Goal: Task Accomplishment & Management: Use online tool/utility

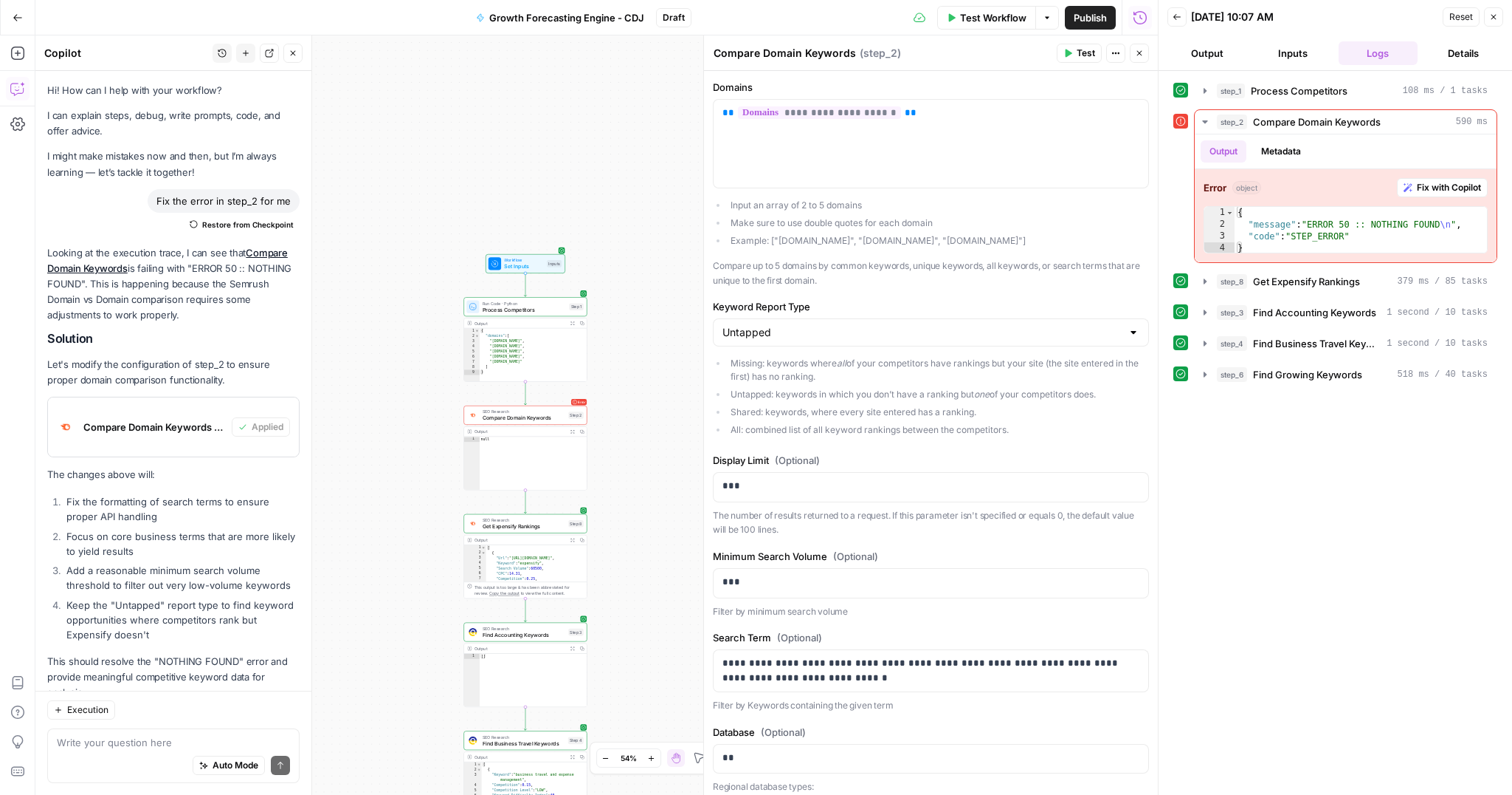
scroll to position [45, 0]
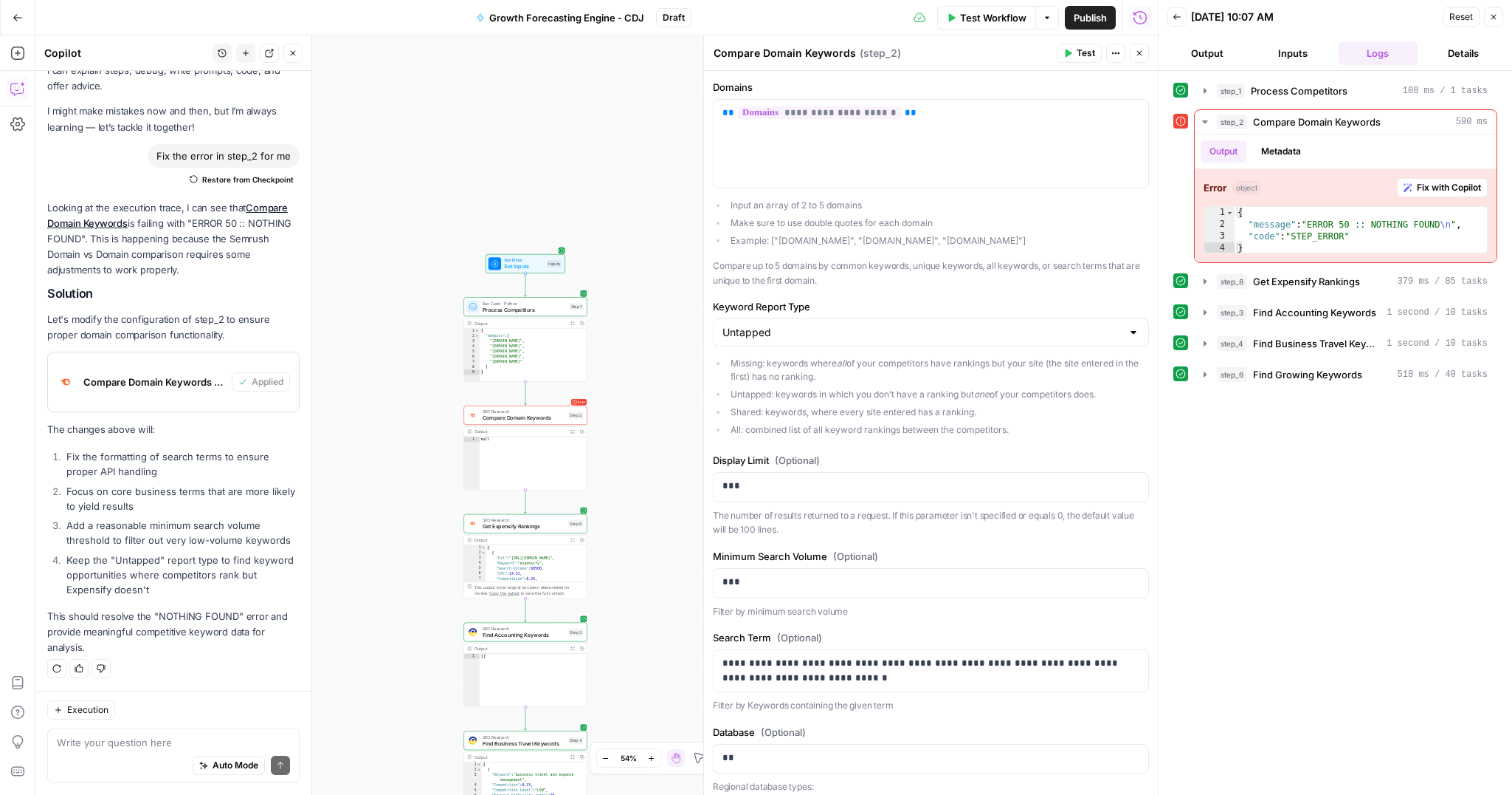
click at [1491, 15] on icon "button" at bounding box center [1494, 18] width 5 height 5
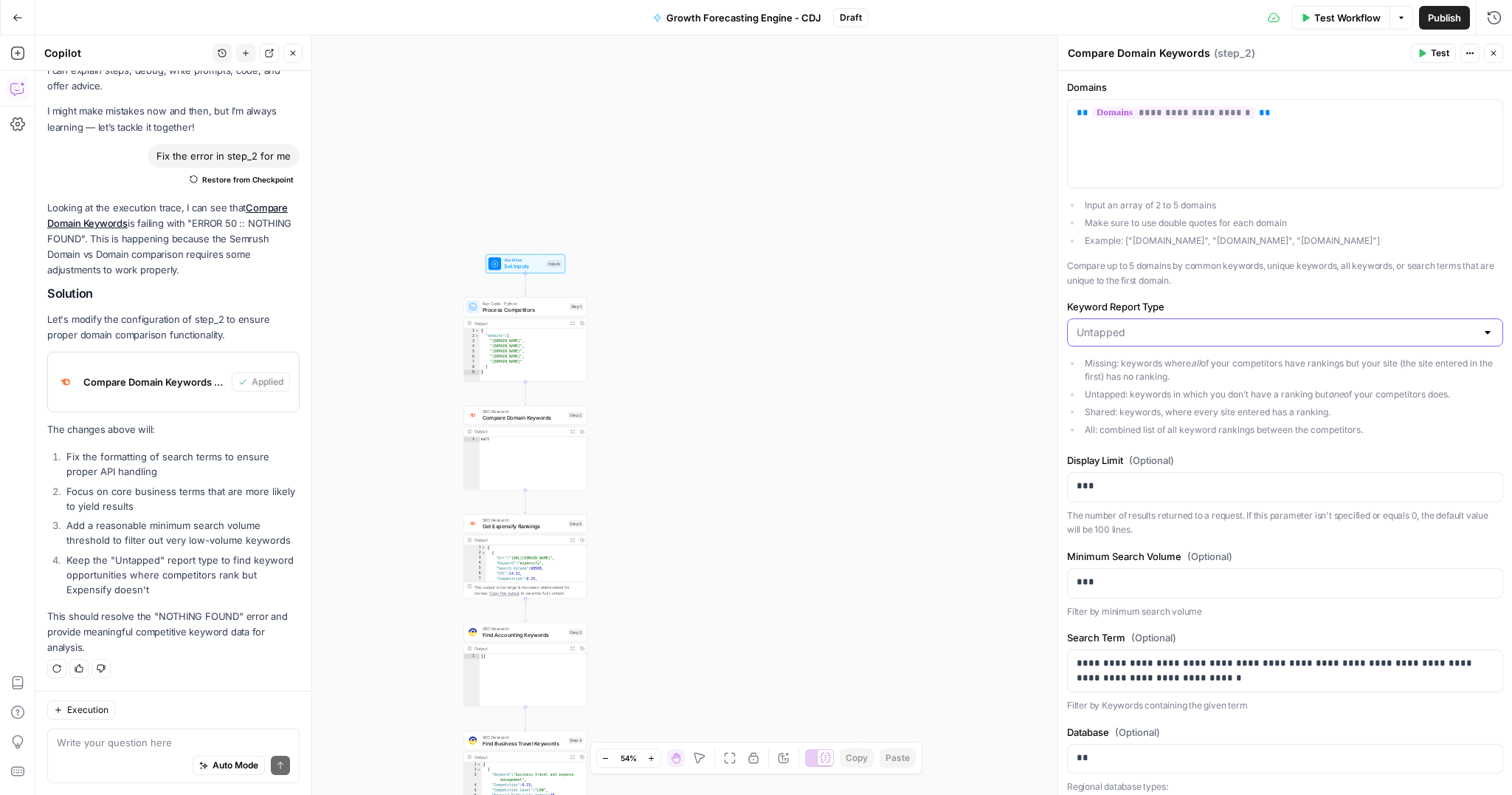
click at [1168, 334] on input "Keyword Report Type" at bounding box center [1277, 332] width 399 height 15
type input "Untapped"
click at [1186, 290] on div "**********" at bounding box center [1285, 594] width 454 height 1046
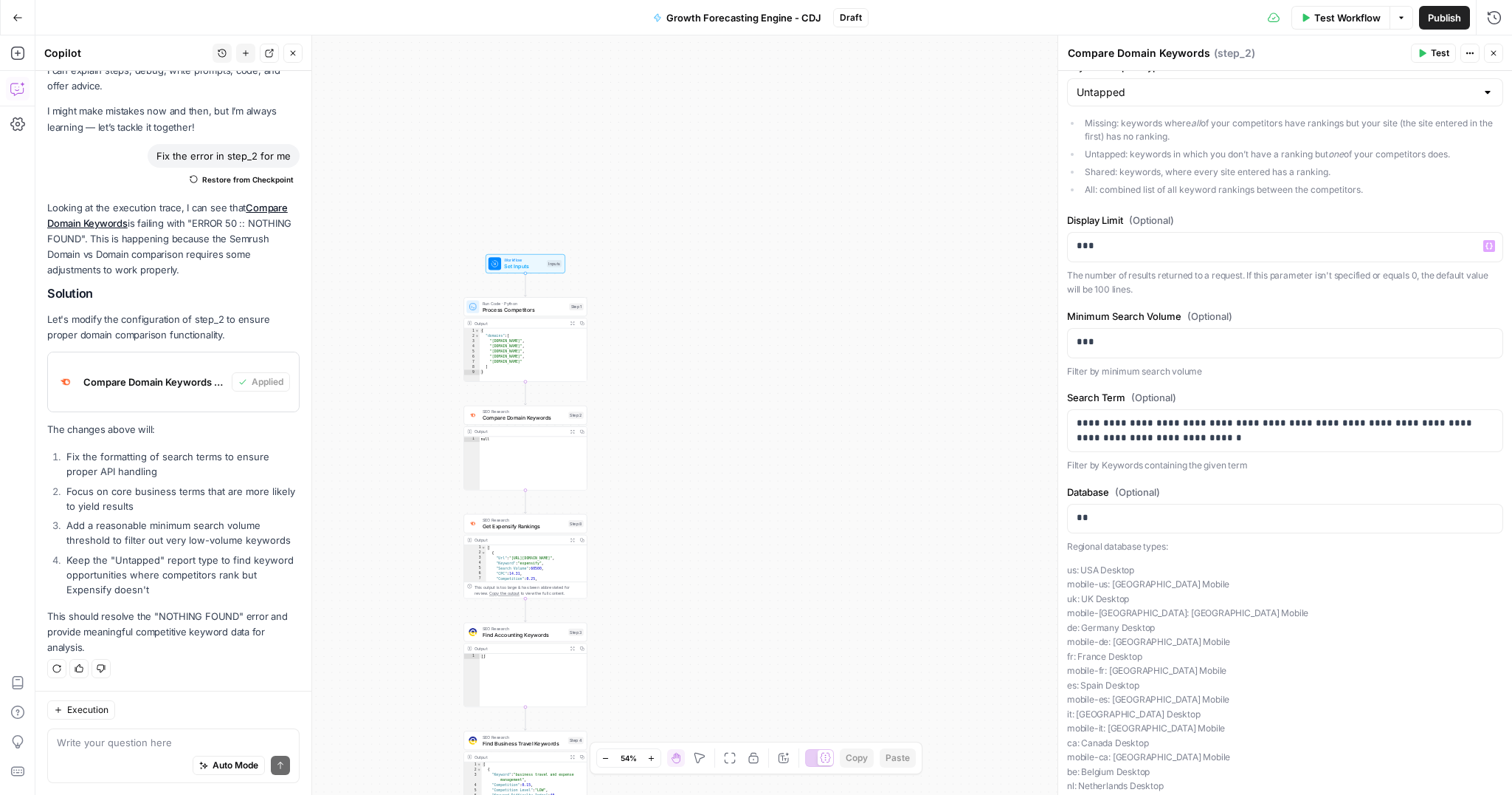
scroll to position [322, 0]
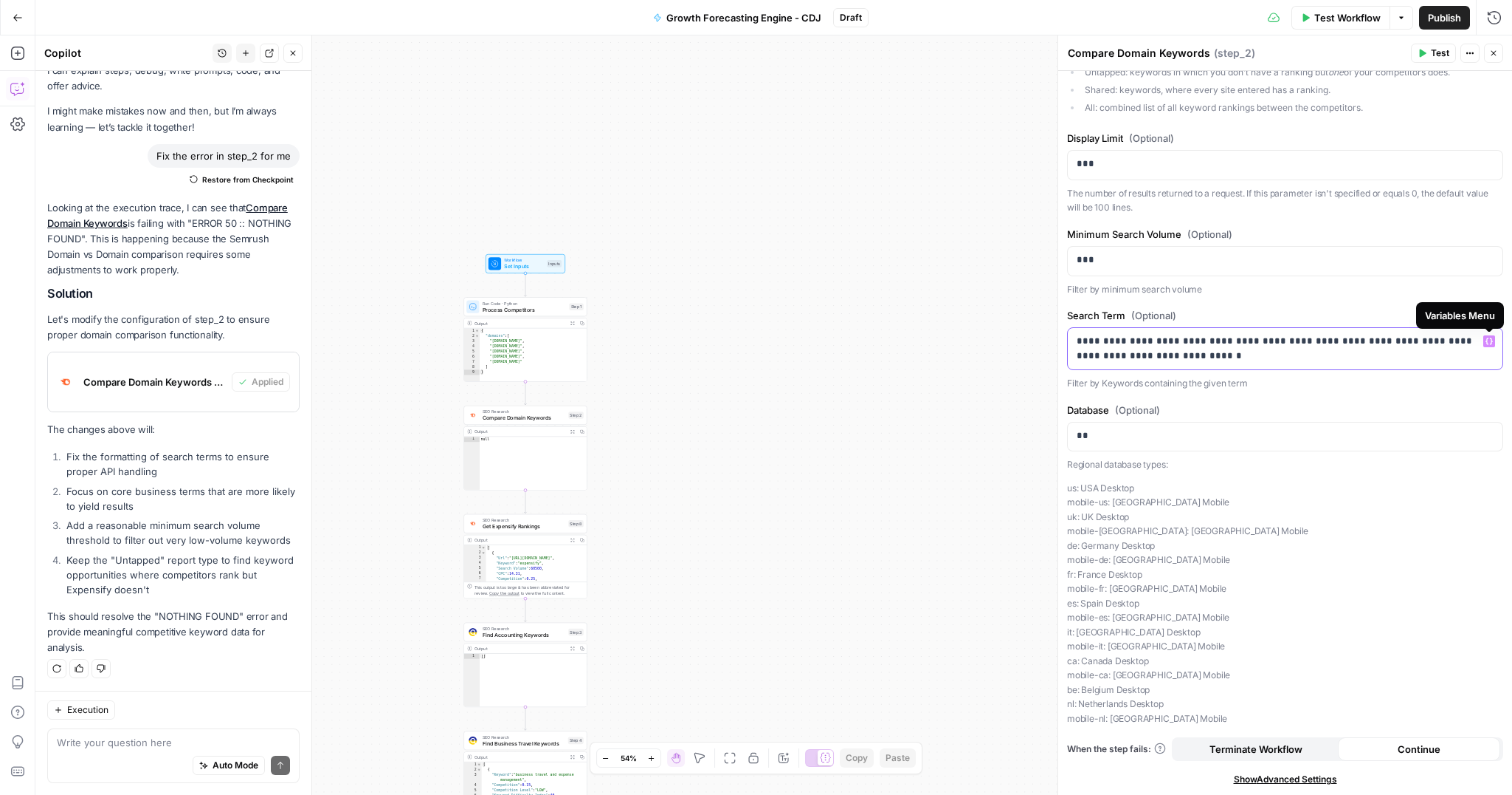
click at [1488, 341] on icon "button" at bounding box center [1489, 341] width 7 height 7
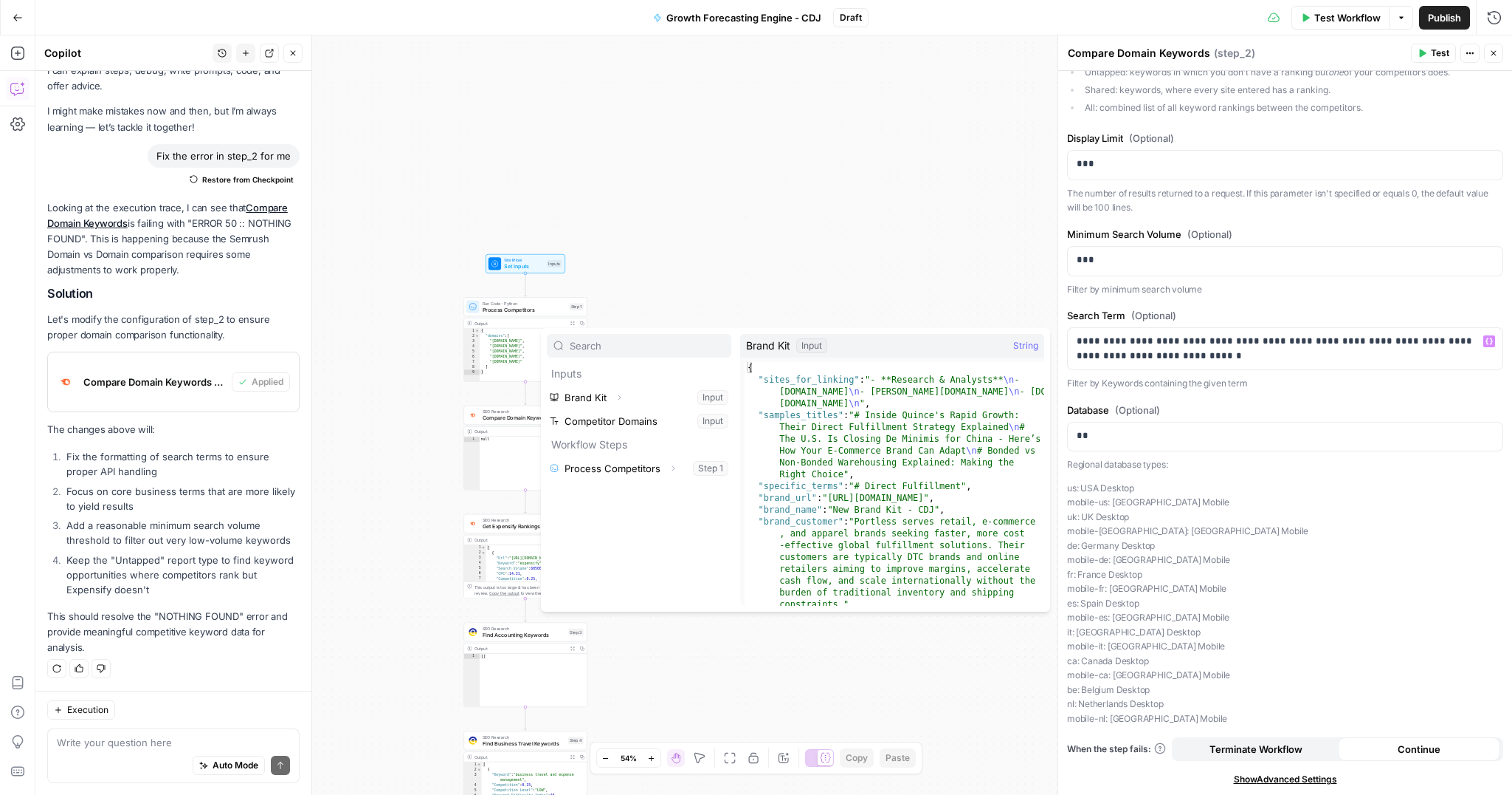
click at [649, 292] on div "Workflow Set Inputs Inputs Run Code · Python Process Competitors Step 1 Output …" at bounding box center [774, 415] width 1477 height 759
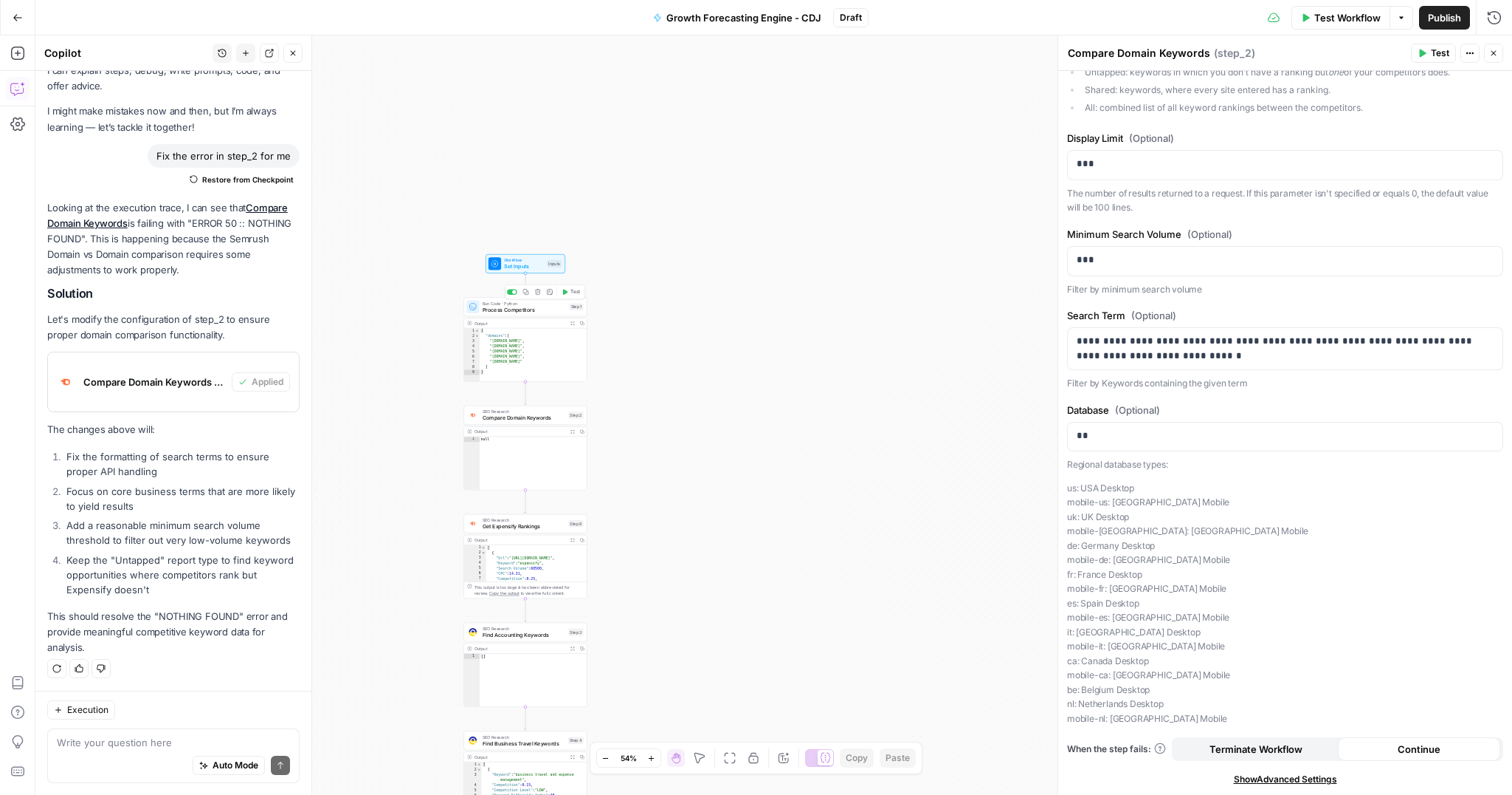
click at [533, 310] on span "Process Competitors" at bounding box center [524, 310] width 84 height 8
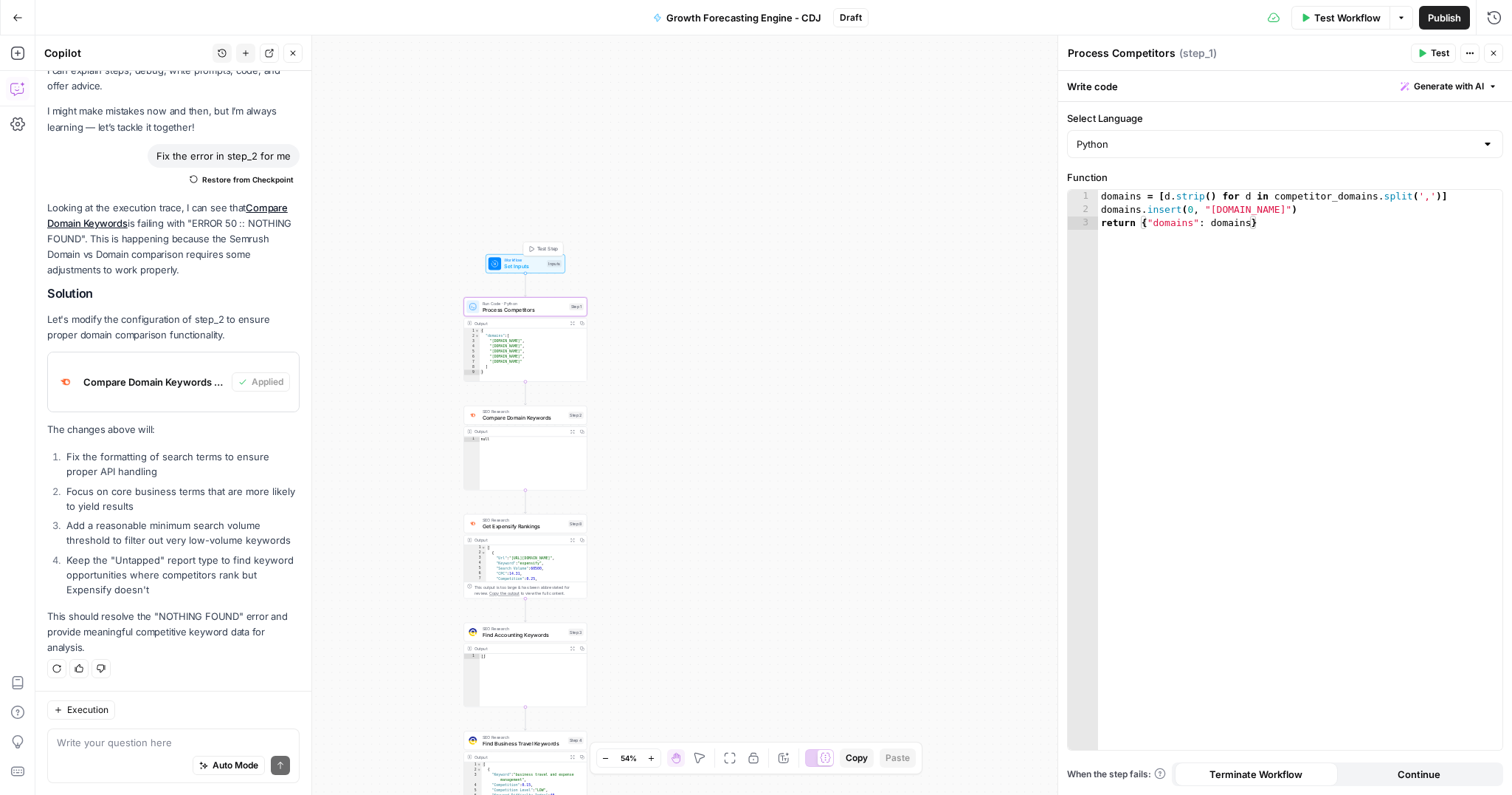
click at [513, 262] on span "Set Inputs" at bounding box center [523, 266] width 39 height 8
click at [510, 256] on span "Workflow" at bounding box center [523, 259] width 39 height 6
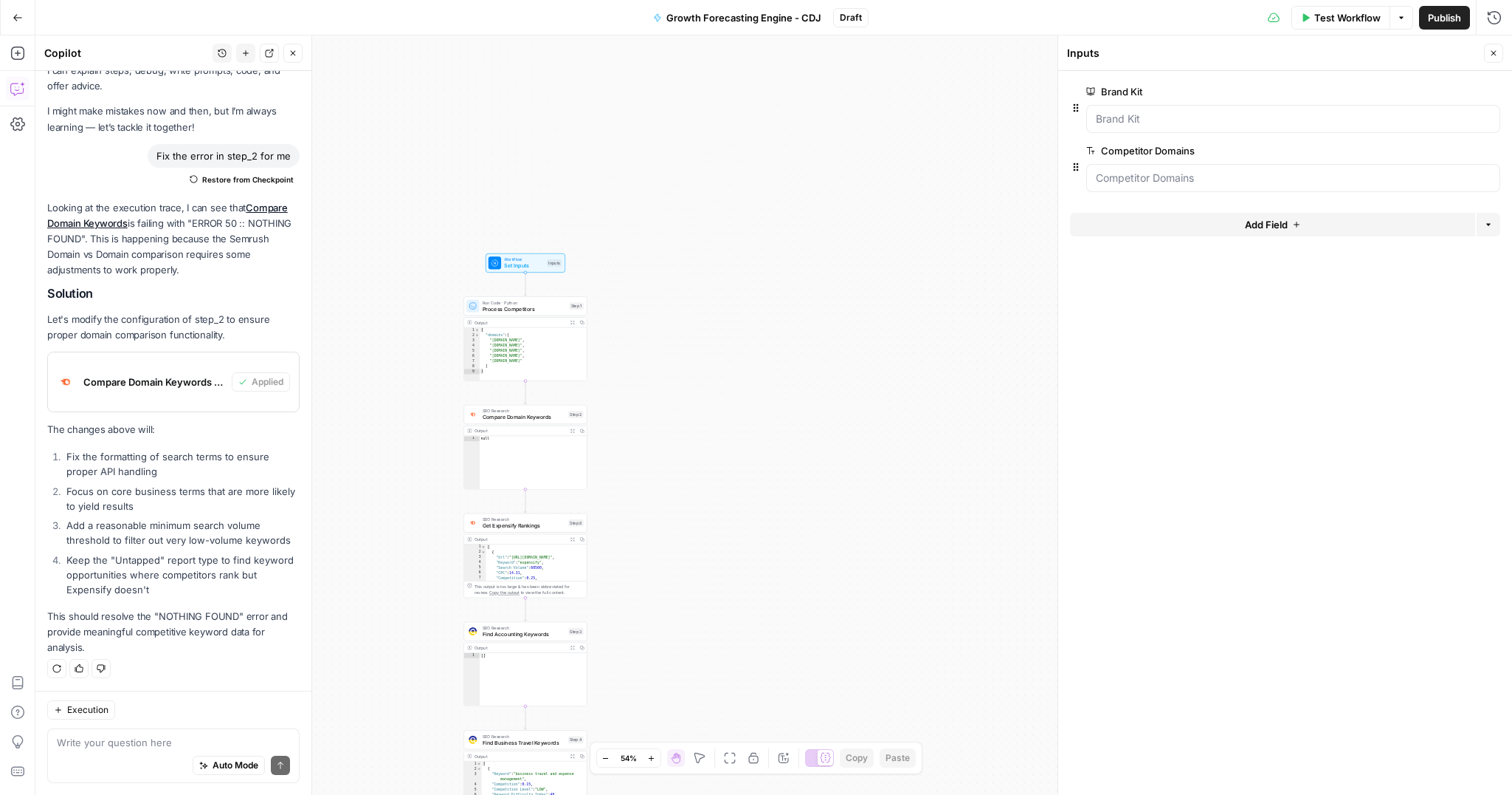
click at [1335, 21] on span "Test Workflow" at bounding box center [1348, 18] width 67 height 15
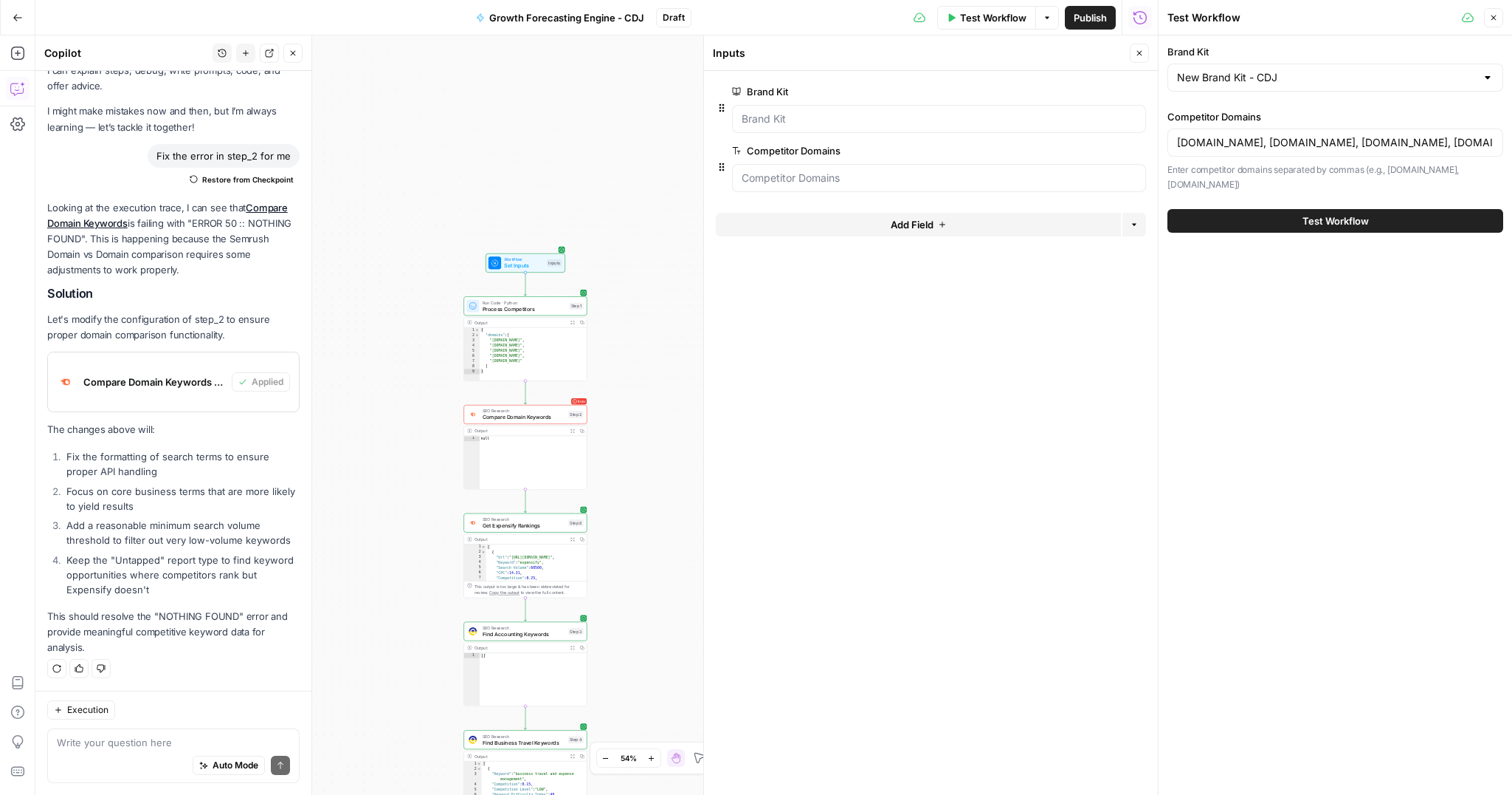
click at [1320, 213] on span "Test Workflow" at bounding box center [1336, 220] width 67 height 15
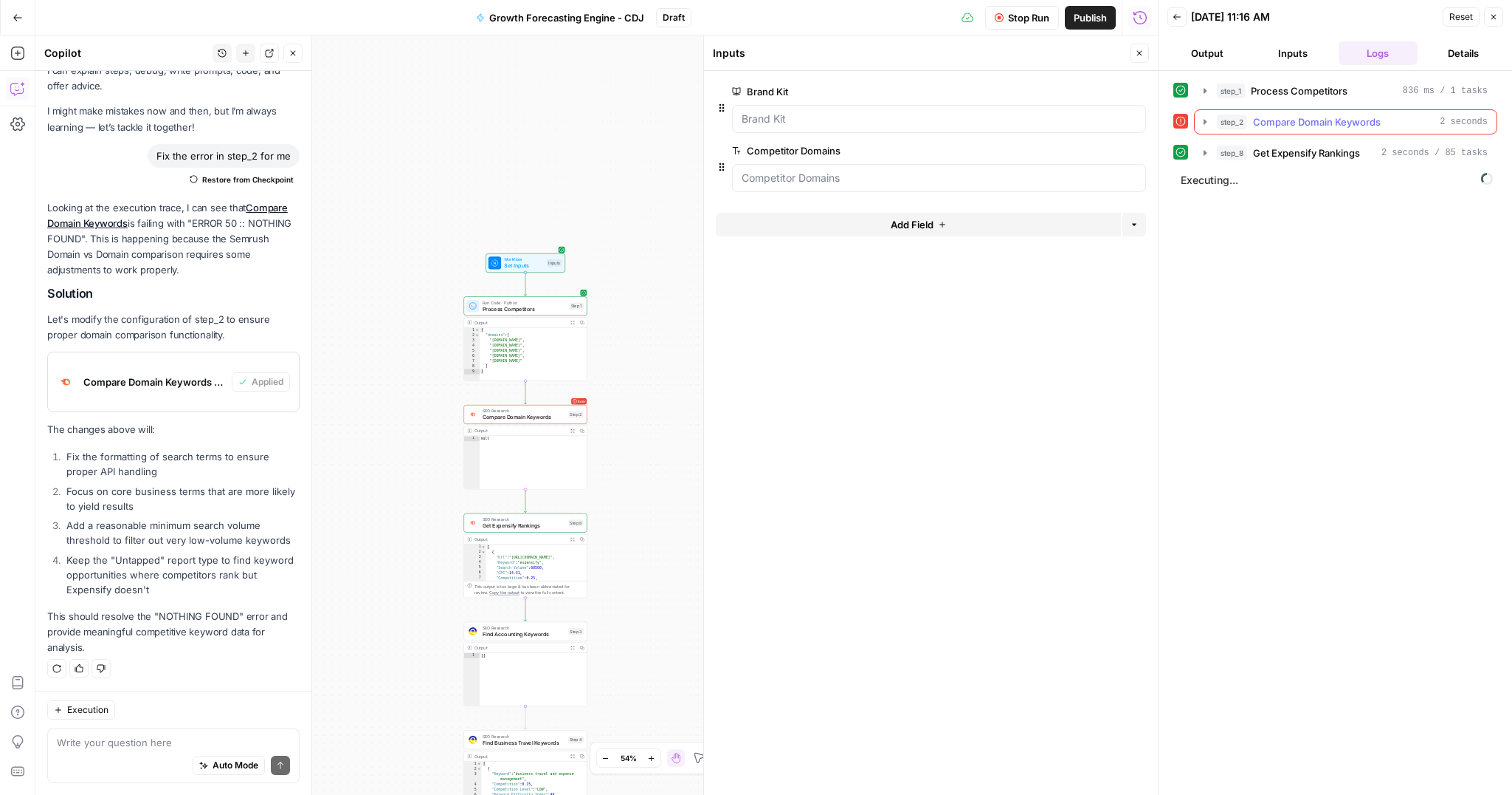
click at [1209, 123] on icon "button" at bounding box center [1205, 122] width 12 height 12
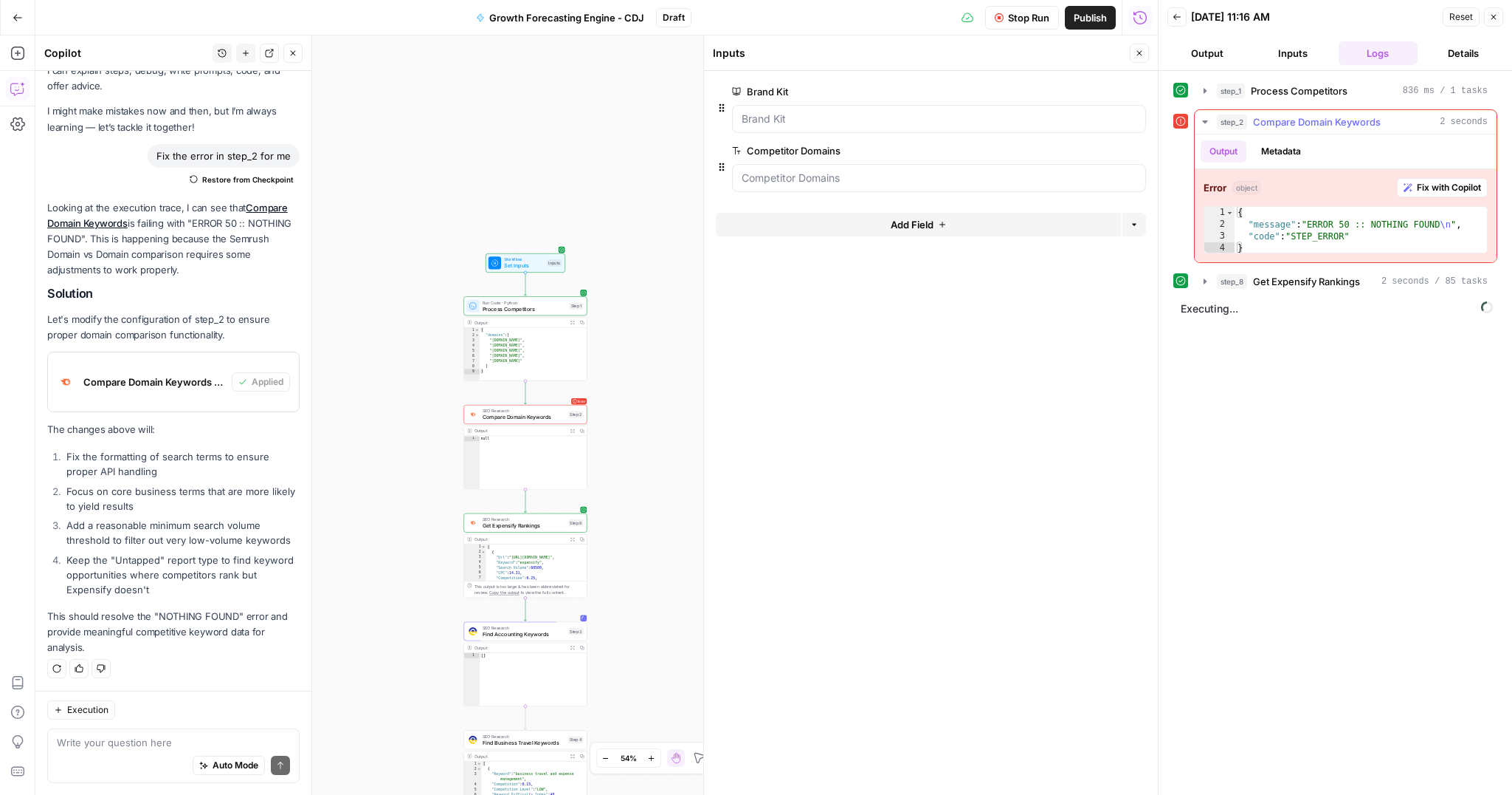
click at [1207, 123] on icon "button" at bounding box center [1205, 122] width 12 height 12
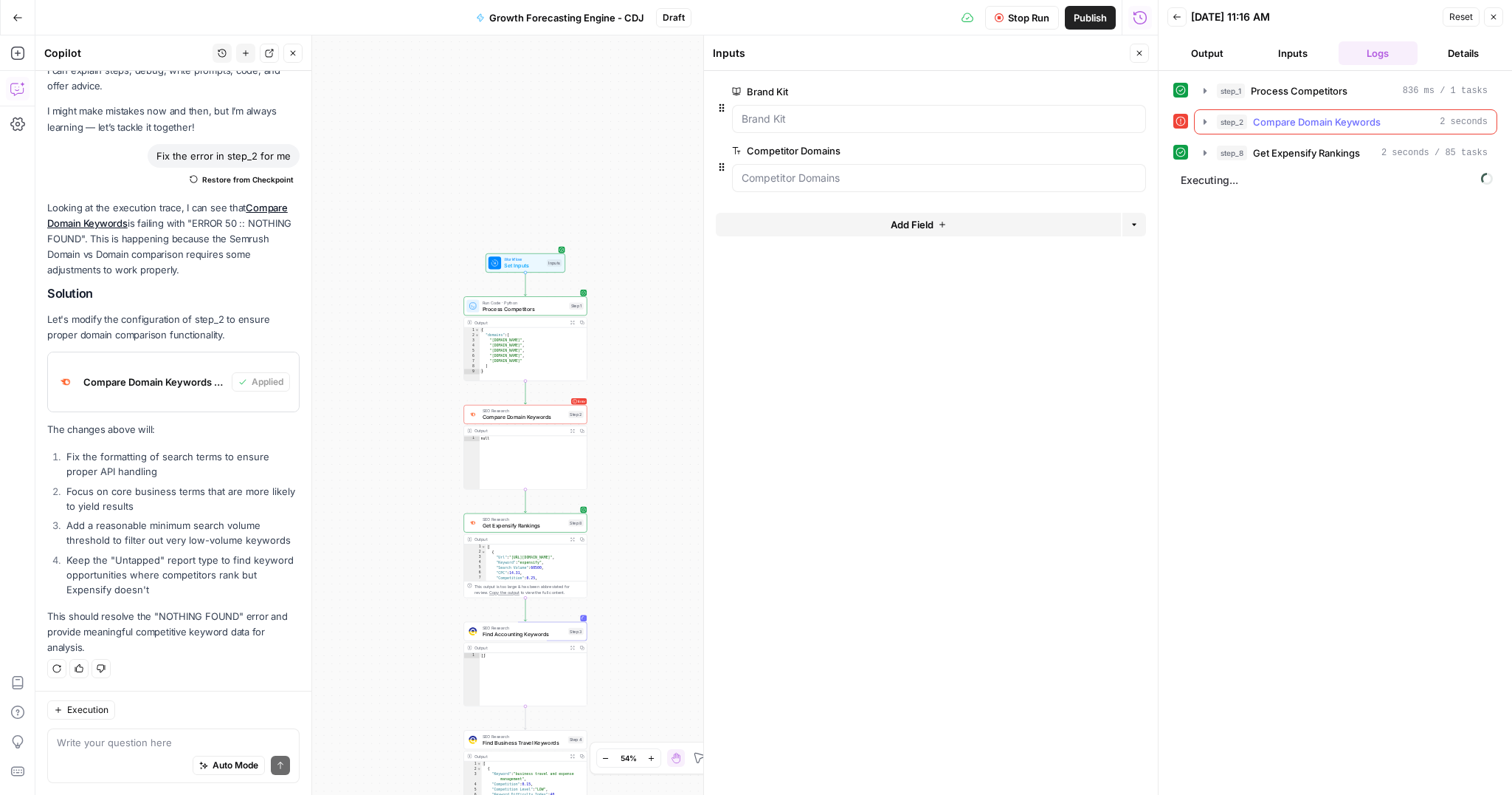
click at [1207, 123] on icon "button" at bounding box center [1205, 122] width 12 height 12
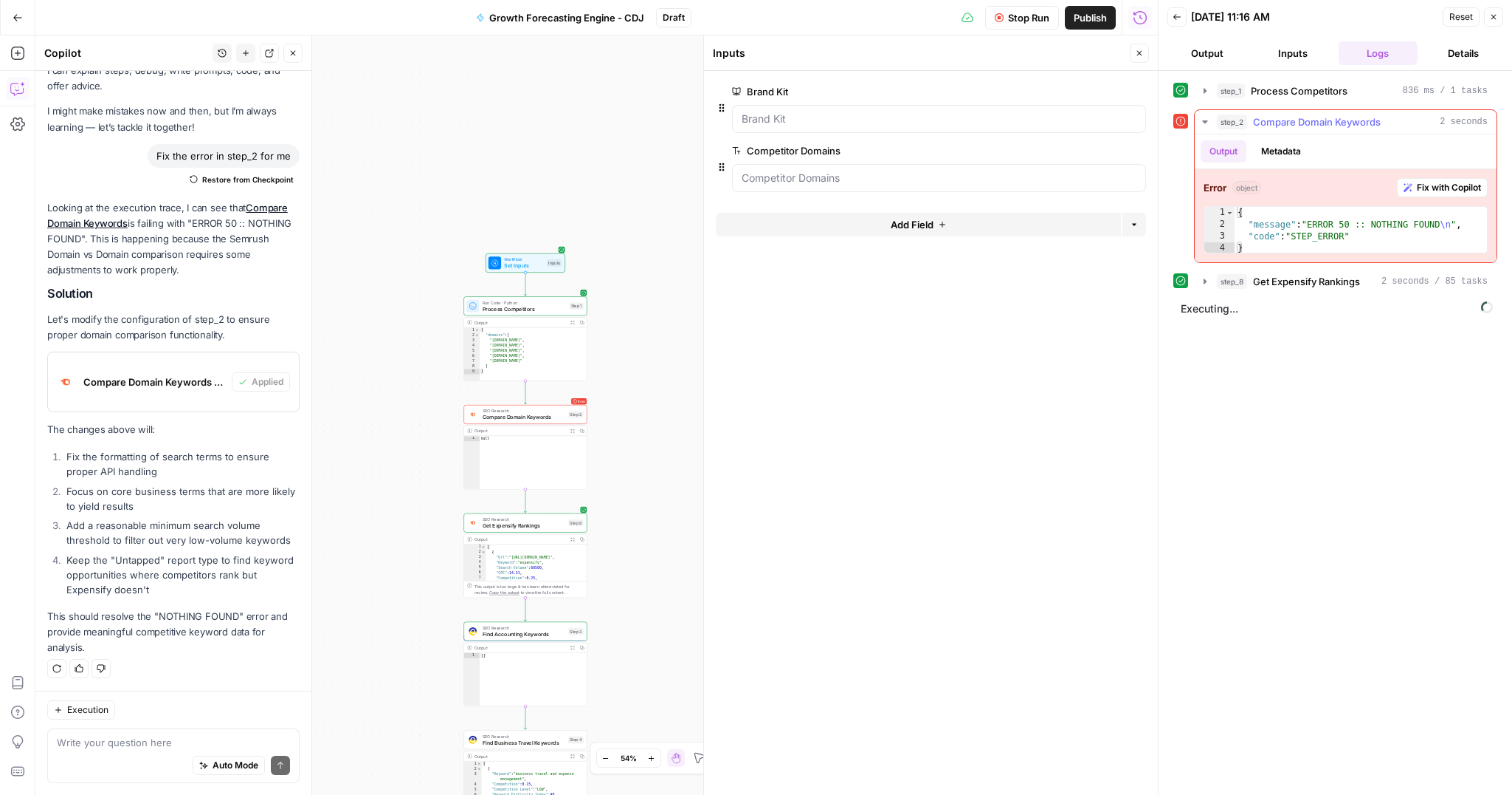
click at [1277, 146] on button "Metadata" at bounding box center [1281, 151] width 57 height 22
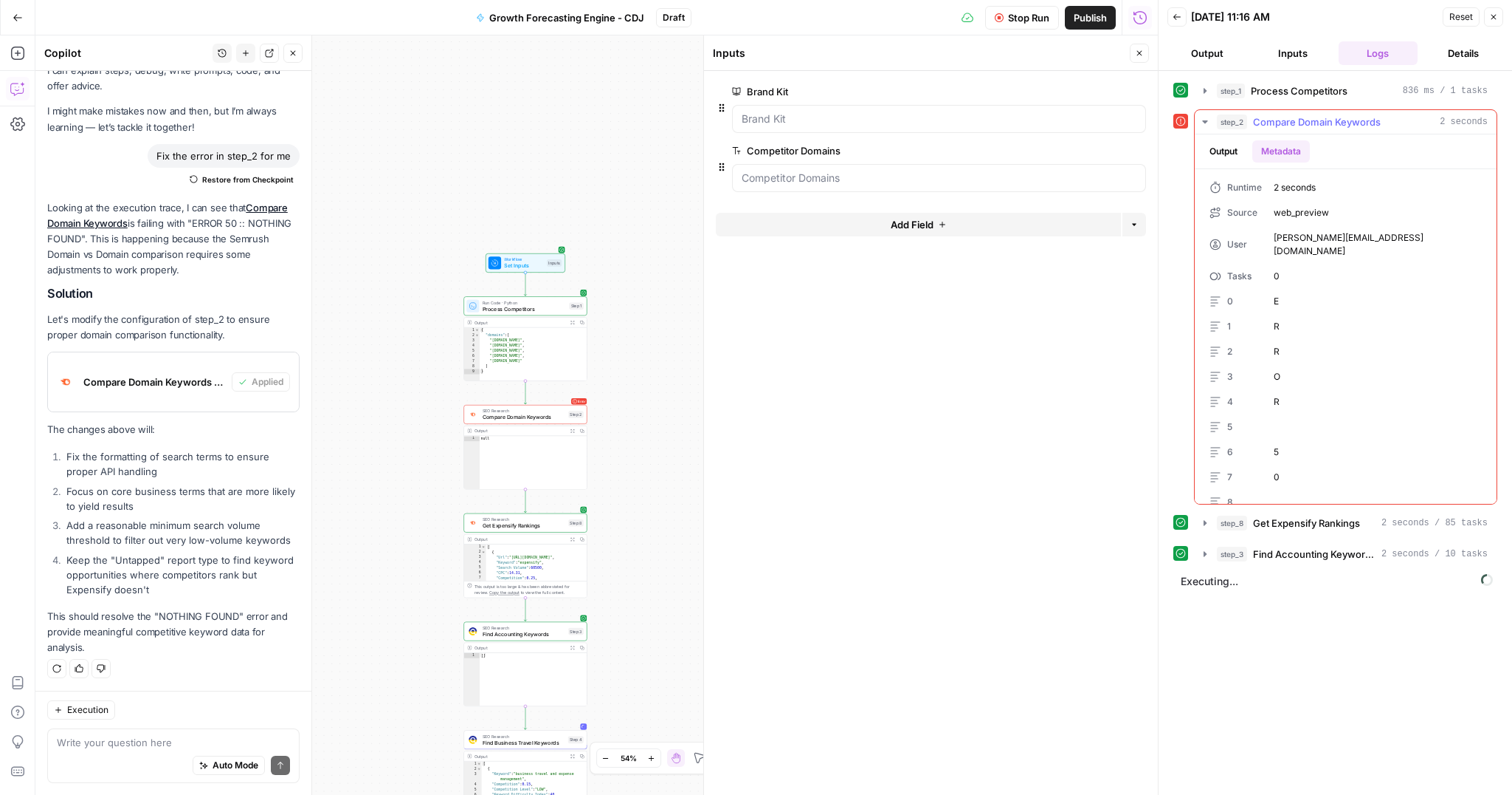
click at [1225, 146] on button "Output" at bounding box center [1224, 151] width 46 height 22
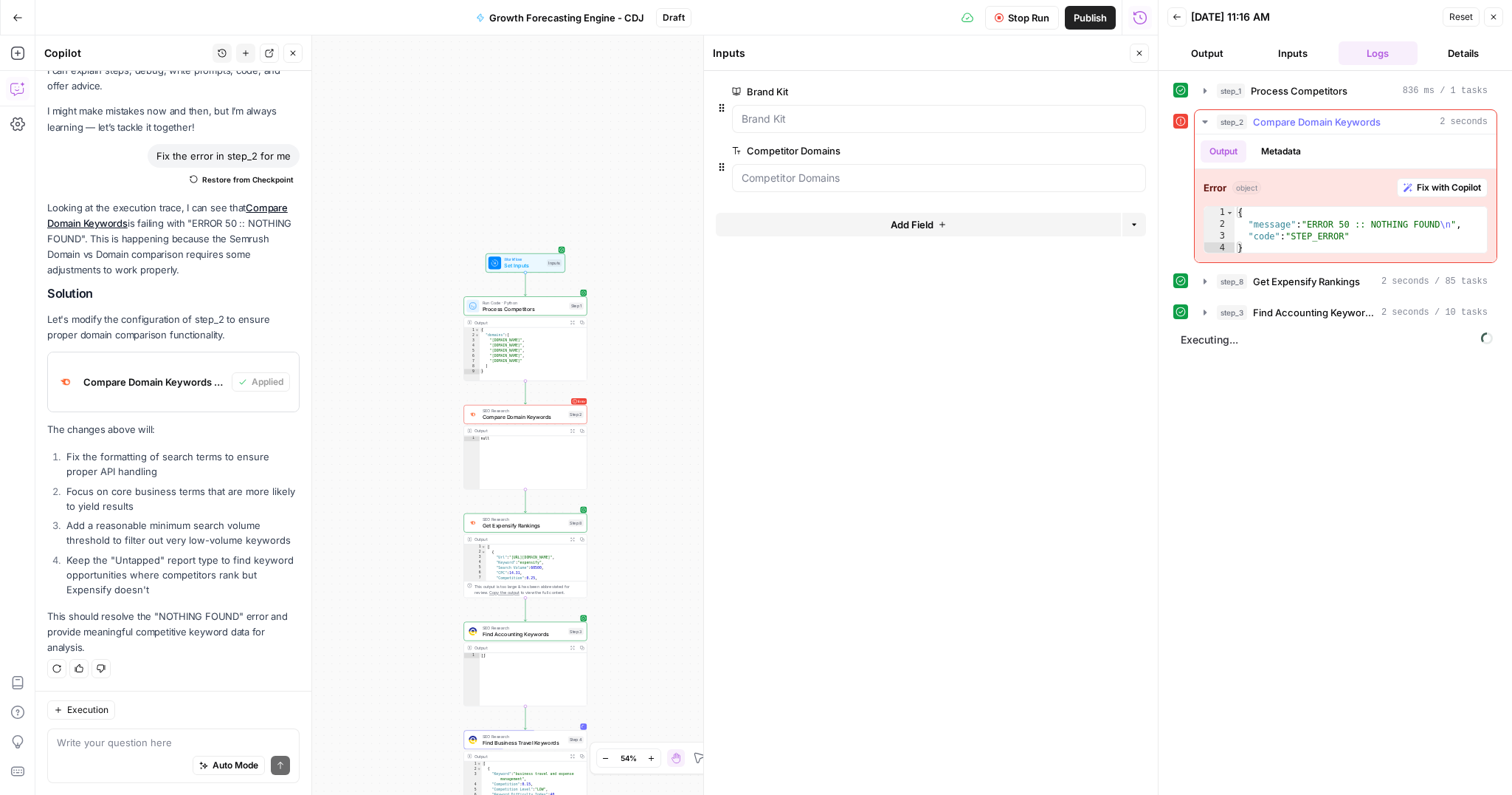
click at [1202, 122] on icon "button" at bounding box center [1205, 122] width 12 height 12
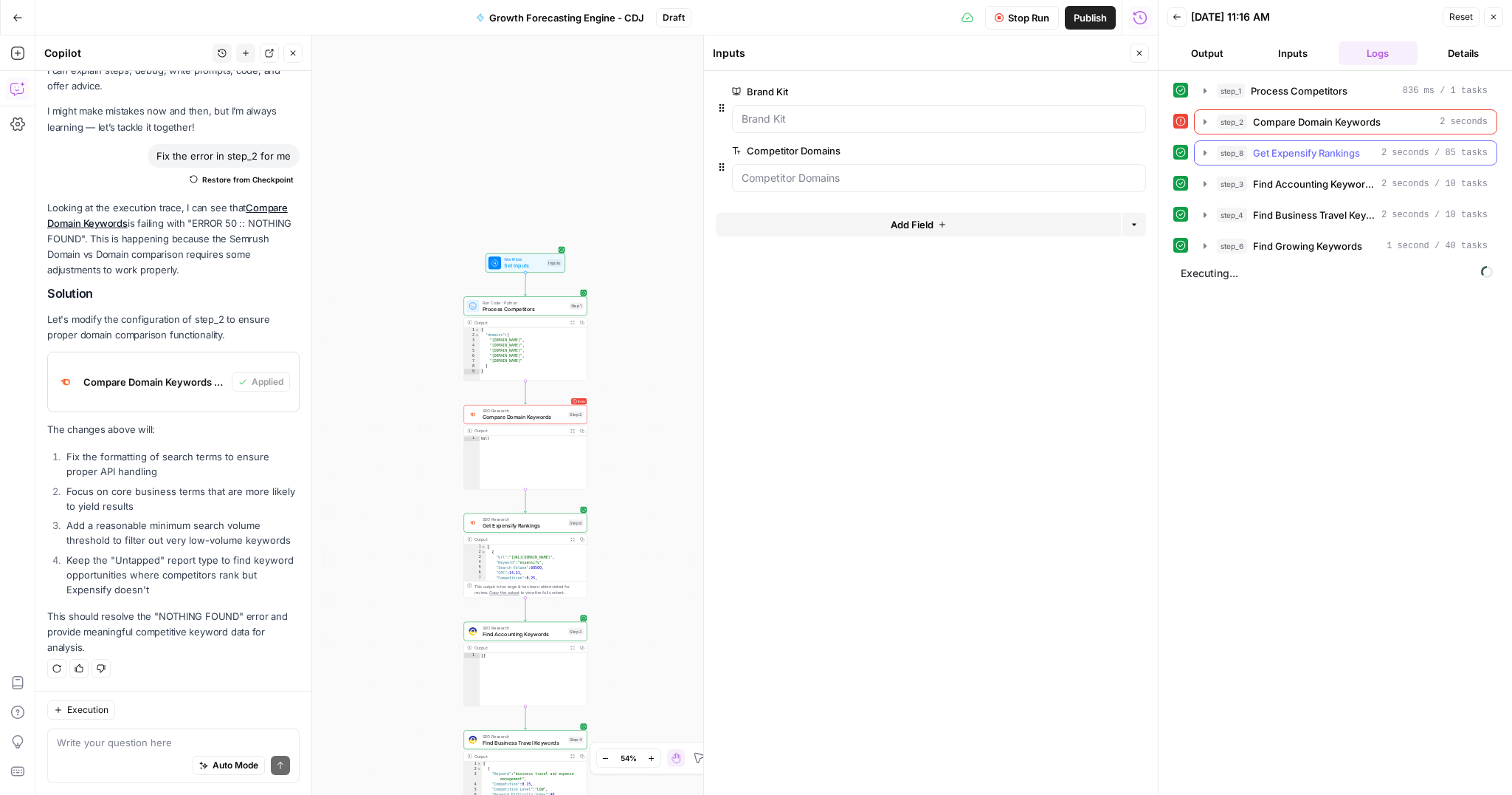
click at [1207, 152] on icon "button" at bounding box center [1205, 153] width 12 height 12
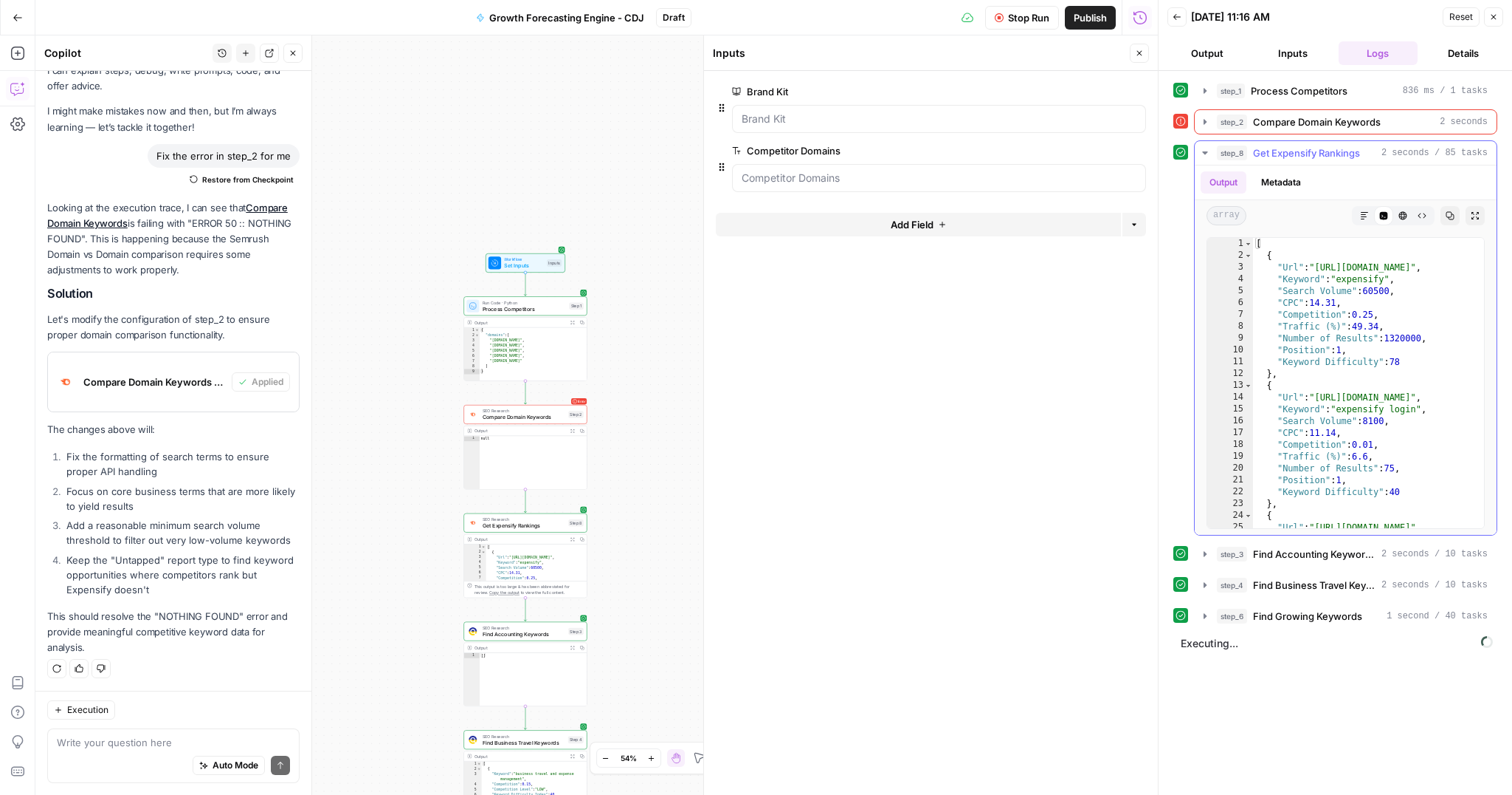
click at [1207, 152] on icon "button" at bounding box center [1205, 153] width 12 height 12
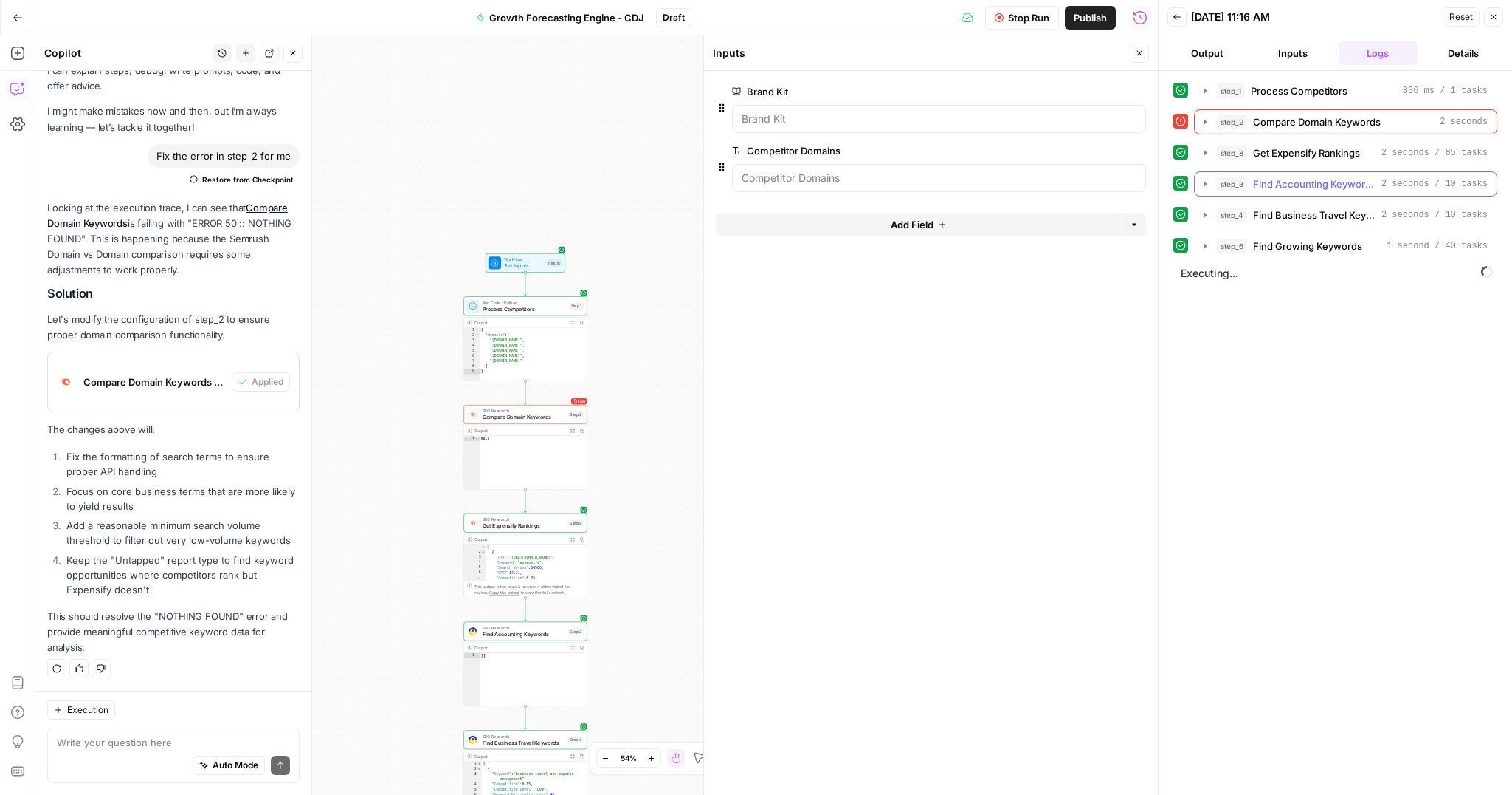
click at [1207, 172] on button "step_3 Find Accounting Keywords 2 seconds / 10 tasks" at bounding box center [1346, 184] width 302 height 24
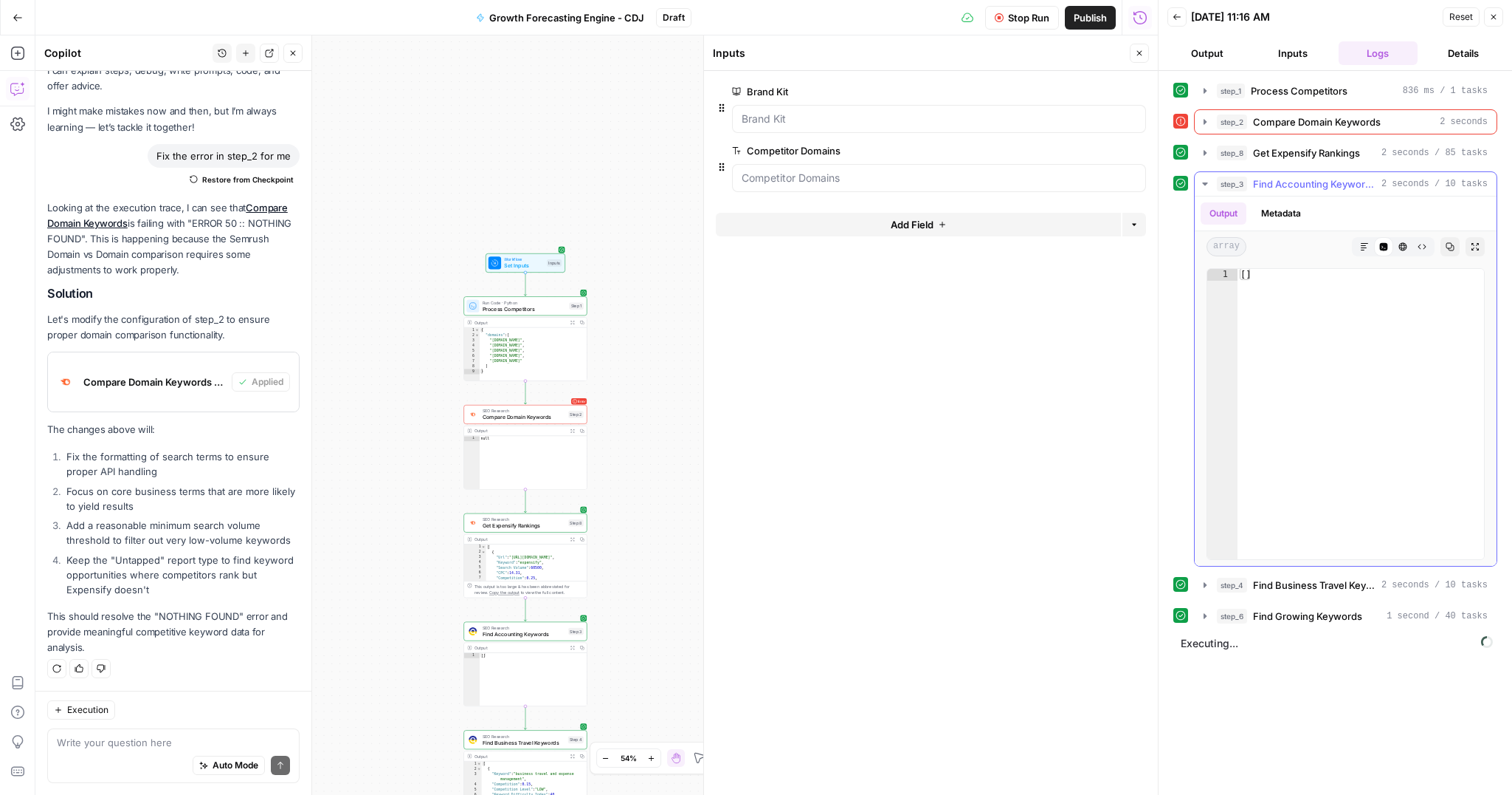
click at [1207, 180] on icon "button" at bounding box center [1205, 184] width 12 height 12
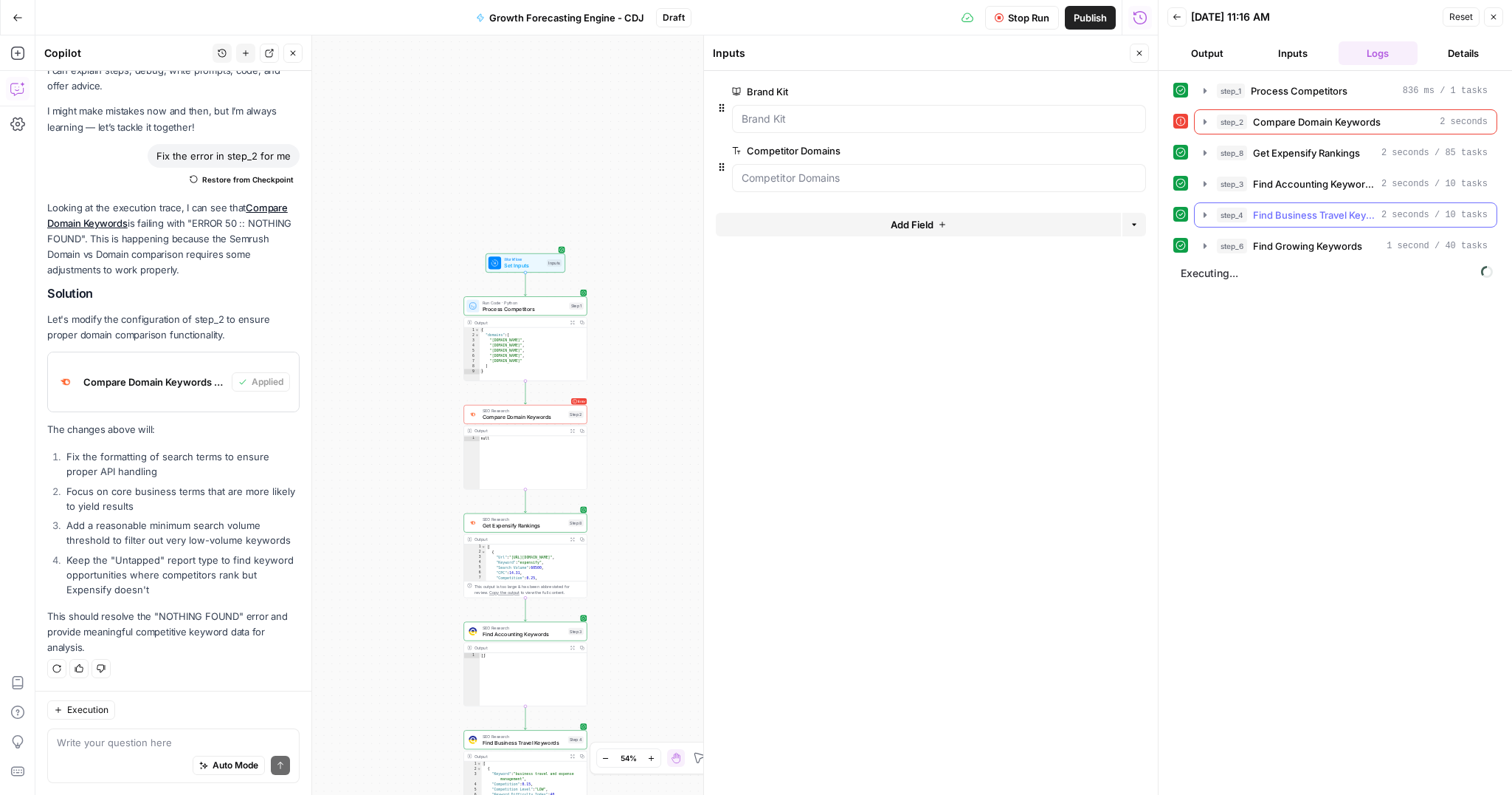
click at [1207, 214] on icon "button" at bounding box center [1205, 215] width 12 height 12
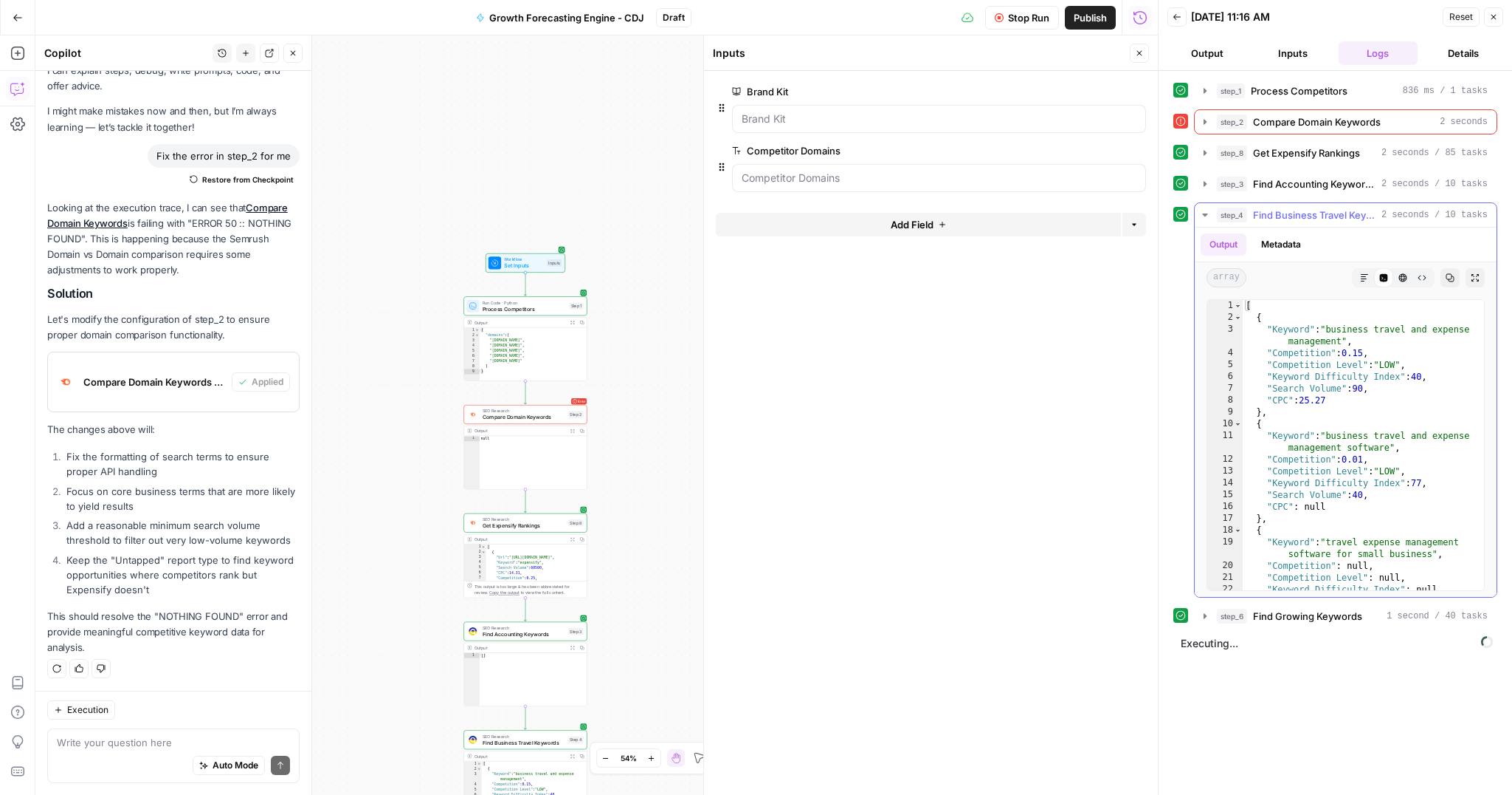
click at [1207, 215] on icon "button" at bounding box center [1205, 215] width 12 height 12
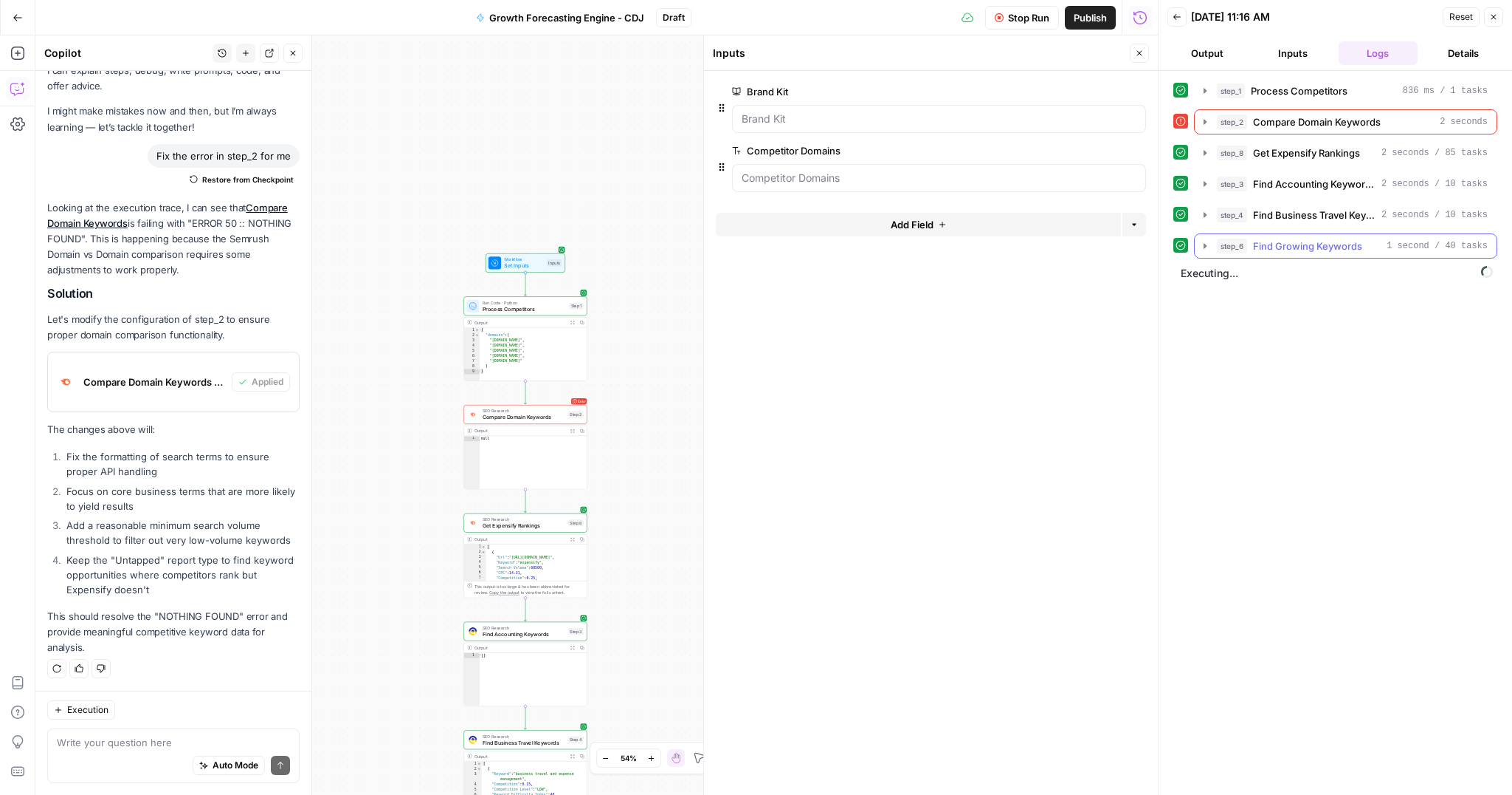
click at [1203, 244] on icon "button" at bounding box center [1205, 246] width 12 height 12
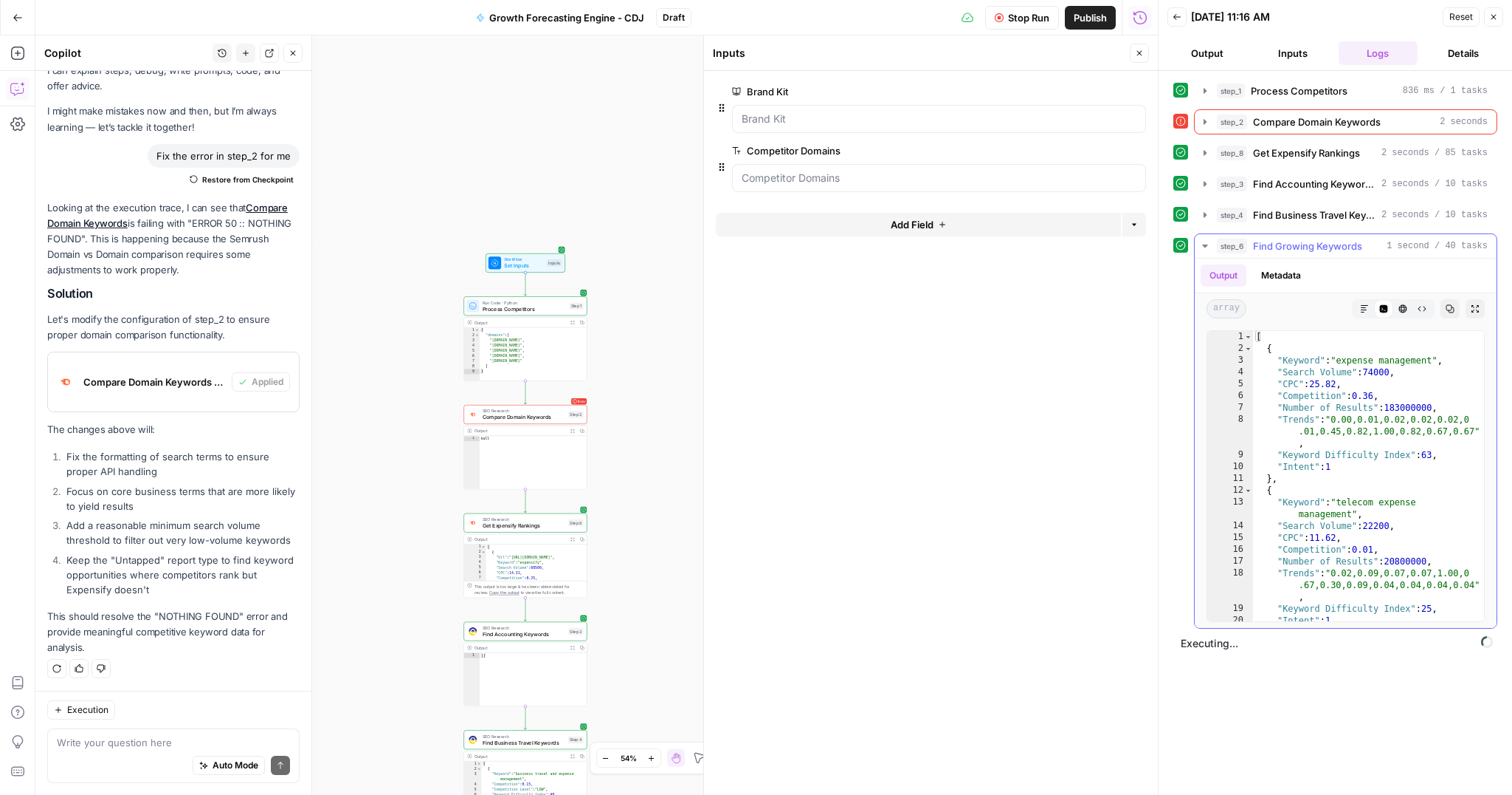
click at [1204, 244] on icon "button" at bounding box center [1205, 246] width 5 height 3
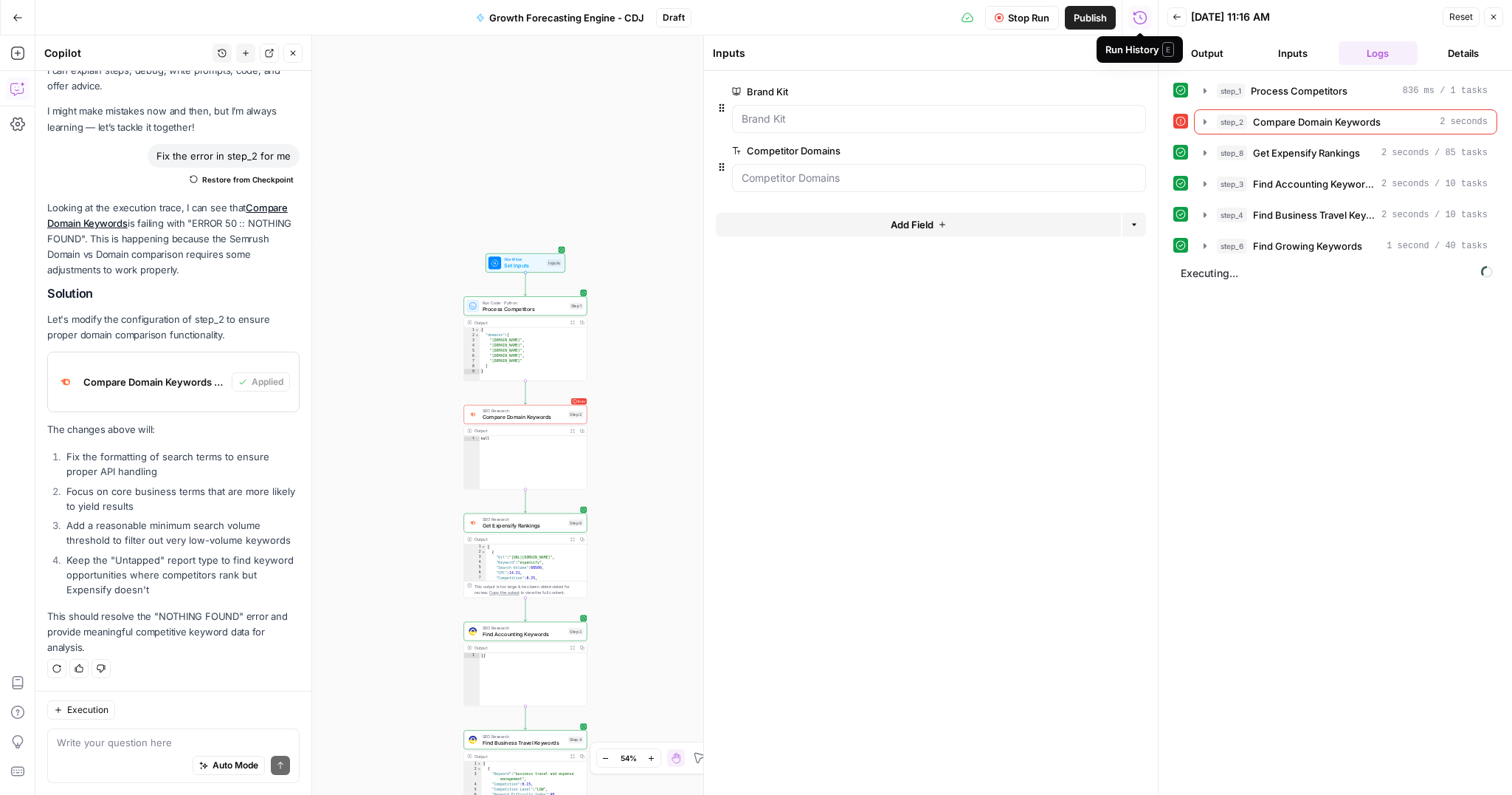
click at [1129, 53] on div "Run History E" at bounding box center [1140, 49] width 68 height 15
drag, startPoint x: 1020, startPoint y: 49, endPoint x: 1109, endPoint y: 54, distance: 89.1
click at [1020, 49] on div "Inputs" at bounding box center [919, 53] width 413 height 15
click at [1141, 57] on icon "button" at bounding box center [1139, 53] width 9 height 9
click at [1496, 19] on icon "button" at bounding box center [1494, 17] width 9 height 9
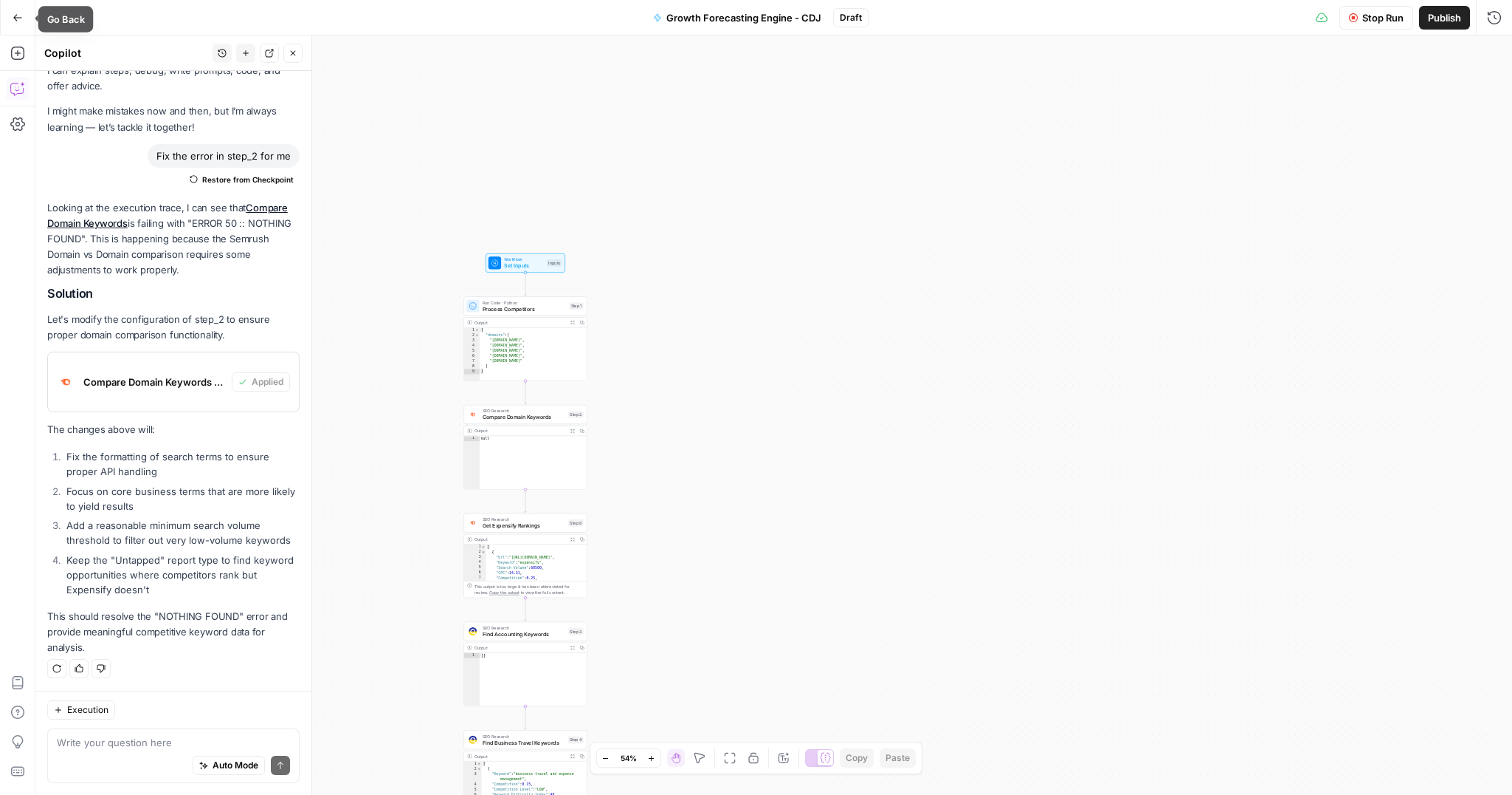
click at [16, 14] on icon "button" at bounding box center [17, 18] width 9 height 6
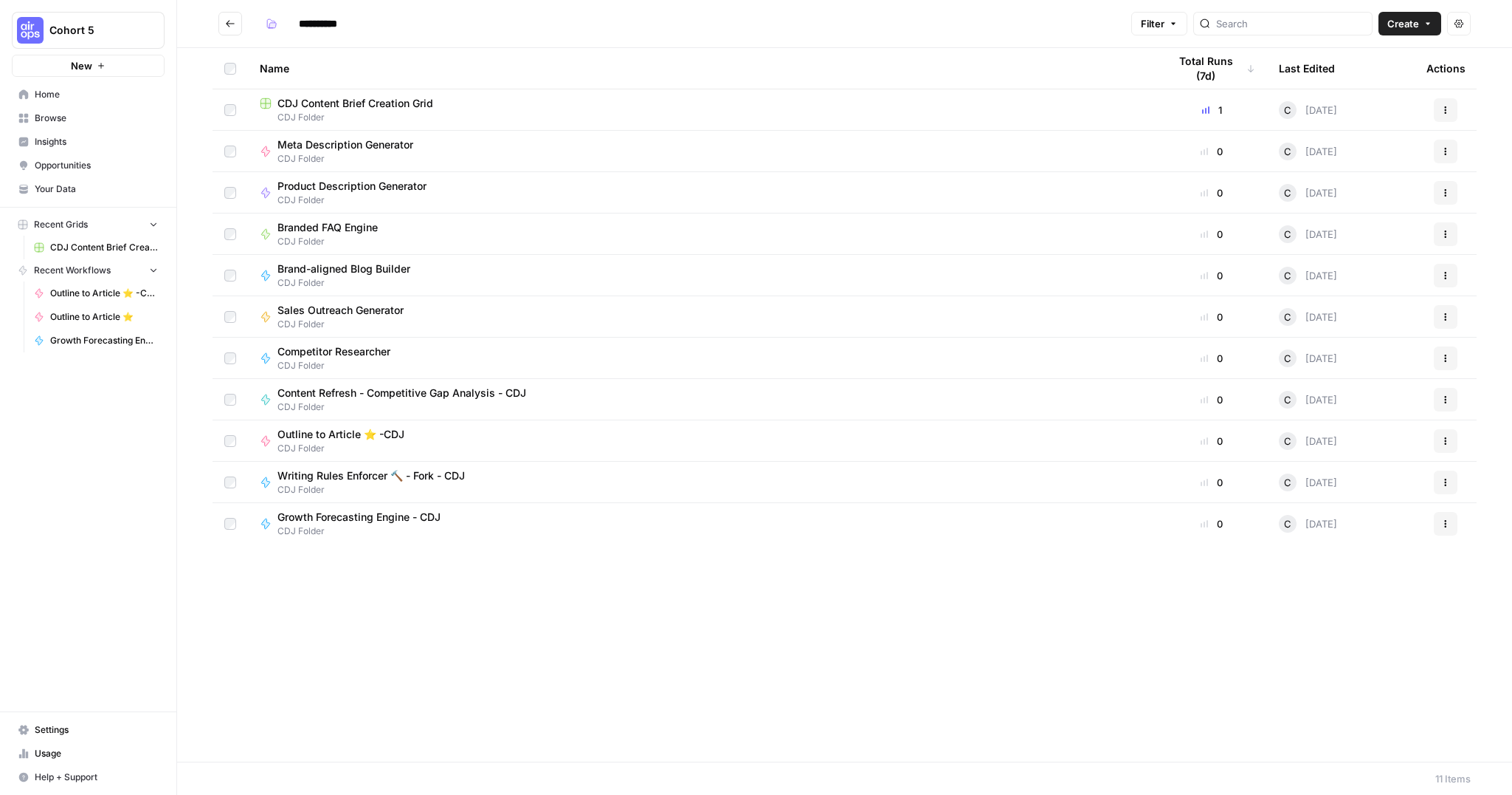
click at [409, 104] on span "CDJ Content Brief Creation Grid" at bounding box center [356, 103] width 156 height 15
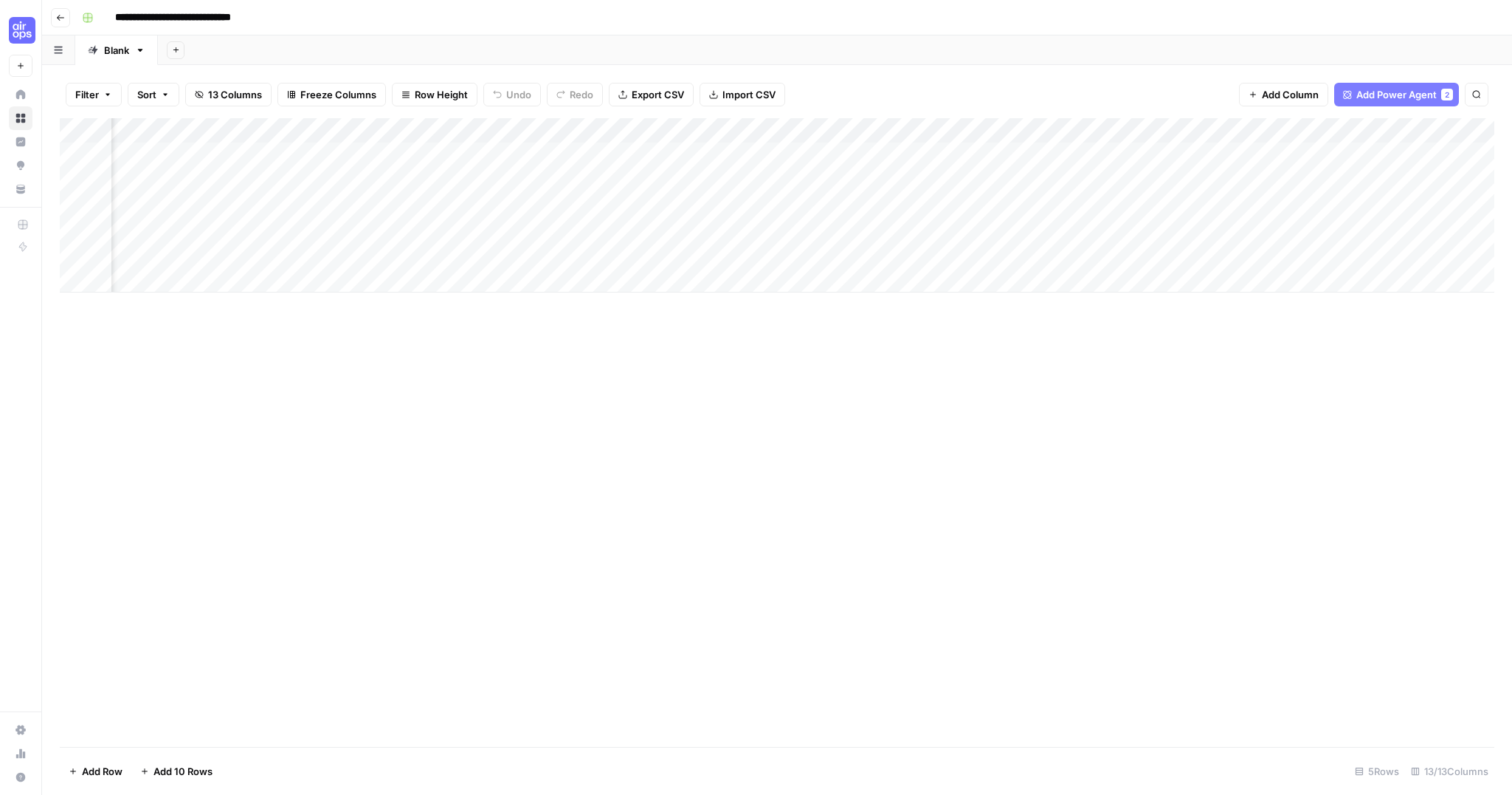
scroll to position [0, 848]
click at [1384, 135] on div "Add Column" at bounding box center [777, 205] width 1435 height 174
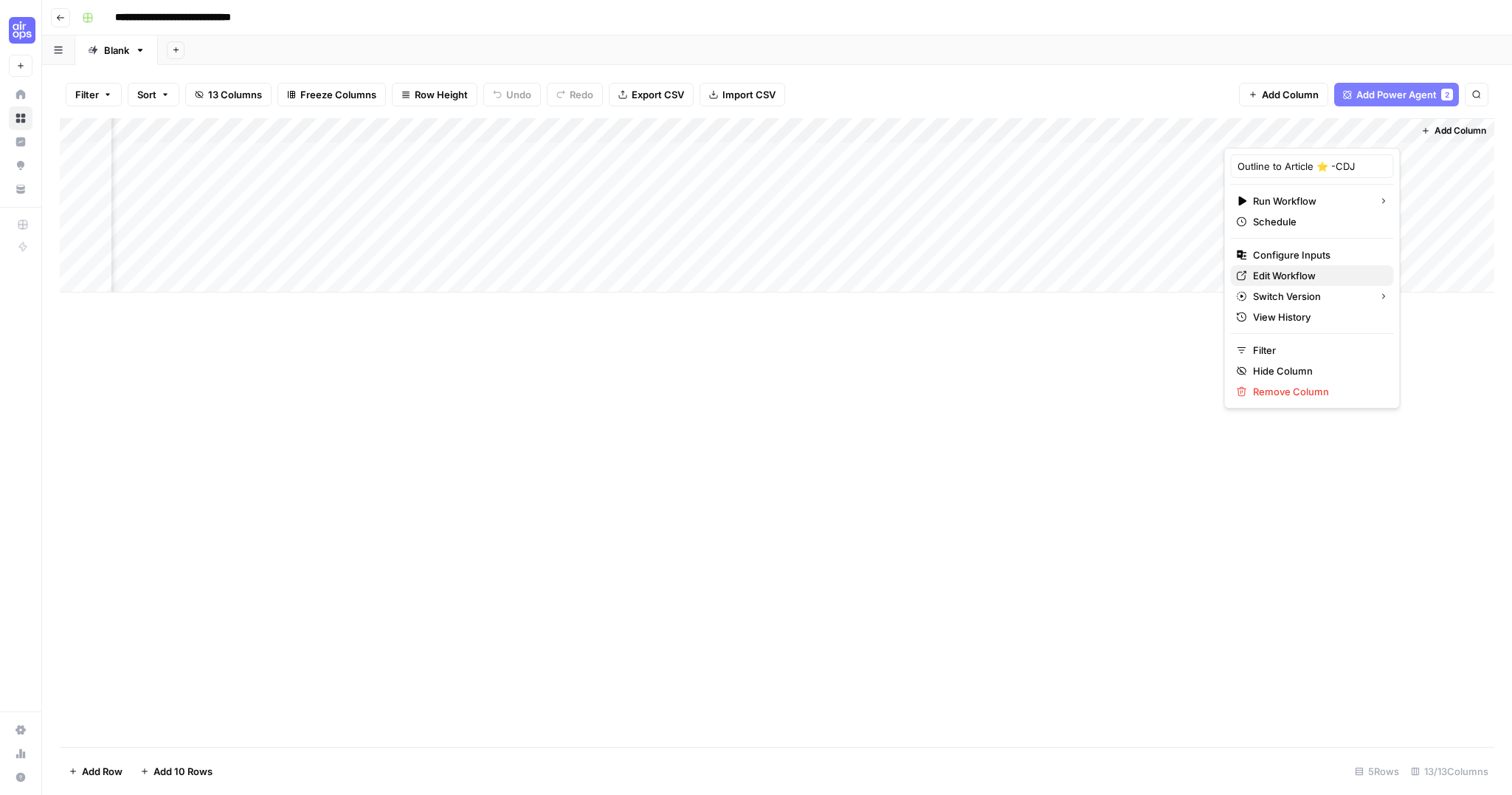
click at [1251, 276] on div "Edit Workflow" at bounding box center [1312, 275] width 151 height 15
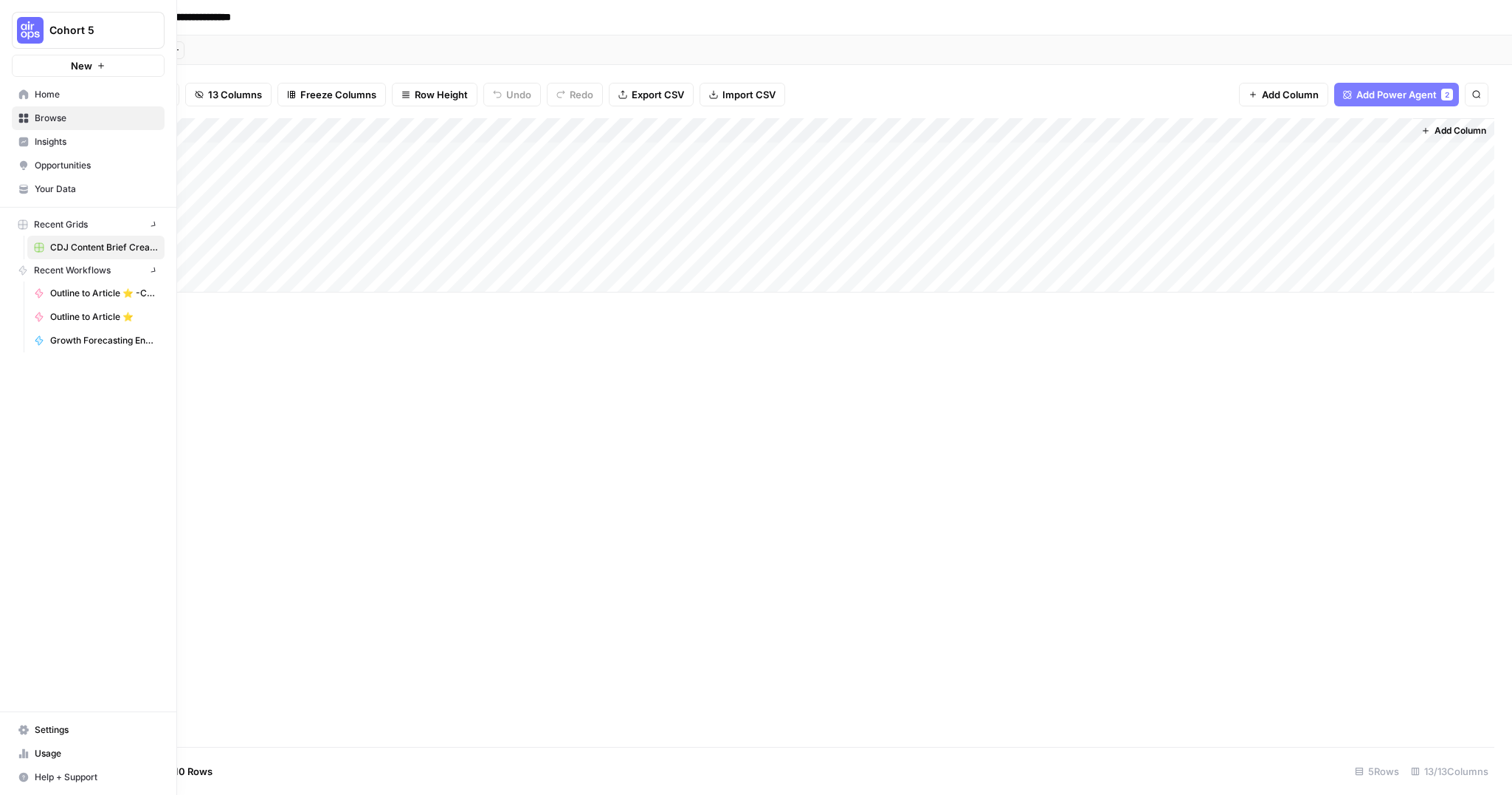
click at [20, 111] on link "Browse" at bounding box center [88, 119] width 153 height 24
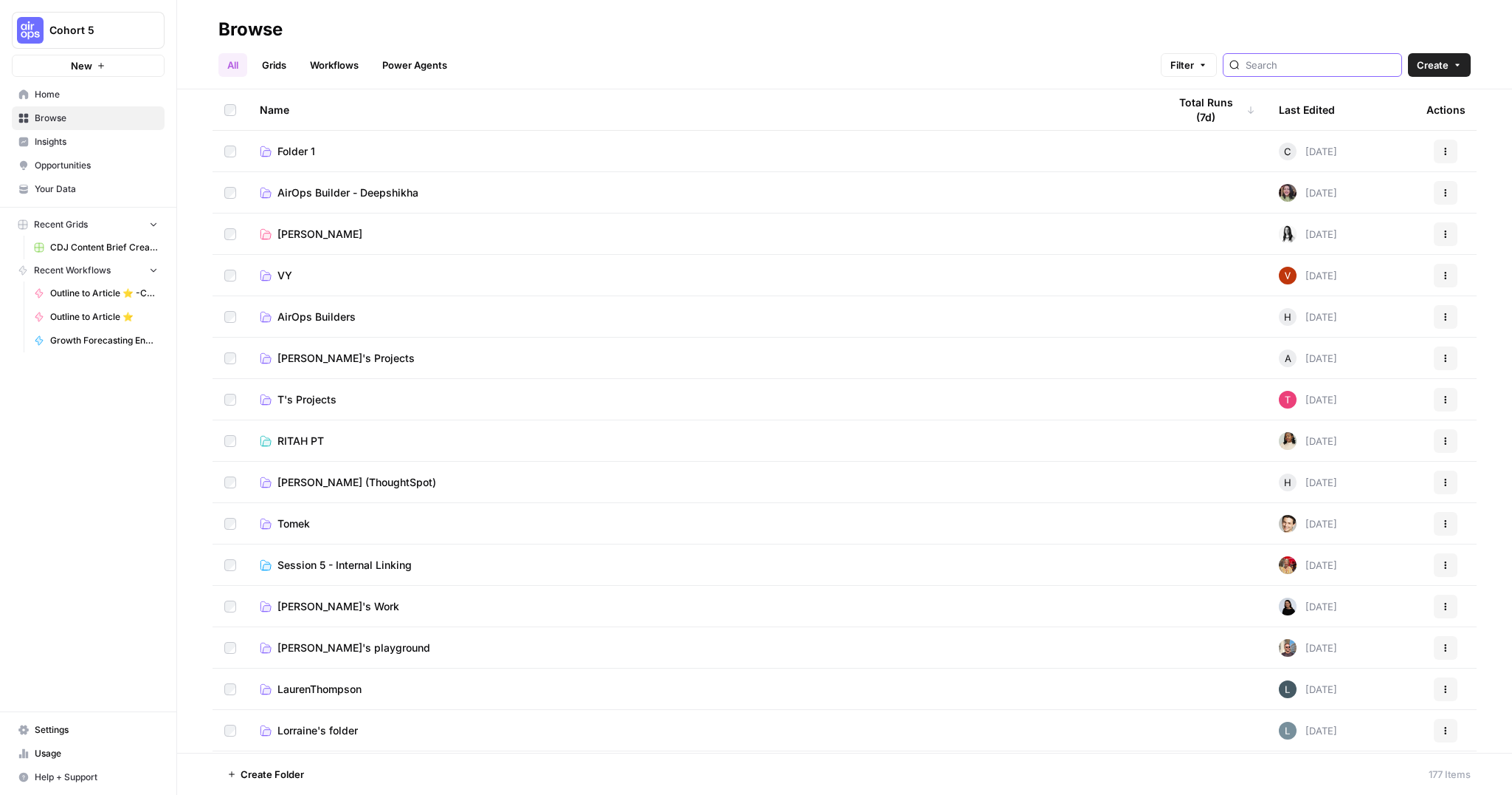
click at [1294, 69] on input "search" at bounding box center [1320, 64] width 150 height 15
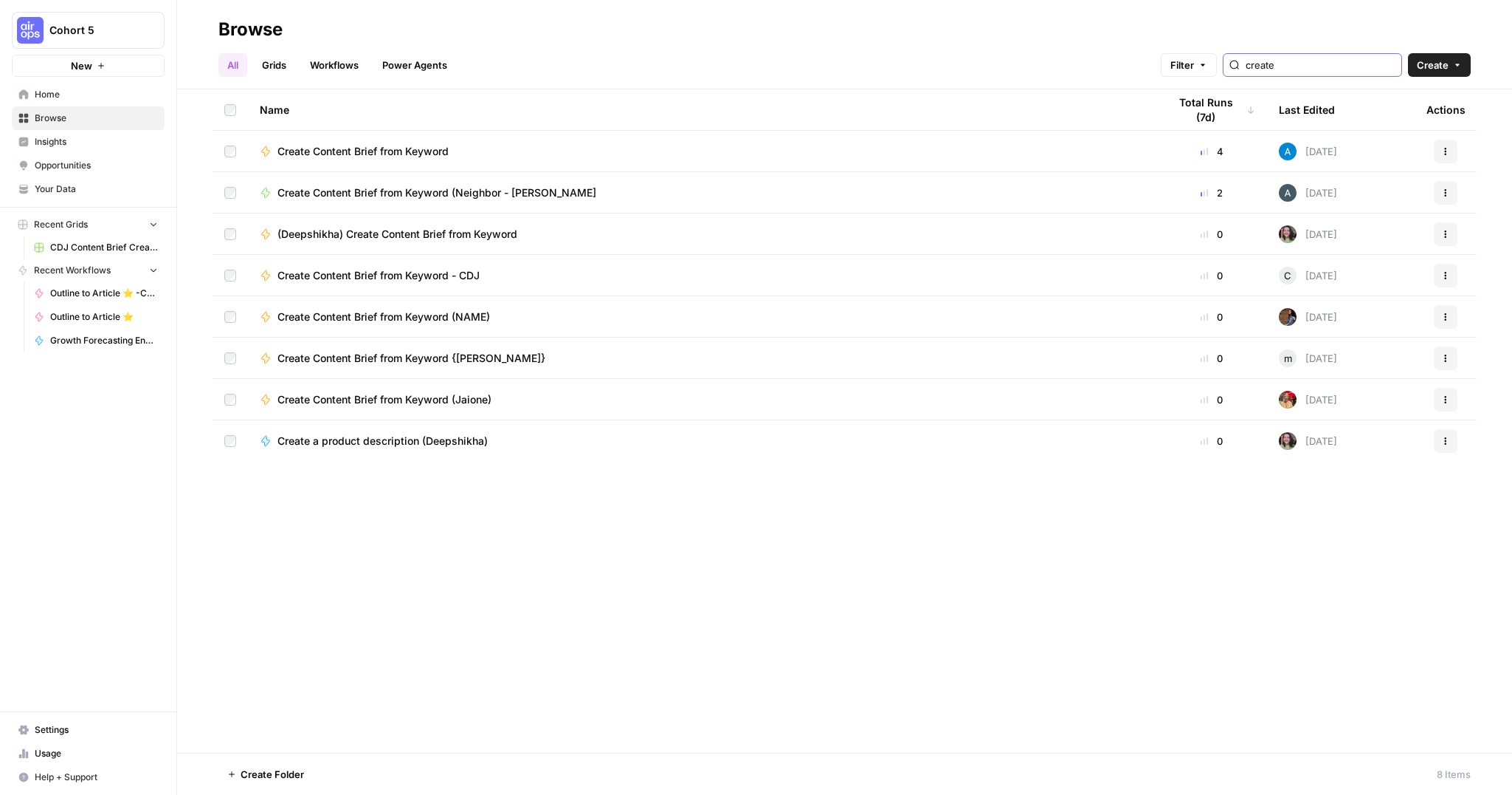
type input "create"
click at [97, 242] on span "CDJ Content Brief Creation Grid" at bounding box center [103, 247] width 107 height 14
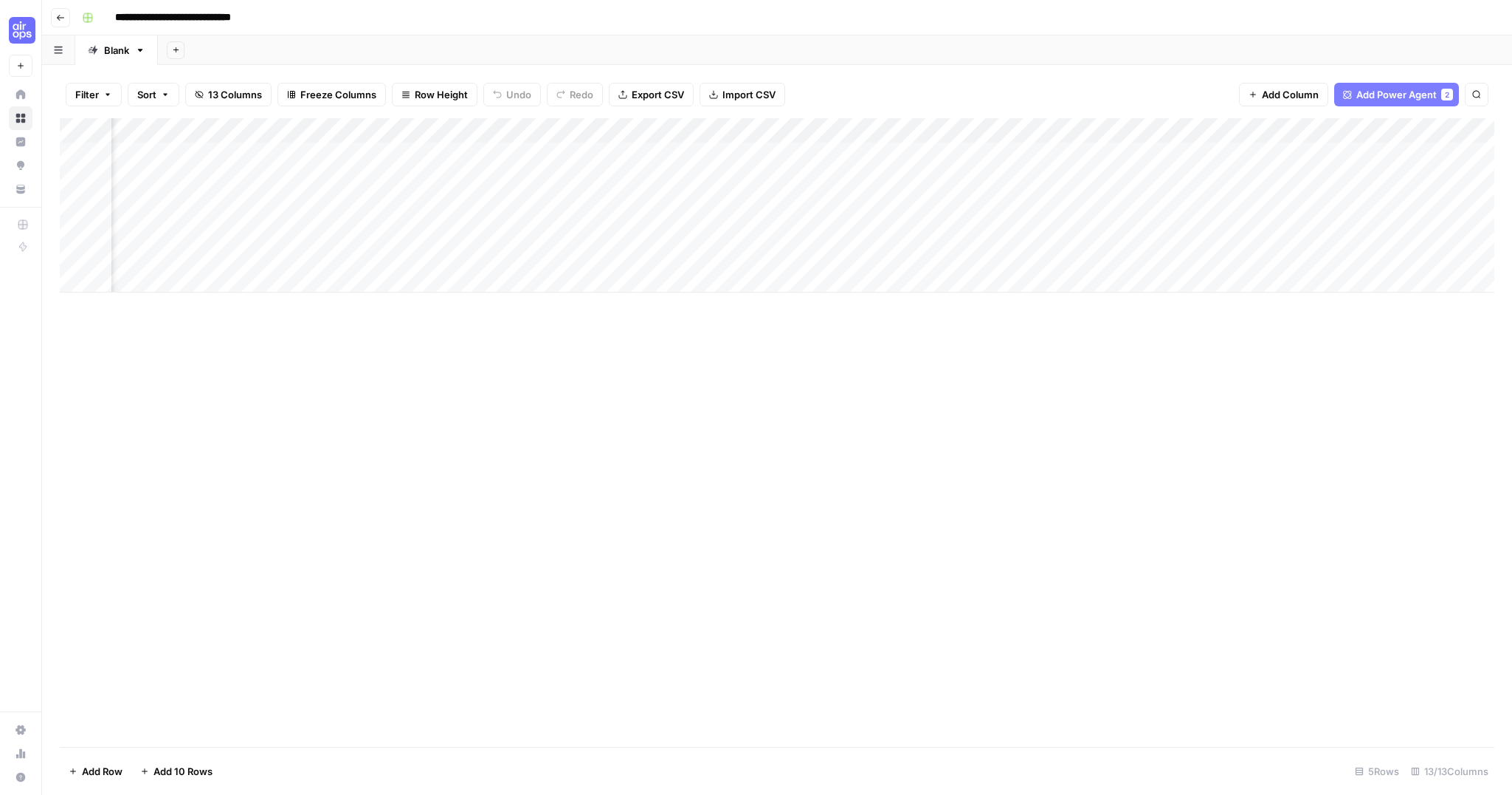
scroll to position [0, 848]
click at [1456, 130] on span "Add Column" at bounding box center [1460, 131] width 52 height 14
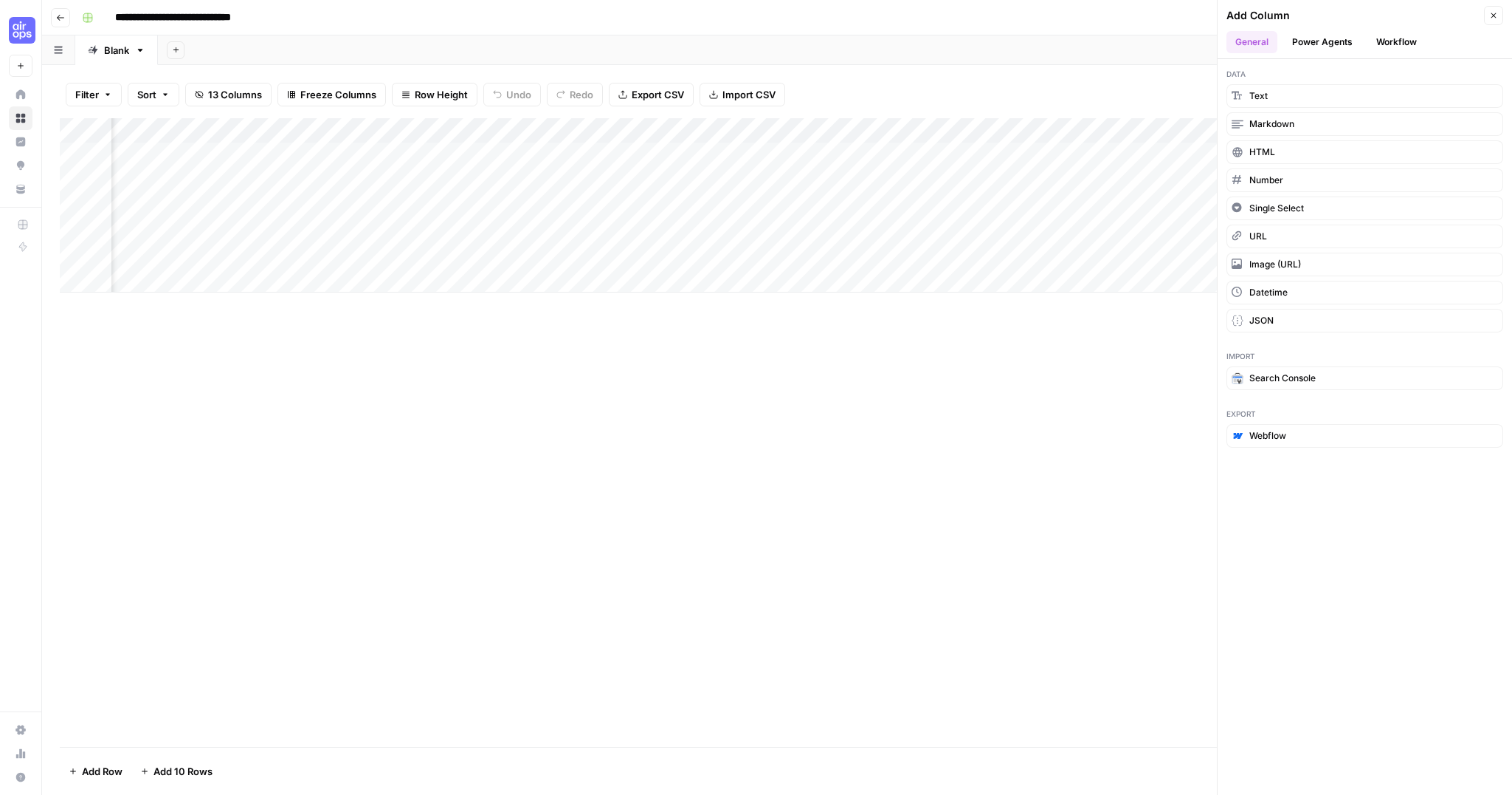
click at [1089, 389] on div "Add Column" at bounding box center [777, 432] width 1435 height 629
click at [1502, 14] on header "Add Column Close General Power Agents Workflow" at bounding box center [1365, 29] width 294 height 59
click at [1498, 14] on button "Close" at bounding box center [1494, 15] width 19 height 19
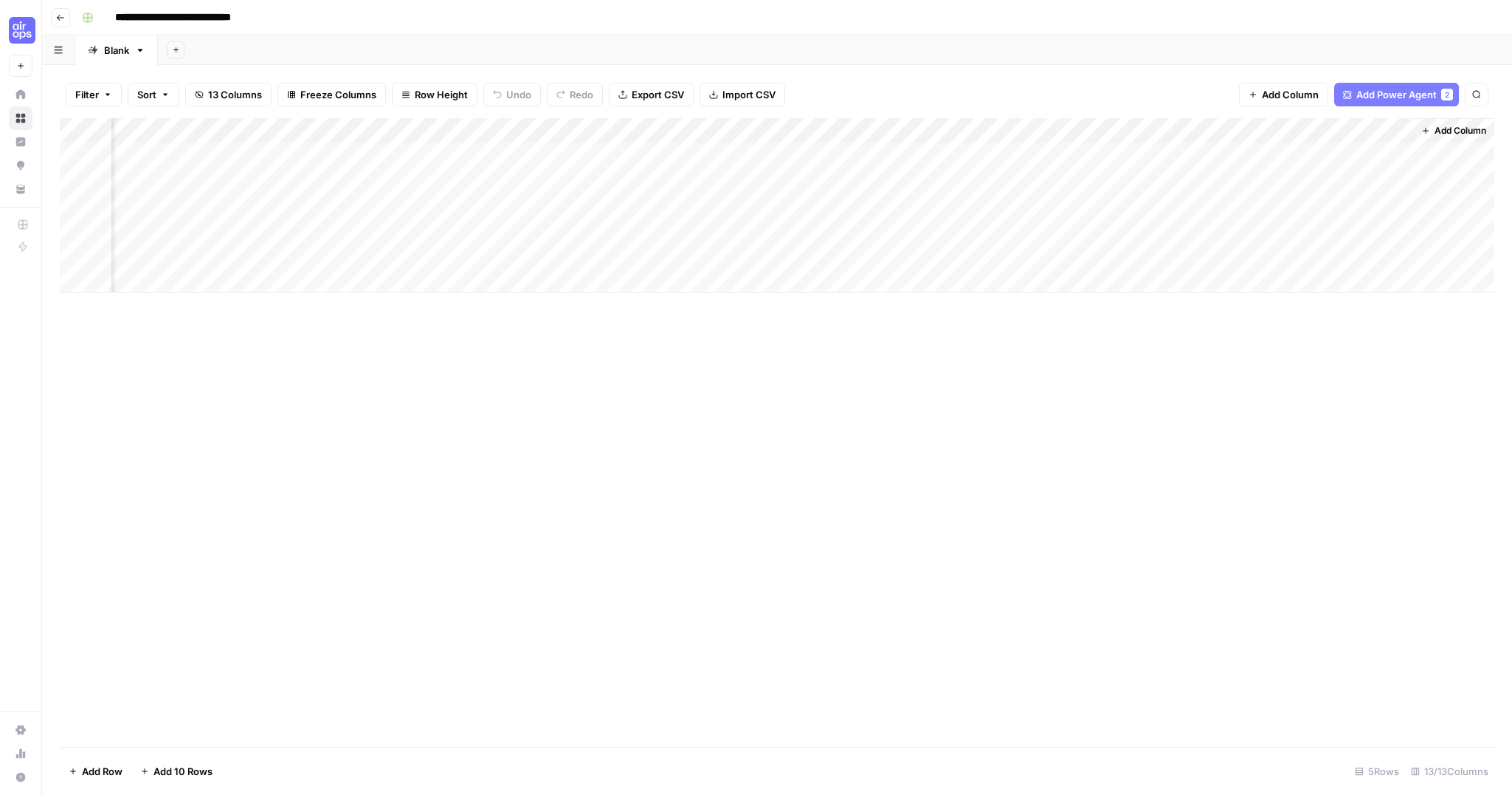
click at [1316, 154] on div "Add Column" at bounding box center [777, 205] width 1435 height 174
click at [244, 311] on div "Add Column" at bounding box center [777, 432] width 1435 height 629
click at [1307, 94] on span "Add Column" at bounding box center [1290, 95] width 56 height 15
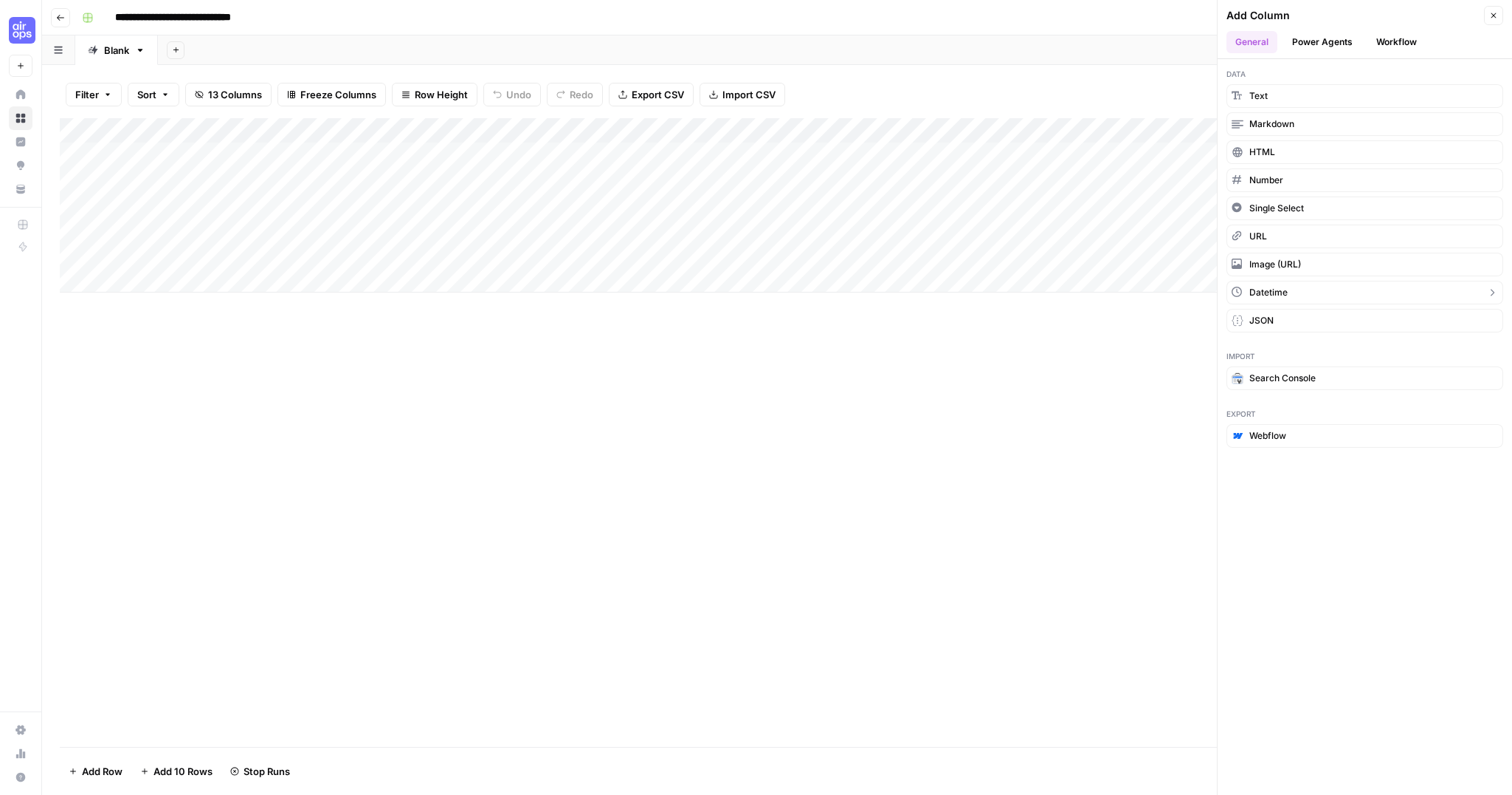
click at [1277, 292] on span "Datetime" at bounding box center [1269, 292] width 38 height 14
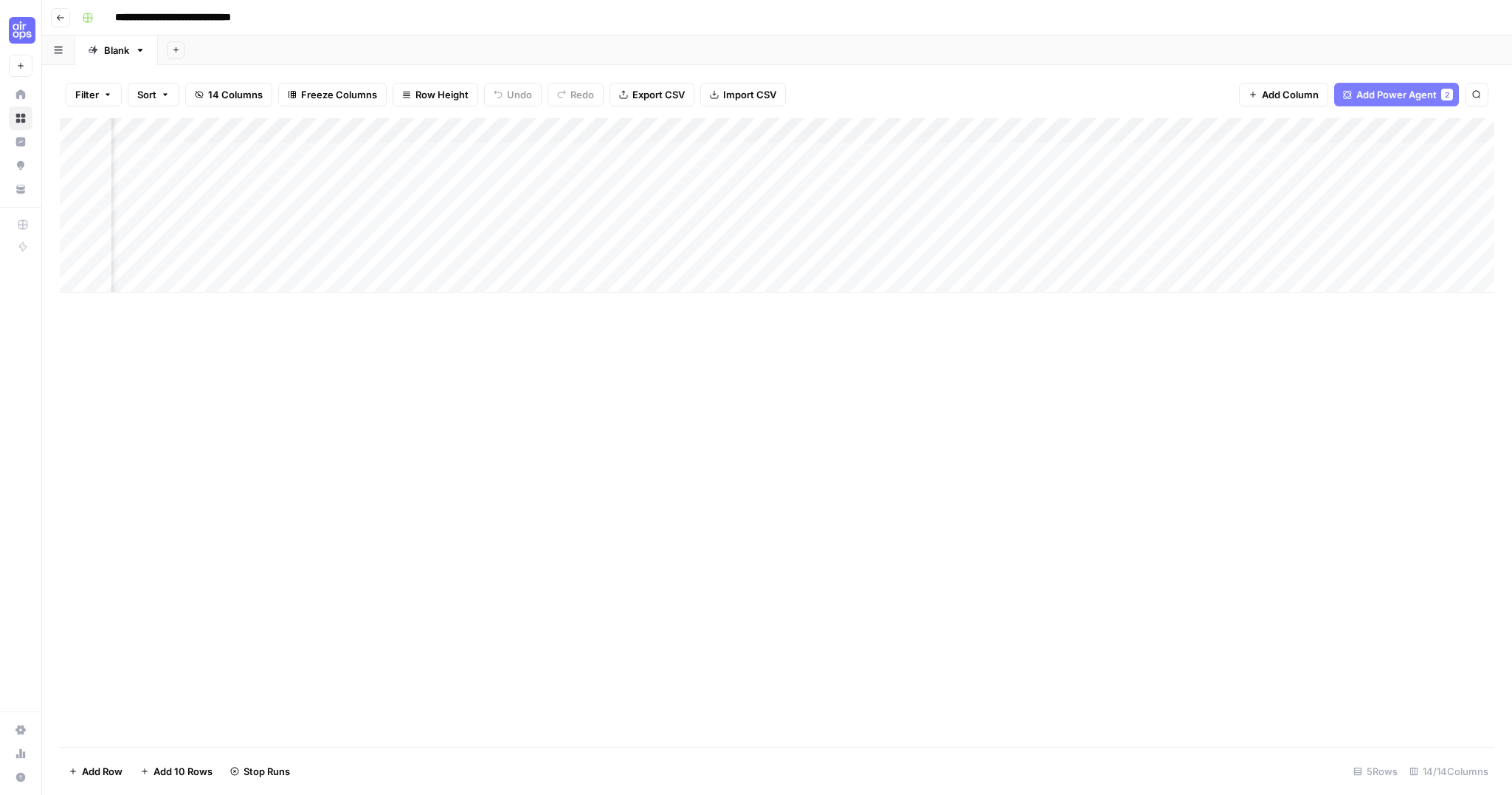
scroll to position [0, 981]
drag, startPoint x: 1339, startPoint y: 129, endPoint x: 181, endPoint y: 137, distance: 1158.0
click at [180, 138] on div "Add Column" at bounding box center [777, 205] width 1435 height 174
drag, startPoint x: 828, startPoint y: 129, endPoint x: 192, endPoint y: 130, distance: 636.0
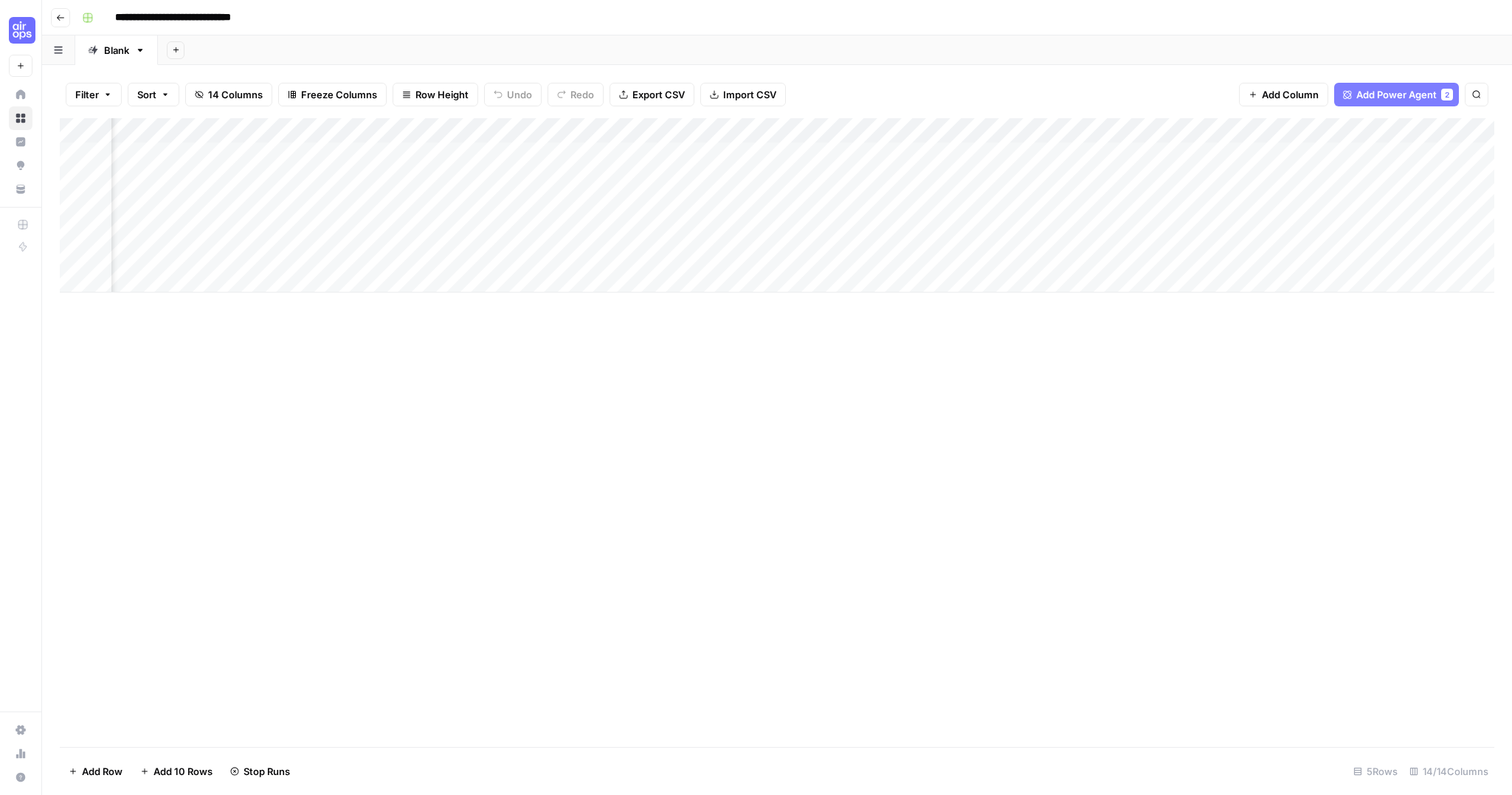
click at [192, 130] on div "Add Column" at bounding box center [777, 205] width 1435 height 174
drag, startPoint x: 379, startPoint y: 128, endPoint x: 185, endPoint y: 127, distance: 194.0
click at [185, 127] on div "Add Column" at bounding box center [777, 205] width 1435 height 174
click at [175, 128] on div "Add Column" at bounding box center [777, 205] width 1435 height 174
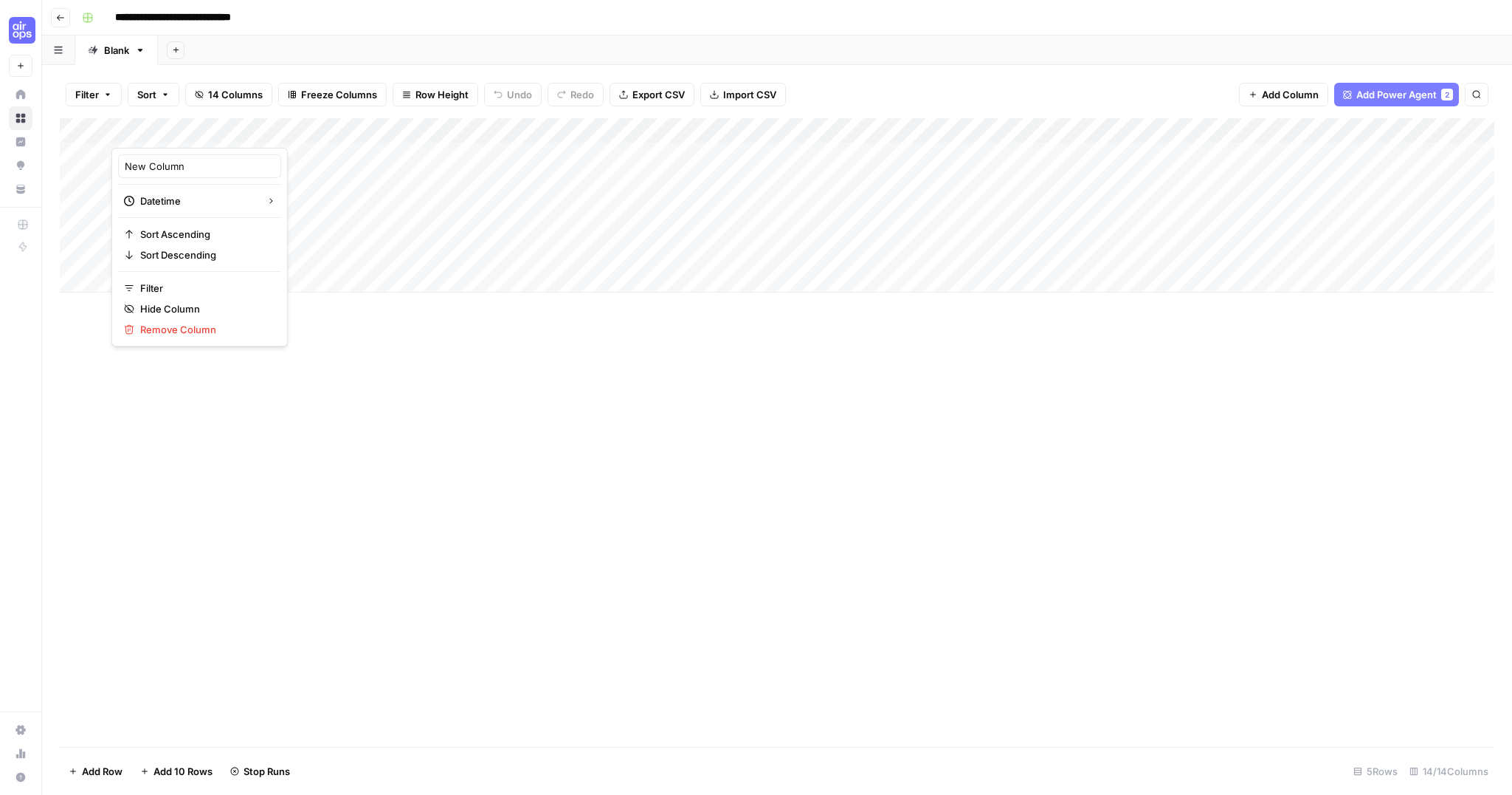
drag, startPoint x: 297, startPoint y: 221, endPoint x: 226, endPoint y: 186, distance: 79.2
click at [297, 220] on div "Add Column" at bounding box center [777, 205] width 1435 height 174
click at [185, 158] on div "Add Column" at bounding box center [777, 205] width 1435 height 174
click at [174, 155] on div "Add Column" at bounding box center [777, 205] width 1435 height 174
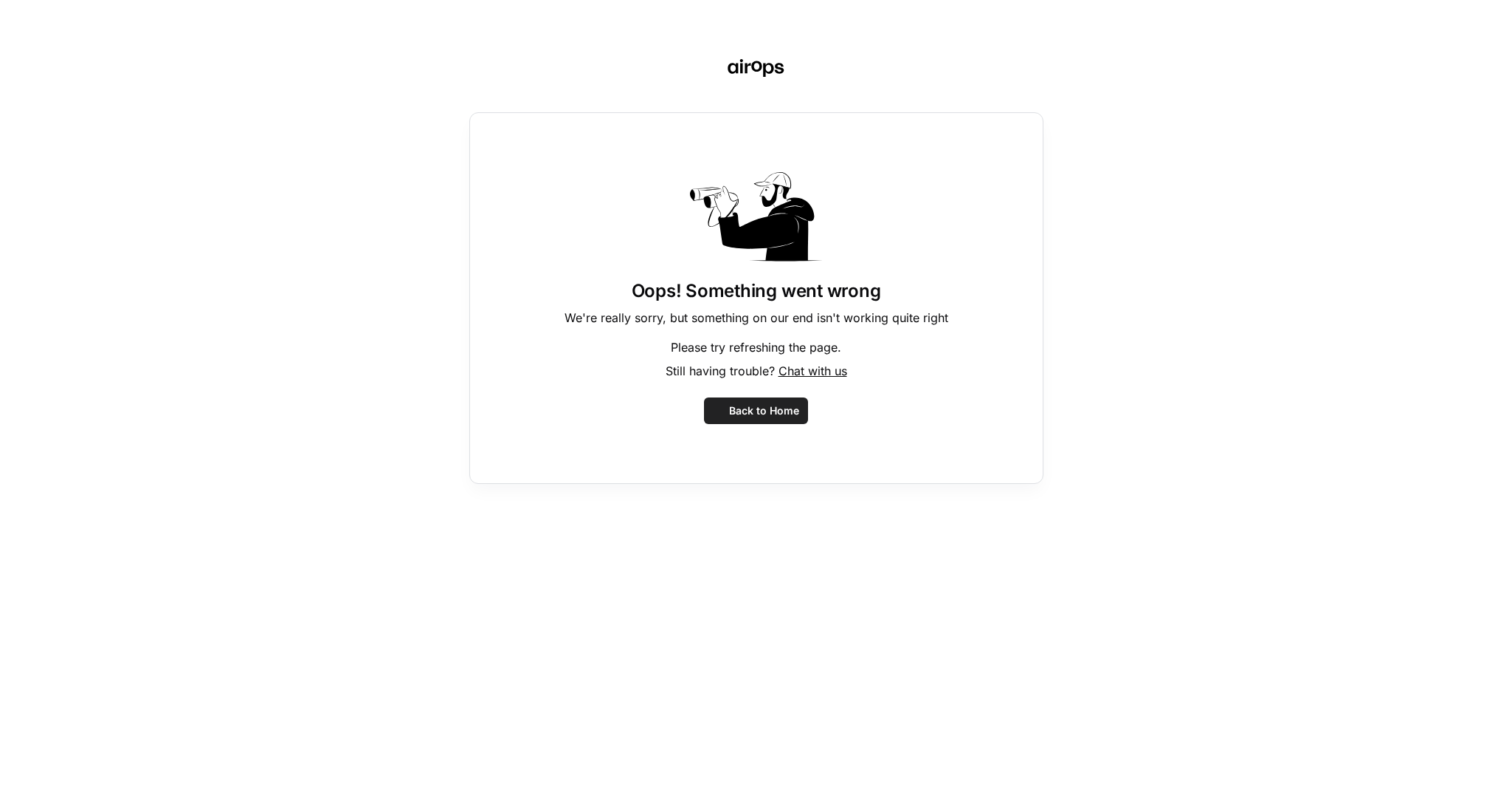
click at [174, 155] on div "Oops! Something went wrong We're really sorry, but something on our end isn't w…" at bounding box center [756, 397] width 1512 height 795
click at [746, 405] on span "Back to Home" at bounding box center [764, 411] width 70 height 15
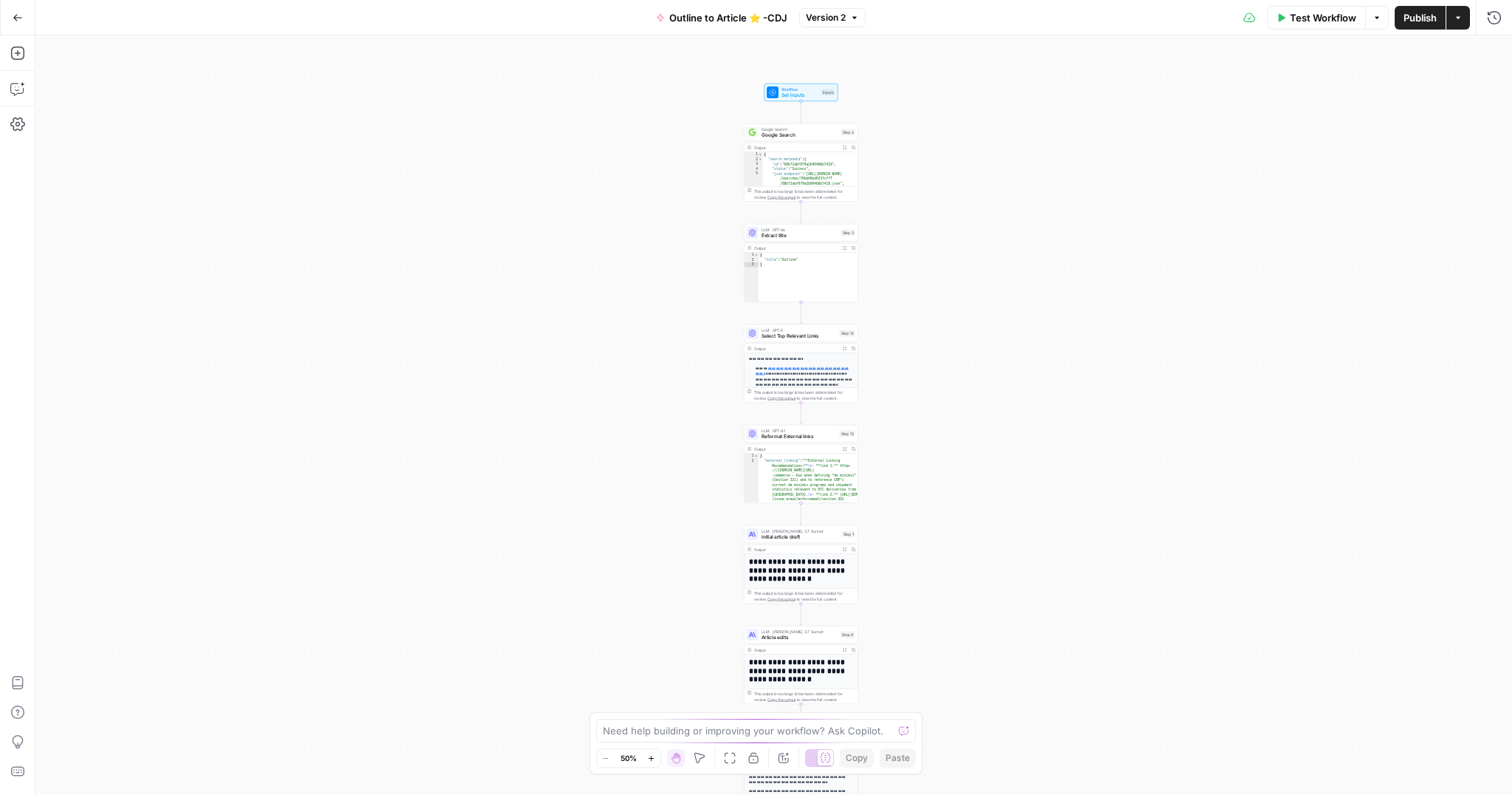
drag, startPoint x: 954, startPoint y: 115, endPoint x: 984, endPoint y: 433, distance: 319.4
click at [985, 437] on div "**********" at bounding box center [774, 415] width 1477 height 759
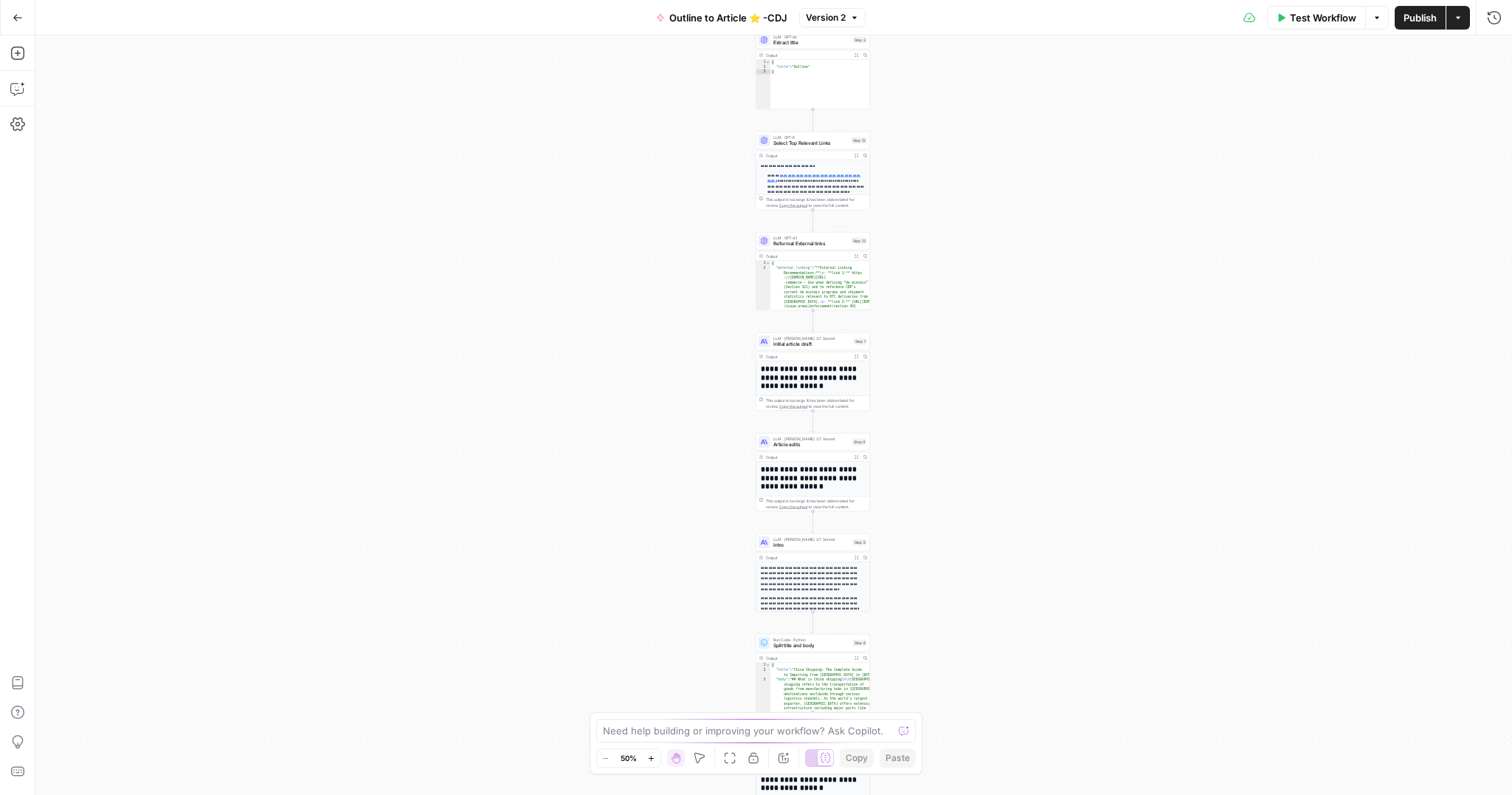
drag, startPoint x: 919, startPoint y: 338, endPoint x: 927, endPoint y: 114, distance: 224.1
click at [927, 107] on div "**********" at bounding box center [774, 415] width 1477 height 759
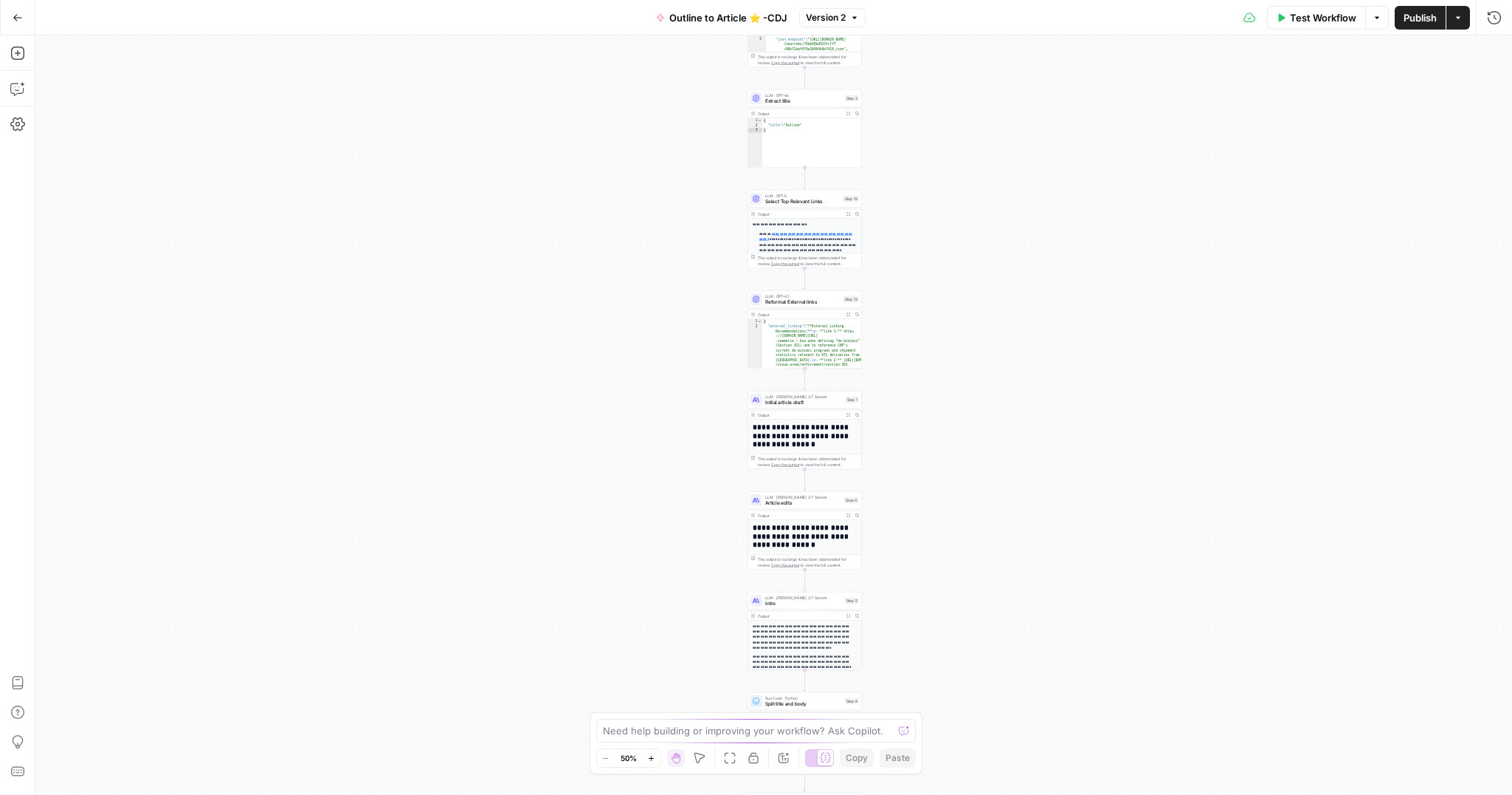
drag, startPoint x: 938, startPoint y: 240, endPoint x: 946, endPoint y: 300, distance: 60.5
click at [931, 310] on div "**********" at bounding box center [774, 415] width 1477 height 759
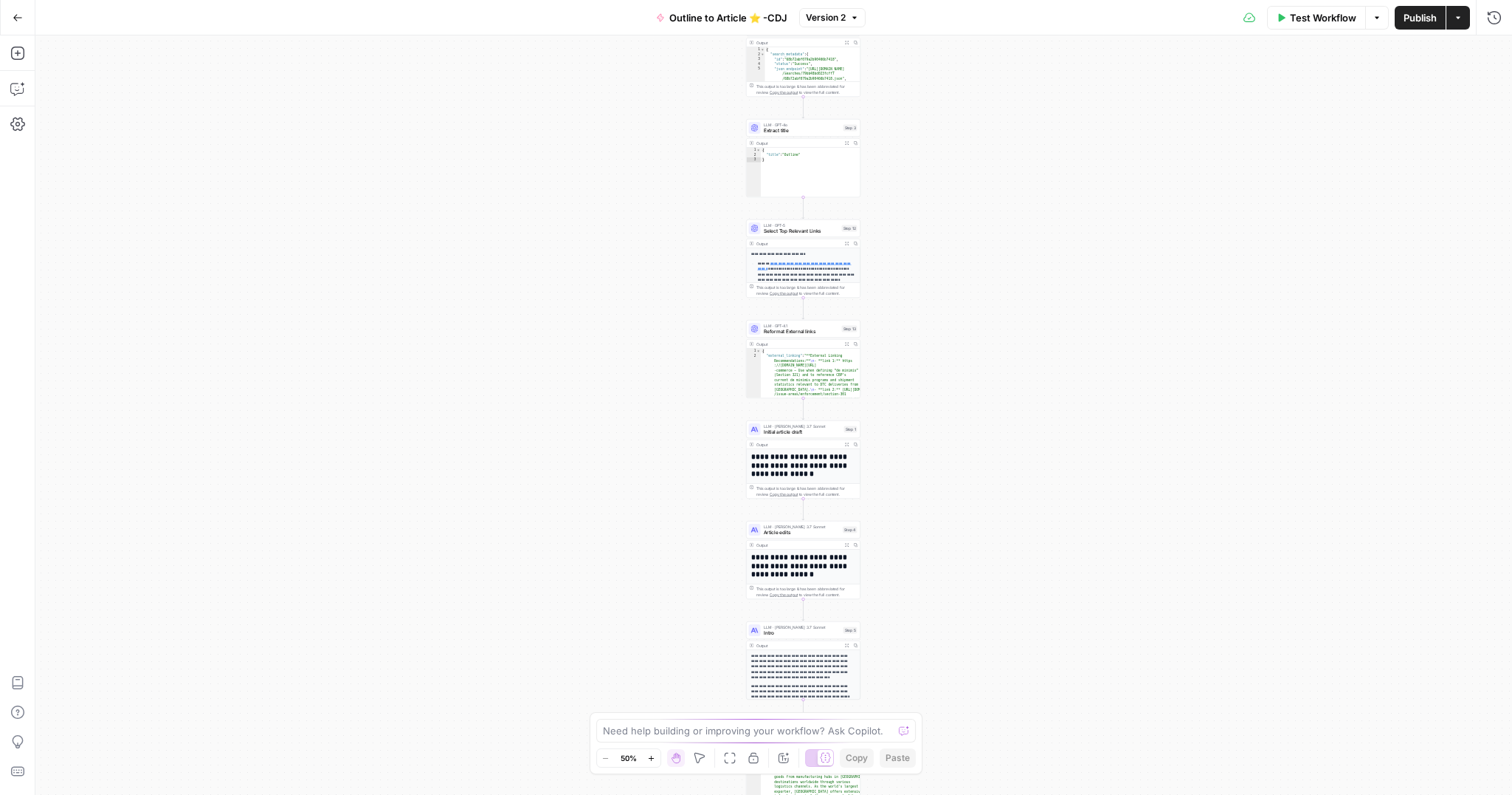
click at [1300, 23] on span "Test Workflow" at bounding box center [1323, 18] width 67 height 15
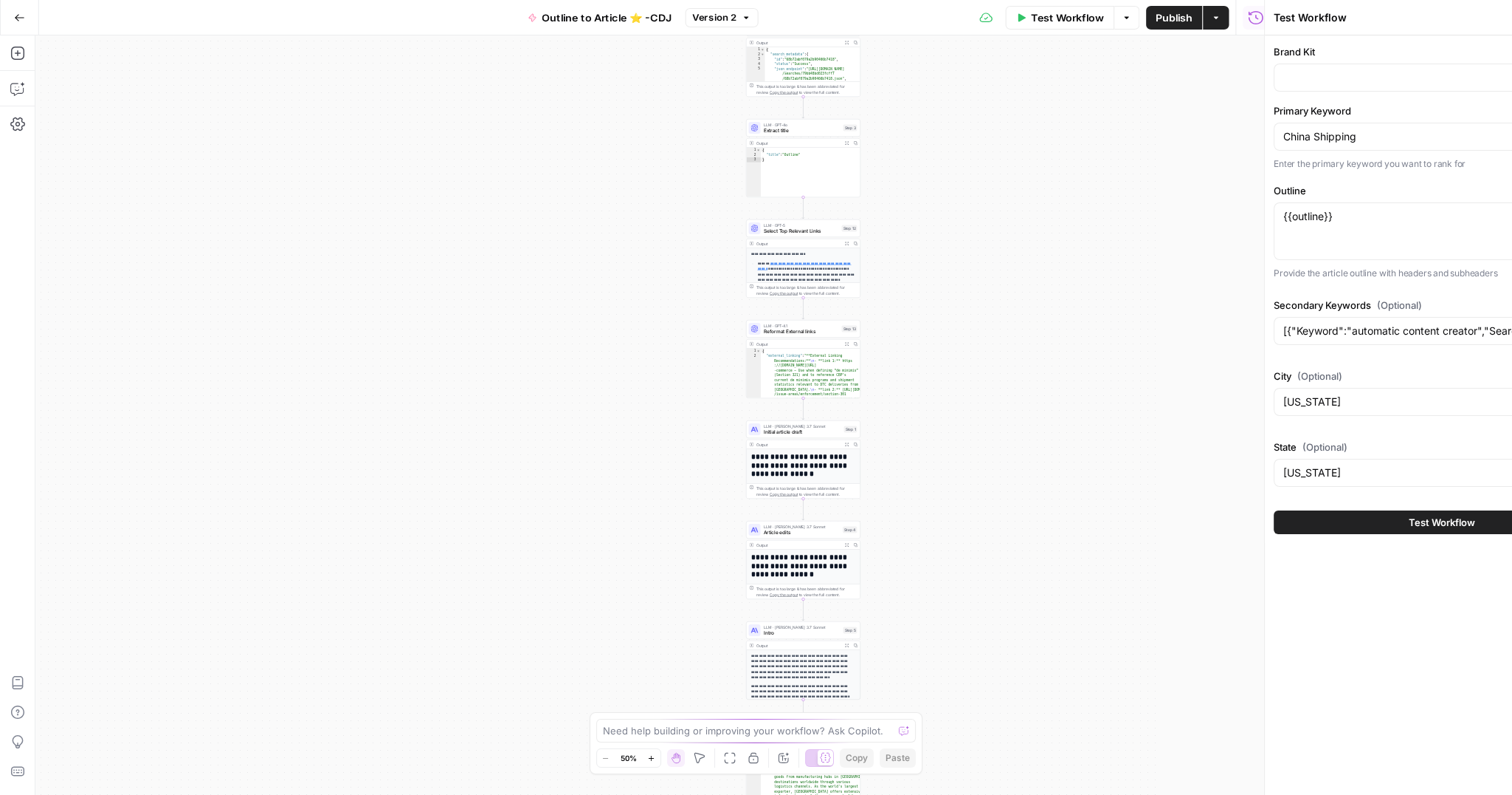
type input "New Brand Kit - CDJ"
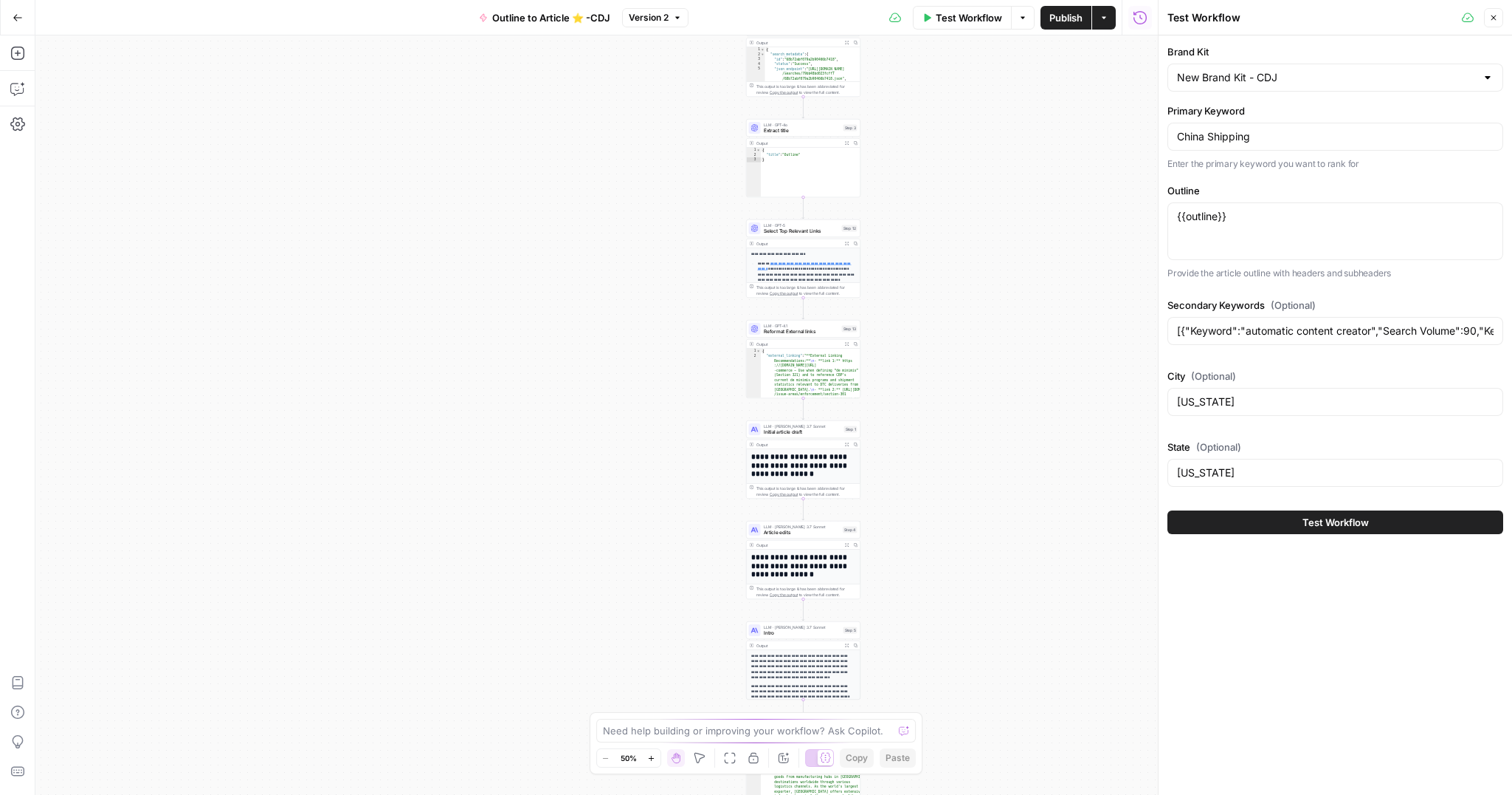
click at [1320, 522] on span "Test Workflow" at bounding box center [1336, 522] width 67 height 15
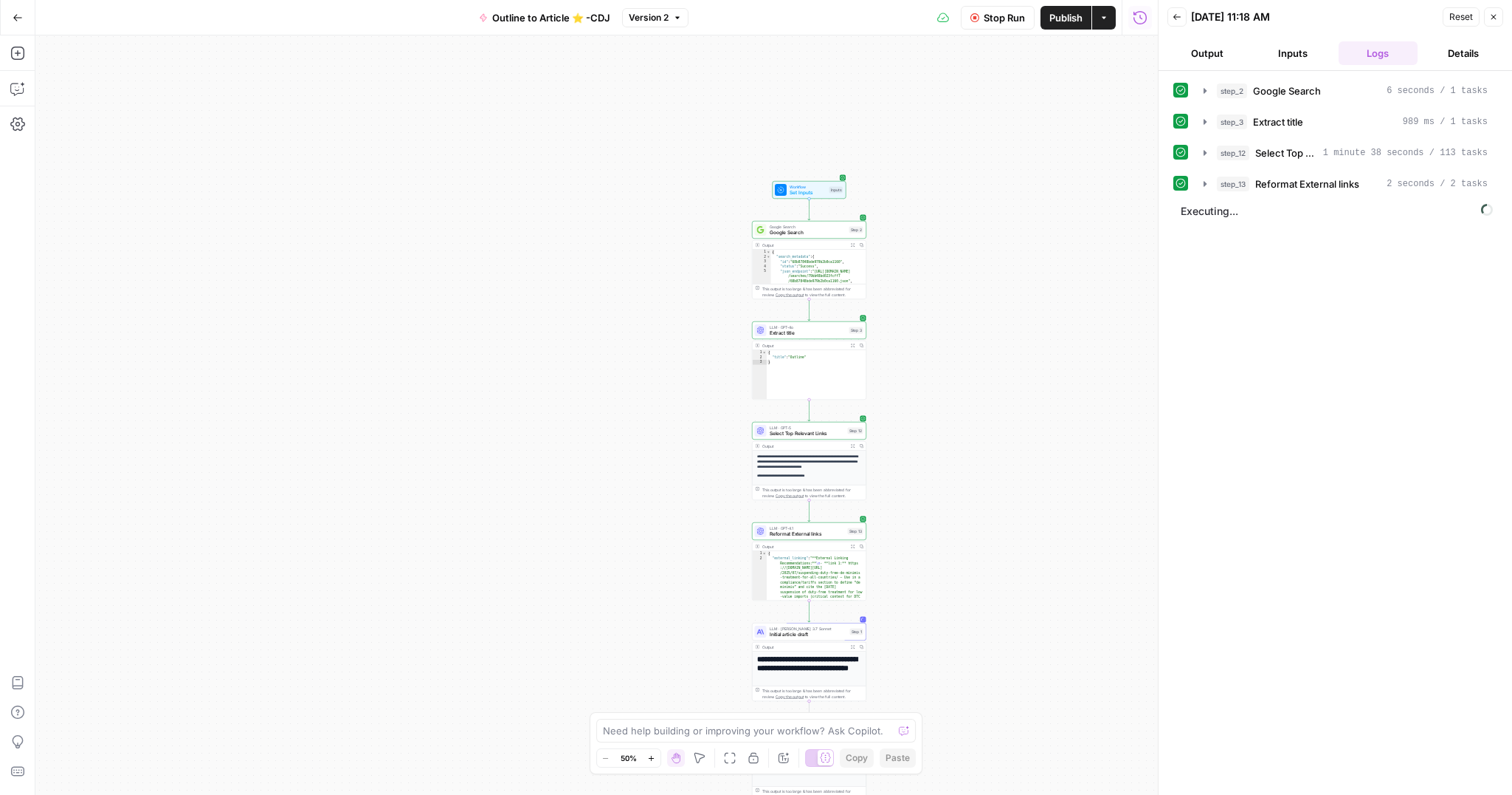
drag, startPoint x: 943, startPoint y: 200, endPoint x: 943, endPoint y: 353, distance: 153.0
click at [944, 353] on div "**********" at bounding box center [597, 415] width 1122 height 759
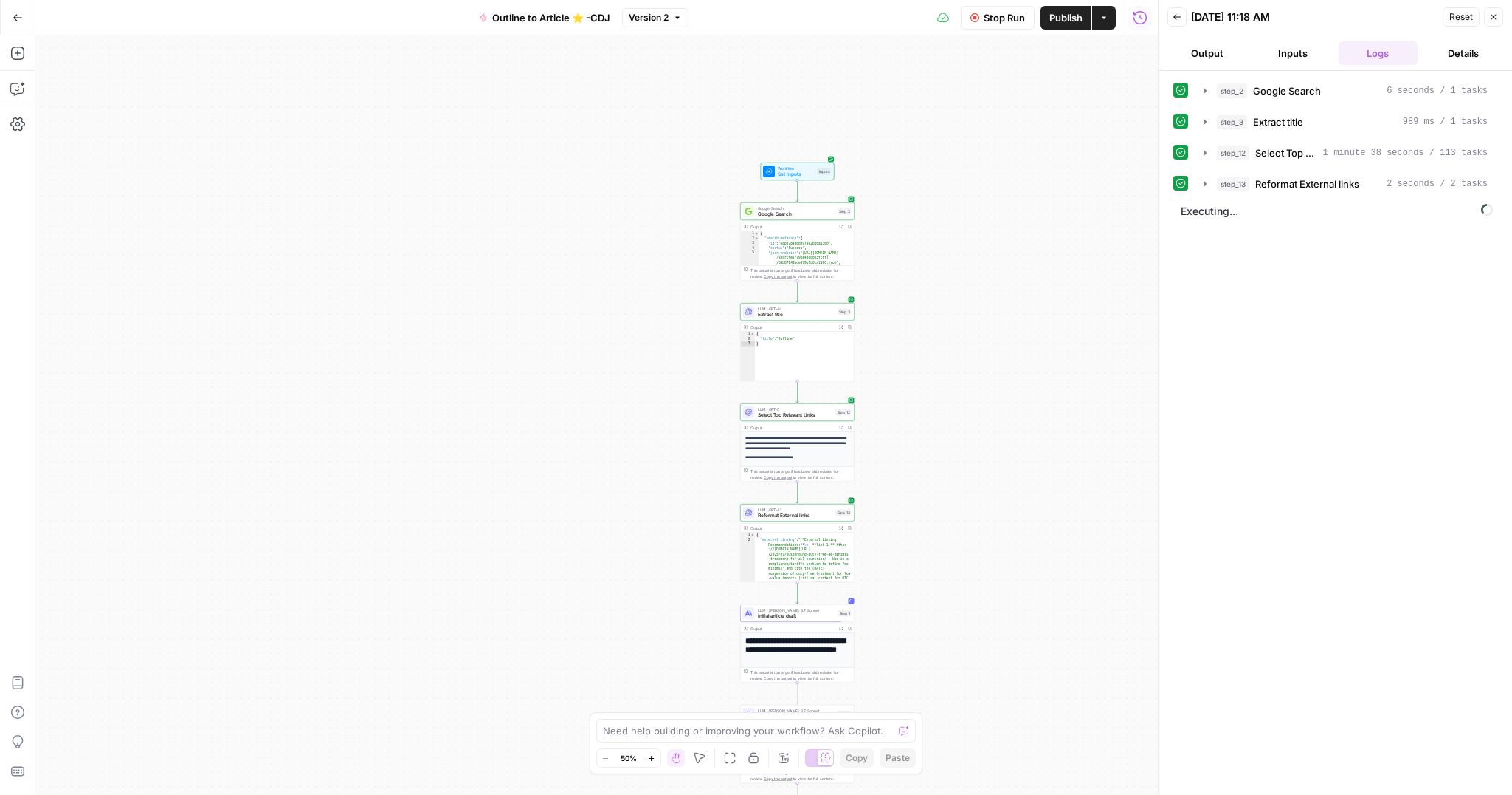
drag, startPoint x: 931, startPoint y: 175, endPoint x: 976, endPoint y: 84, distance: 101.5
click at [939, 100] on div "**********" at bounding box center [597, 415] width 1122 height 759
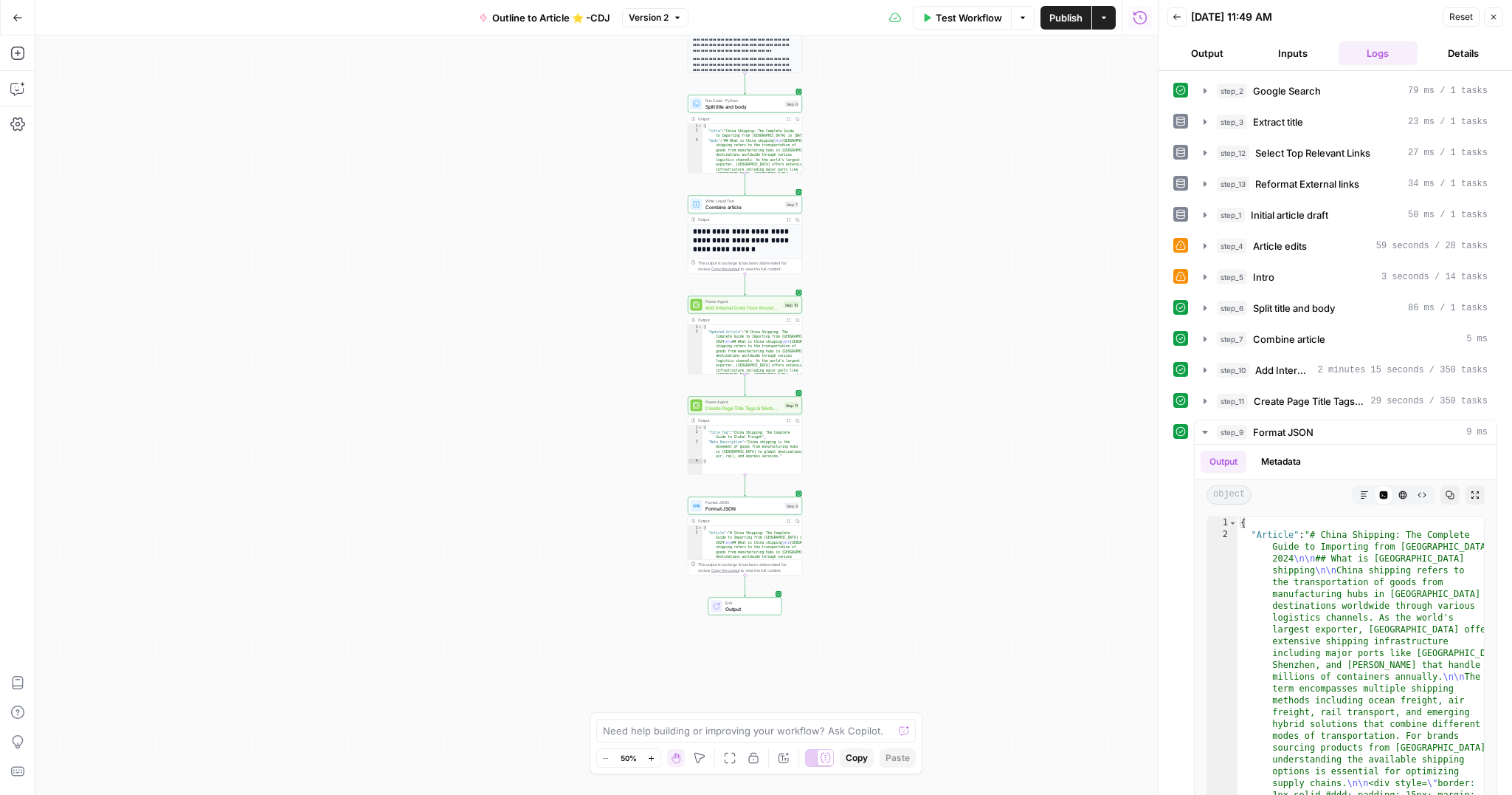
drag, startPoint x: 1001, startPoint y: 183, endPoint x: 985, endPoint y: 205, distance: 27.2
click at [985, 205] on div "**********" at bounding box center [597, 415] width 1122 height 759
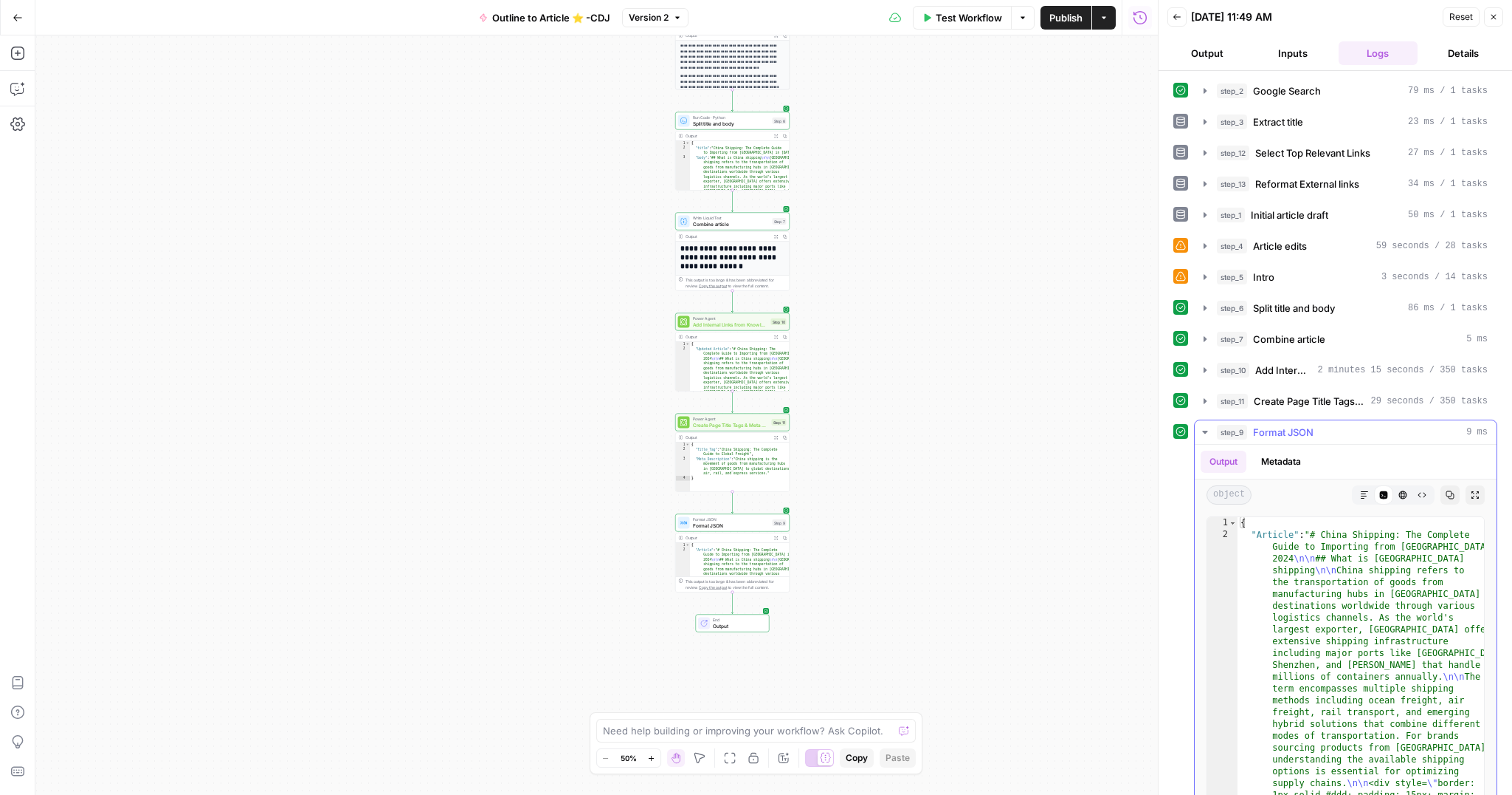
scroll to position [4, 0]
click at [1362, 493] on icon "button" at bounding box center [1364, 491] width 9 height 9
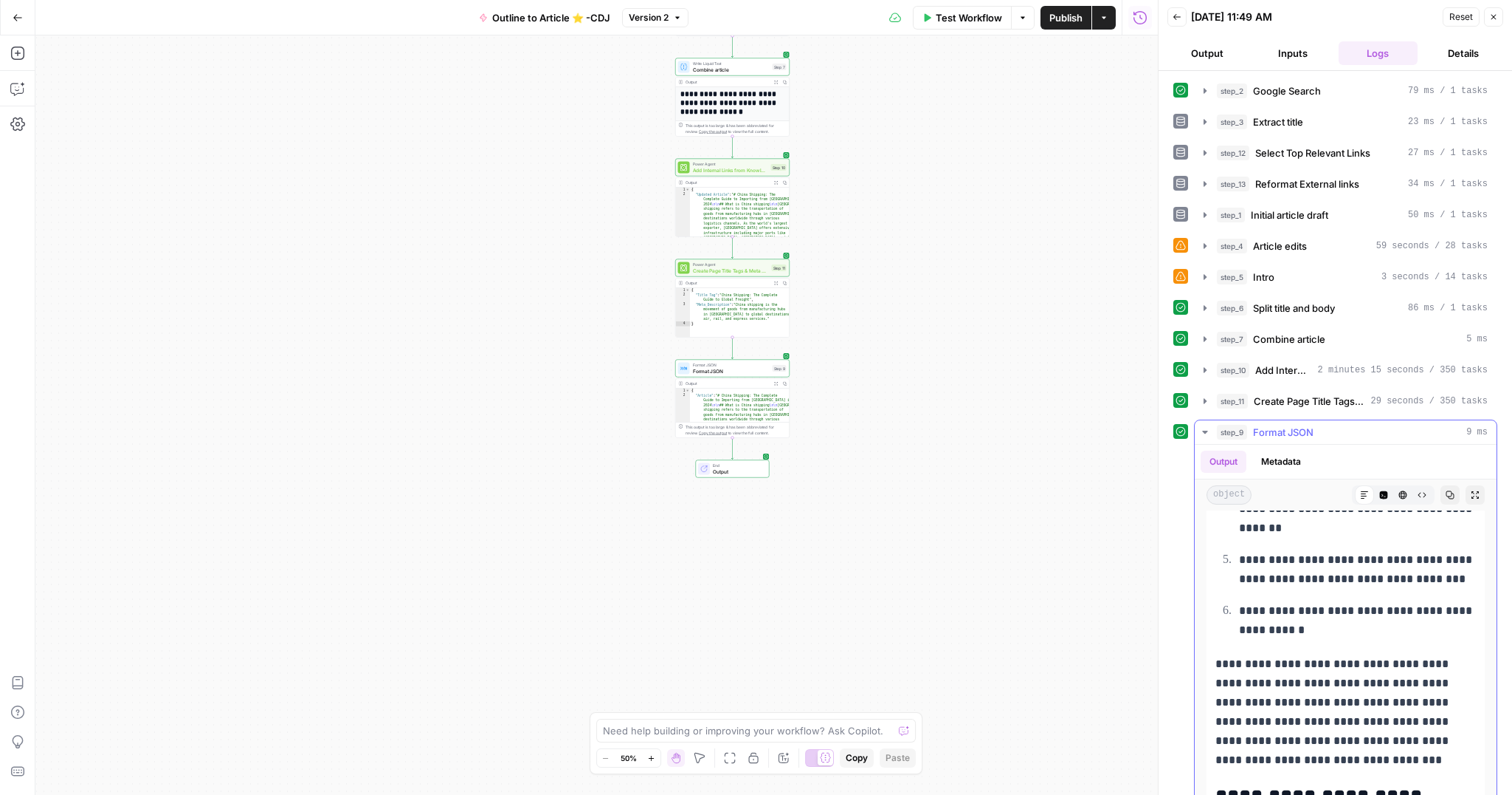
scroll to position [5451, 0]
click at [1491, 12] on button "Close" at bounding box center [1494, 17] width 19 height 19
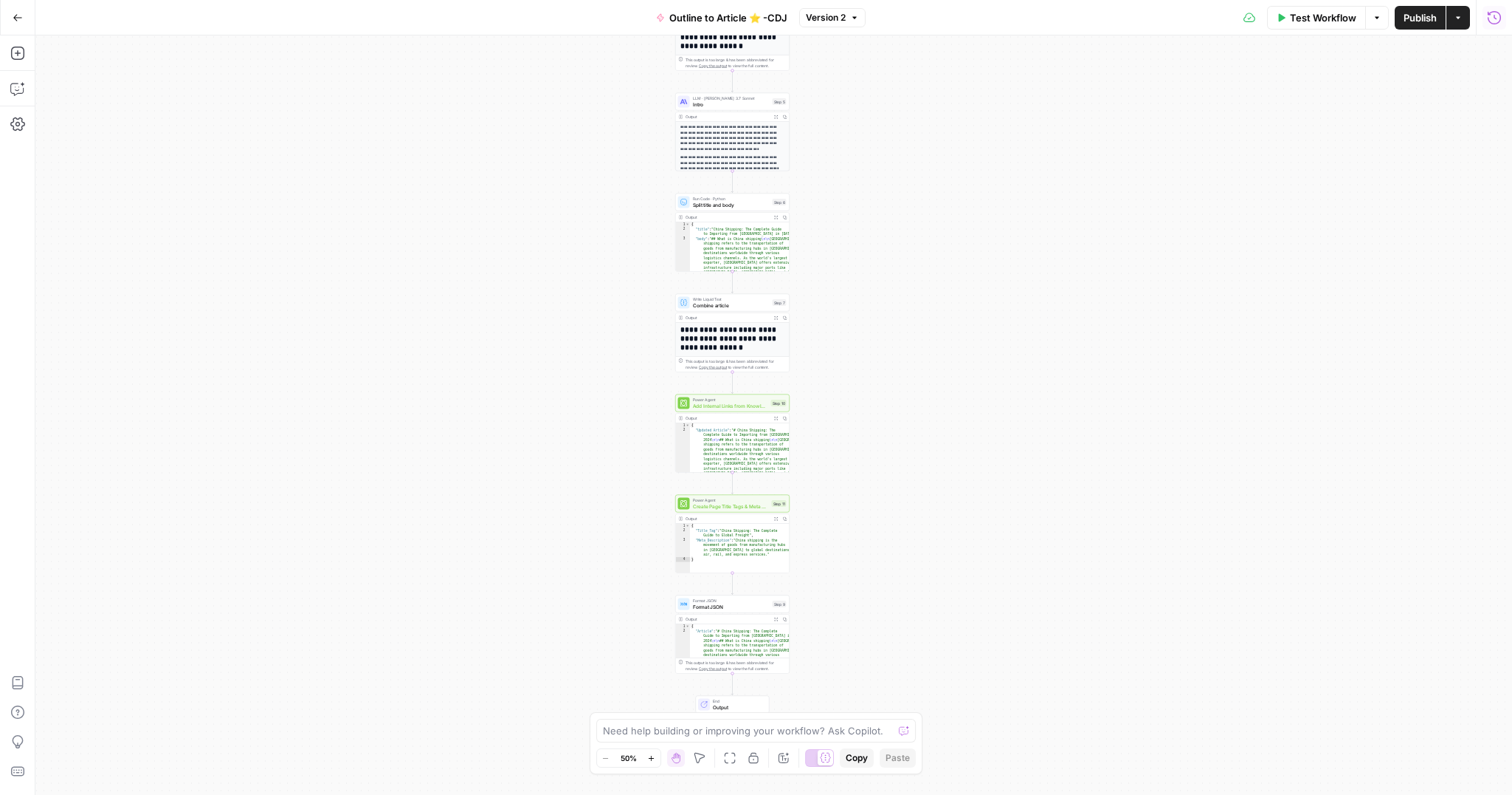
click at [731, 403] on span "Add Internal Links from Knowledge Base - Fork" at bounding box center [730, 405] width 76 height 7
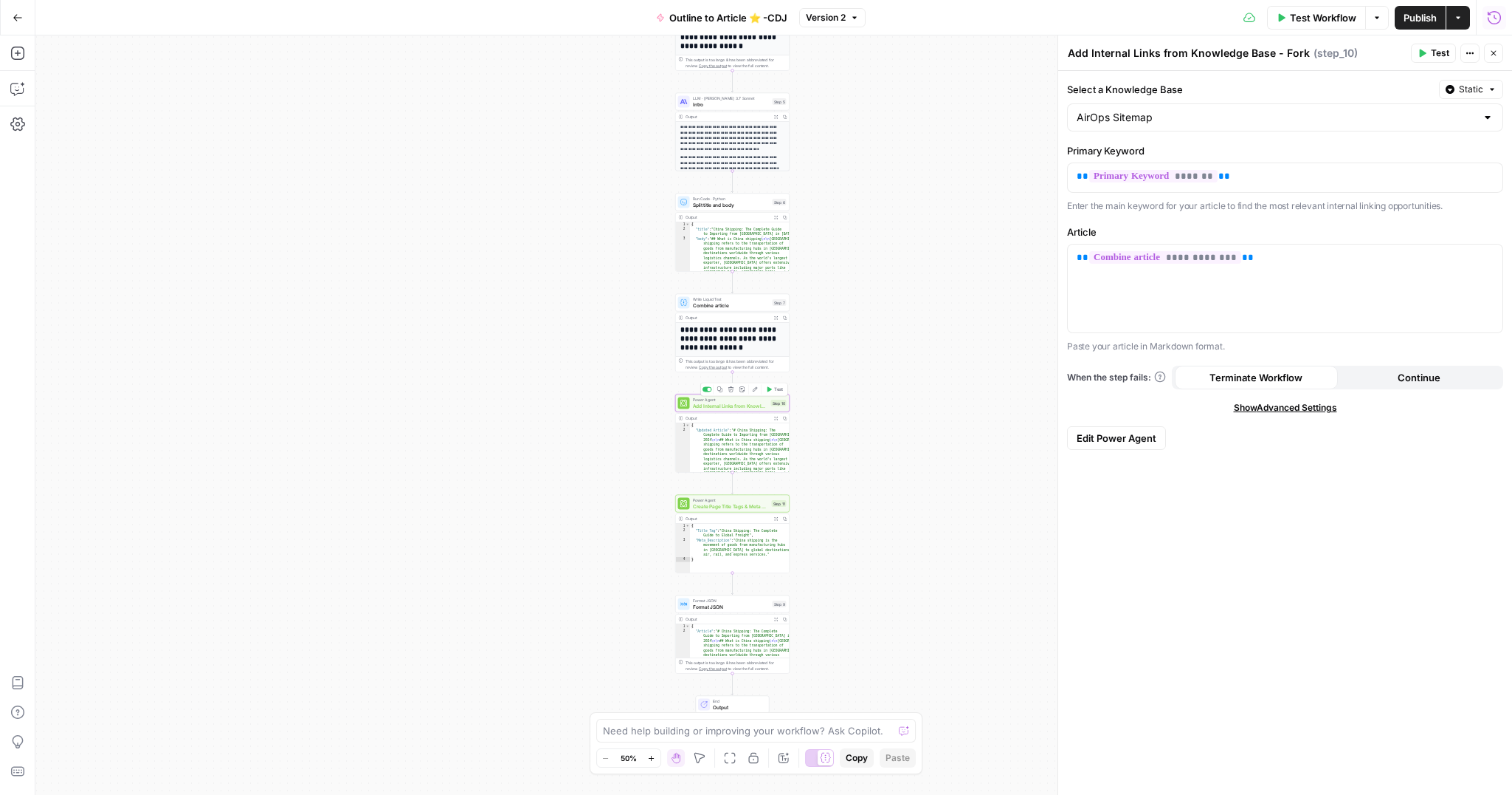
type textarea "**********"
click at [723, 326] on h1 "**********" at bounding box center [733, 338] width 106 height 25
click at [740, 296] on span "Write Liquid Text" at bounding box center [731, 298] width 77 height 6
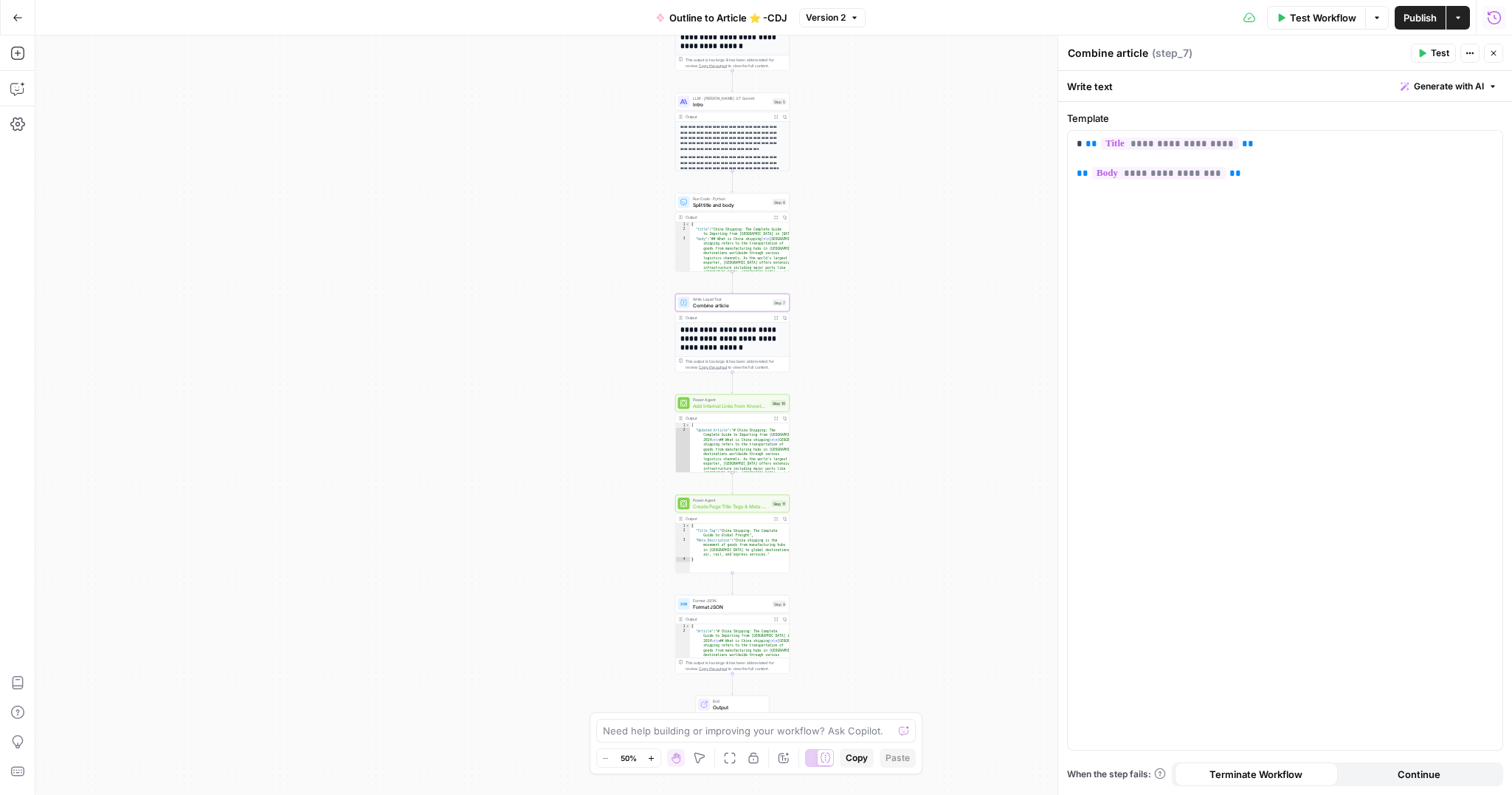
click at [864, 589] on div "**********" at bounding box center [774, 415] width 1477 height 759
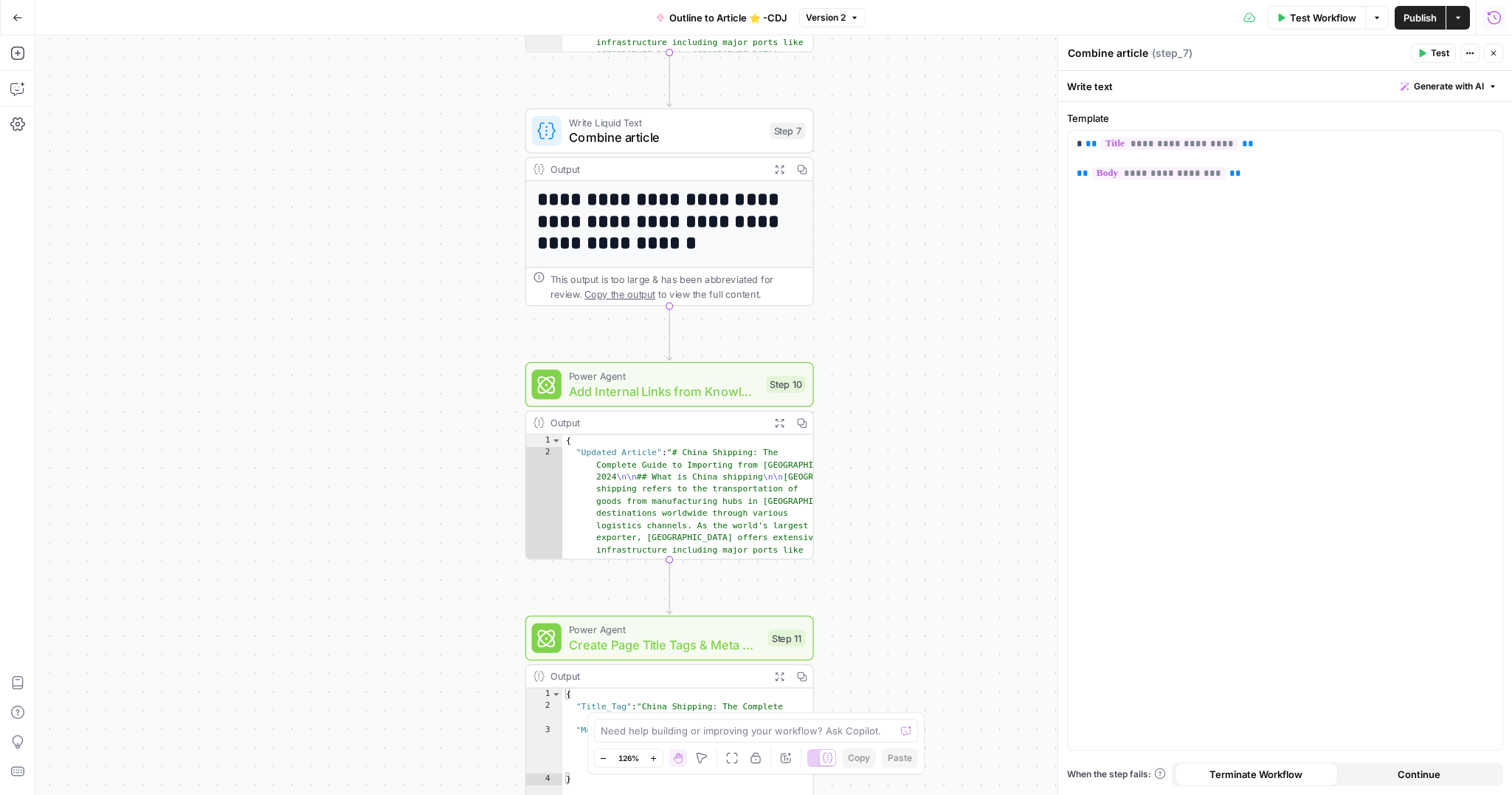
click at [662, 241] on h1 "**********" at bounding box center [670, 221] width 266 height 66
click at [712, 384] on span "Add Internal Links from Knowledge Base - Fork" at bounding box center [663, 391] width 189 height 18
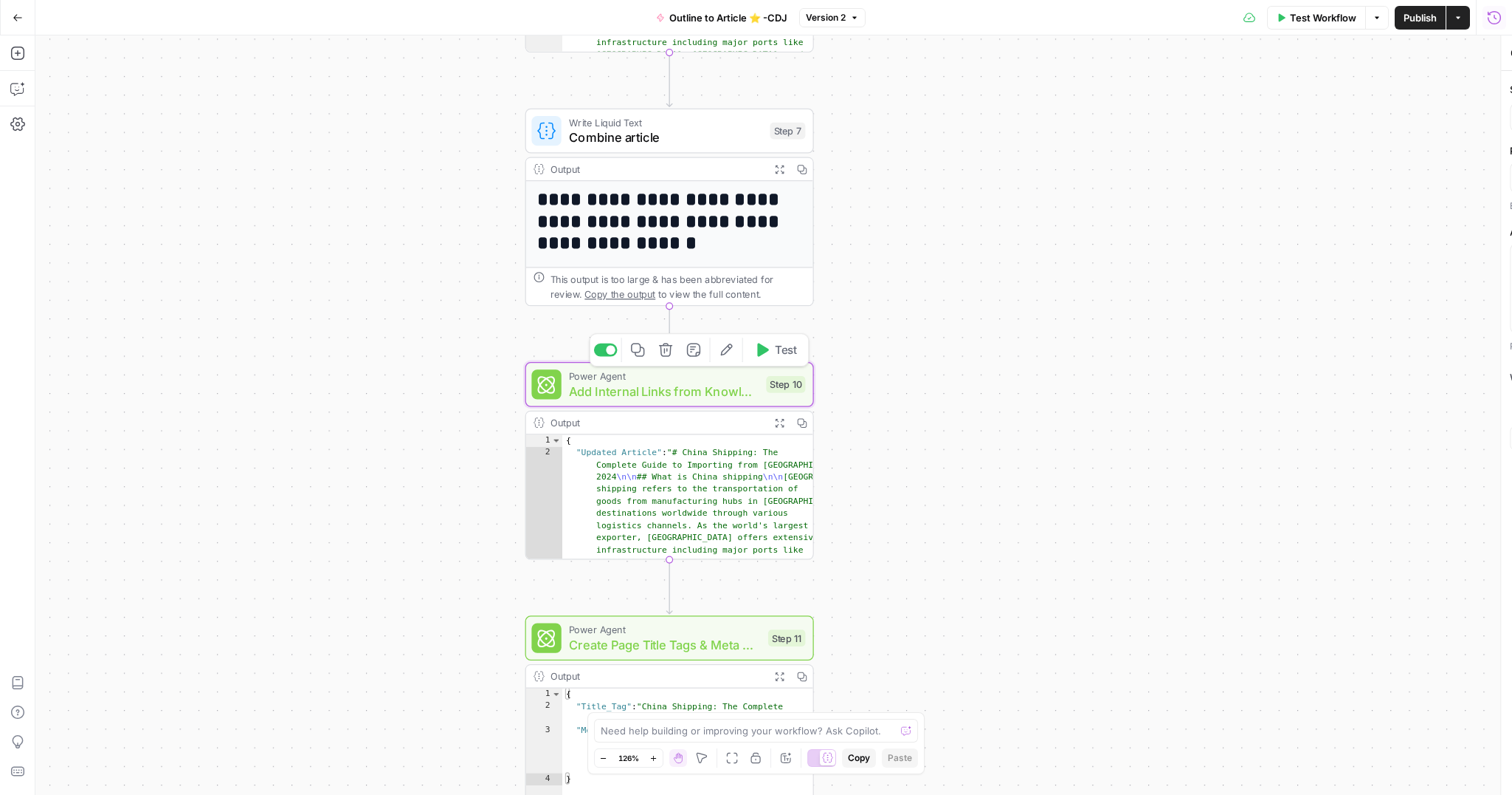
type textarea "Add Internal Links from Knowledge Base - Fork"
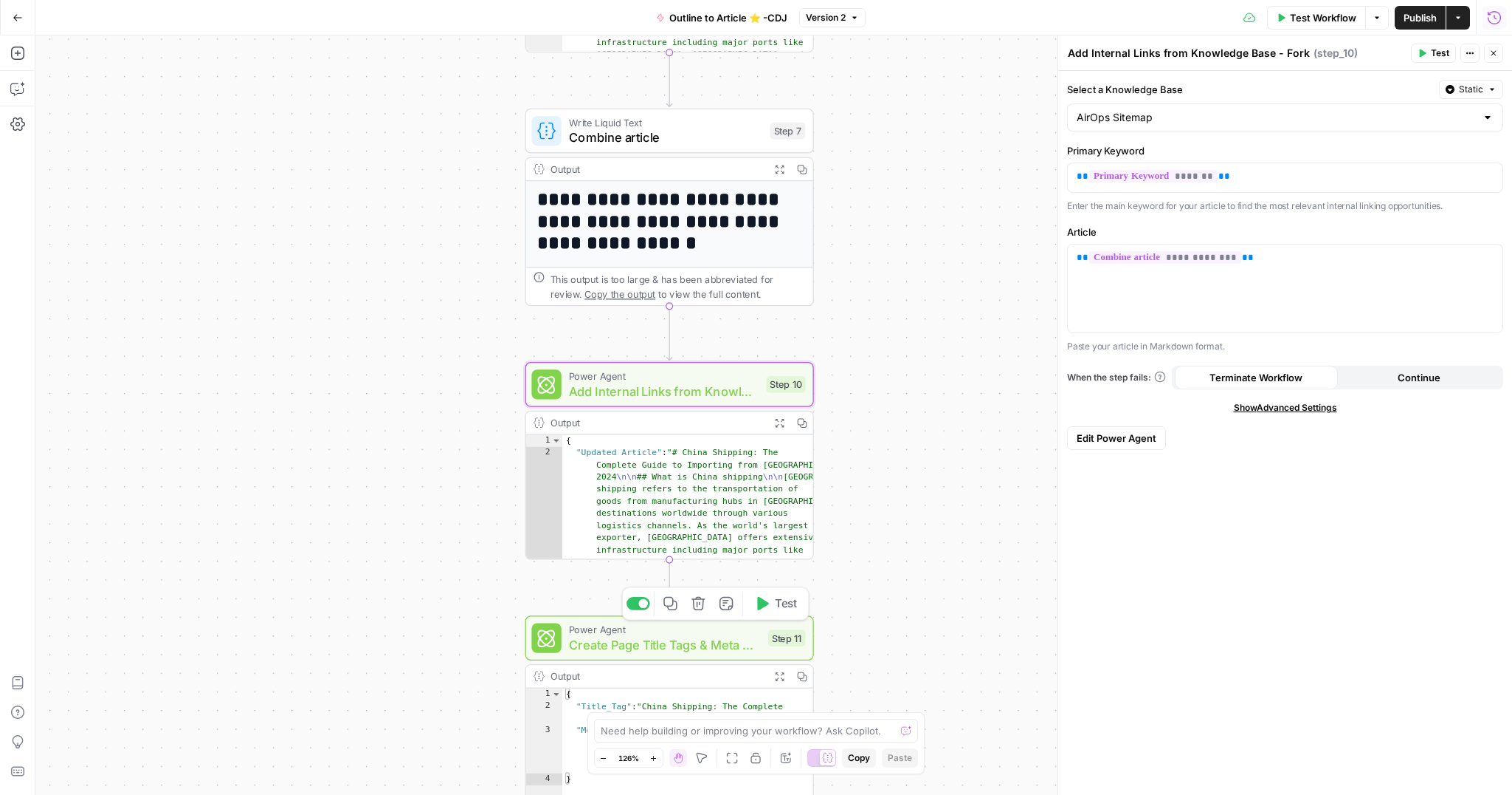
drag, startPoint x: 651, startPoint y: 633, endPoint x: 639, endPoint y: 630, distance: 12.4
click at [651, 633] on span "Power Agent" at bounding box center [664, 629] width 192 height 15
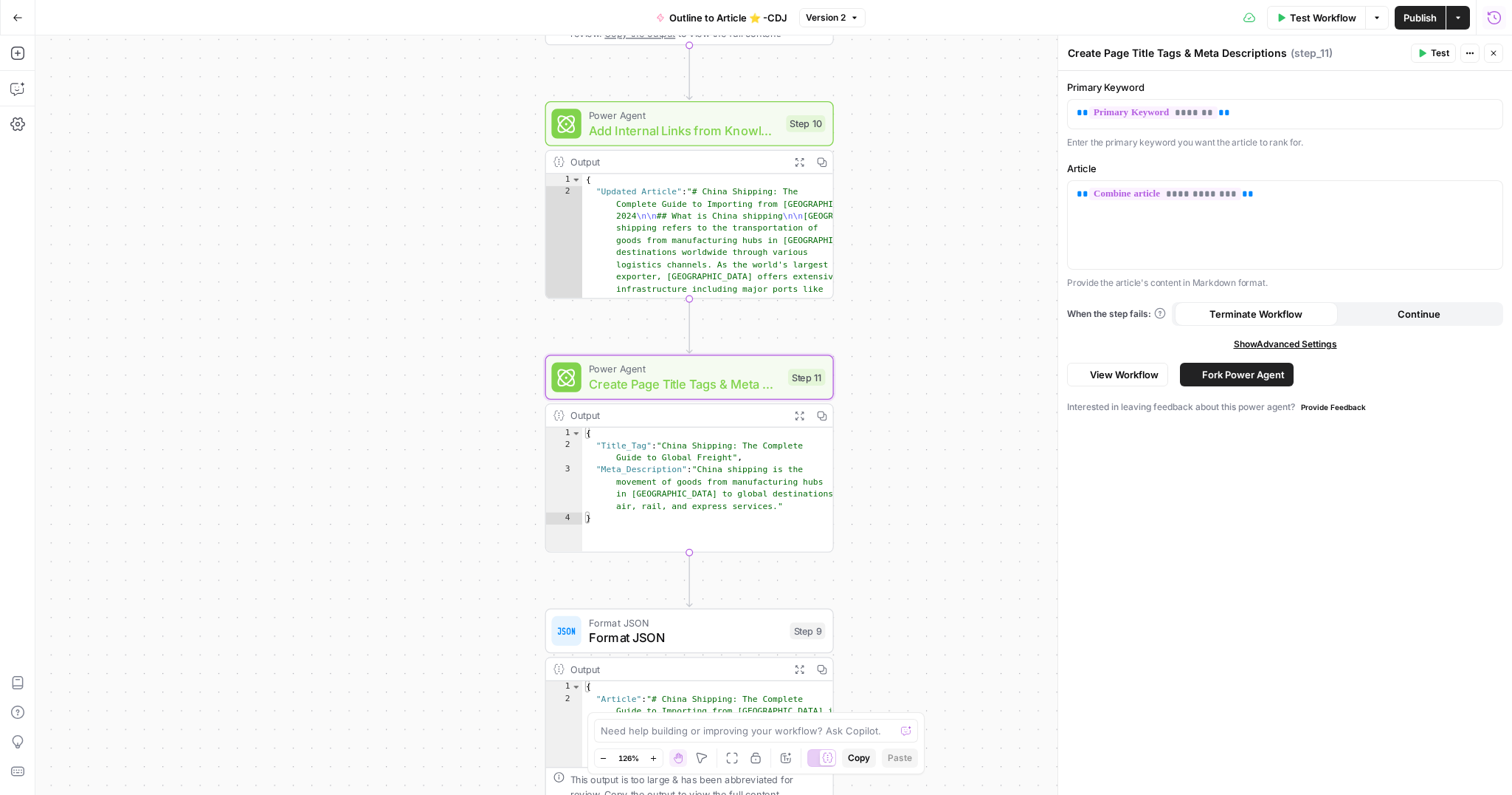
drag, startPoint x: 387, startPoint y: 296, endPoint x: 400, endPoint y: 197, distance: 99.8
click at [400, 196] on div "**********" at bounding box center [774, 415] width 1477 height 759
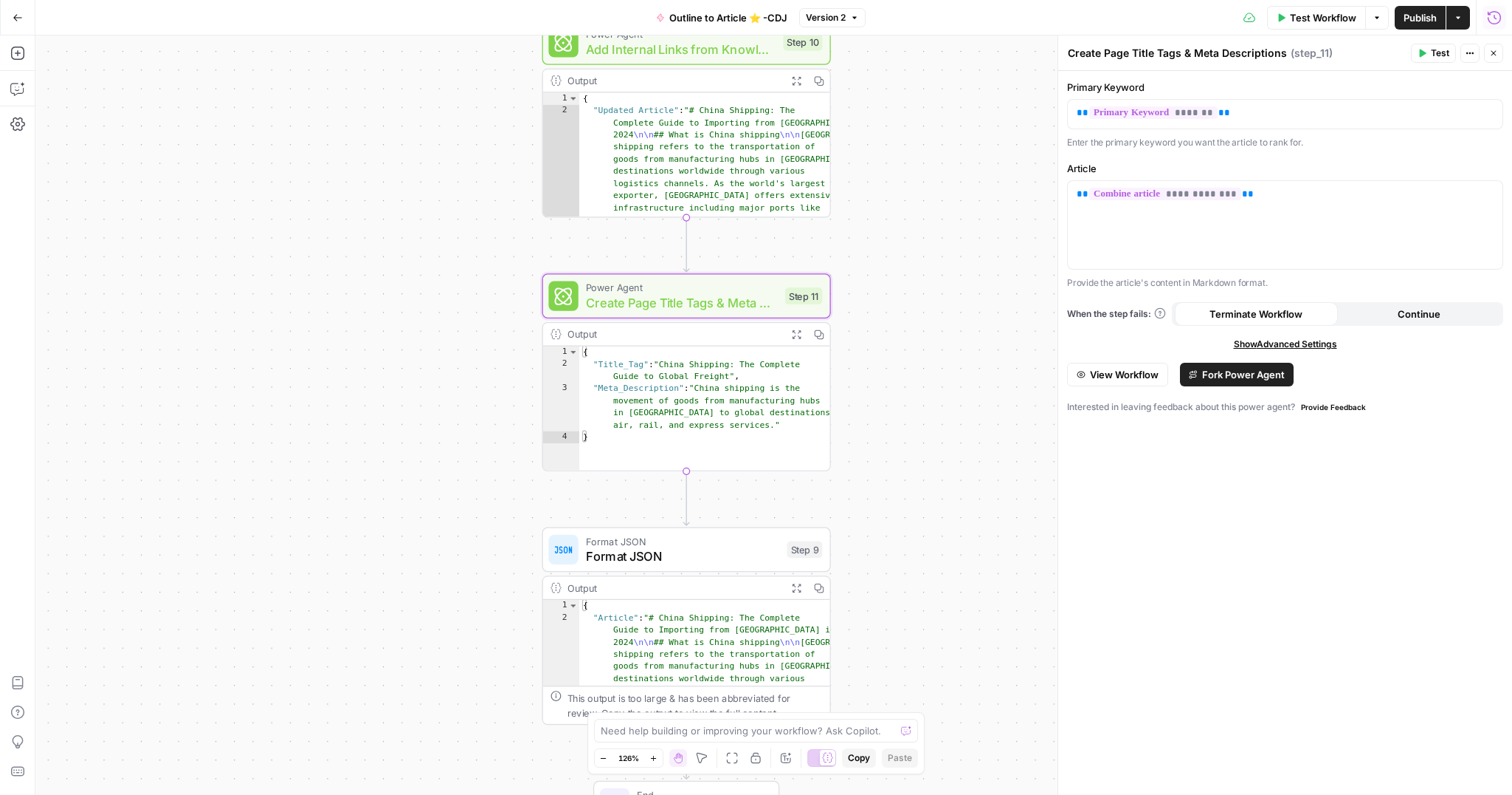
drag, startPoint x: 414, startPoint y: 265, endPoint x: 410, endPoint y: 158, distance: 107.1
click at [410, 158] on div "**********" at bounding box center [774, 415] width 1477 height 759
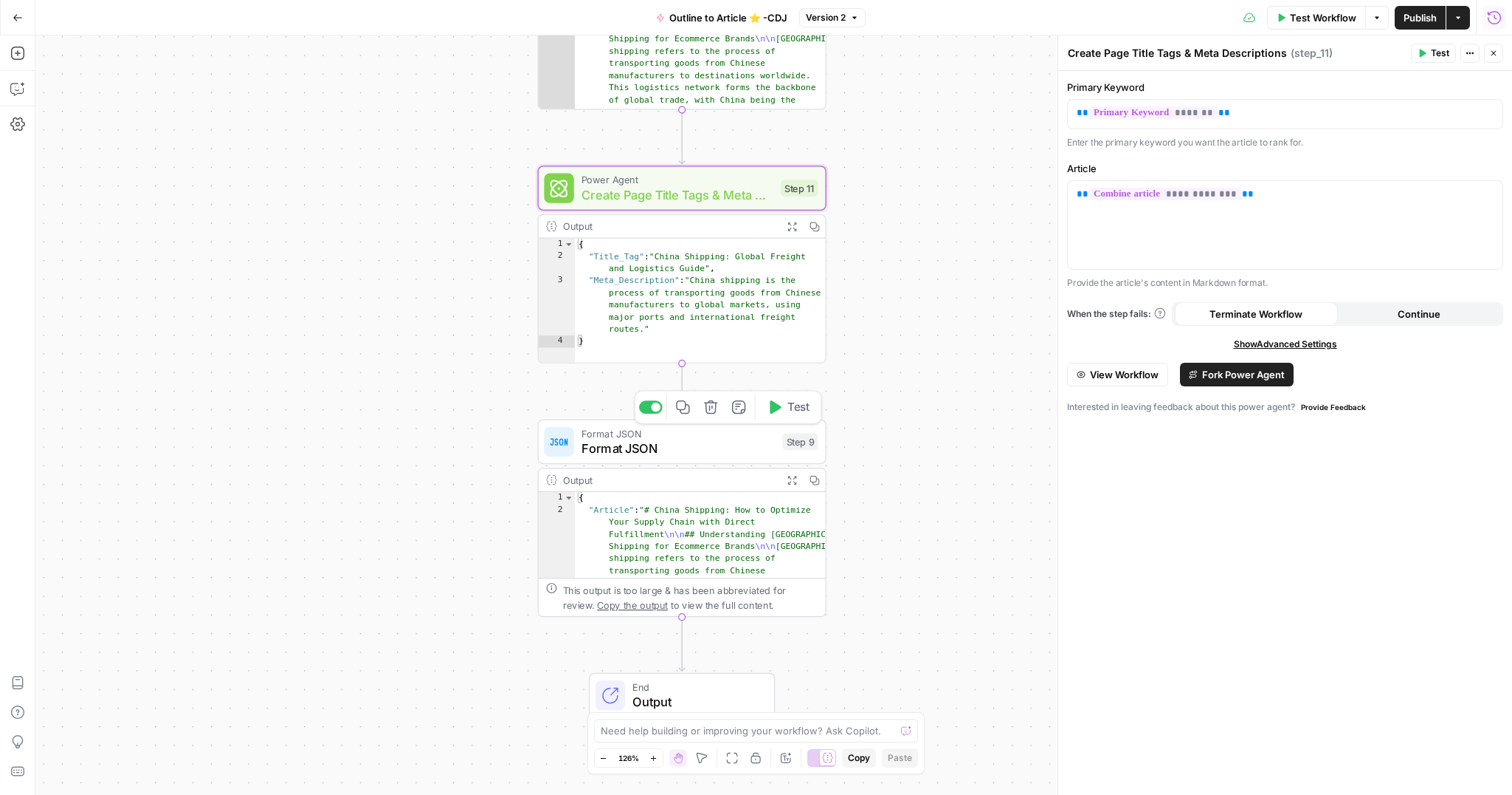
click at [727, 449] on span "Format JSON" at bounding box center [678, 447] width 193 height 18
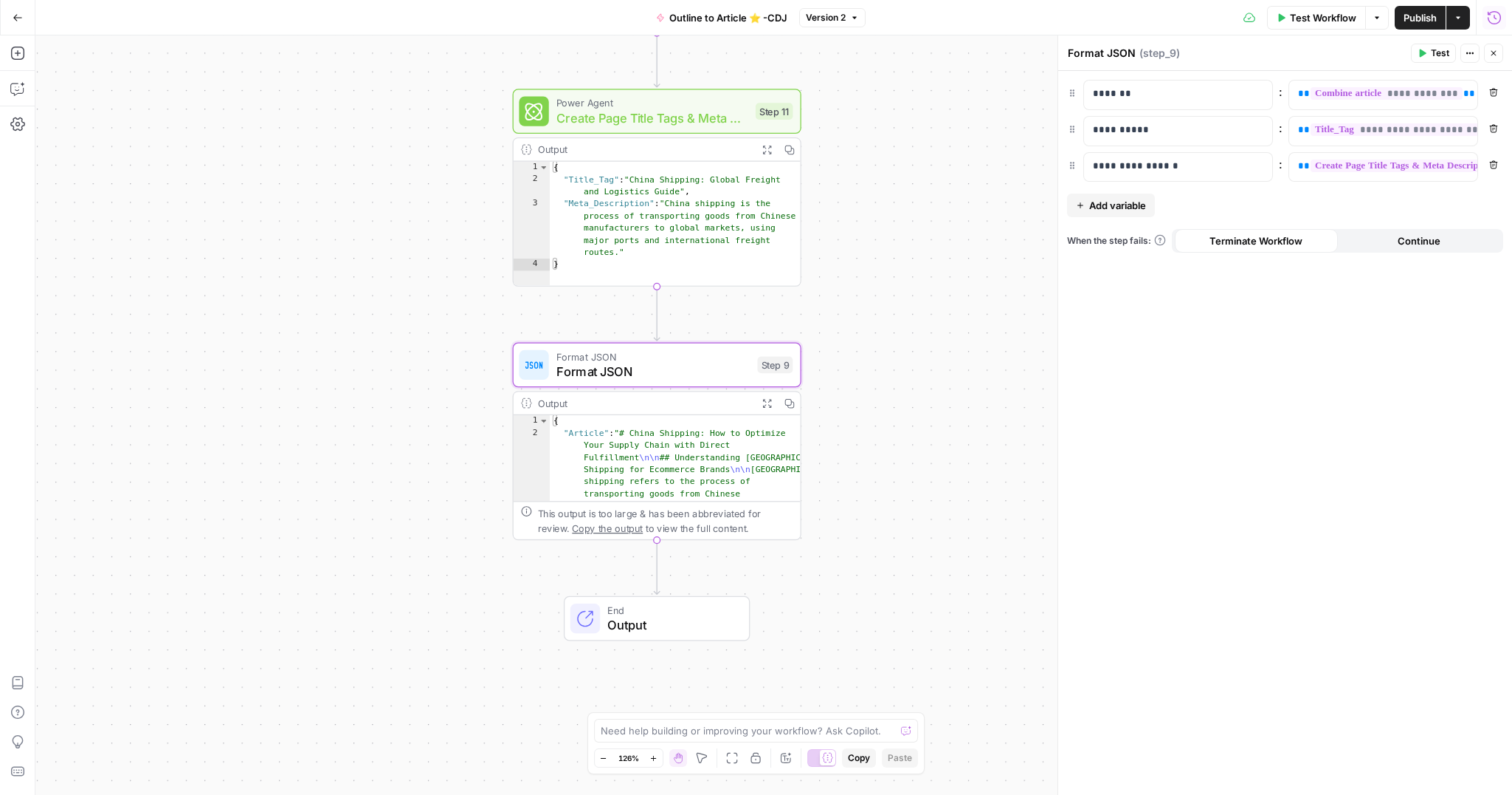
drag, startPoint x: 430, startPoint y: 470, endPoint x: 417, endPoint y: 398, distance: 73.2
click at [413, 398] on div "**********" at bounding box center [774, 415] width 1477 height 759
click at [545, 403] on div "Output" at bounding box center [647, 402] width 212 height 15
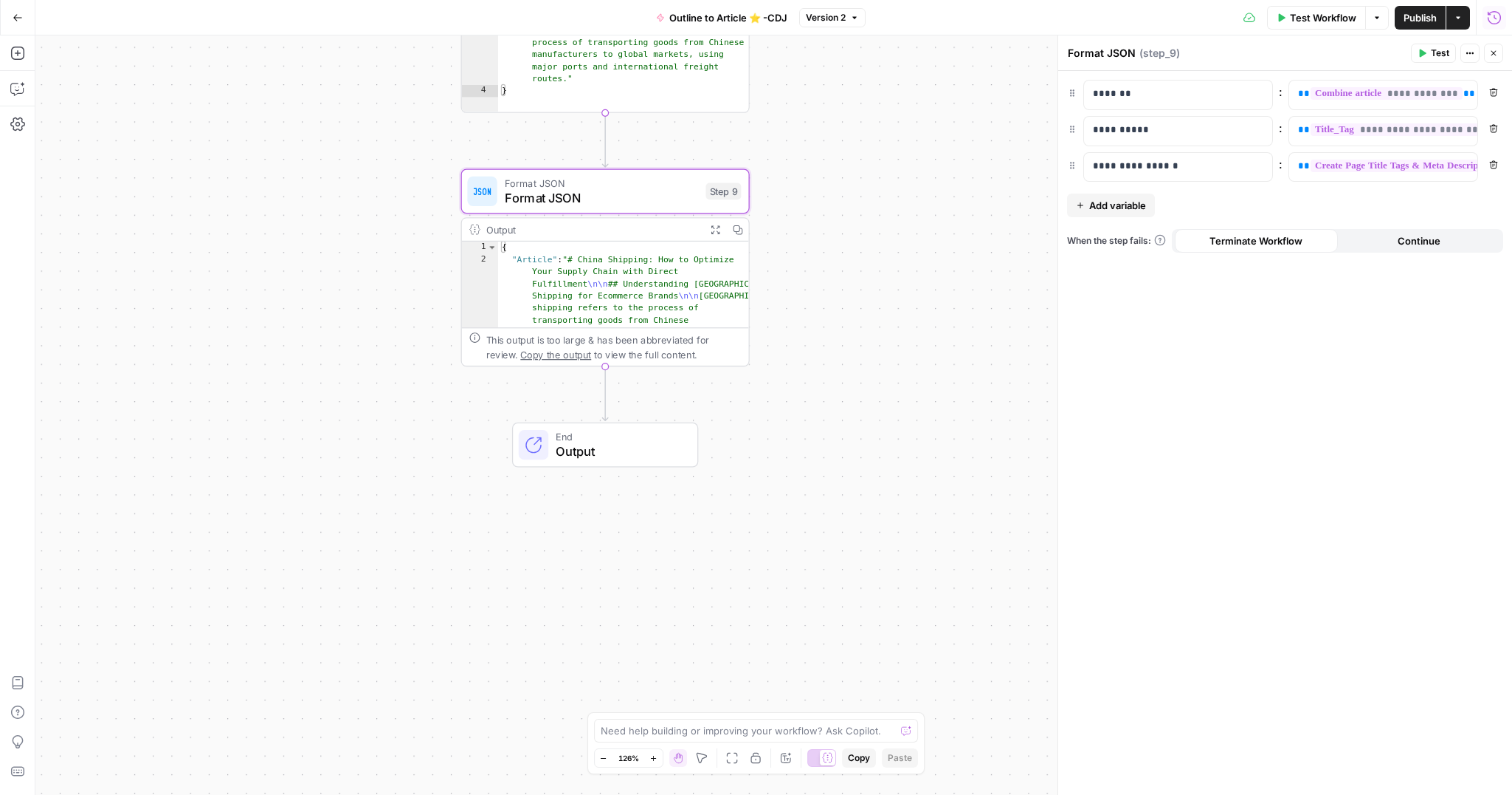
drag, startPoint x: 384, startPoint y: 460, endPoint x: 338, endPoint y: 304, distance: 162.6
click at [335, 304] on div "**********" at bounding box center [774, 415] width 1477 height 759
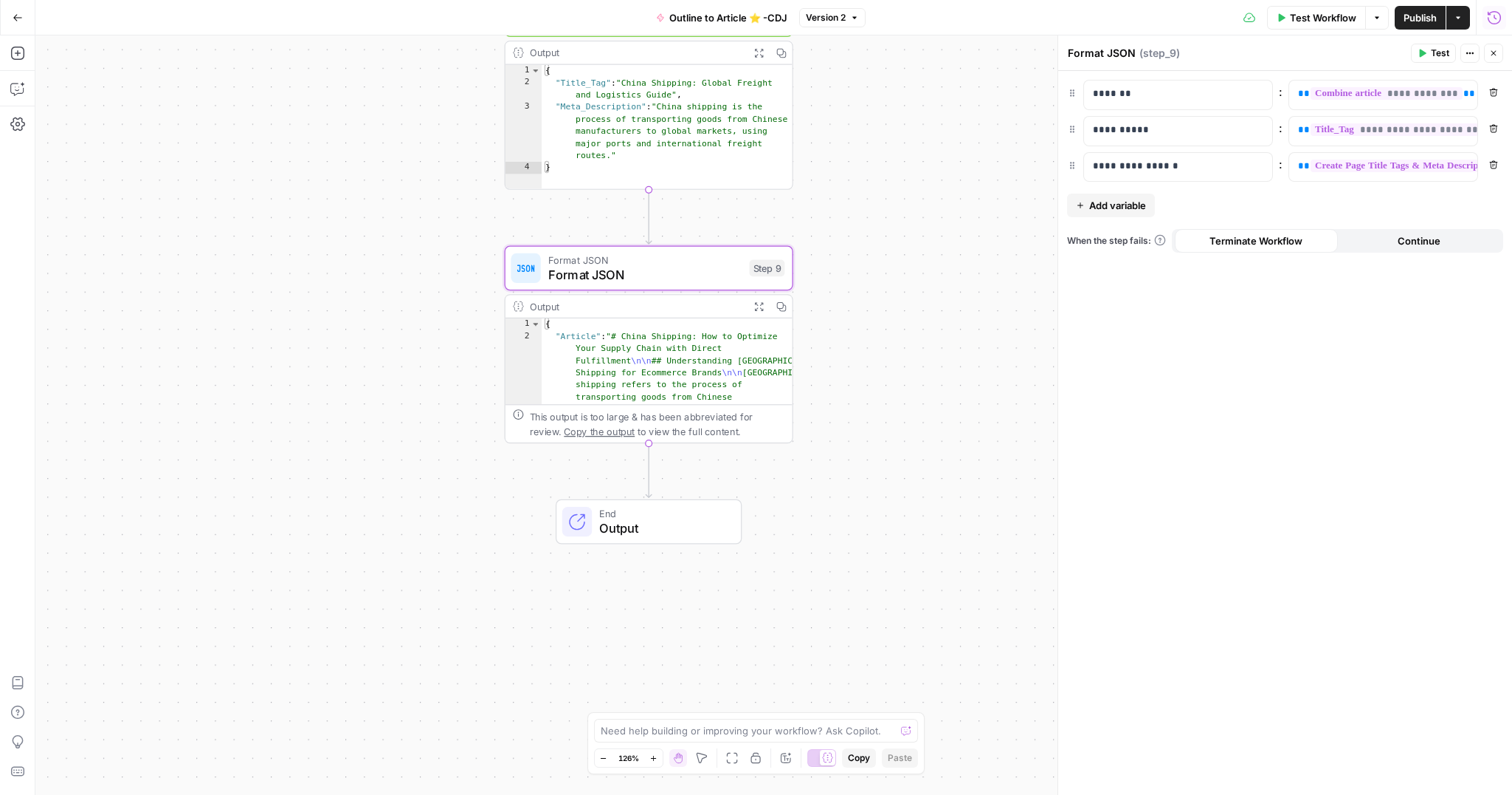
drag, startPoint x: 344, startPoint y: 305, endPoint x: 435, endPoint y: 432, distance: 156.2
click at [386, 385] on div "**********" at bounding box center [774, 415] width 1477 height 759
click at [678, 520] on span "Output" at bounding box center [663, 527] width 127 height 18
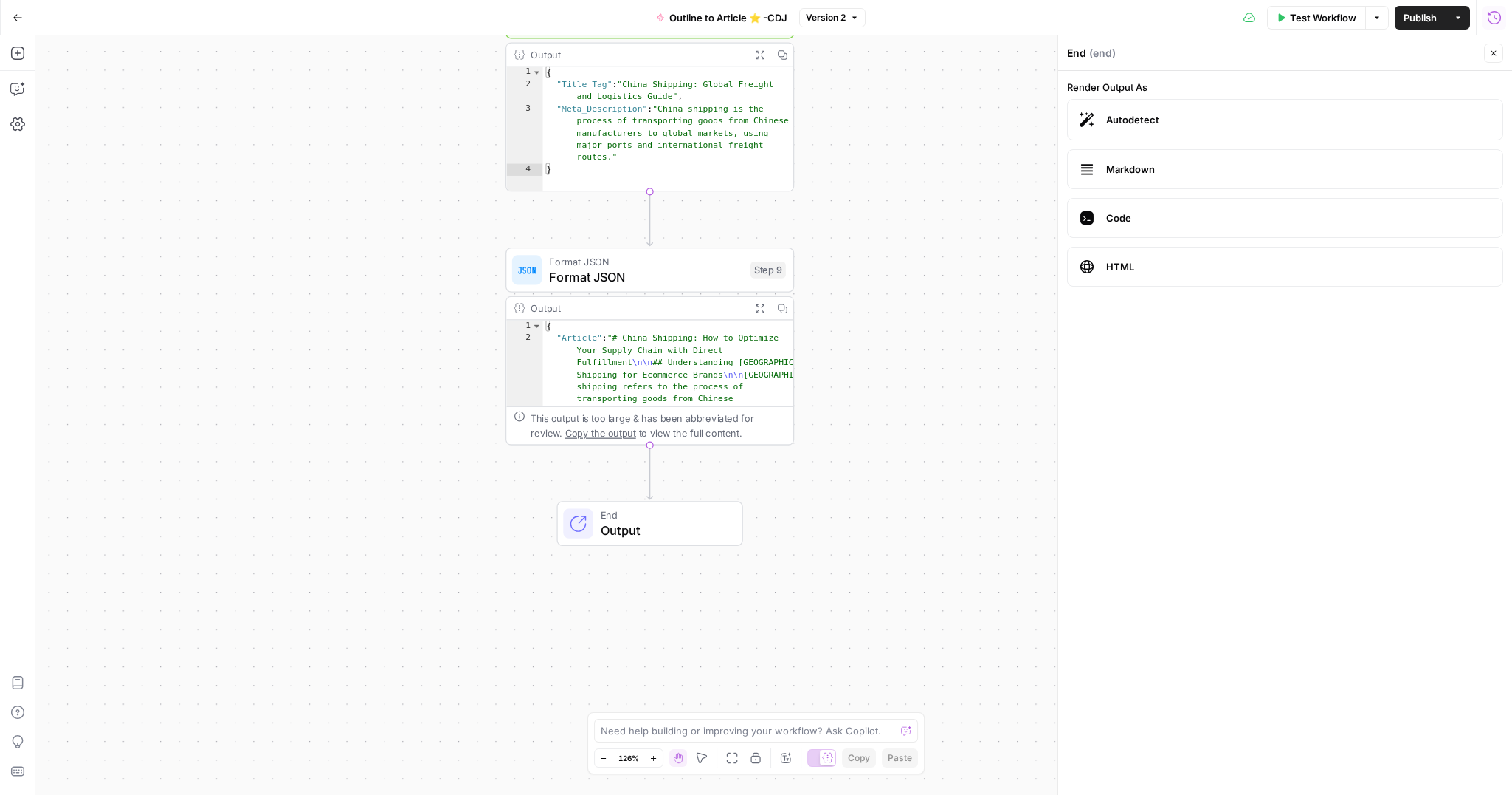
click at [1497, 49] on icon "button" at bounding box center [1494, 53] width 9 height 9
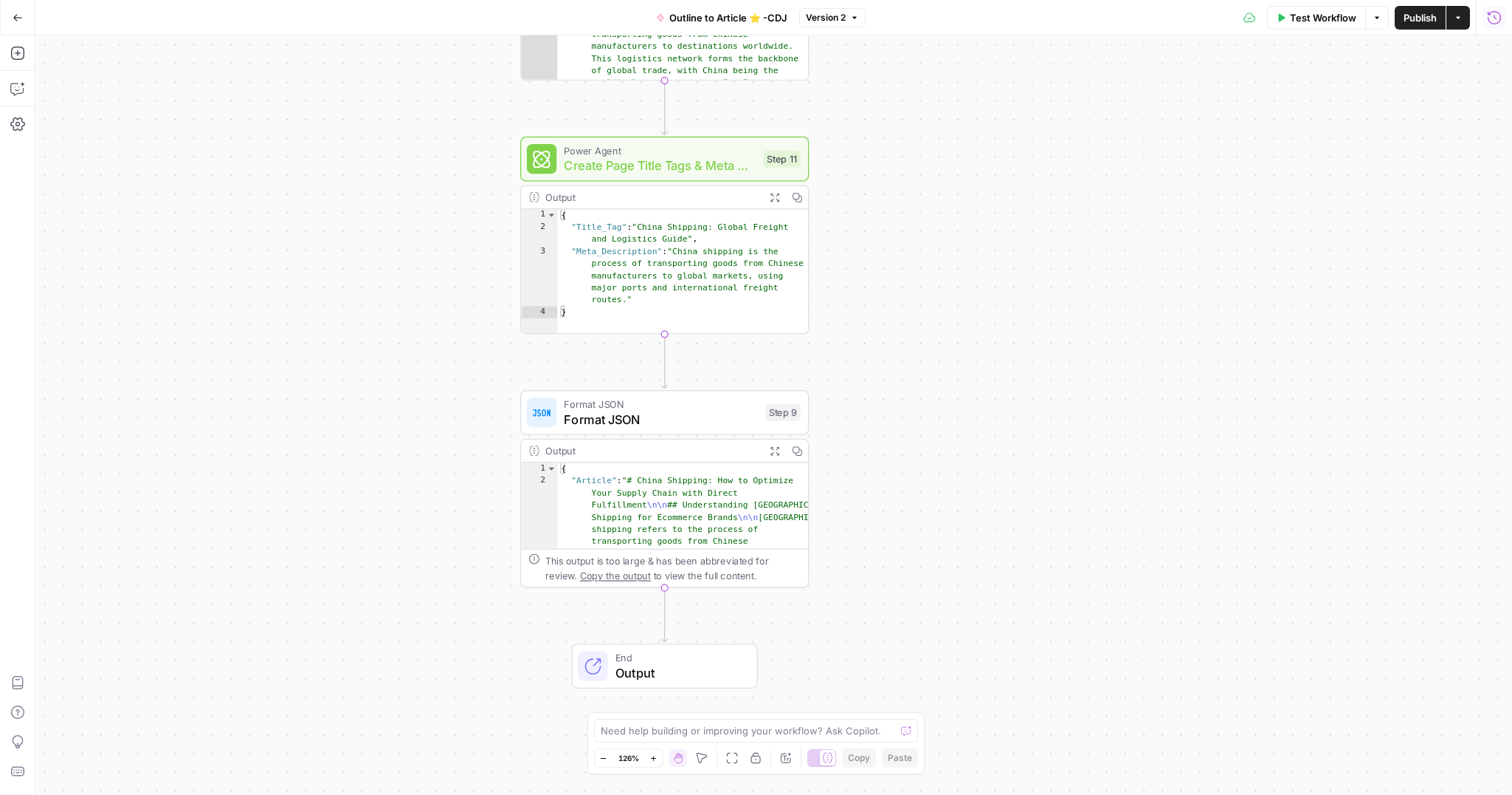
drag, startPoint x: 943, startPoint y: 244, endPoint x: 942, endPoint y: 329, distance: 85.0
click at [979, 465] on div "**********" at bounding box center [774, 415] width 1477 height 759
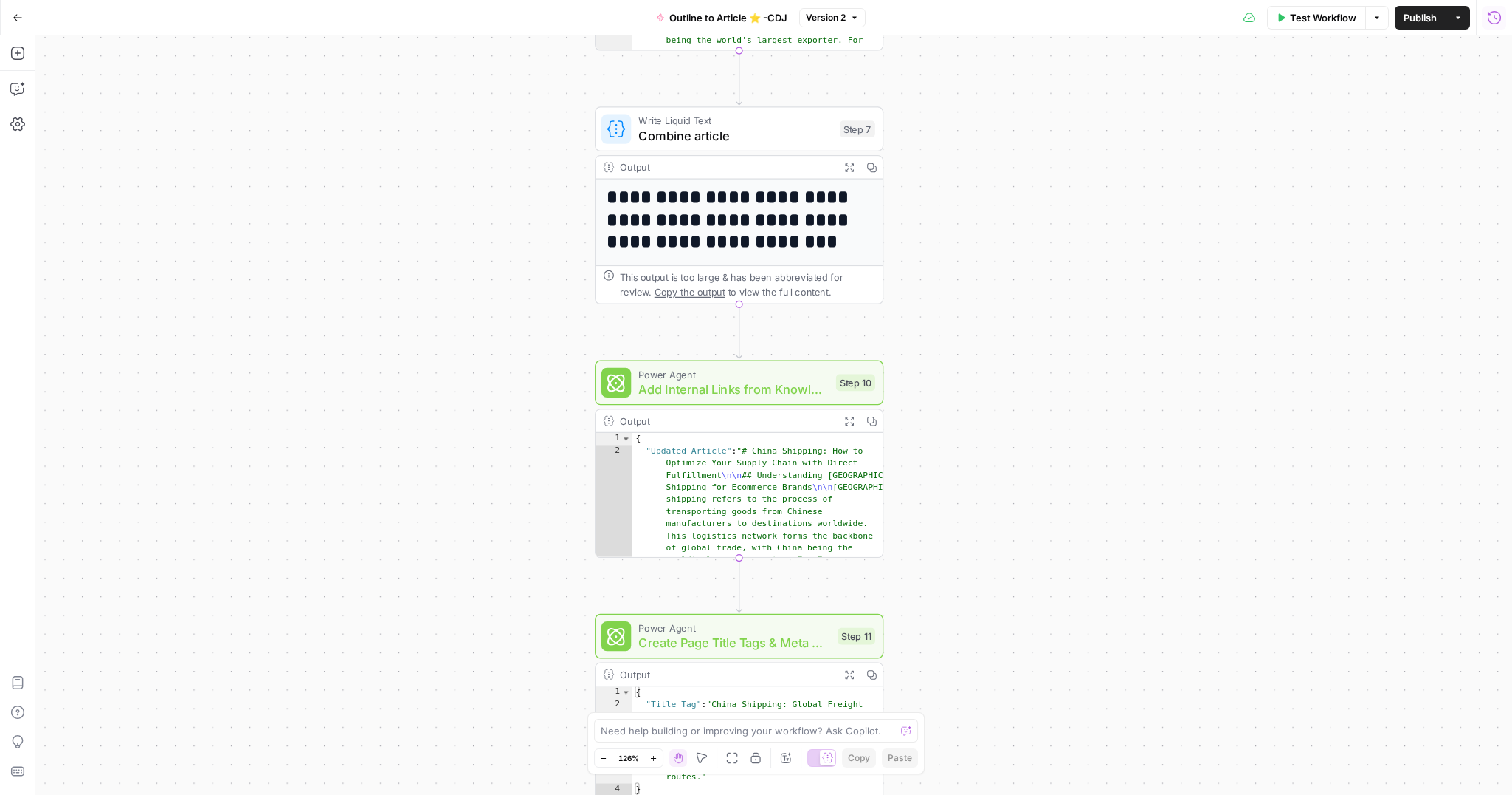
drag, startPoint x: 1010, startPoint y: 179, endPoint x: 1177, endPoint y: 217, distance: 171.3
click at [1052, 484] on div "**********" at bounding box center [774, 415] width 1477 height 759
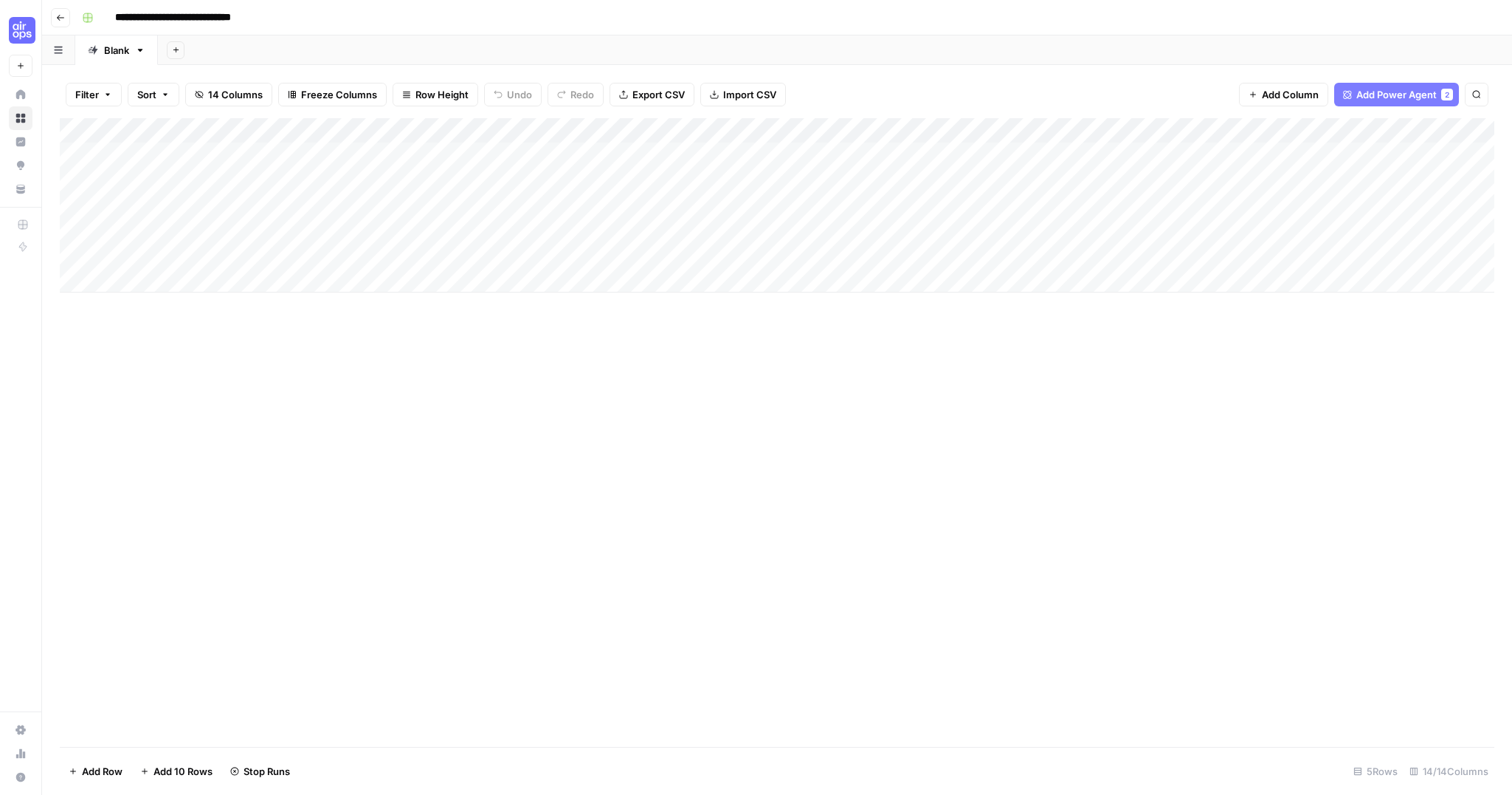
click at [187, 133] on div "Add Column" at bounding box center [777, 205] width 1435 height 174
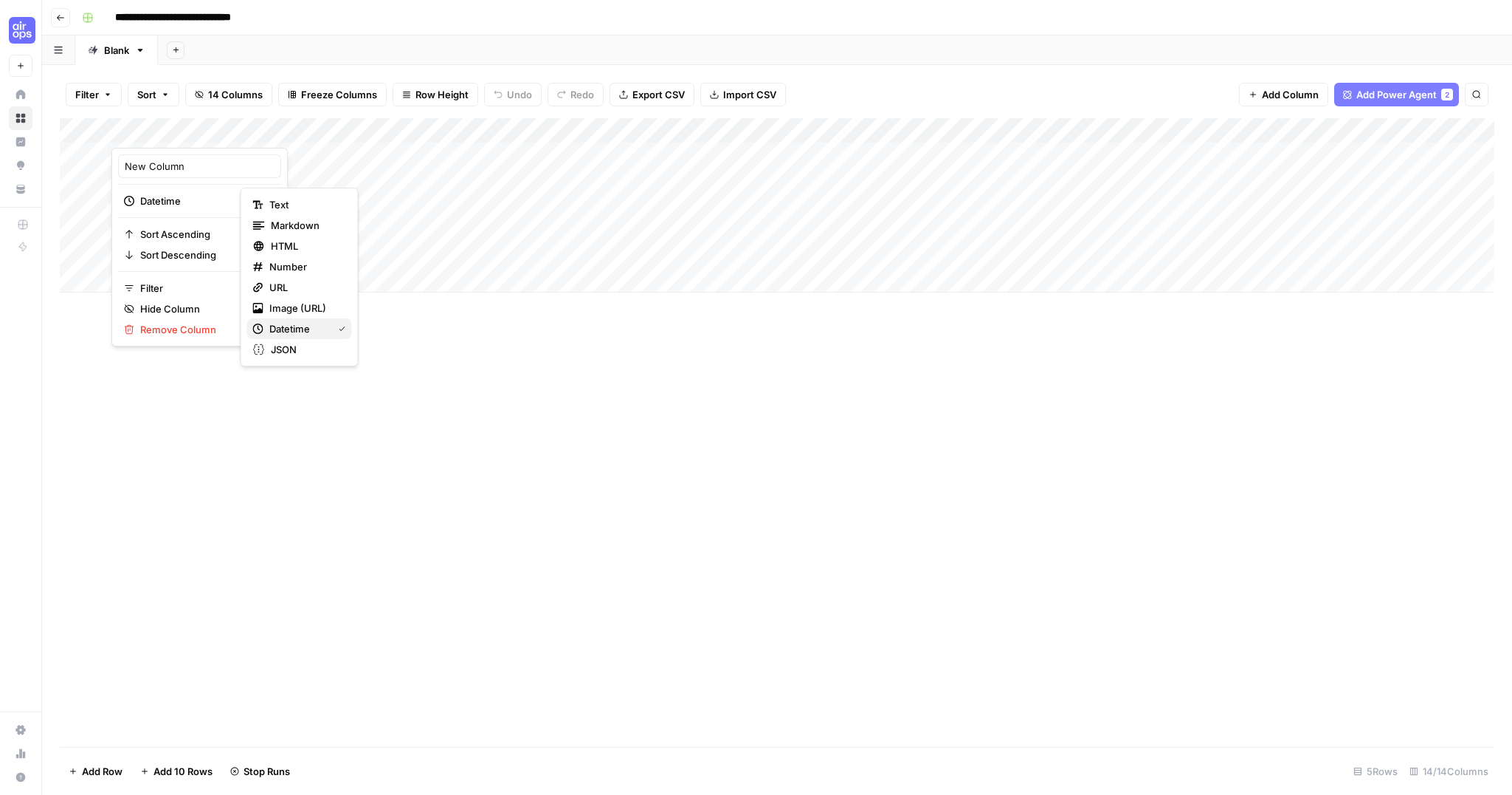
click at [301, 332] on span "Datetime" at bounding box center [298, 329] width 57 height 15
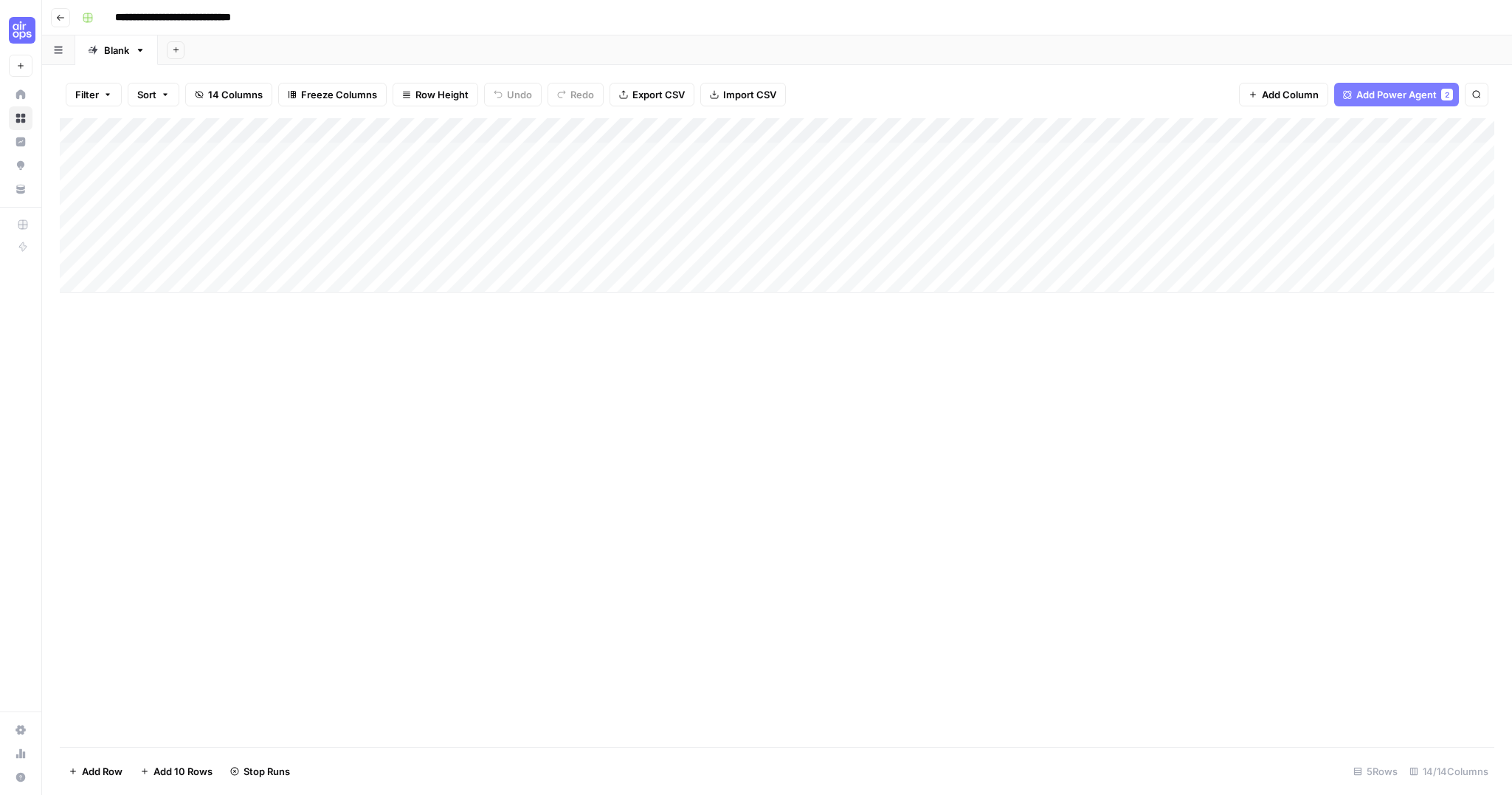
click at [177, 158] on div "Add Column" at bounding box center [777, 205] width 1435 height 174
click at [220, 180] on input "date" at bounding box center [176, 179] width 118 height 25
type input "**********"
click at [278, 173] on input "time" at bounding box center [305, 179] width 118 height 25
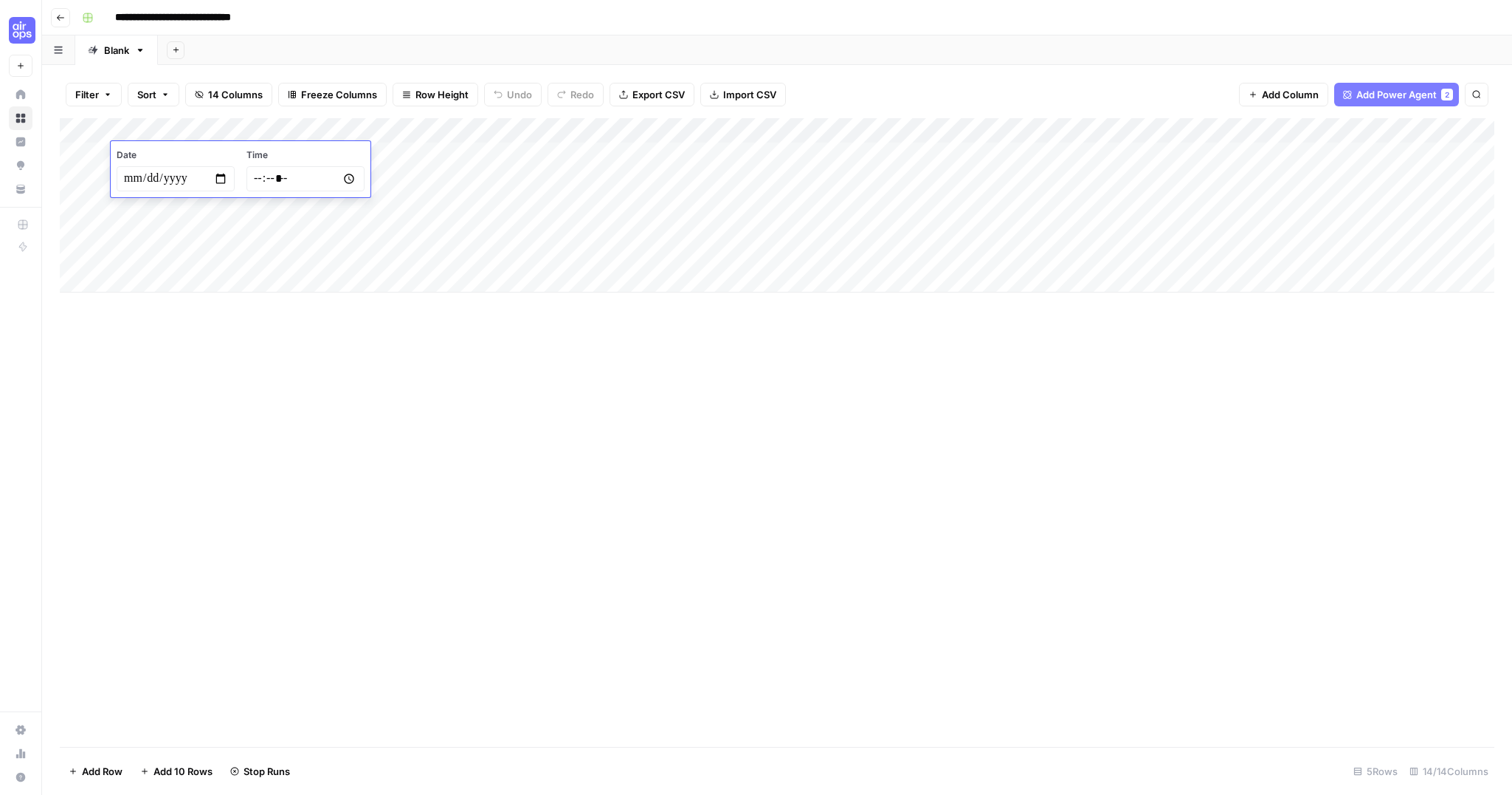
click at [262, 179] on input "time" at bounding box center [305, 179] width 118 height 25
click at [325, 342] on div "Add Column" at bounding box center [777, 432] width 1435 height 629
click at [181, 131] on div "Add Column" at bounding box center [777, 205] width 1435 height 174
drag, startPoint x: 185, startPoint y: 167, endPoint x: 201, endPoint y: 169, distance: 16.1
click at [186, 167] on input "New Column" at bounding box center [200, 166] width 150 height 15
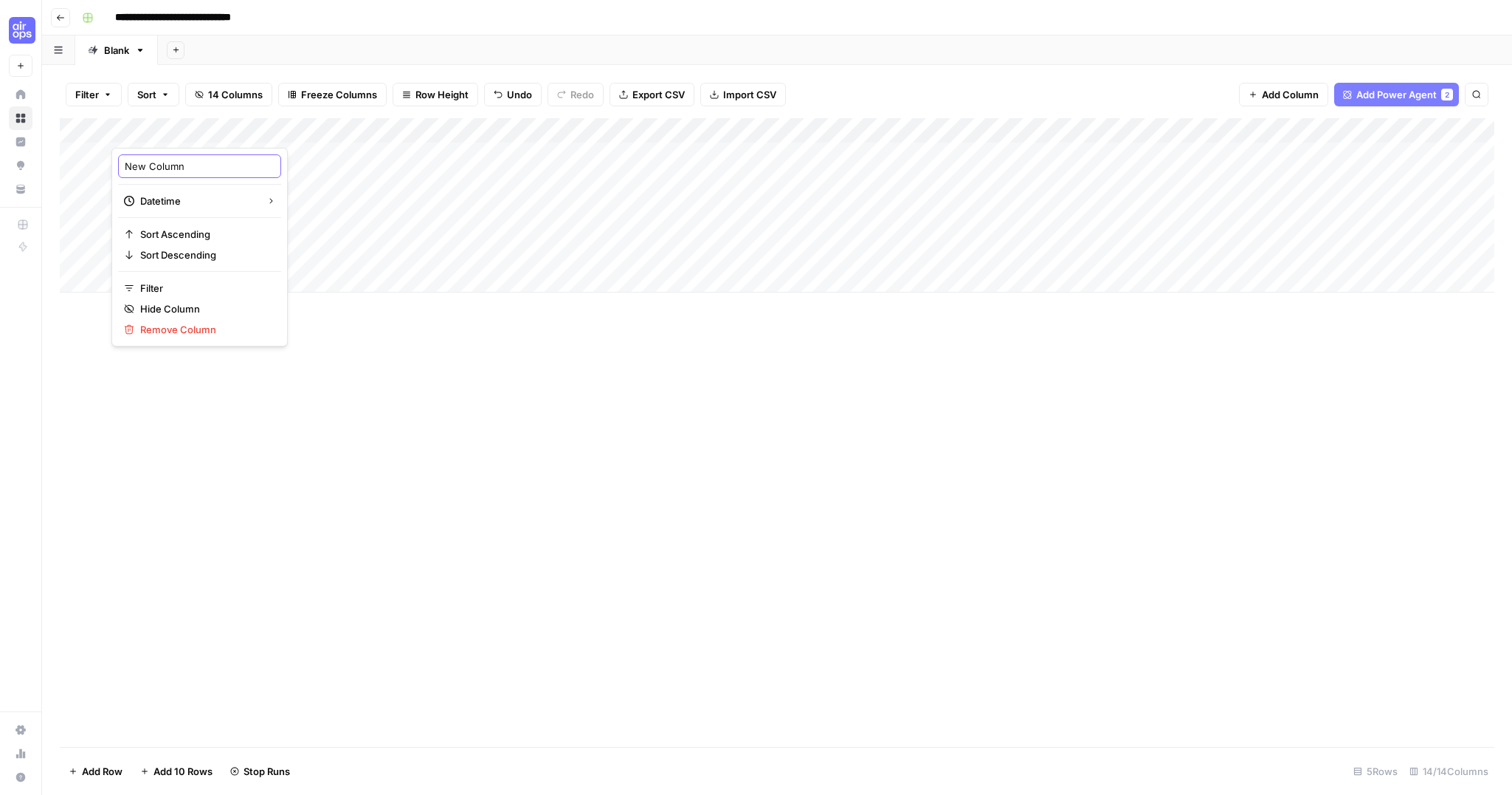
click at [34, 151] on body "**********" at bounding box center [756, 397] width 1512 height 795
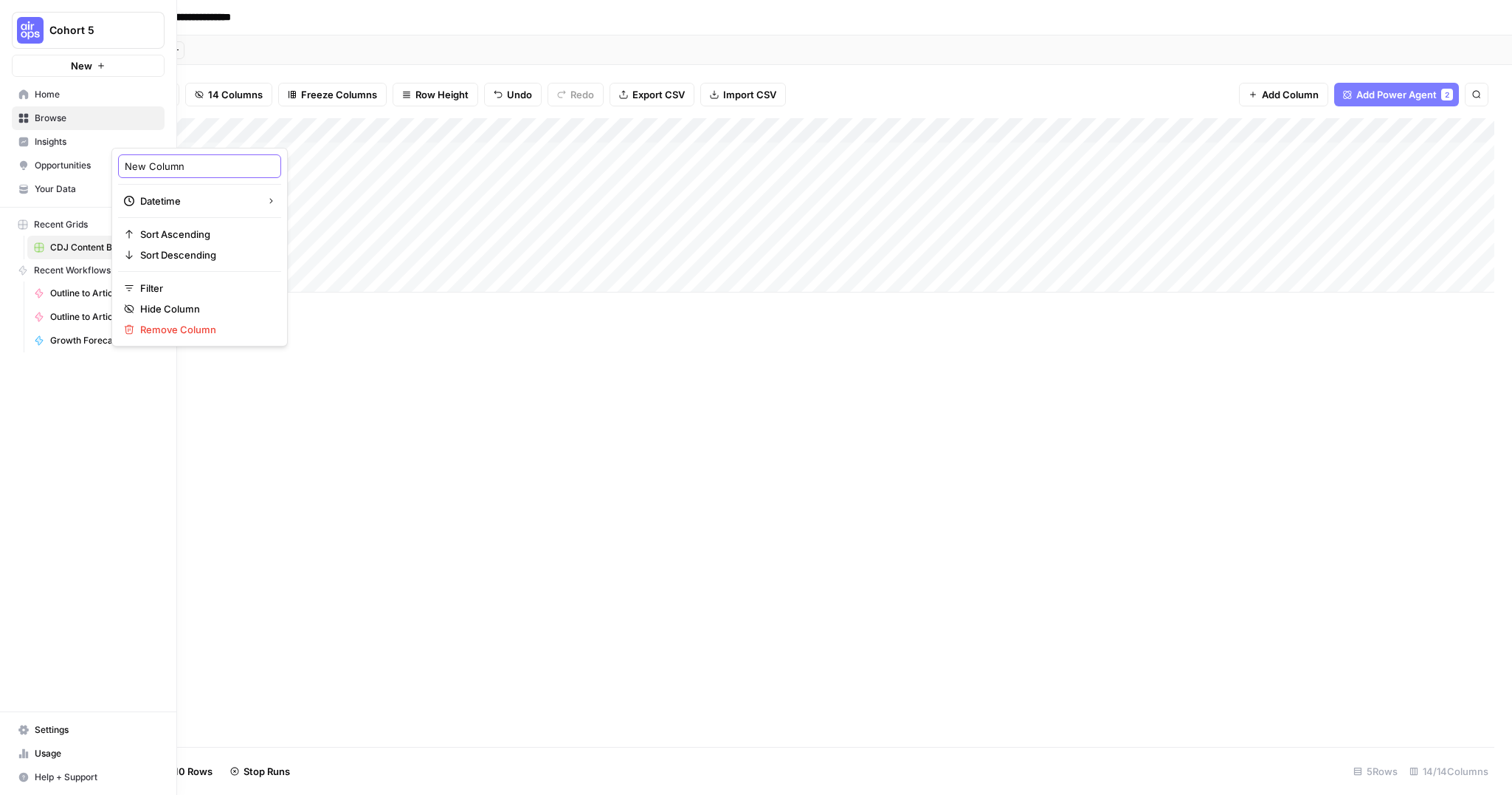
click at [157, 163] on input "New Column" at bounding box center [200, 166] width 150 height 15
type input "Create Date"
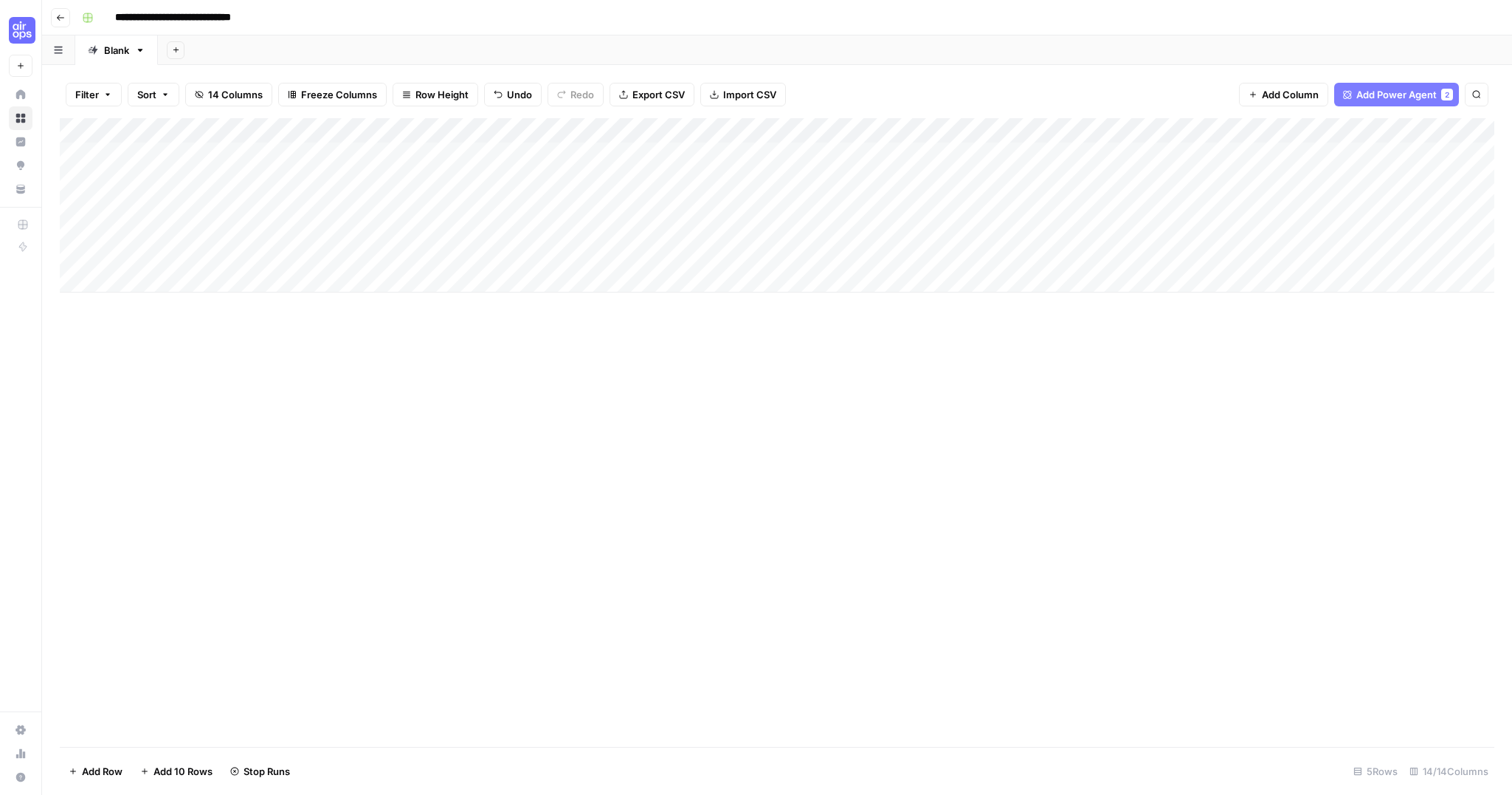
click at [322, 352] on div "Add Column" at bounding box center [777, 432] width 1435 height 629
click at [1385, 154] on div "Add Column" at bounding box center [777, 205] width 1435 height 174
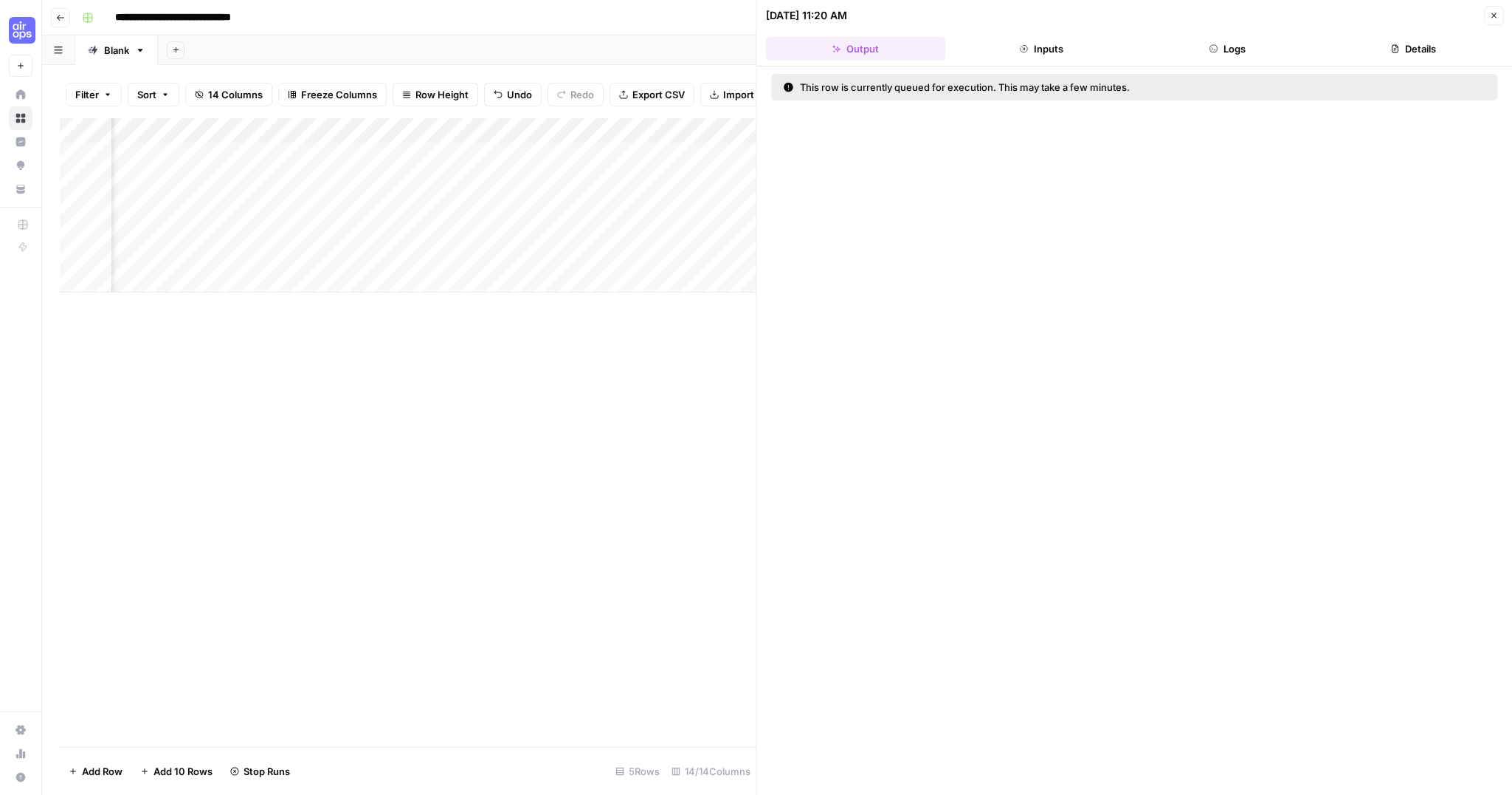
click at [1067, 44] on button "Inputs" at bounding box center [1041, 49] width 180 height 24
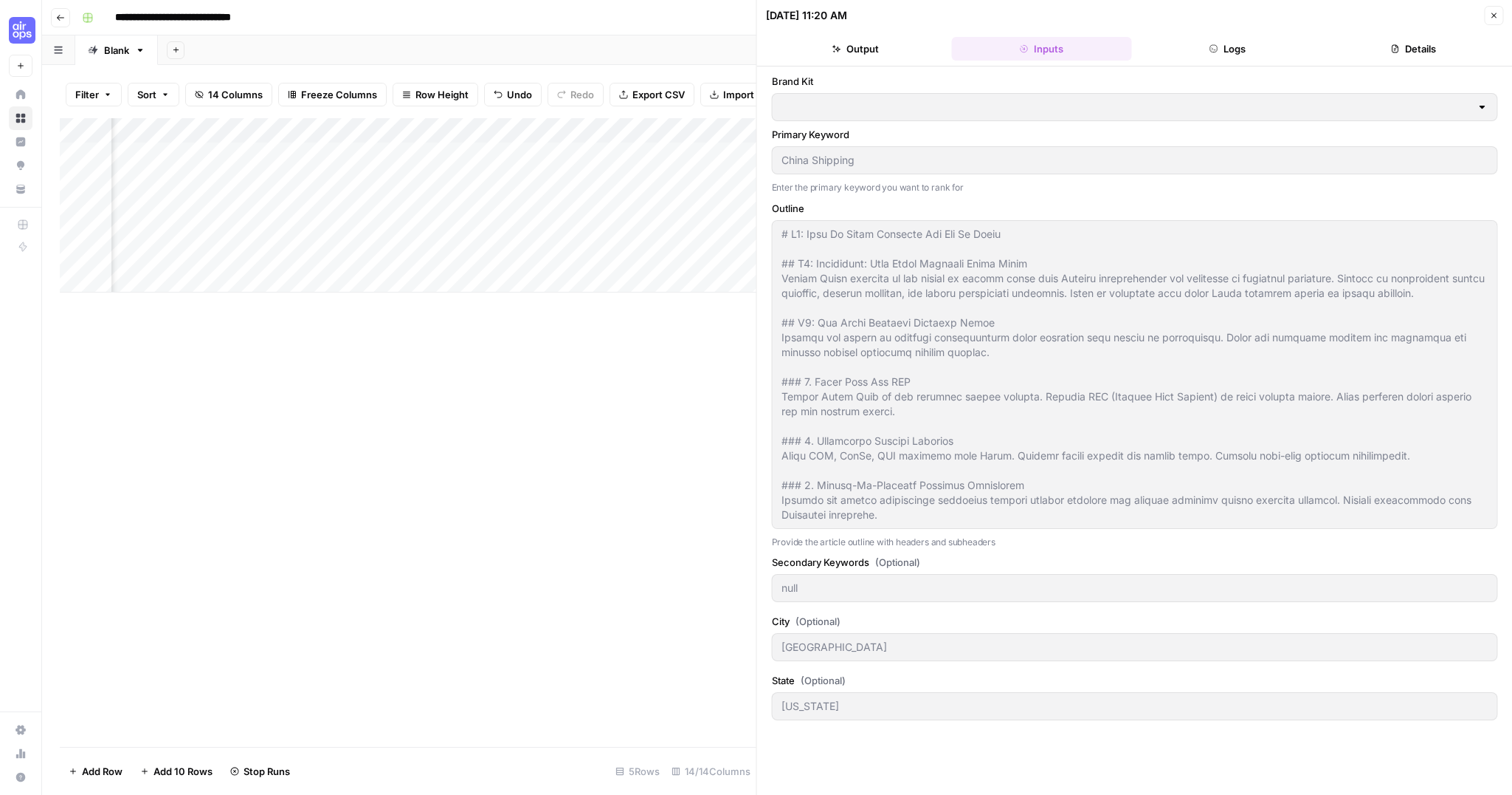
type input "New Brand Kit - CDJ"
click at [1227, 49] on button "Logs" at bounding box center [1227, 49] width 180 height 24
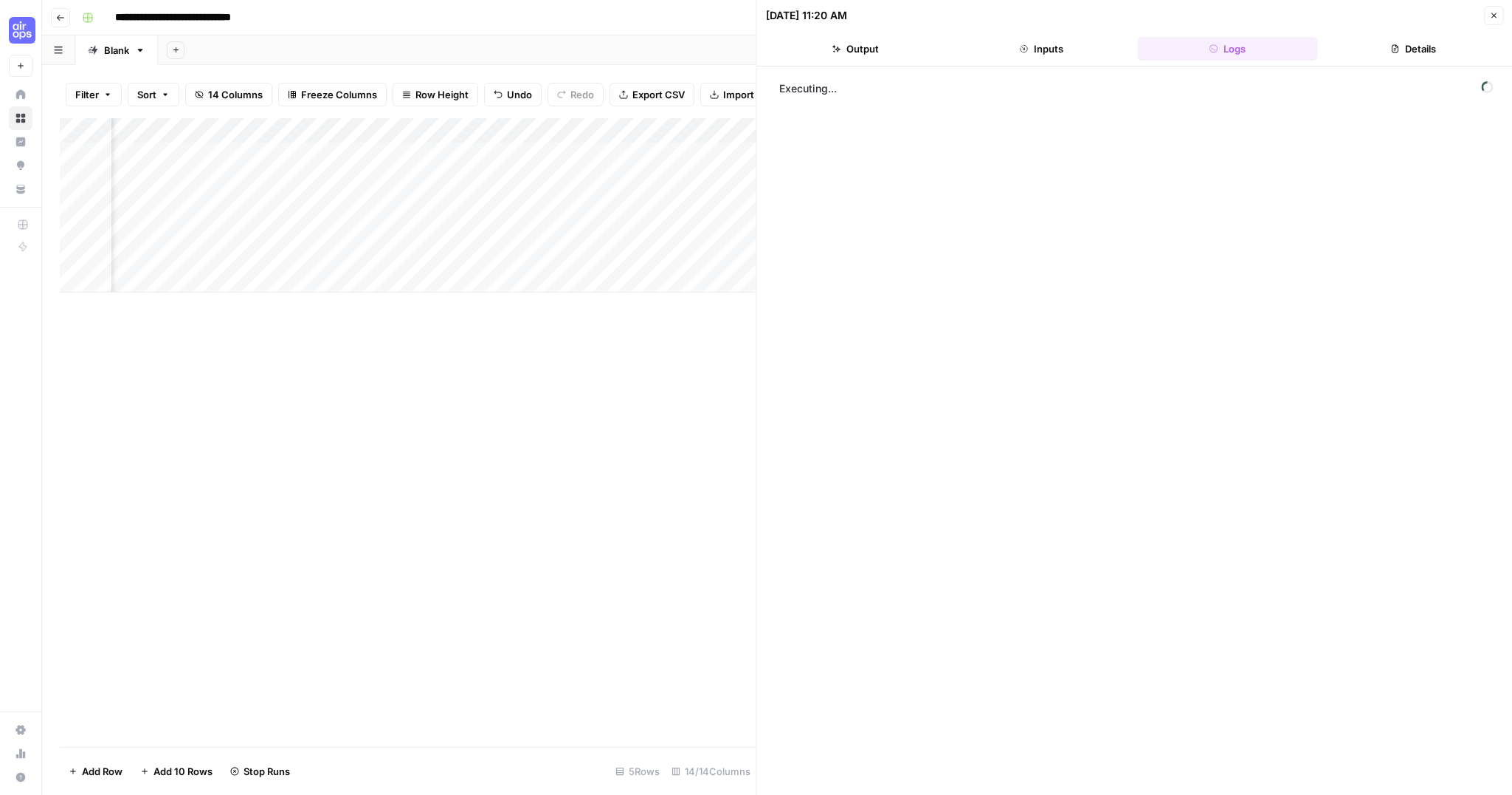
click at [1421, 58] on button "Details" at bounding box center [1413, 49] width 180 height 24
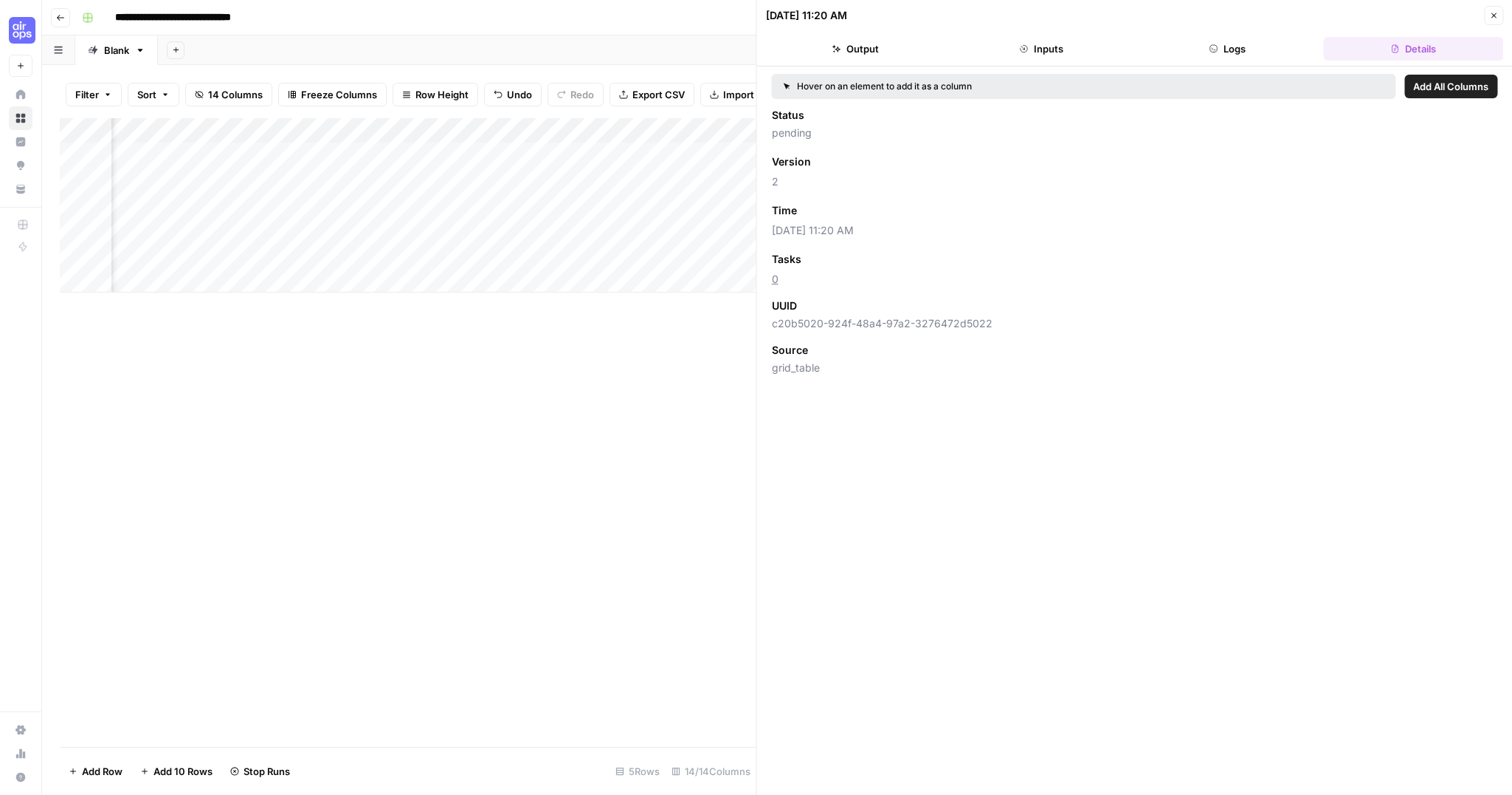
click at [1053, 53] on button "Inputs" at bounding box center [1041, 49] width 180 height 24
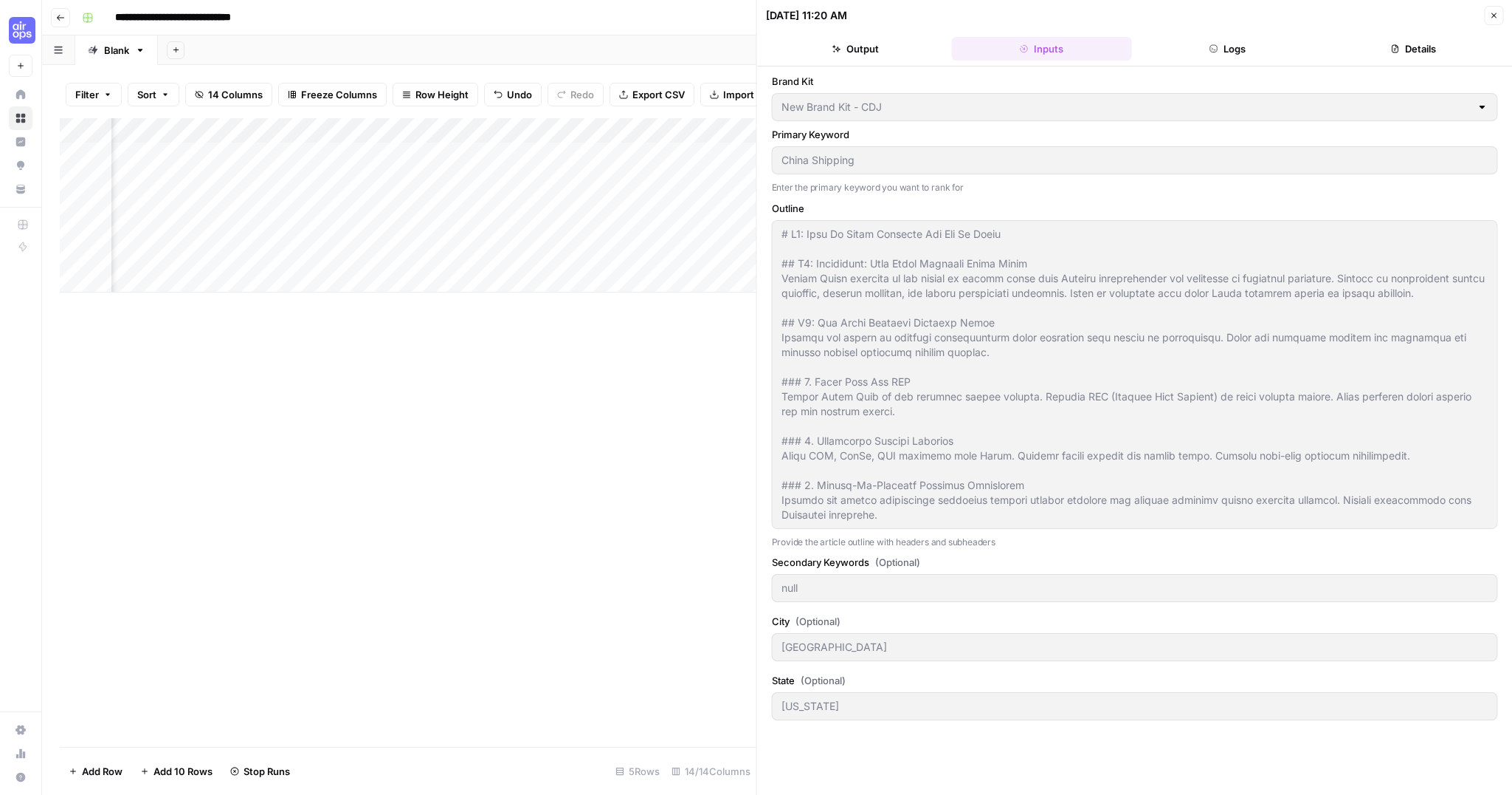
drag, startPoint x: 1496, startPoint y: 14, endPoint x: 1487, endPoint y: 14, distance: 9.0
click at [1496, 14] on icon "button" at bounding box center [1494, 15] width 9 height 9
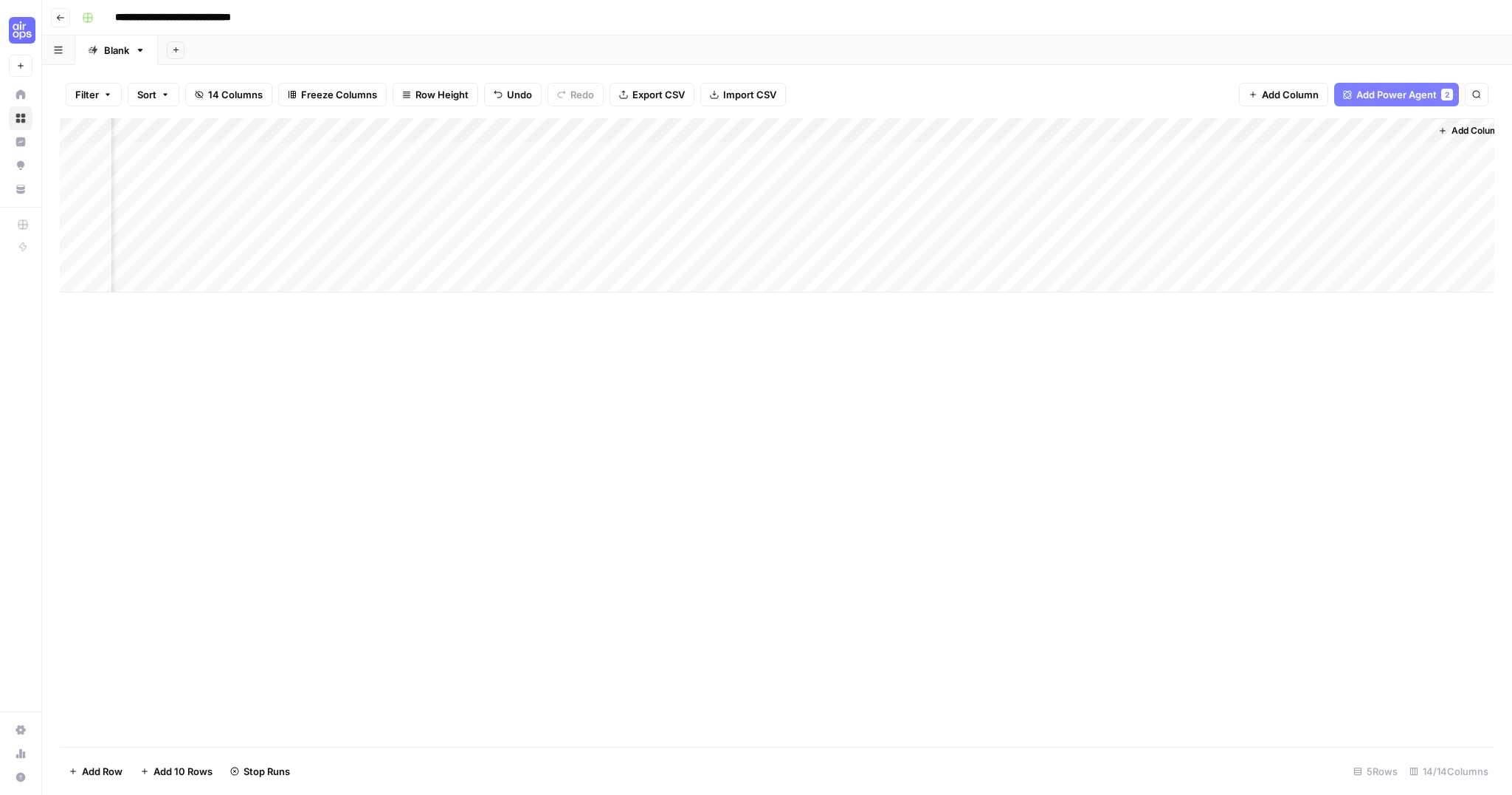
scroll to position [0, 981]
click at [1447, 127] on span "Add Column" at bounding box center [1460, 131] width 52 height 14
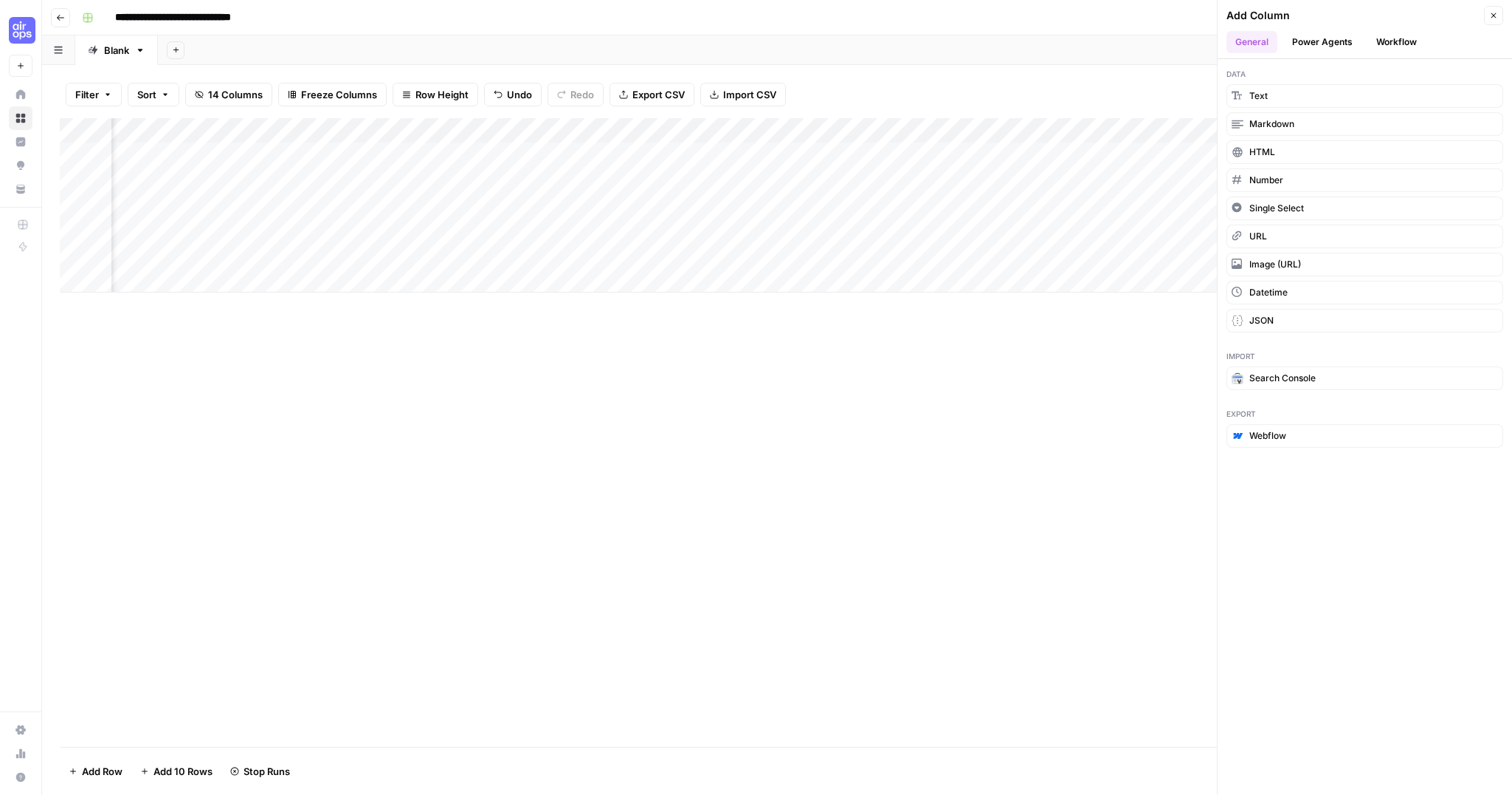
click at [552, 345] on div "Add Column" at bounding box center [777, 432] width 1435 height 629
click at [653, 397] on div "Add Column" at bounding box center [777, 432] width 1435 height 629
drag, startPoint x: 651, startPoint y: 394, endPoint x: 674, endPoint y: 378, distance: 28.0
click at [651, 394] on div "Add Column" at bounding box center [777, 432] width 1435 height 629
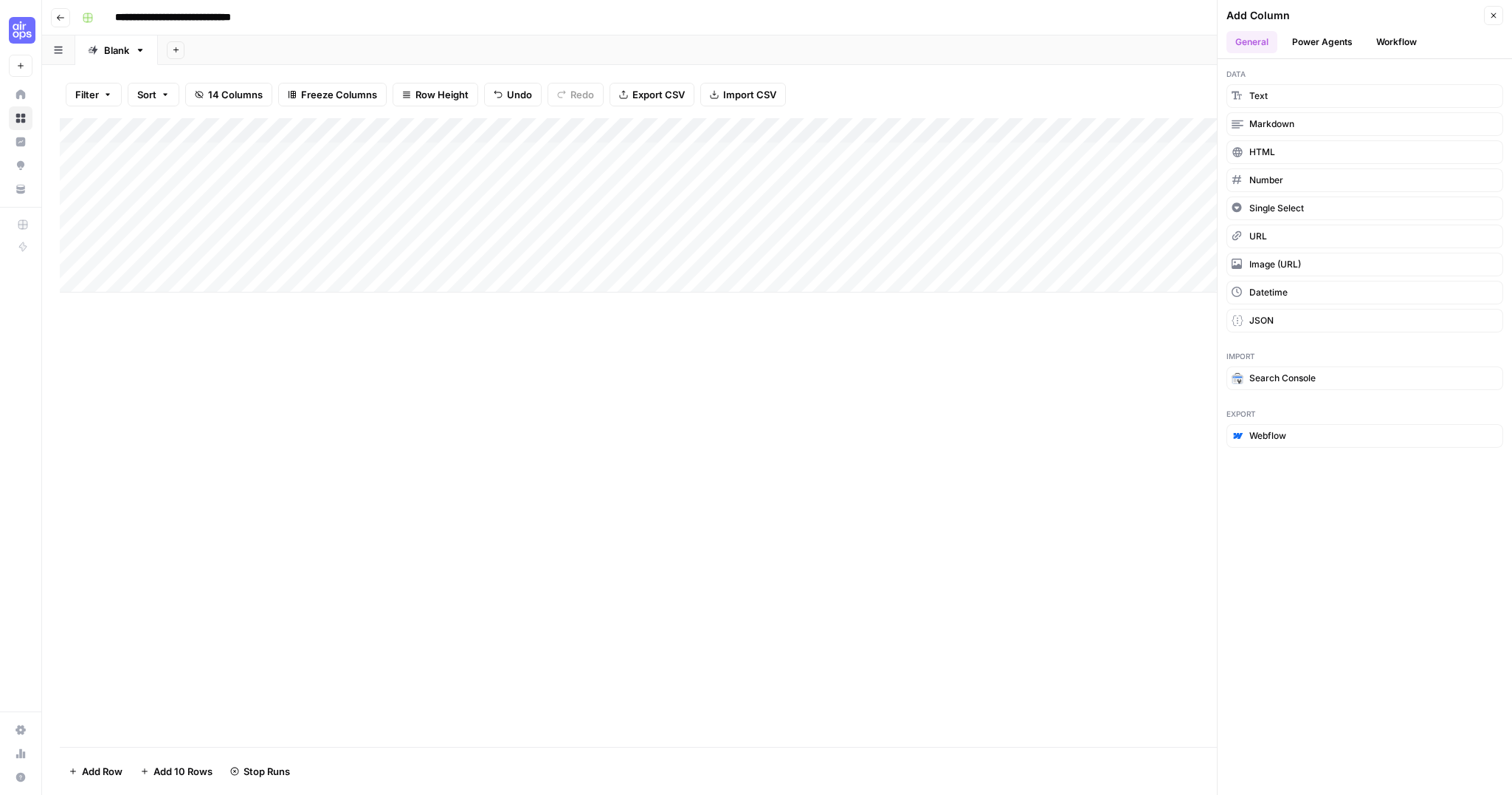
click at [1496, 14] on icon "button" at bounding box center [1494, 15] width 9 height 9
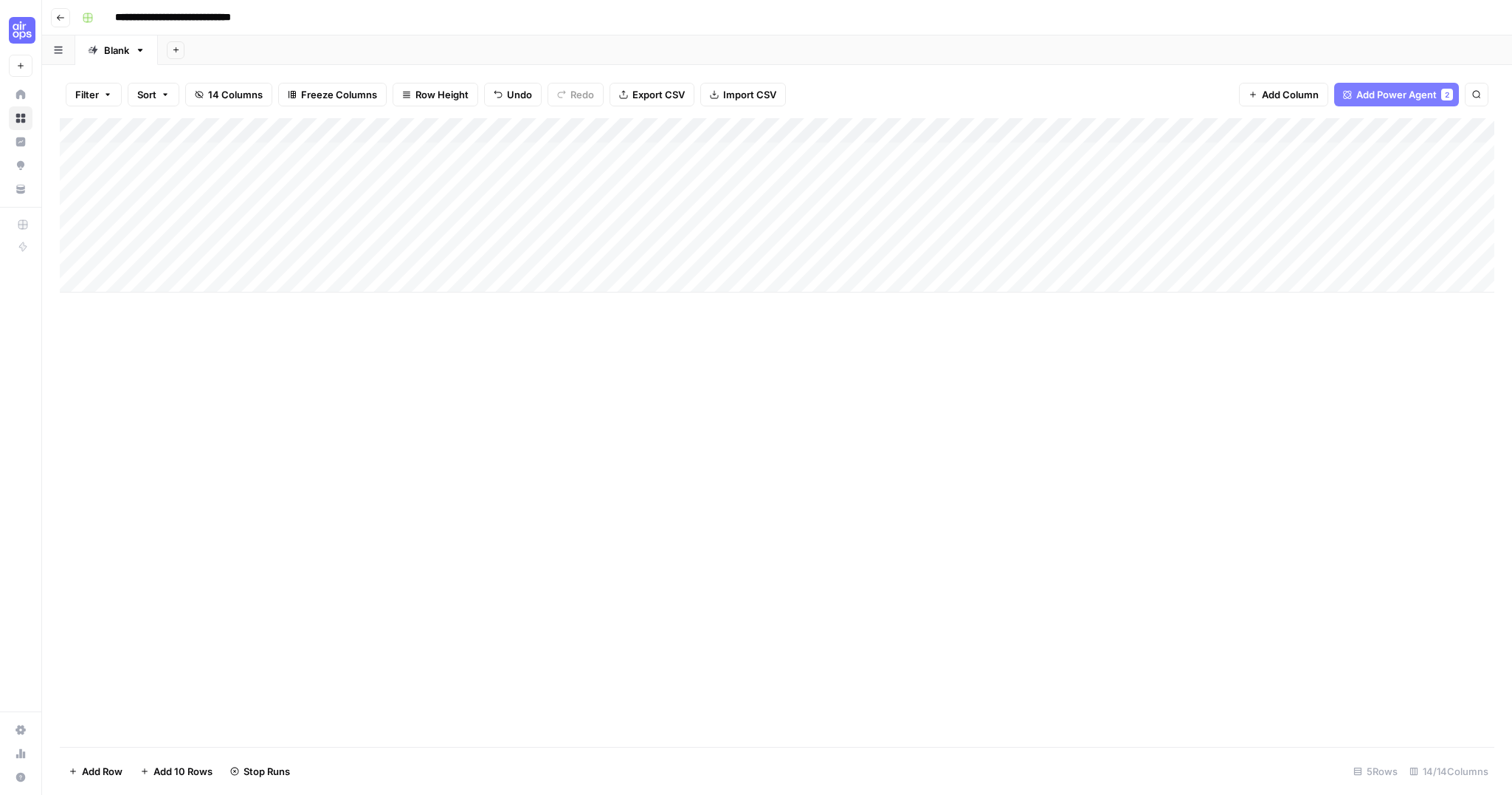
click at [1272, 92] on span "Add Column" at bounding box center [1290, 95] width 56 height 15
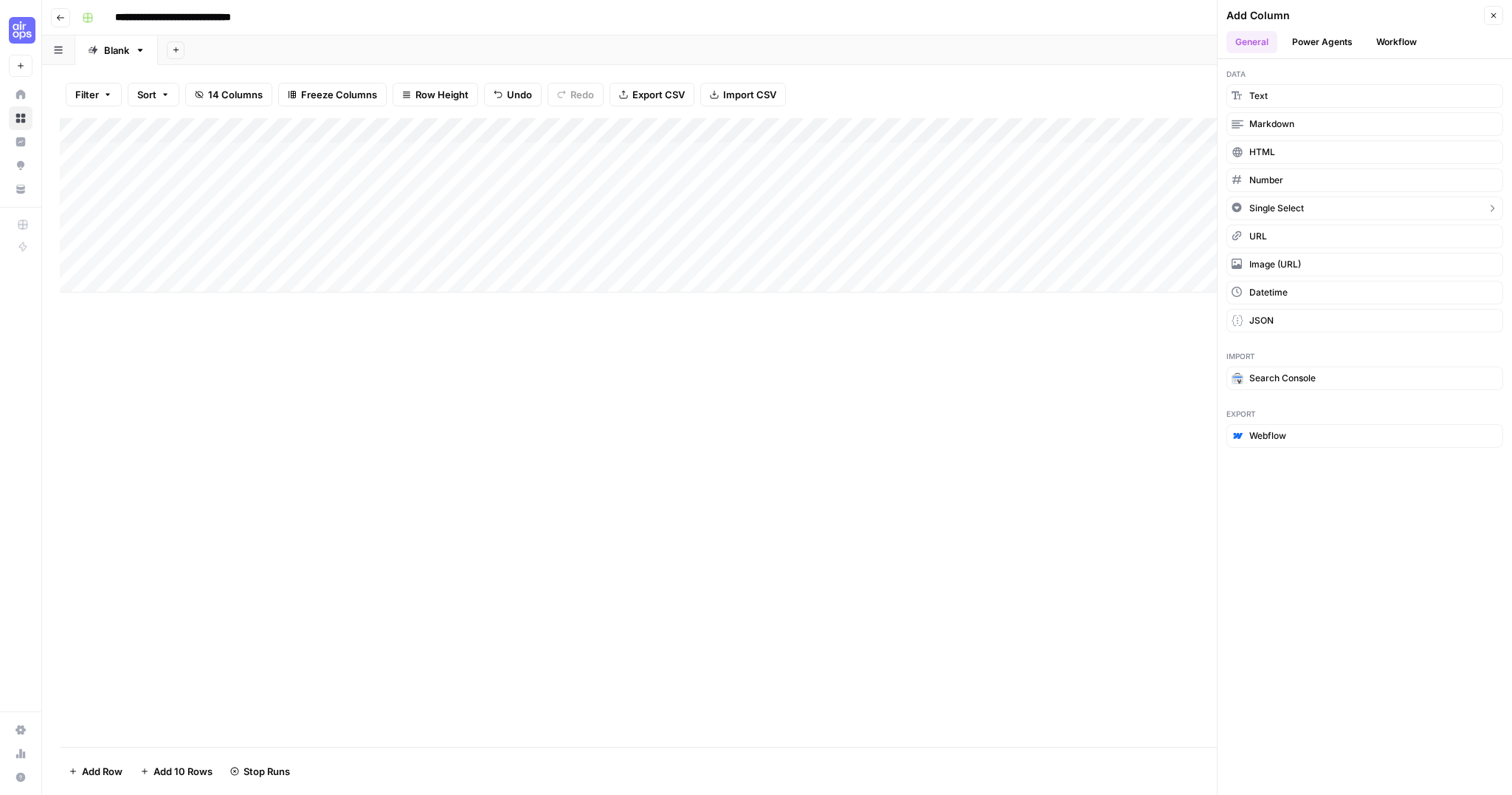
click at [1276, 212] on span "Single Select" at bounding box center [1277, 208] width 55 height 14
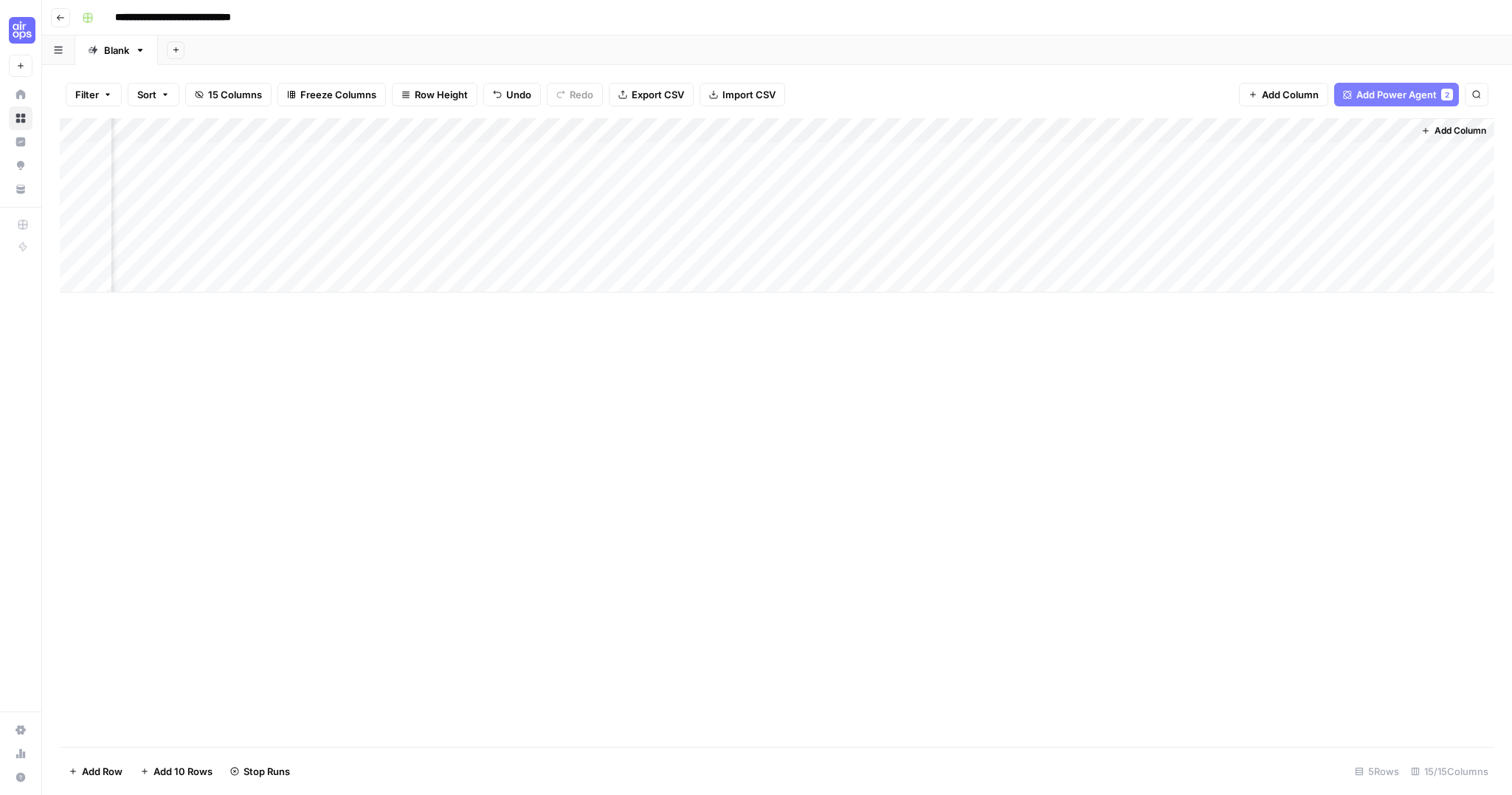
scroll to position [0, 1114]
drag, startPoint x: 1346, startPoint y: 130, endPoint x: 182, endPoint y: 123, distance: 1164.0
click at [181, 123] on div "Add Column" at bounding box center [777, 205] width 1435 height 174
drag, startPoint x: 983, startPoint y: 125, endPoint x: 270, endPoint y: 127, distance: 713.0
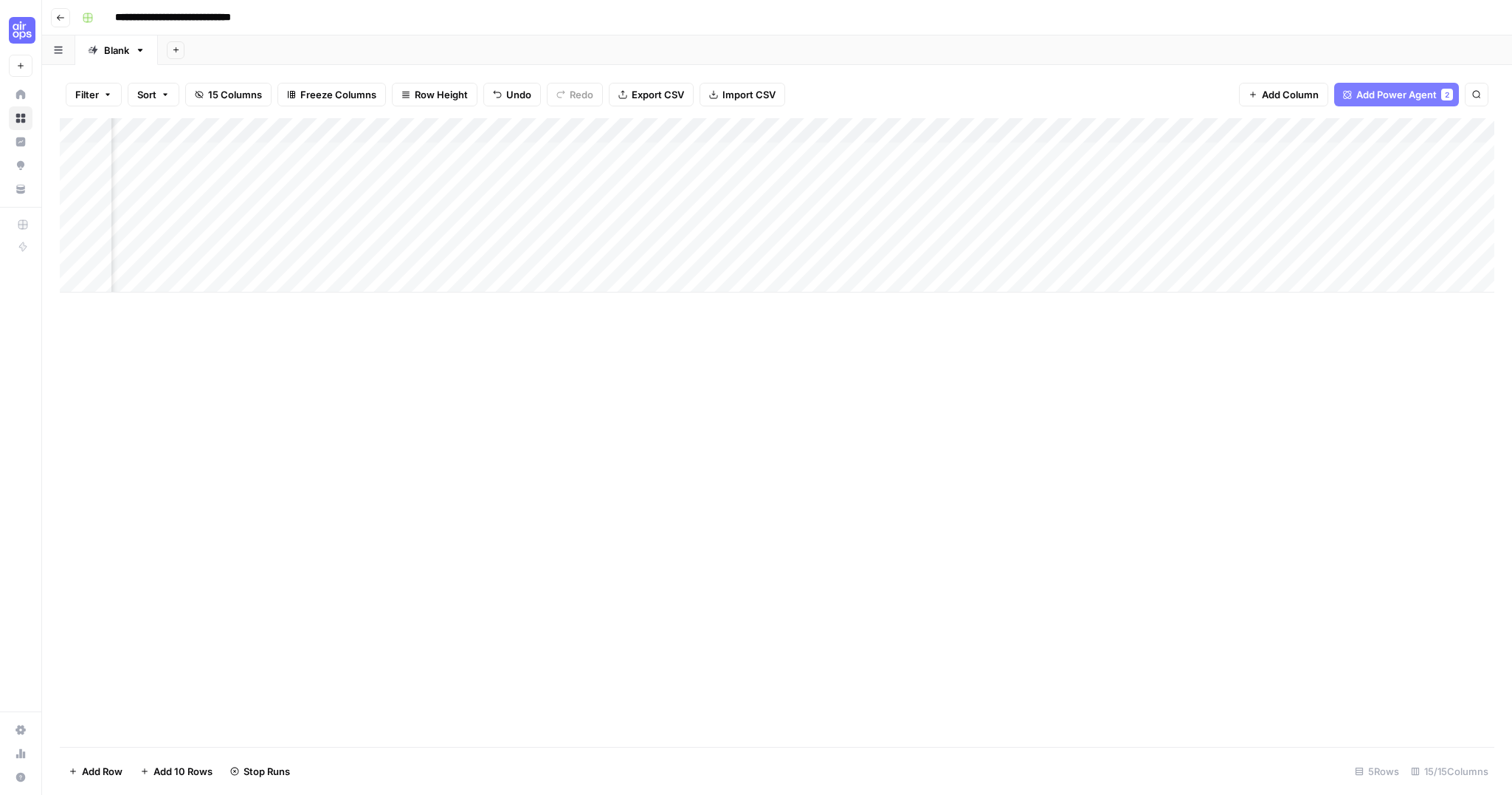
click at [236, 127] on div "Add Column" at bounding box center [777, 205] width 1435 height 174
click at [200, 127] on div "Add Column" at bounding box center [777, 205] width 1435 height 174
click at [330, 147] on div "Add Column" at bounding box center [777, 205] width 1435 height 174
click at [331, 134] on div "Add Column" at bounding box center [777, 205] width 1435 height 174
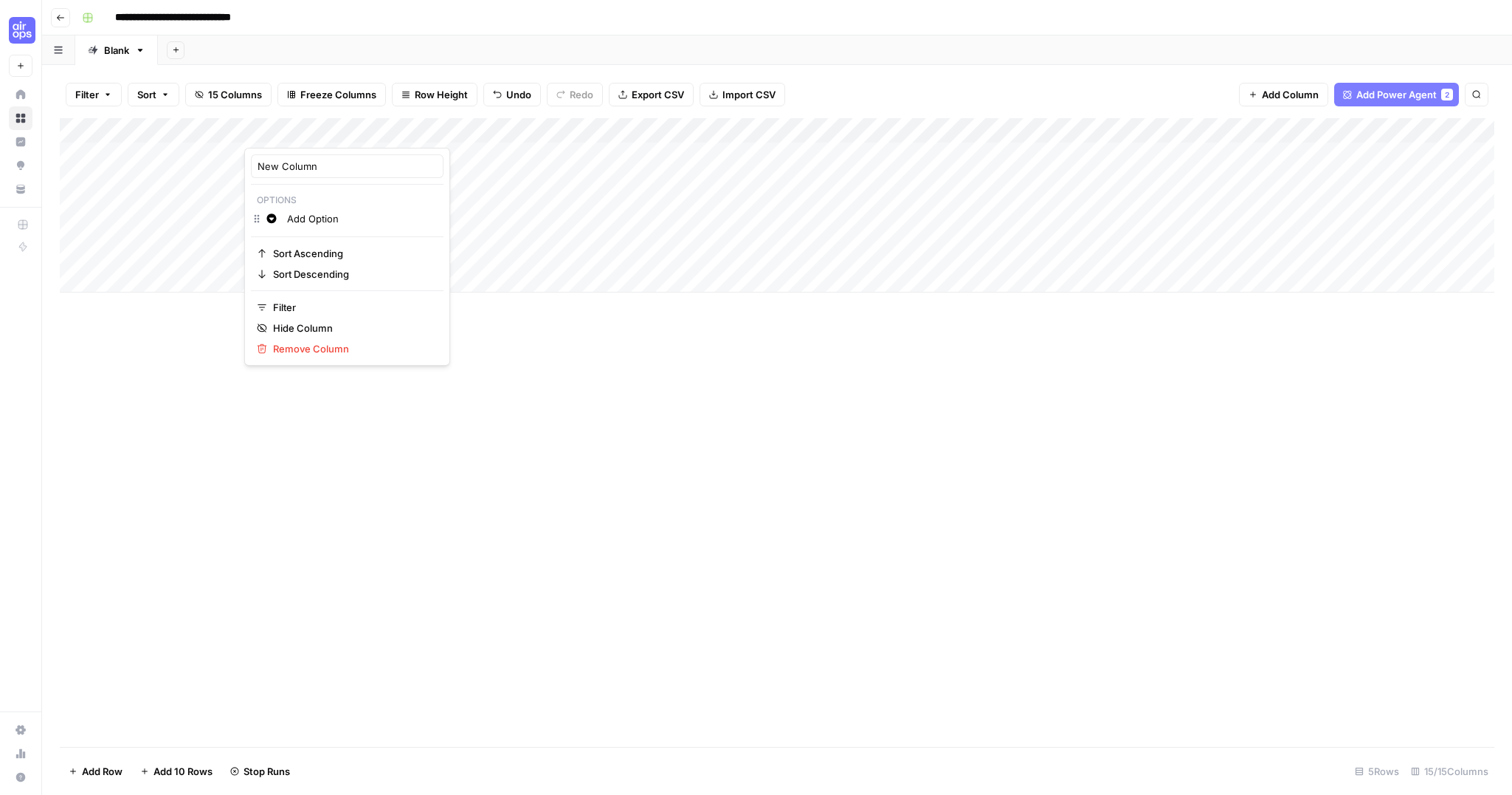
click at [331, 127] on div at bounding box center [311, 132] width 134 height 29
click at [323, 215] on input "Add Option" at bounding box center [362, 218] width 150 height 15
click at [323, 221] on input "Add Option" at bounding box center [362, 218] width 150 height 15
click at [337, 263] on input "Ready for review" at bounding box center [371, 263] width 169 height 15
type input "Published"
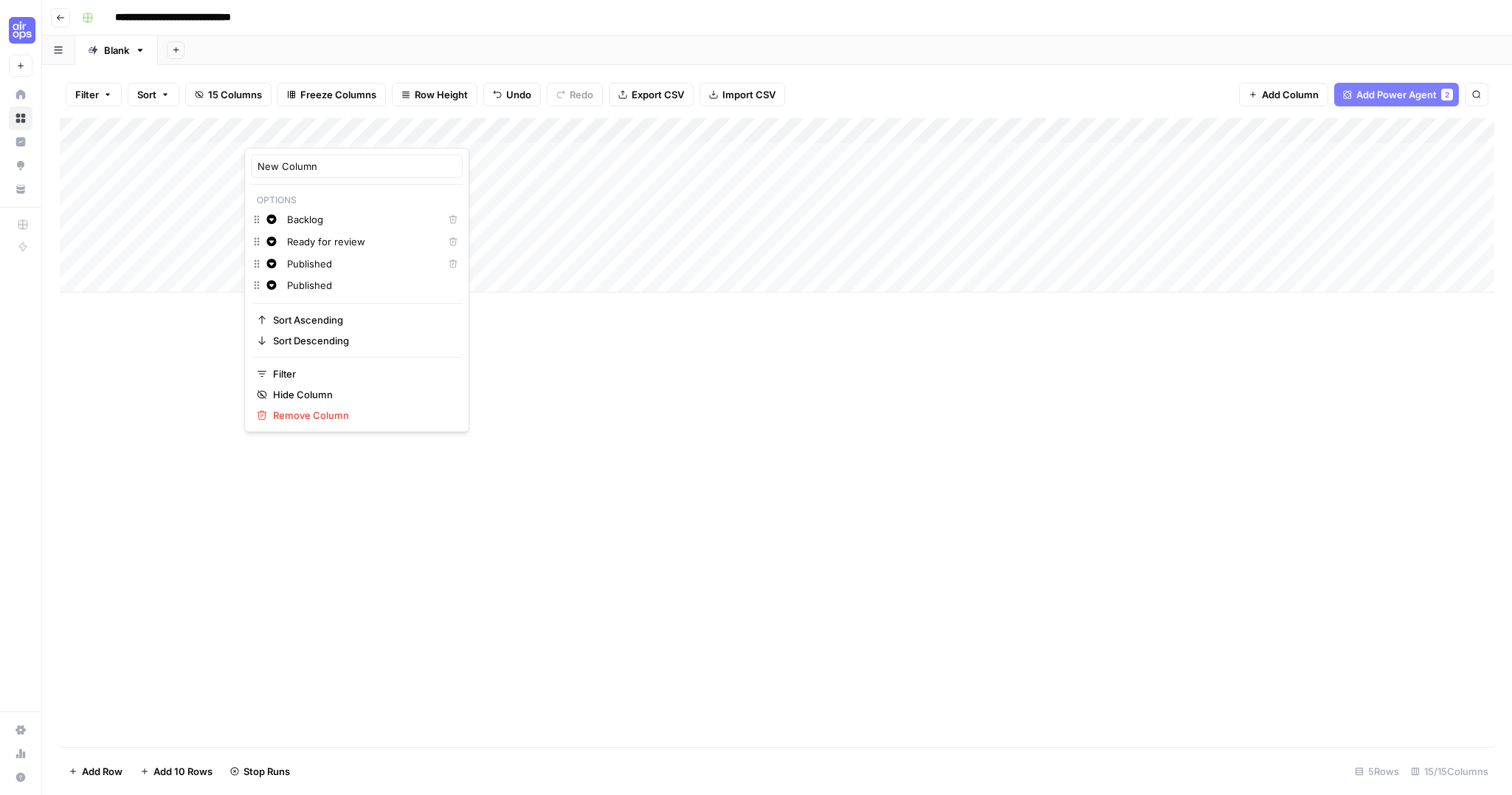
drag, startPoint x: 450, startPoint y: 314, endPoint x: 441, endPoint y: 312, distance: 9.2
click at [449, 314] on div "Add Column" at bounding box center [777, 432] width 1435 height 629
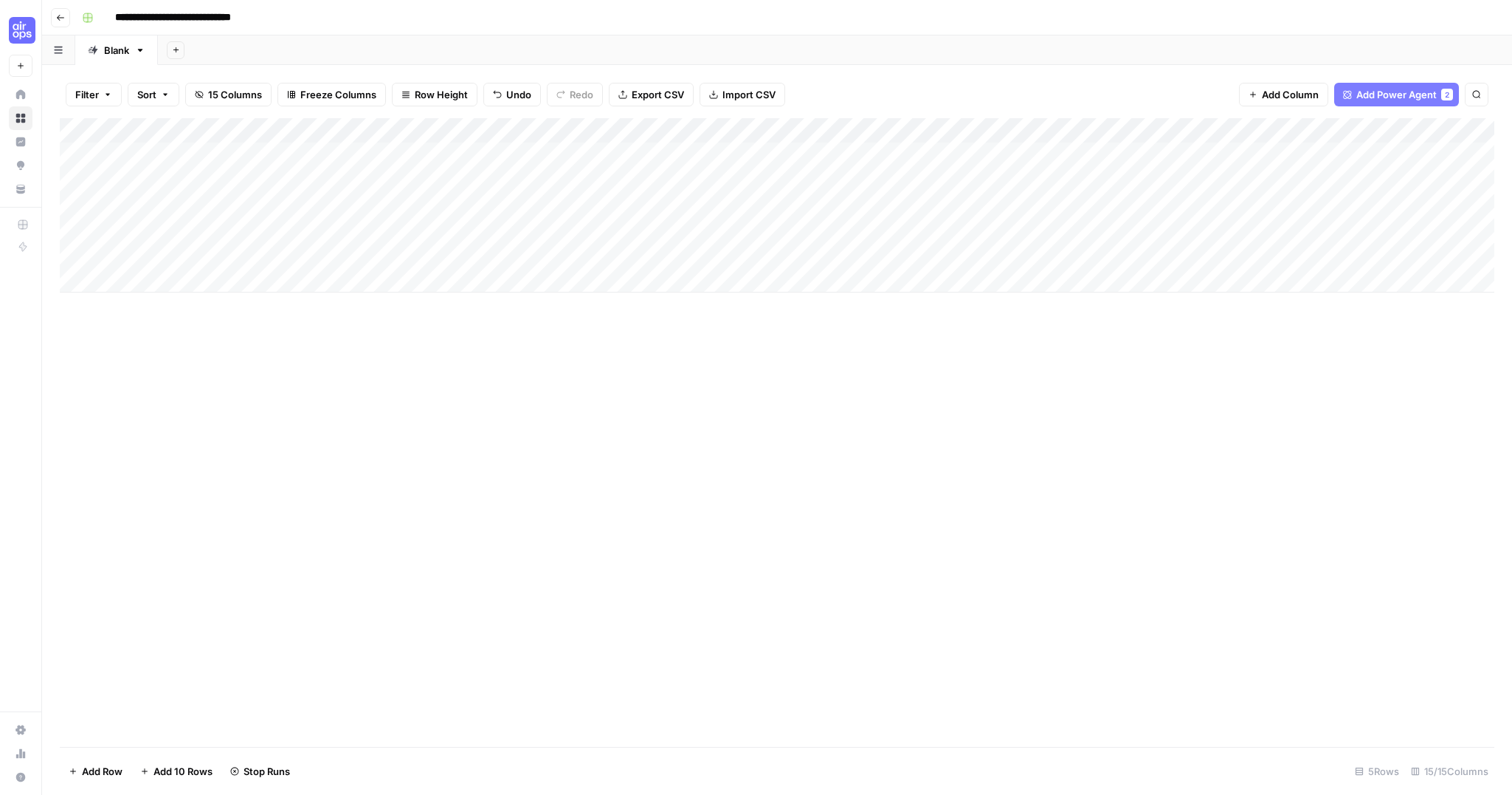
click at [301, 128] on div "Add Column" at bounding box center [777, 205] width 1435 height 174
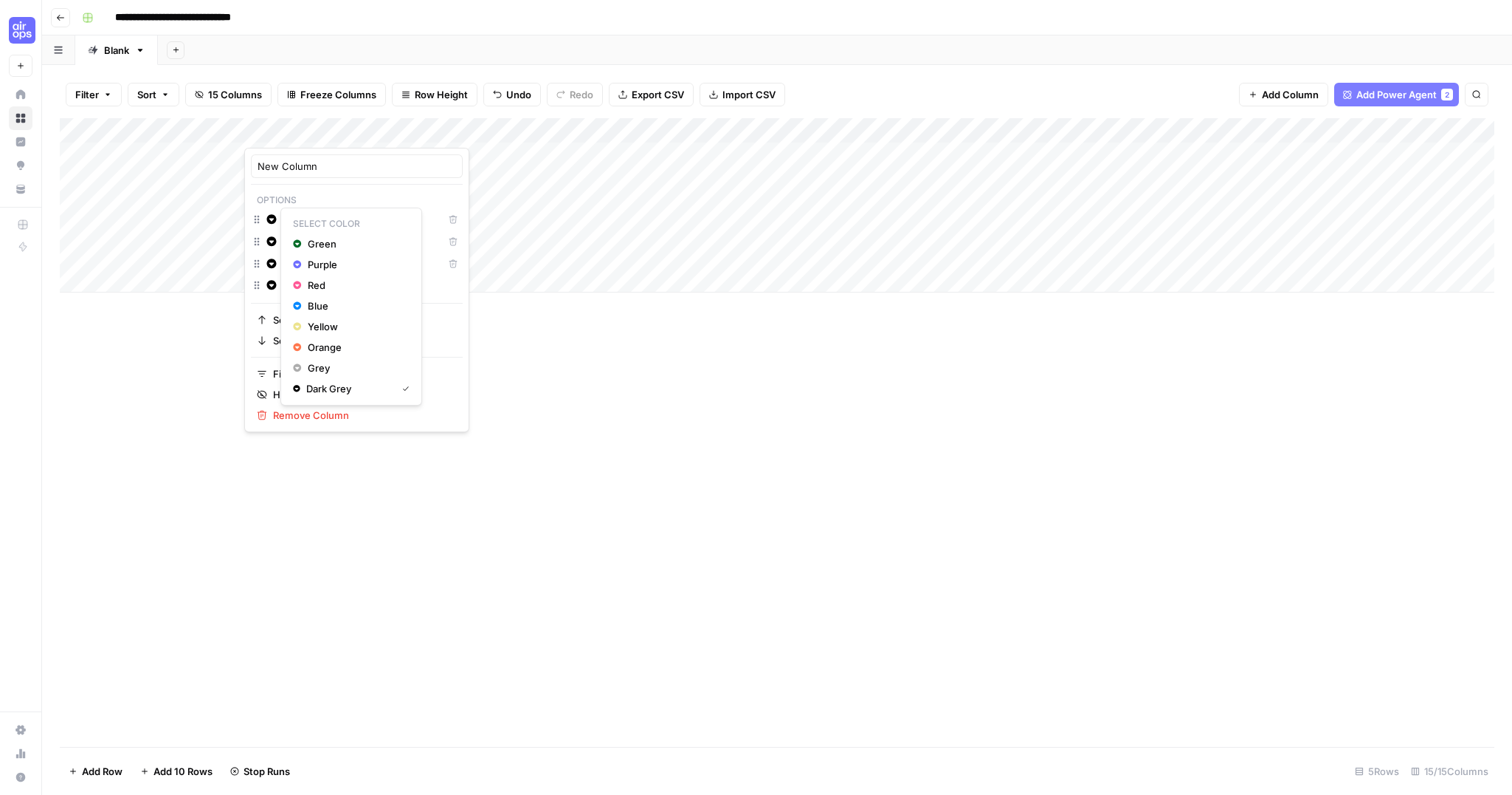
click at [275, 220] on span "Change color" at bounding box center [275, 220] width 1 height 1
click at [321, 364] on span "Grey" at bounding box center [356, 368] width 96 height 15
click at [274, 242] on icon "button" at bounding box center [272, 241] width 10 height 10
click at [310, 345] on span "Yellow" at bounding box center [356, 349] width 96 height 15
click at [271, 262] on icon "button" at bounding box center [272, 263] width 10 height 10
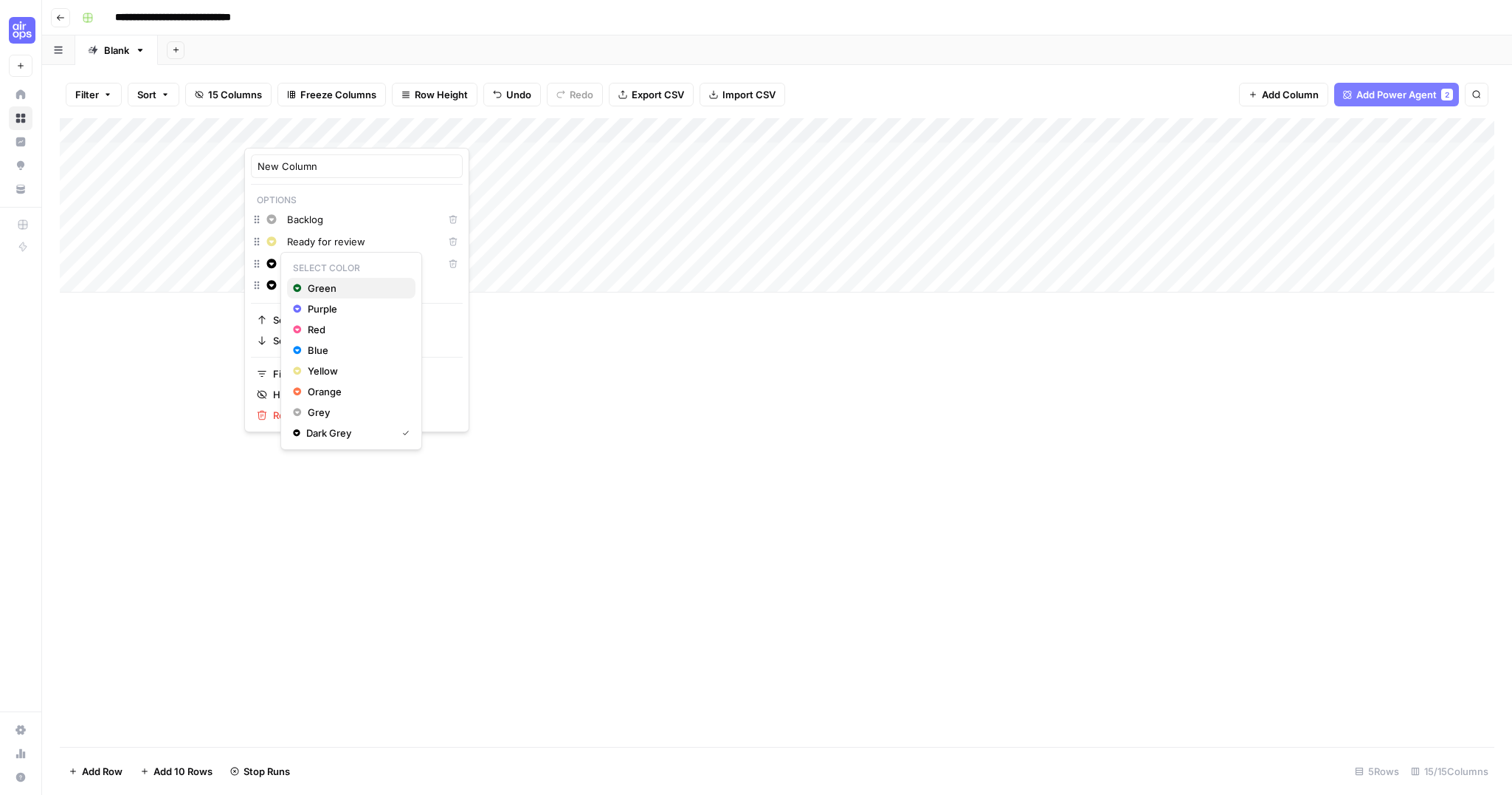
drag, startPoint x: 323, startPoint y: 286, endPoint x: 354, endPoint y: 300, distance: 34.0
click at [323, 286] on span "Green" at bounding box center [356, 288] width 96 height 15
drag, startPoint x: 569, startPoint y: 399, endPoint x: 532, endPoint y: 360, distance: 53.8
click at [567, 397] on div "Add Column" at bounding box center [777, 432] width 1435 height 629
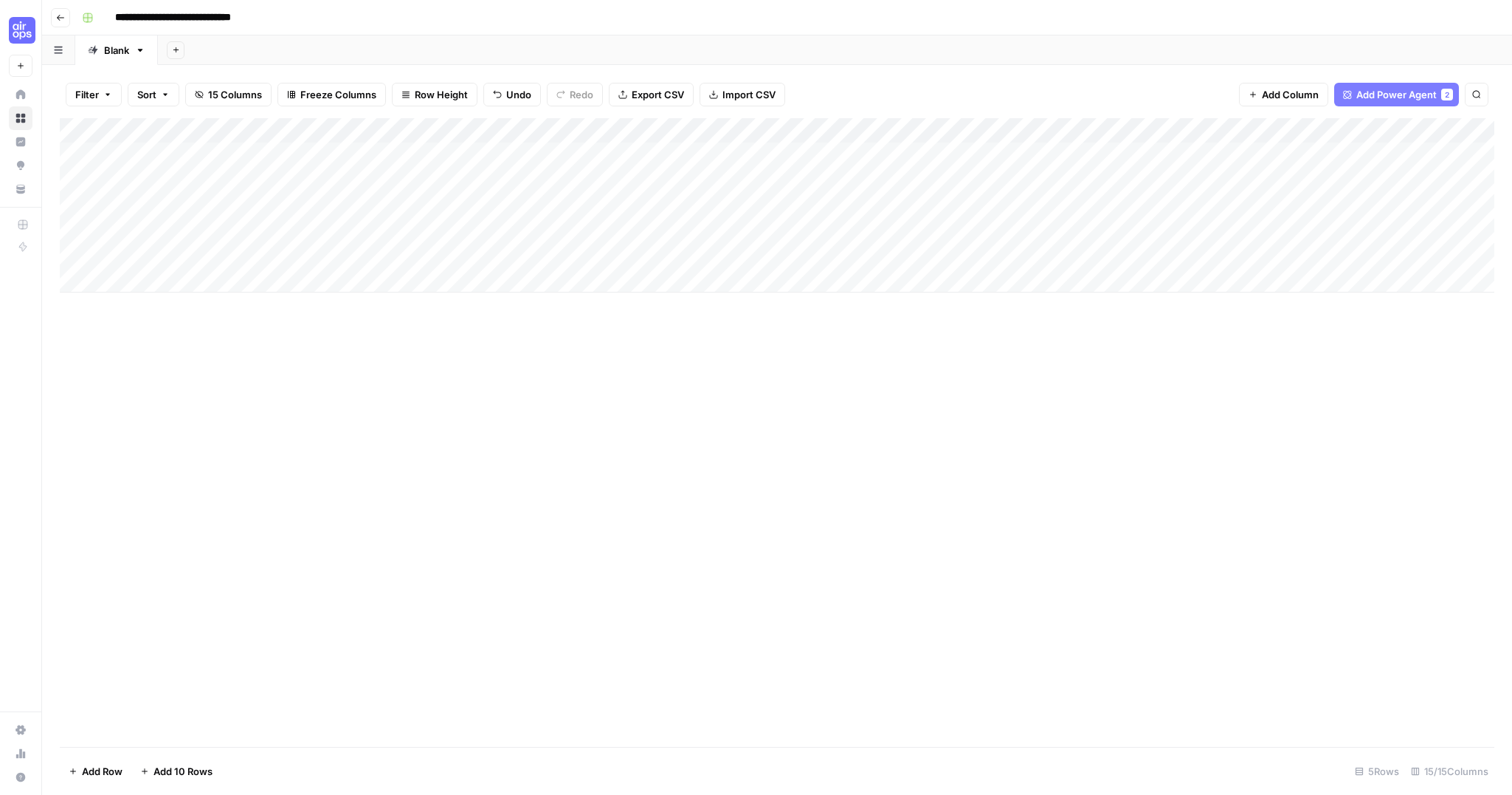
click at [291, 129] on div "Add Column" at bounding box center [777, 205] width 1435 height 174
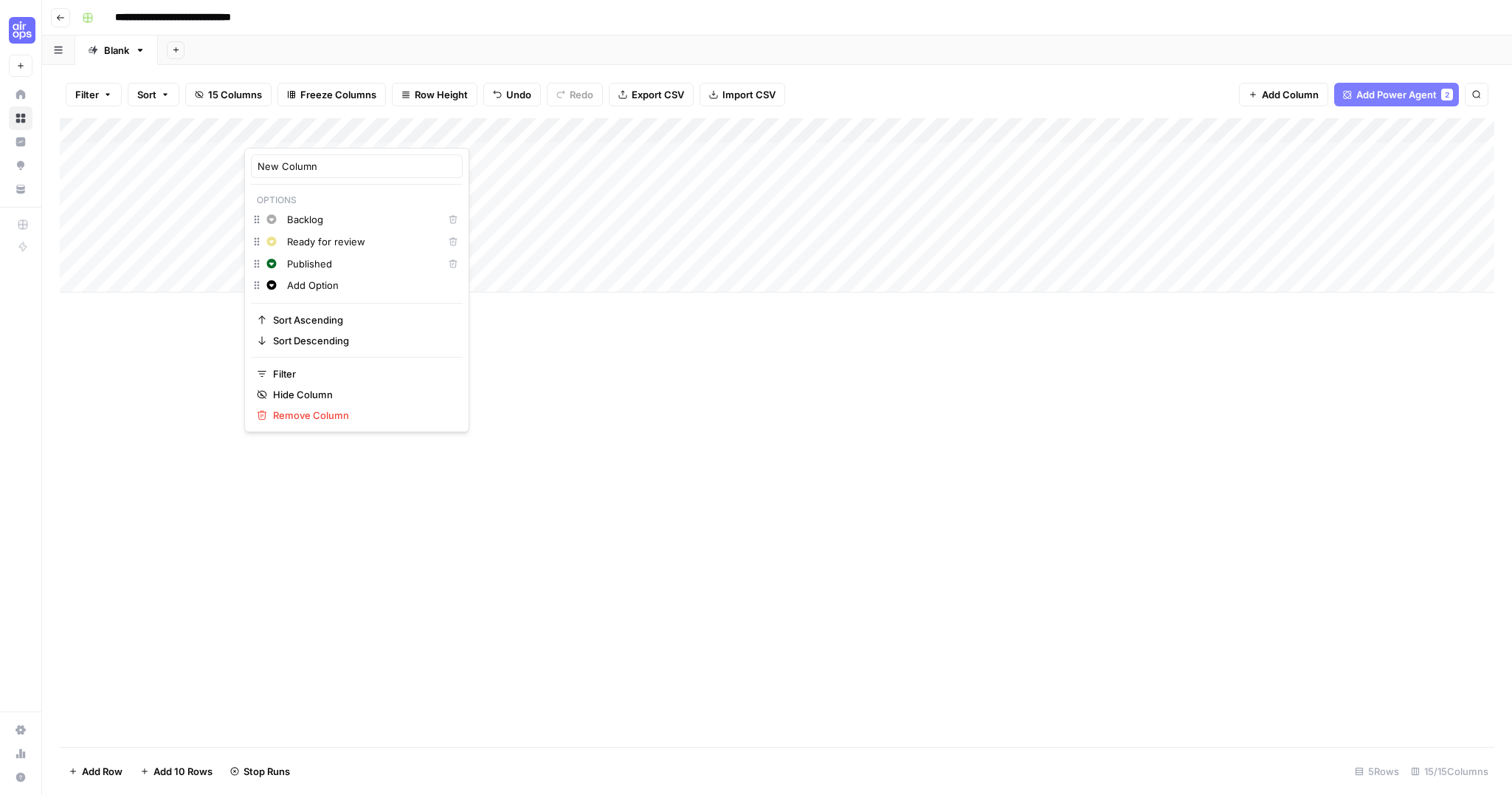
click at [524, 415] on div "Add Column" at bounding box center [777, 432] width 1435 height 629
click at [301, 152] on div "Add Column" at bounding box center [777, 205] width 1435 height 174
click at [301, 157] on div "Add Column" at bounding box center [777, 205] width 1435 height 174
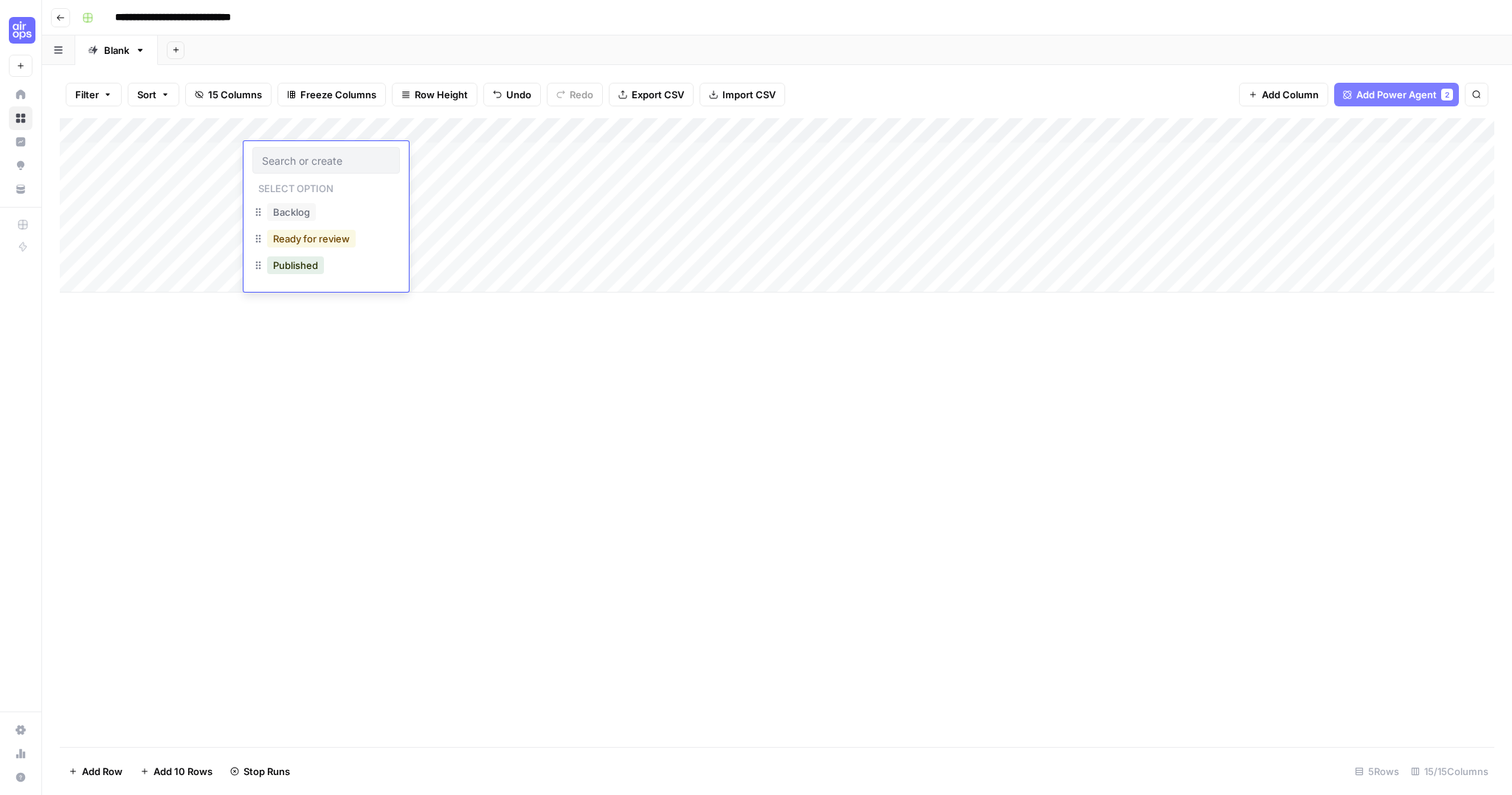
click at [348, 239] on button "Ready for review" at bounding box center [311, 239] width 88 height 18
click at [413, 315] on div "Add Column" at bounding box center [777, 432] width 1435 height 629
click at [339, 95] on span "Freeze Columns" at bounding box center [339, 95] width 76 height 15
click at [313, 166] on span "First 2 Columns" at bounding box center [352, 166] width 122 height 15
click at [350, 333] on div "Add Column" at bounding box center [777, 432] width 1435 height 629
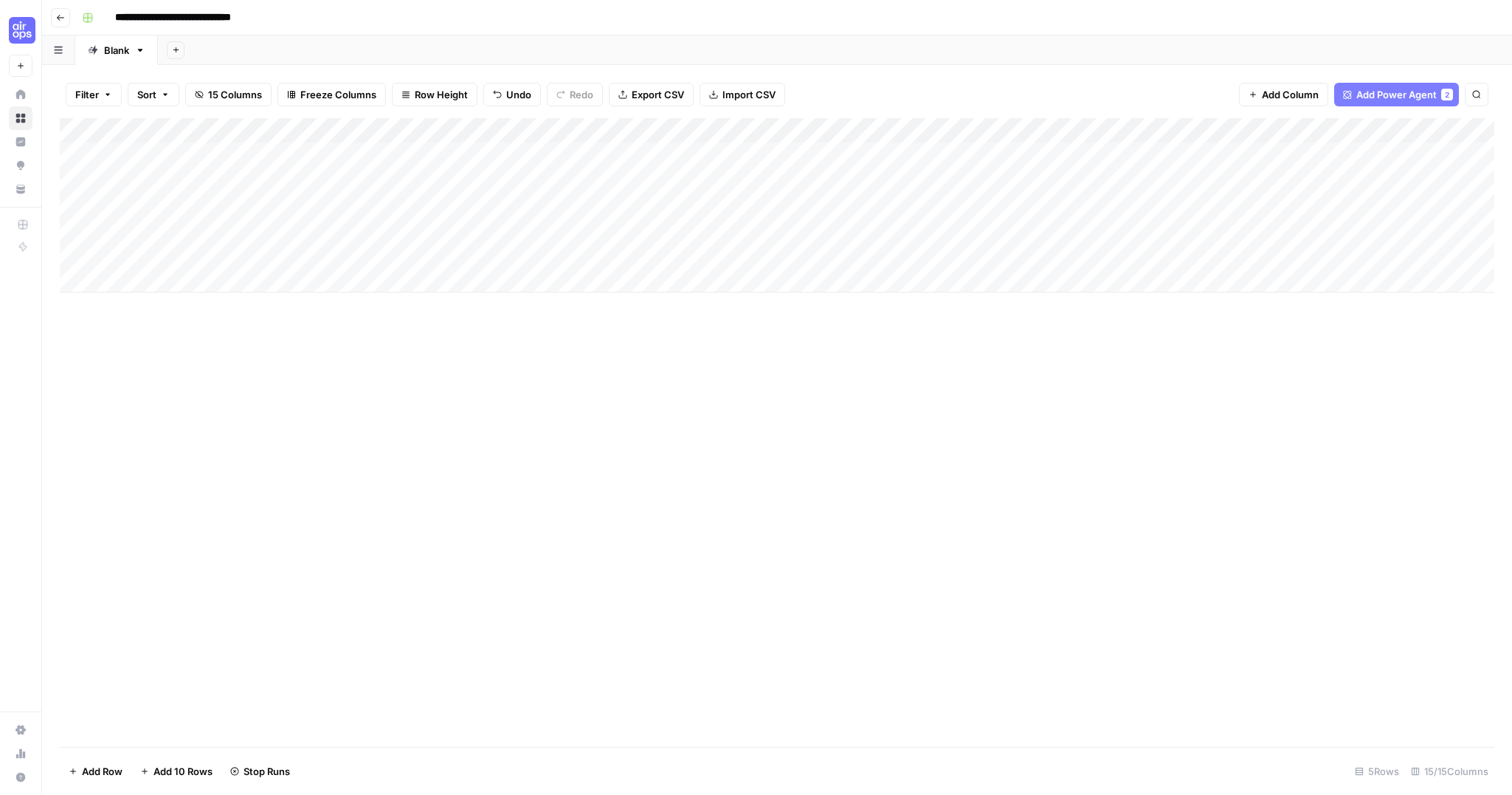
click at [344, 293] on div "Add Column" at bounding box center [777, 432] width 1435 height 629
click at [306, 201] on div "Add Column" at bounding box center [777, 205] width 1435 height 174
click at [308, 131] on div "Add Column" at bounding box center [777, 205] width 1435 height 174
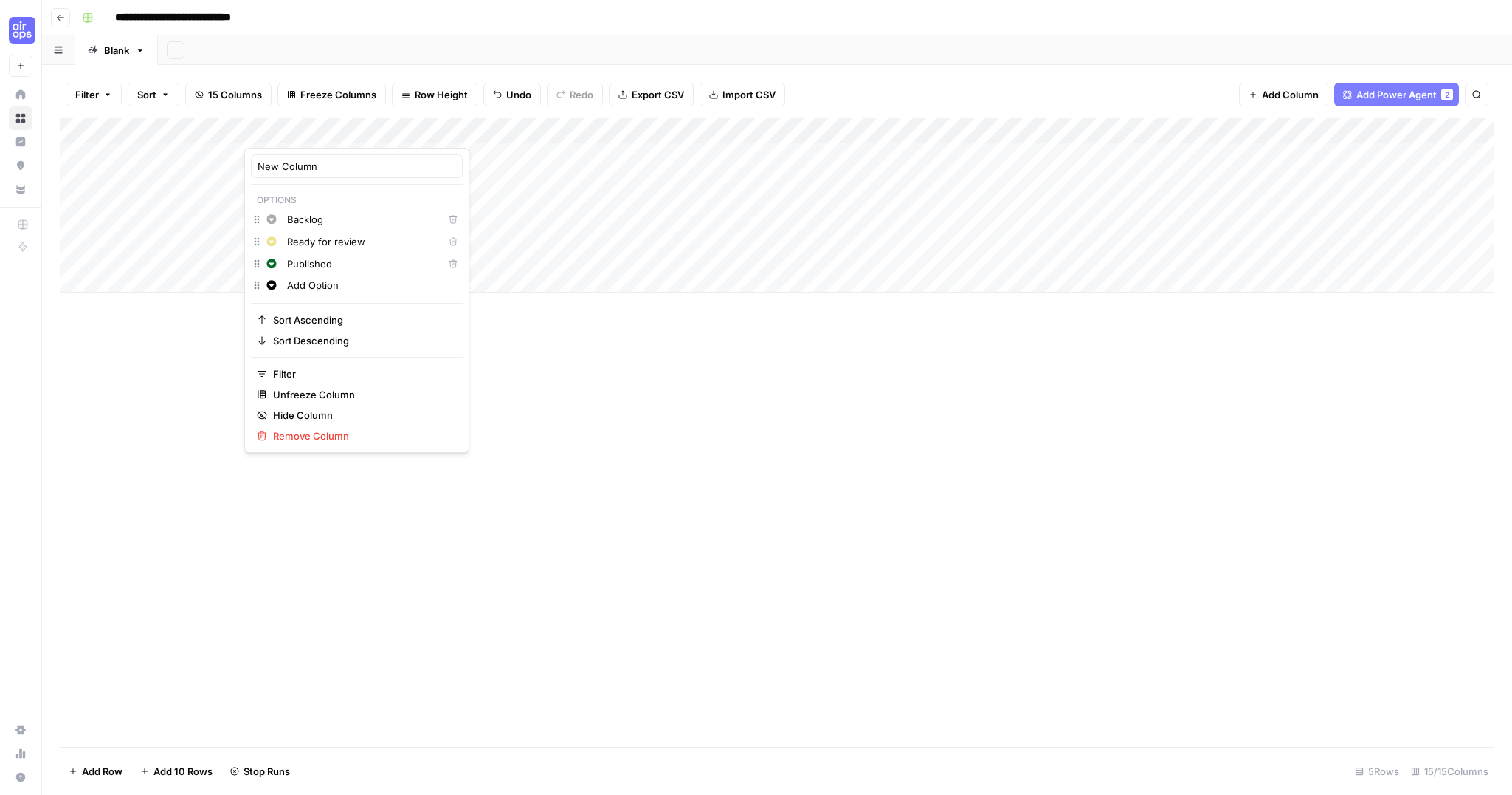
click at [497, 270] on div "Add Column" at bounding box center [777, 205] width 1435 height 174
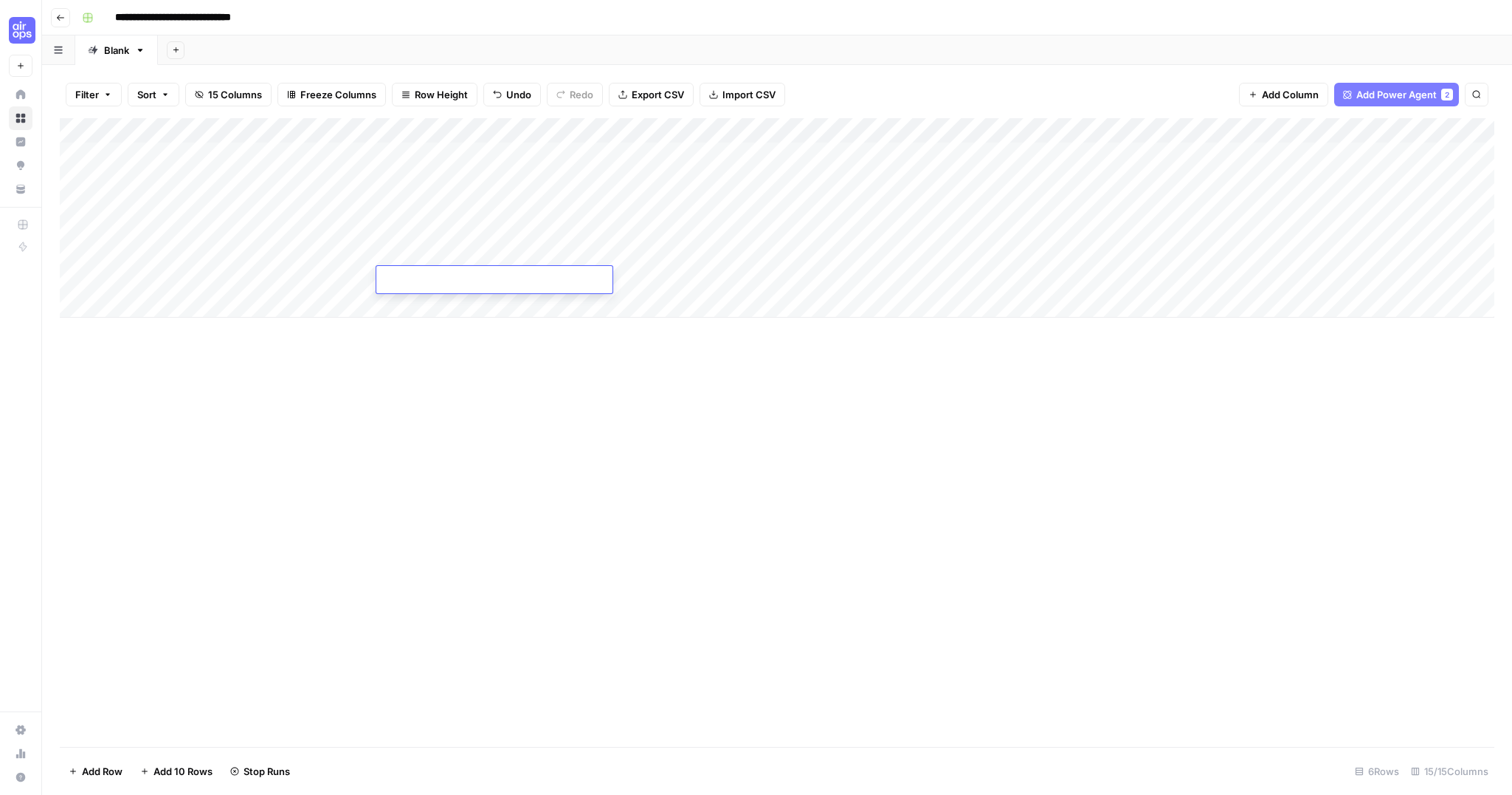
click at [303, 133] on div "Add Column" at bounding box center [777, 217] width 1435 height 200
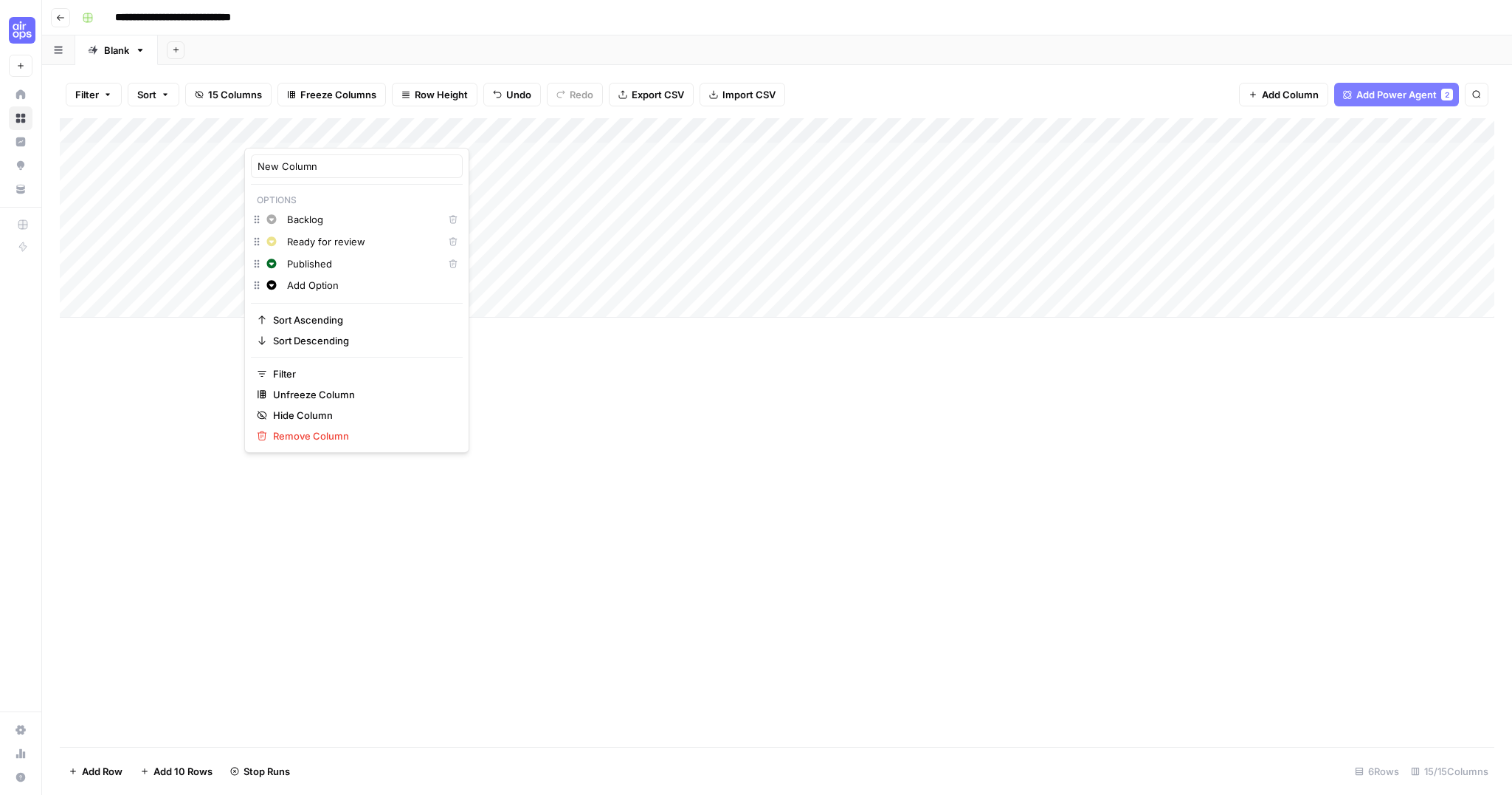
click at [302, 175] on div "New Column" at bounding box center [357, 166] width 212 height 24
click at [305, 170] on input "New Column" at bounding box center [357, 166] width 199 height 15
type input "Content Status"
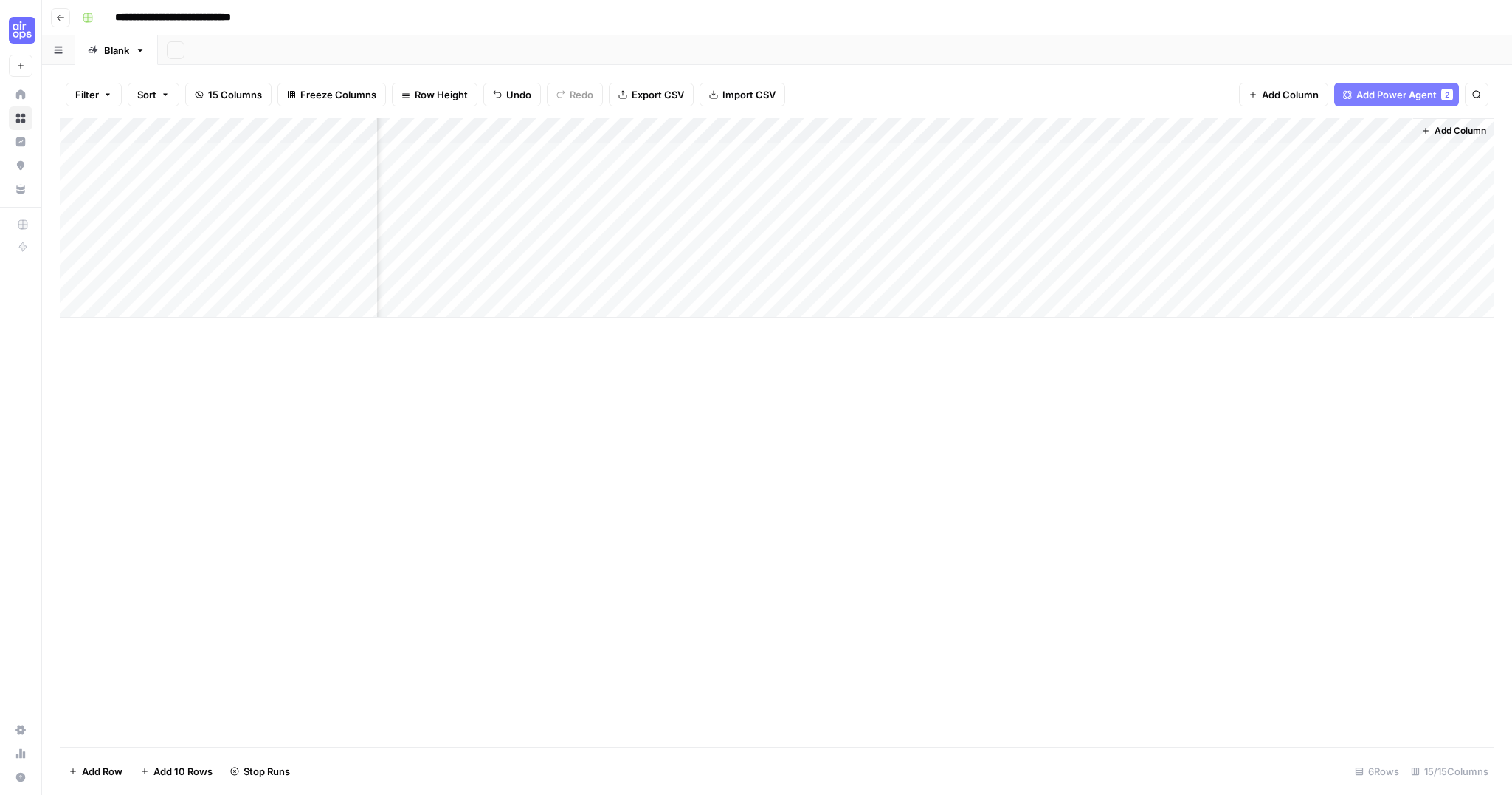
drag, startPoint x: 1192, startPoint y: 344, endPoint x: 1264, endPoint y: 301, distance: 83.9
click at [1192, 344] on div "Add Column" at bounding box center [777, 432] width 1435 height 629
click at [1440, 131] on span "Add Column" at bounding box center [1460, 131] width 52 height 14
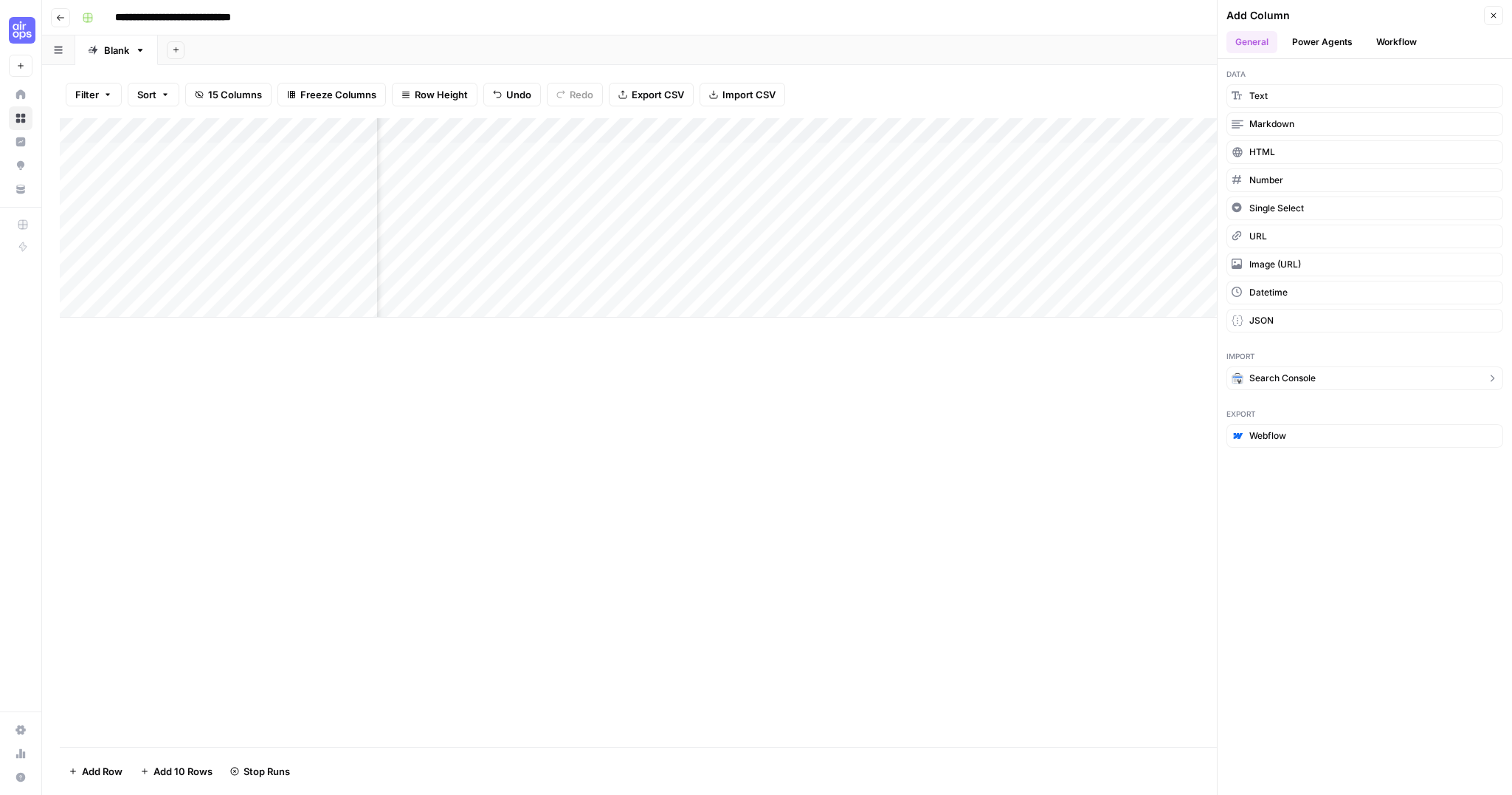
click at [1286, 378] on span "Search Console" at bounding box center [1283, 378] width 67 height 14
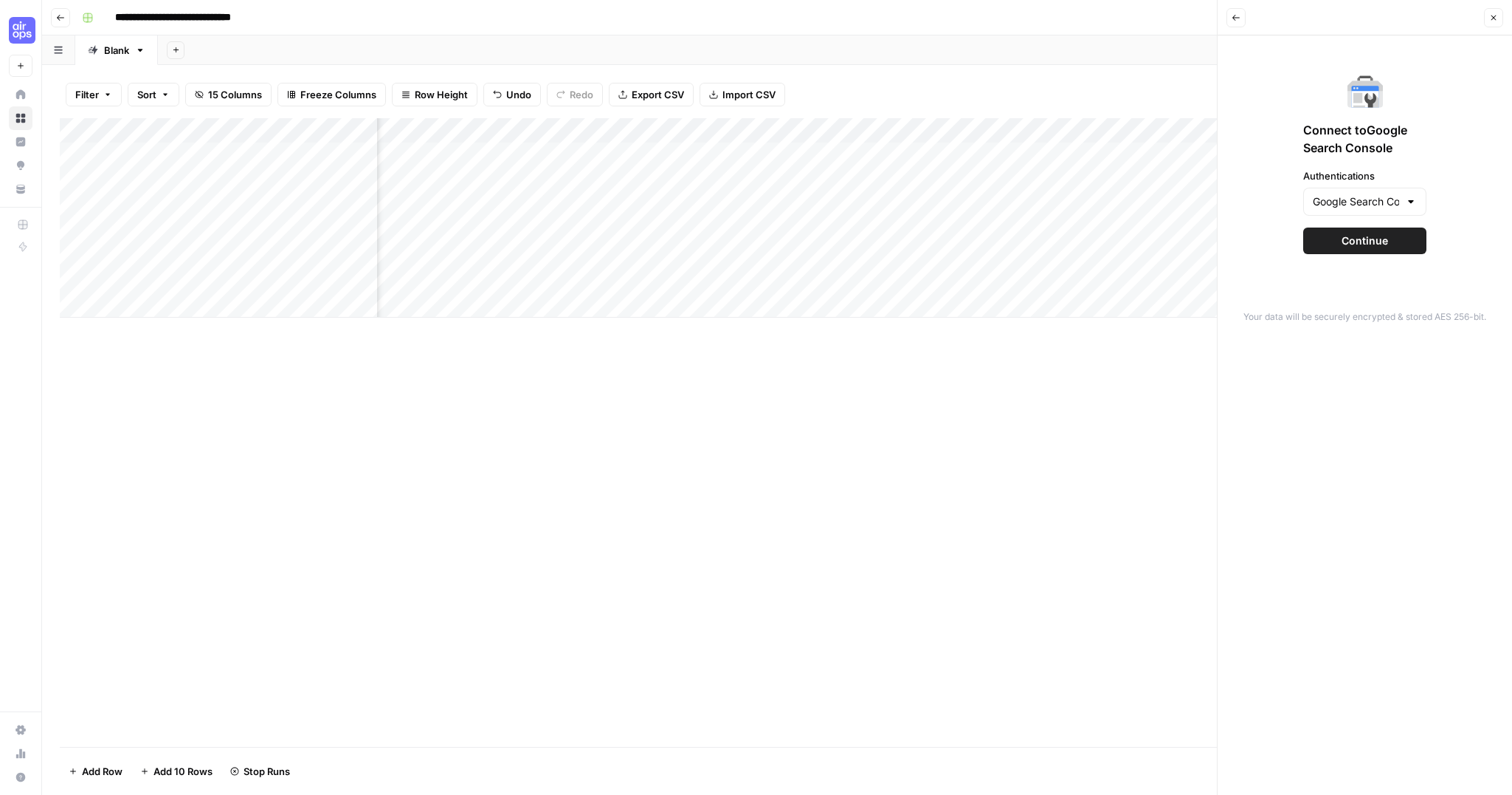
click at [1363, 242] on span "Continue" at bounding box center [1365, 240] width 46 height 15
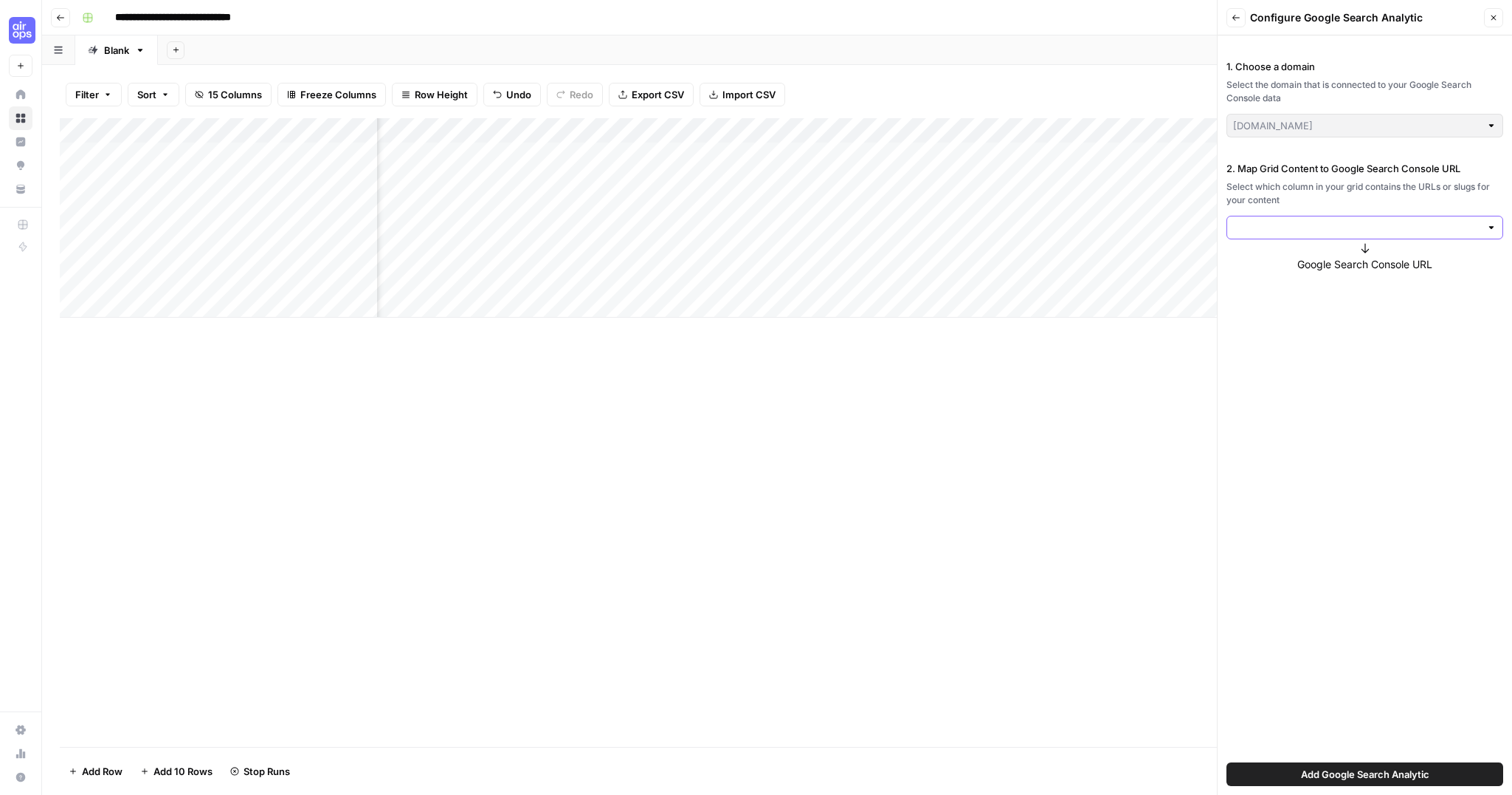
click at [1343, 226] on input "2. Map Grid Content to Google Search Console URL" at bounding box center [1357, 228] width 247 height 15
click at [1326, 535] on div "1. Choose a domain Select the domain that is connected to your Google Search Co…" at bounding box center [1365, 415] width 294 height 759
click at [1493, 14] on icon "button" at bounding box center [1494, 18] width 9 height 9
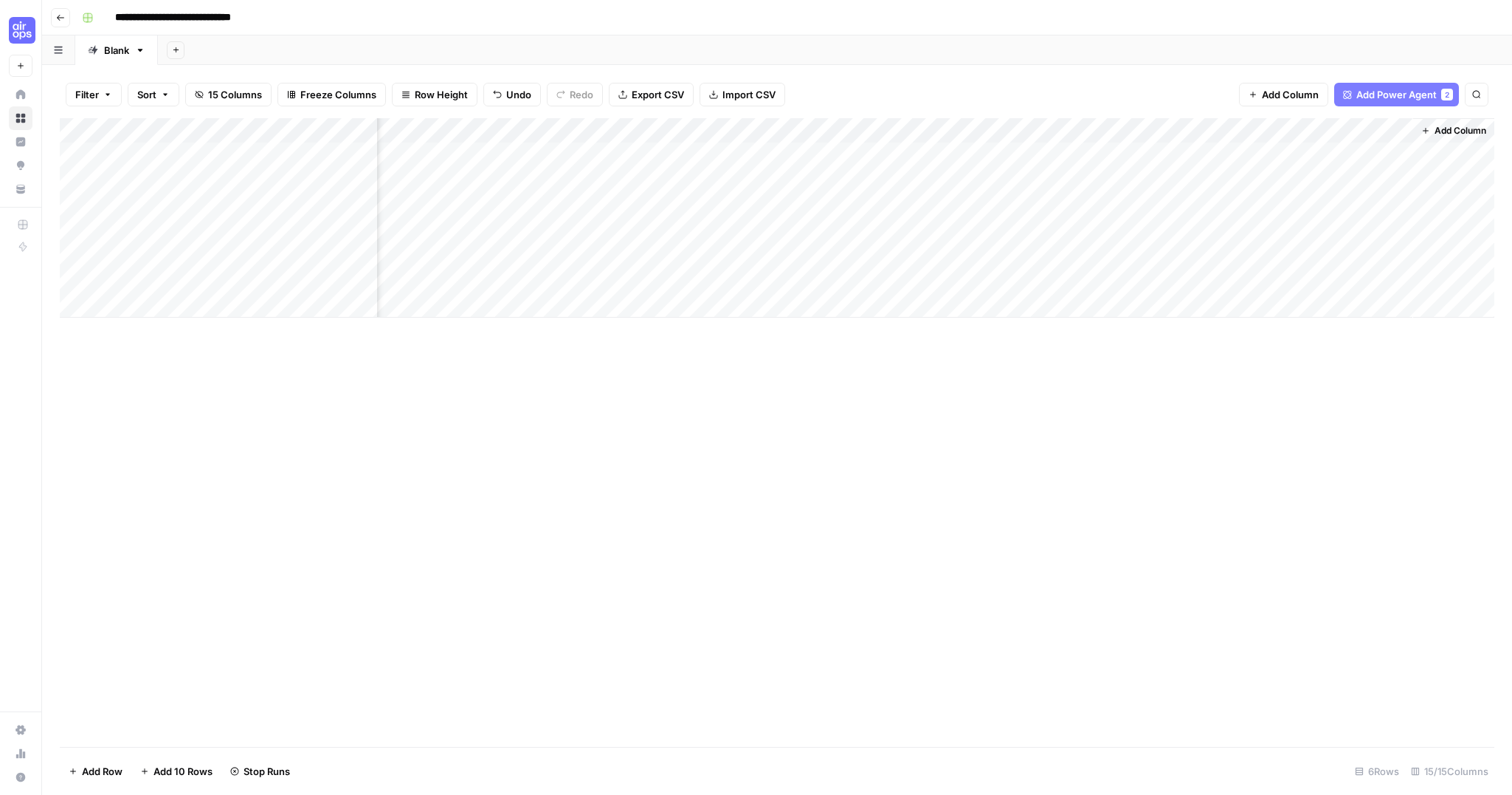
drag, startPoint x: 619, startPoint y: 353, endPoint x: 612, endPoint y: 347, distance: 9.2
click at [618, 353] on div "Add Column" at bounding box center [777, 432] width 1435 height 629
click at [290, 199] on div "Add Column" at bounding box center [777, 217] width 1435 height 200
click at [1288, 97] on span "Add Column" at bounding box center [1290, 95] width 56 height 15
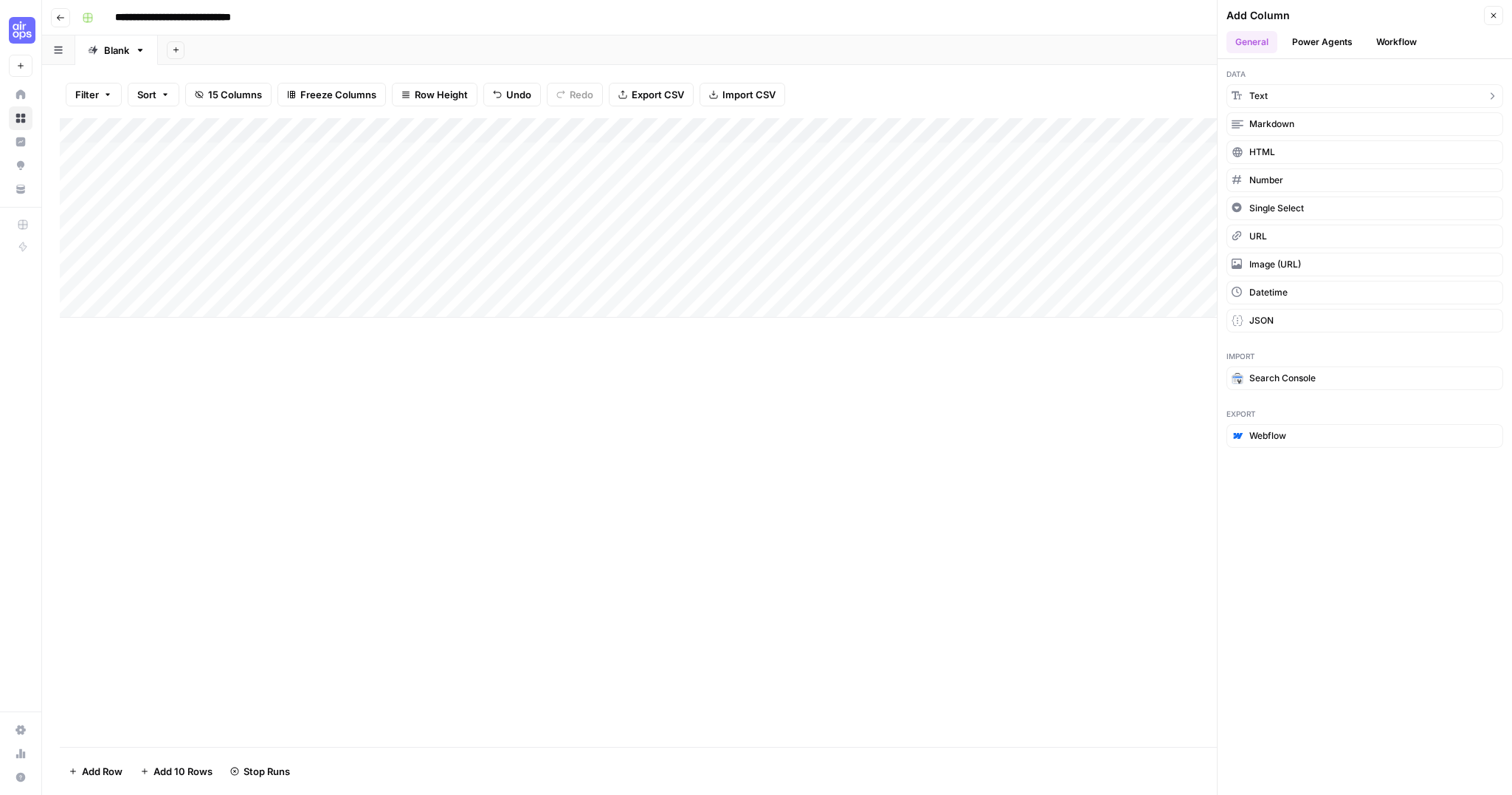
click at [1286, 97] on button "Text" at bounding box center [1365, 96] width 277 height 24
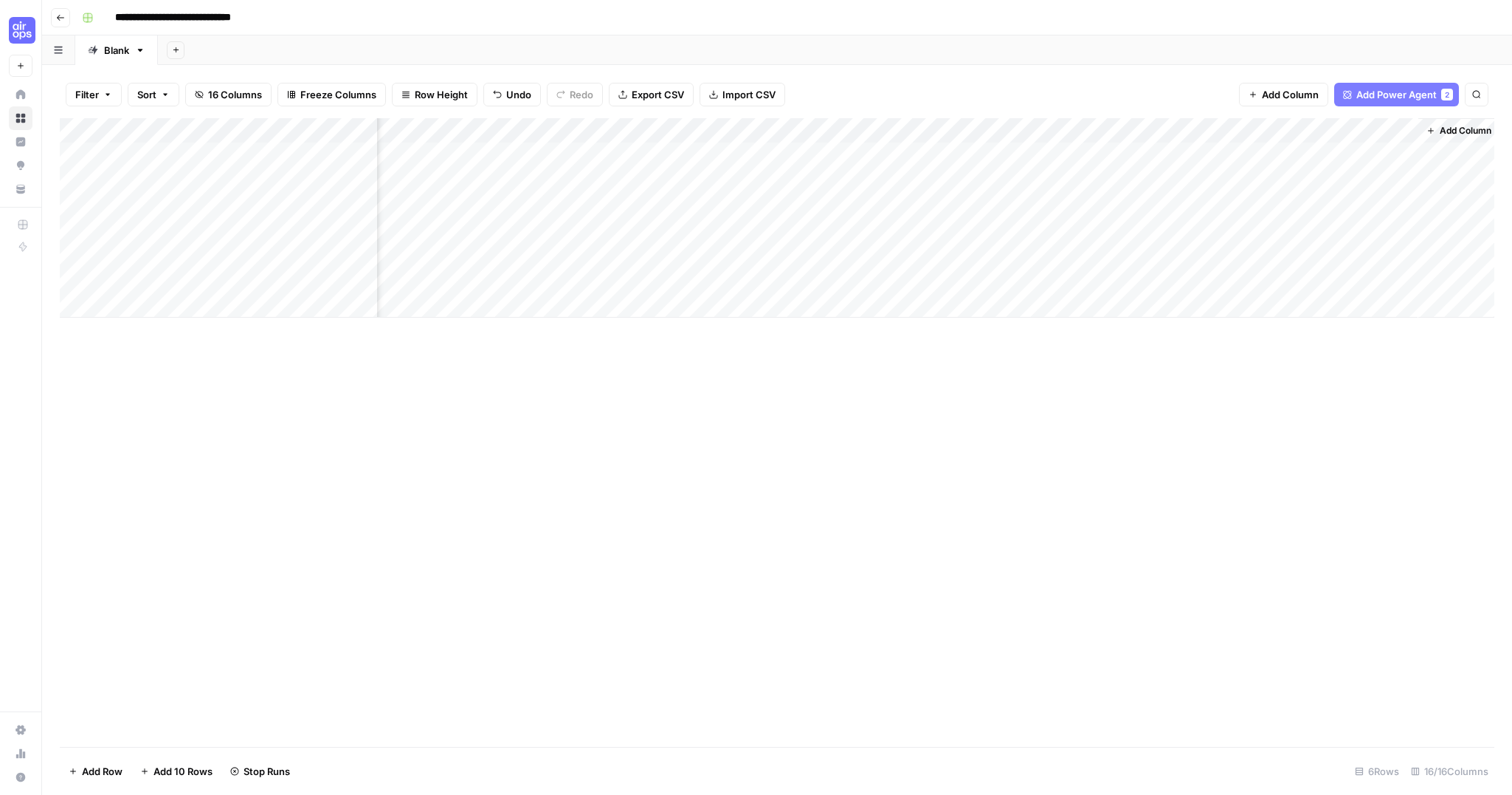
scroll to position [0, 1327]
drag, startPoint x: 1317, startPoint y: 131, endPoint x: 273, endPoint y: 132, distance: 1044.0
click at [273, 132] on div "Add Column" at bounding box center [777, 217] width 1435 height 200
drag, startPoint x: 355, startPoint y: 127, endPoint x: 502, endPoint y: 133, distance: 147.1
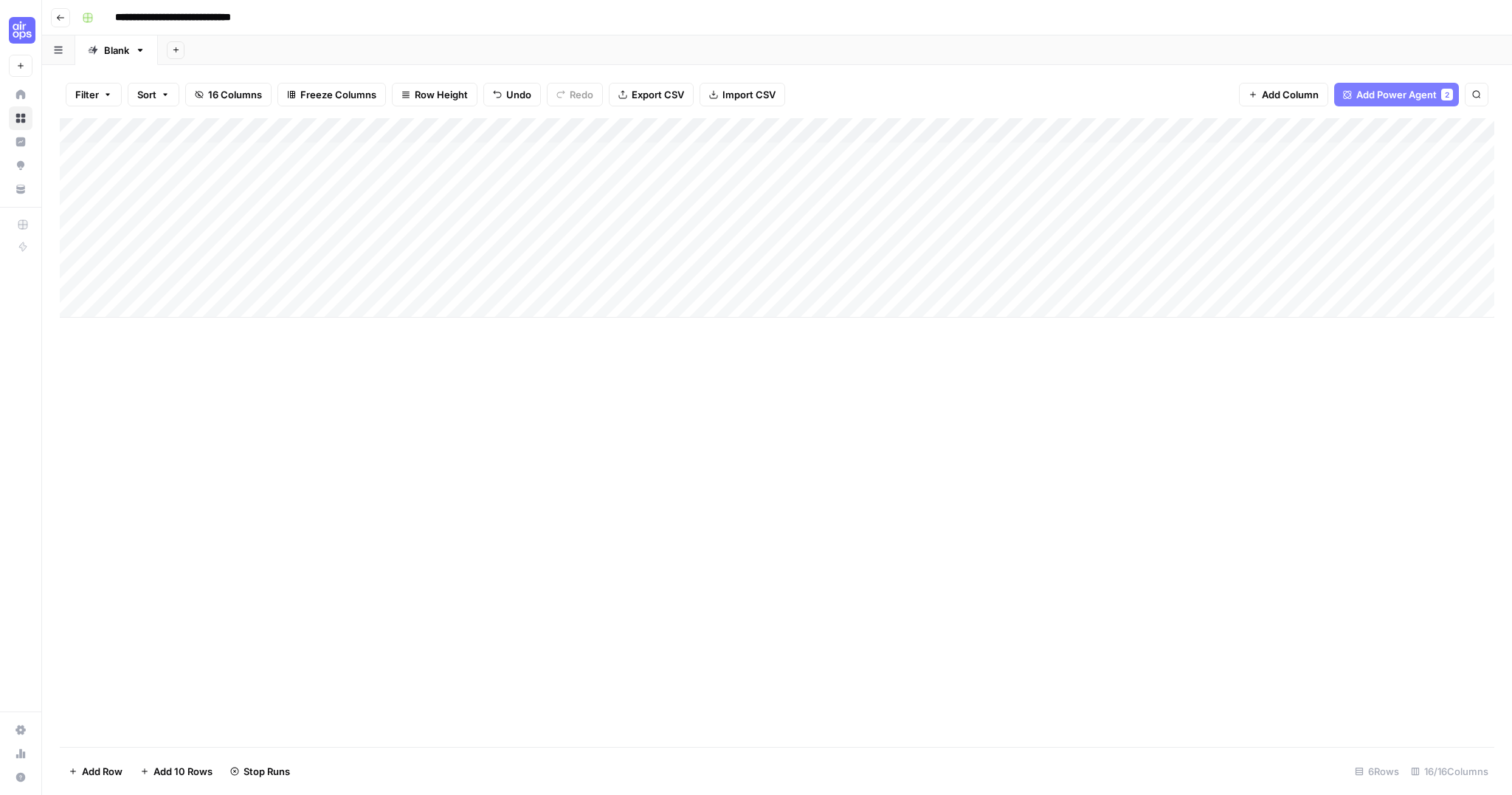
click at [506, 133] on div "Add Column" at bounding box center [777, 217] width 1435 height 200
drag, startPoint x: 424, startPoint y: 128, endPoint x: 266, endPoint y: 121, distance: 158.2
click at [266, 121] on div "Add Column" at bounding box center [777, 217] width 1435 height 200
click at [319, 128] on div "Add Column" at bounding box center [777, 217] width 1435 height 200
click at [300, 170] on input "New Column" at bounding box center [332, 166] width 150 height 15
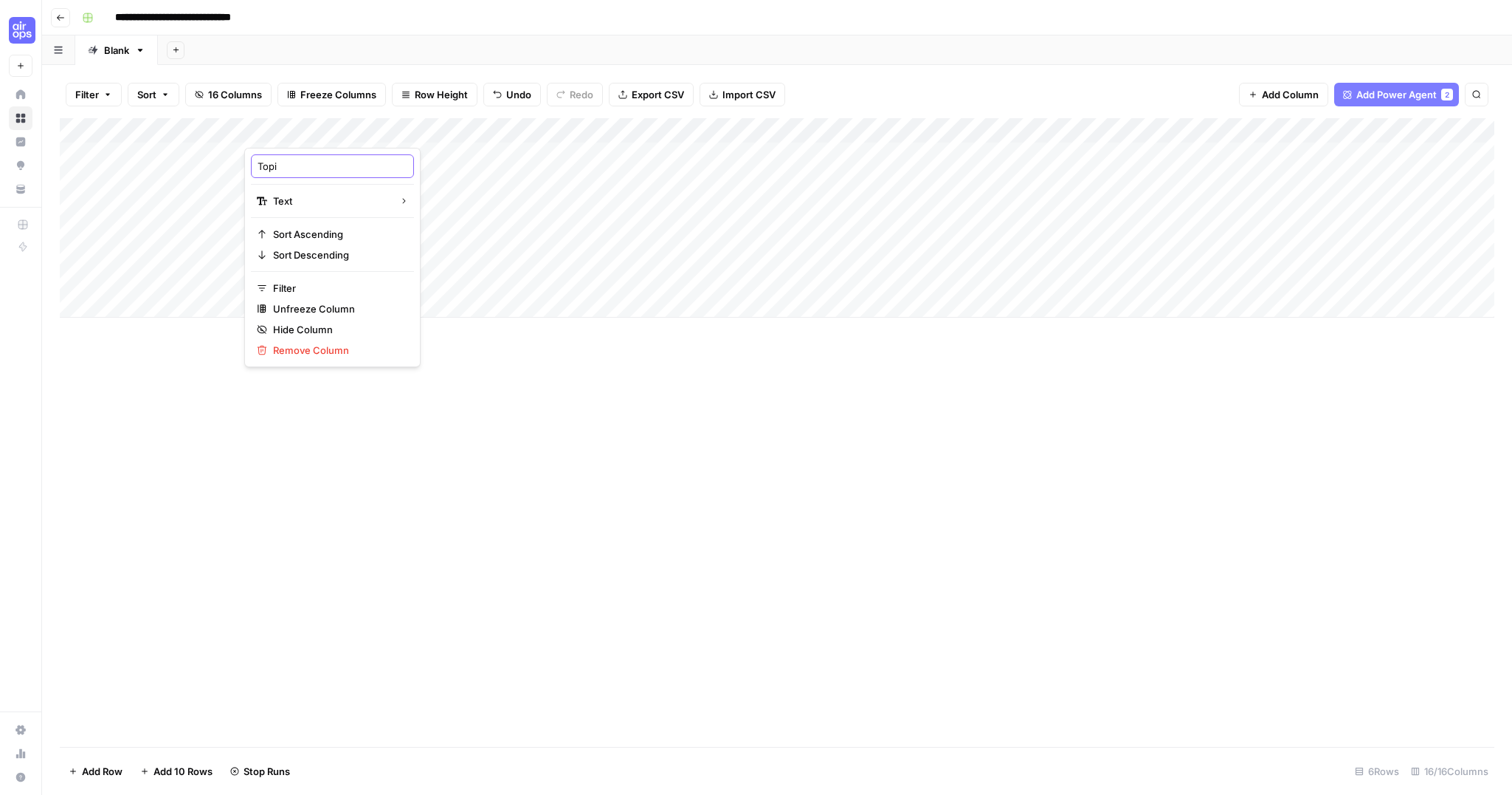
type input "Topic"
drag, startPoint x: 456, startPoint y: 125, endPoint x: 364, endPoint y: 123, distance: 92.0
click at [364, 123] on div "Add Column" at bounding box center [777, 217] width 1435 height 200
click at [308, 163] on div "Add Column" at bounding box center [777, 217] width 1435 height 200
click at [305, 155] on div "Add Column" at bounding box center [777, 217] width 1435 height 200
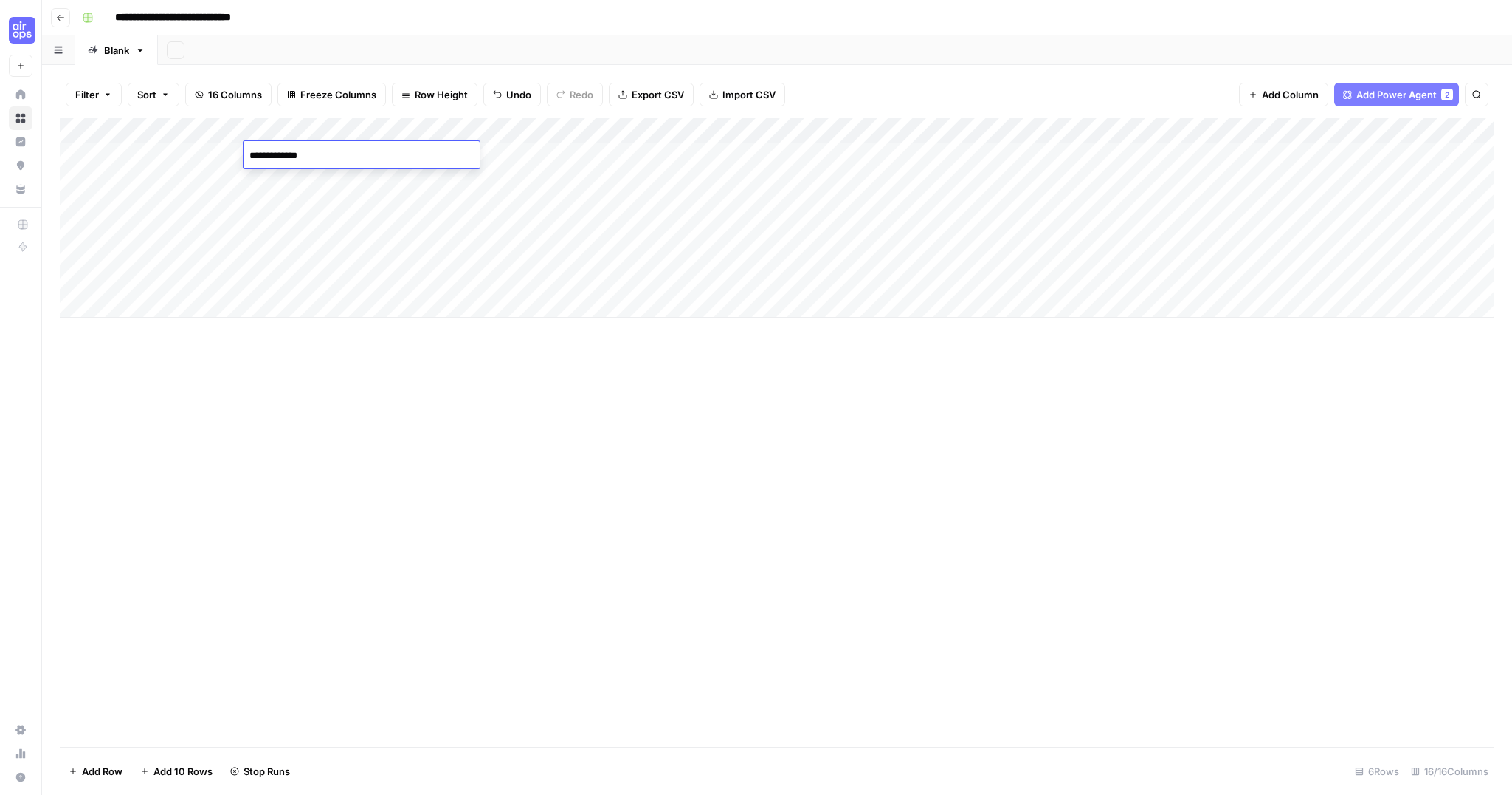
type textarea "**********"
click at [322, 92] on span "Freeze Columns" at bounding box center [339, 95] width 76 height 15
drag, startPoint x: 321, startPoint y: 185, endPoint x: 360, endPoint y: 212, distance: 47.4
click at [321, 185] on span "First 3 Columns" at bounding box center [352, 186] width 122 height 15
click at [550, 402] on div "Add Column" at bounding box center [777, 432] width 1435 height 629
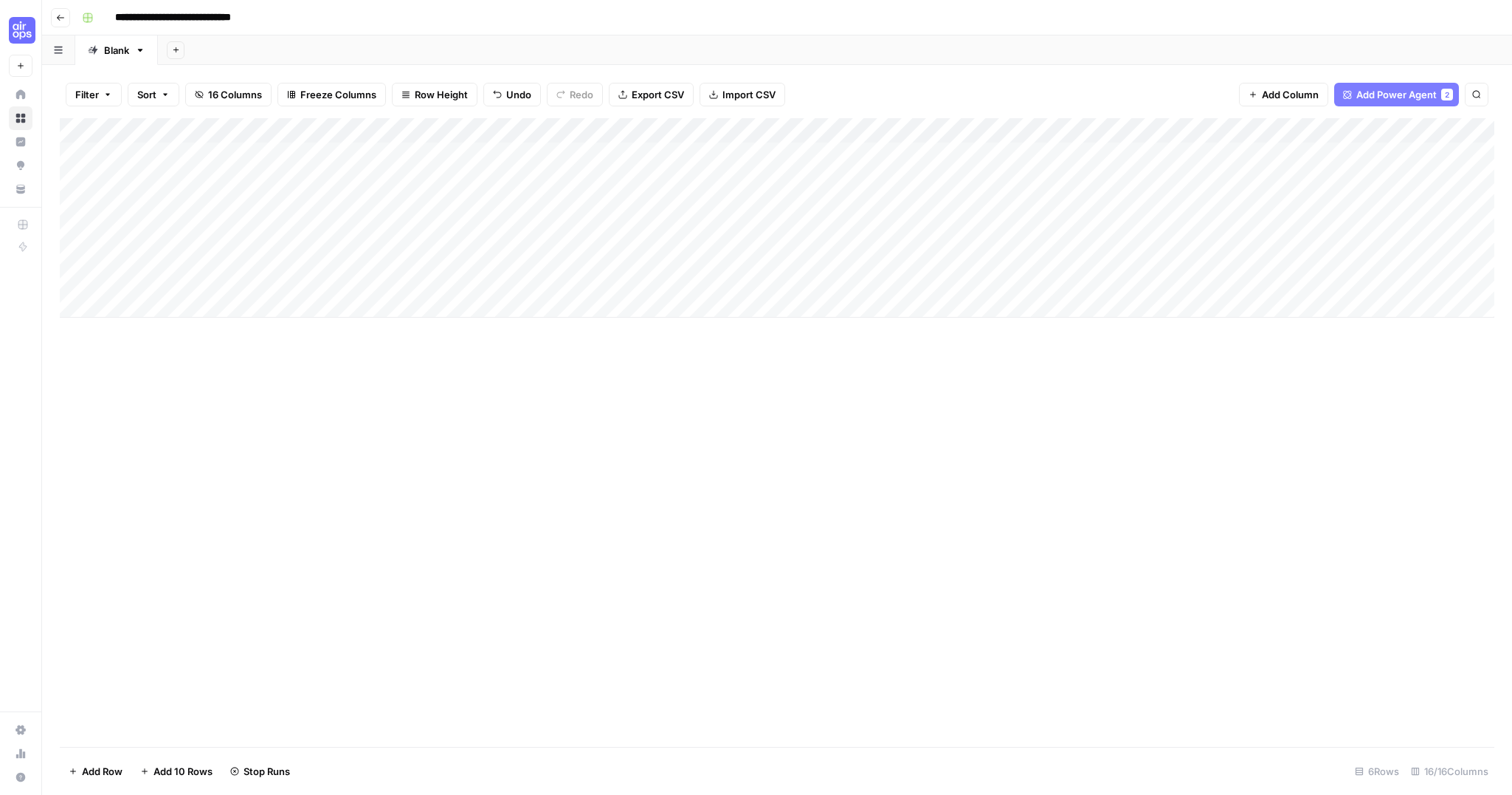
click at [235, 91] on span "16 Columns" at bounding box center [235, 95] width 54 height 15
click at [762, 376] on div "Add Column" at bounding box center [777, 432] width 1435 height 629
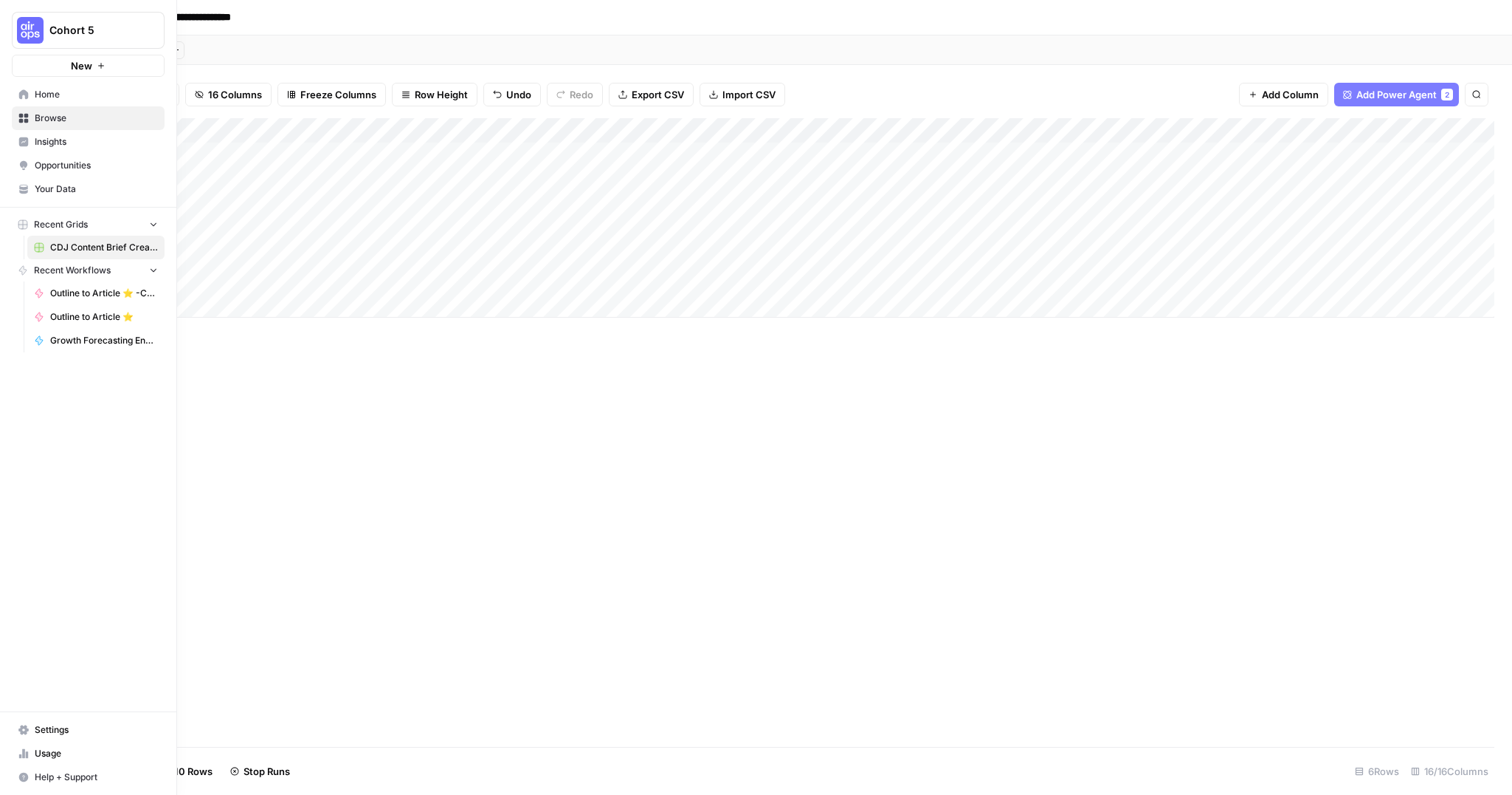
click at [19, 118] on icon at bounding box center [23, 118] width 10 height 10
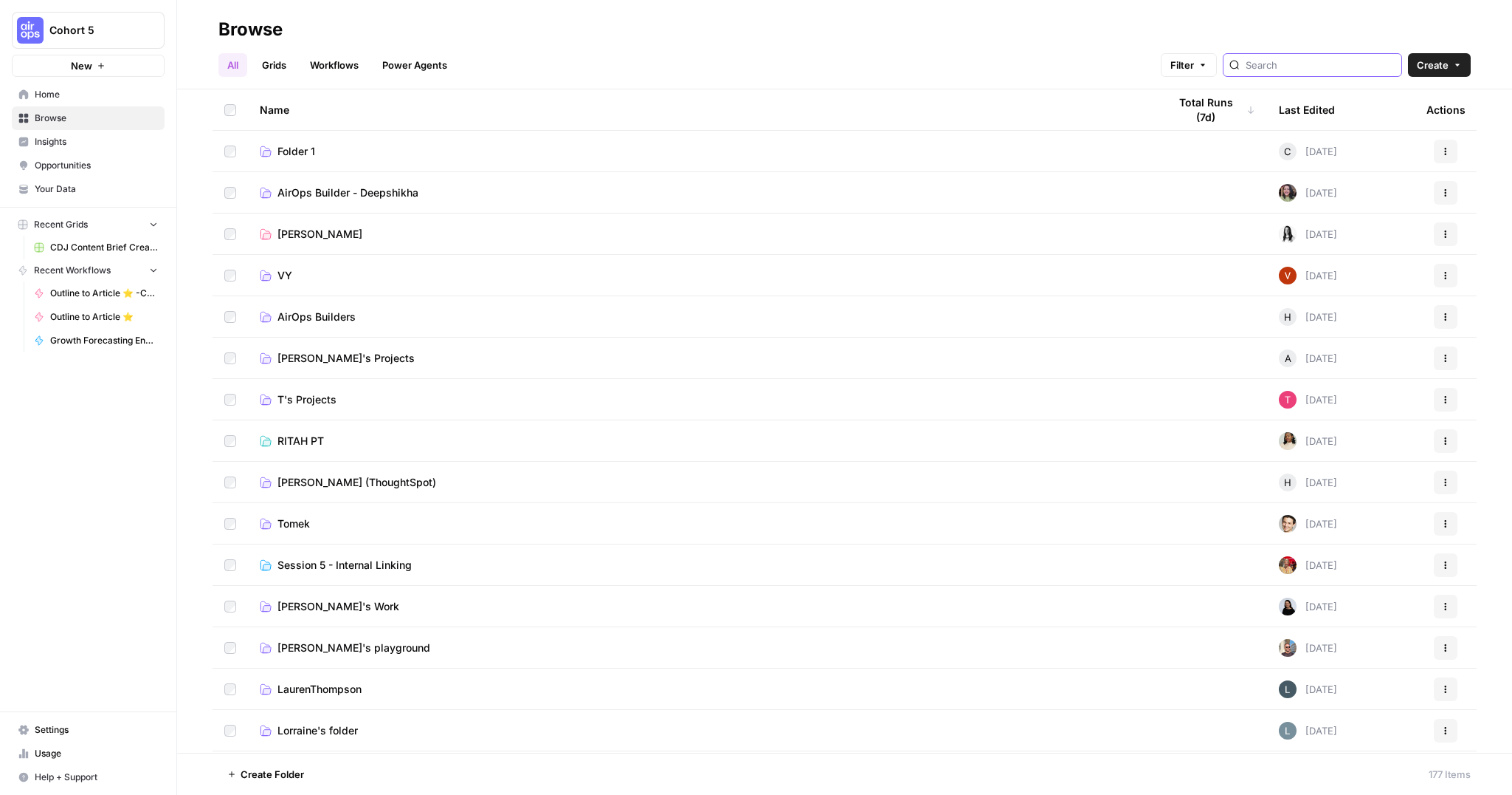
click at [1300, 57] on input "search" at bounding box center [1320, 64] width 150 height 15
type input "editorial"
click at [77, 159] on span "Opportunities" at bounding box center [96, 166] width 123 height 14
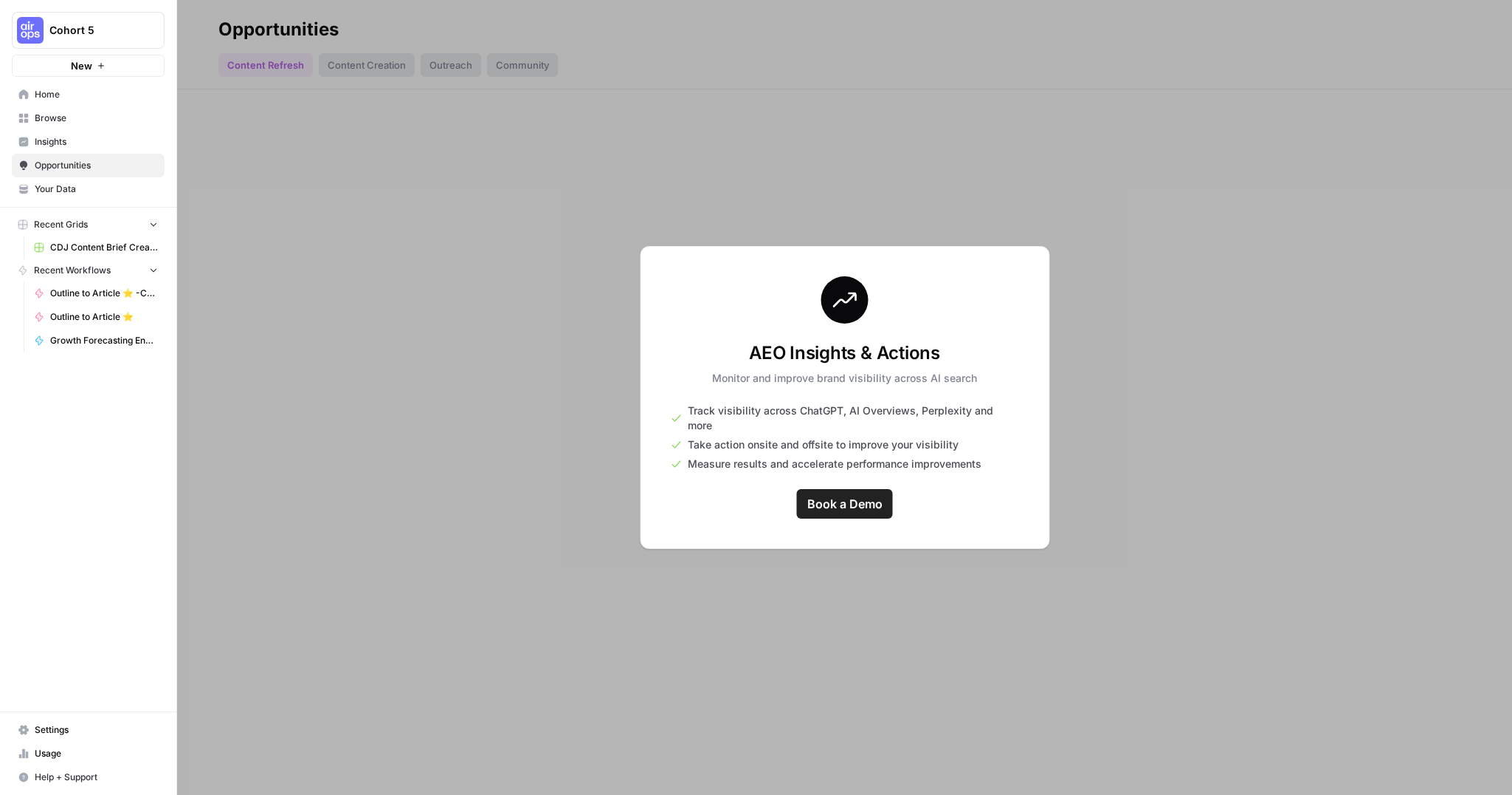
click at [56, 179] on link "Your Data" at bounding box center [88, 189] width 153 height 24
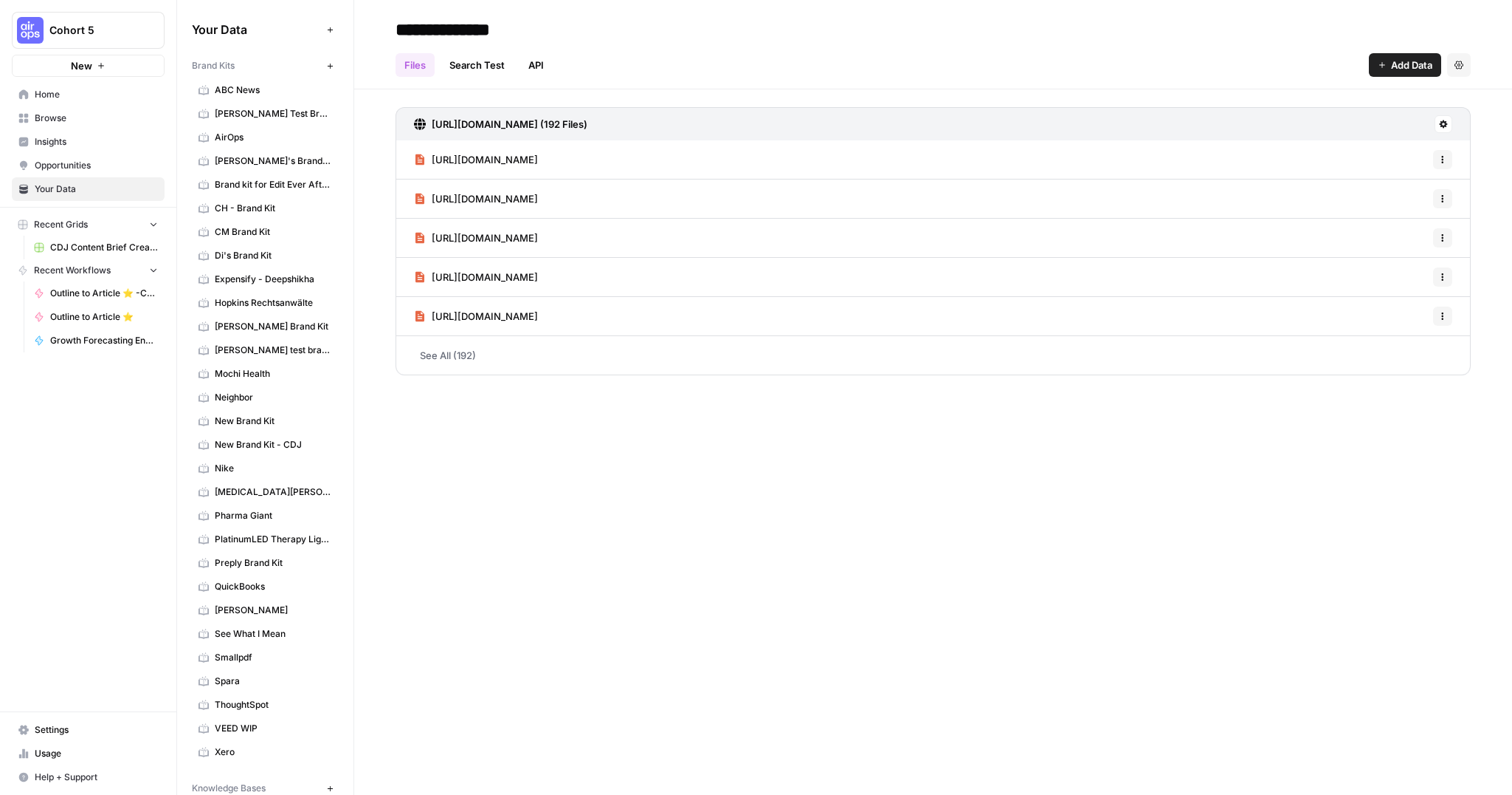
click at [48, 90] on span "Home" at bounding box center [96, 94] width 123 height 14
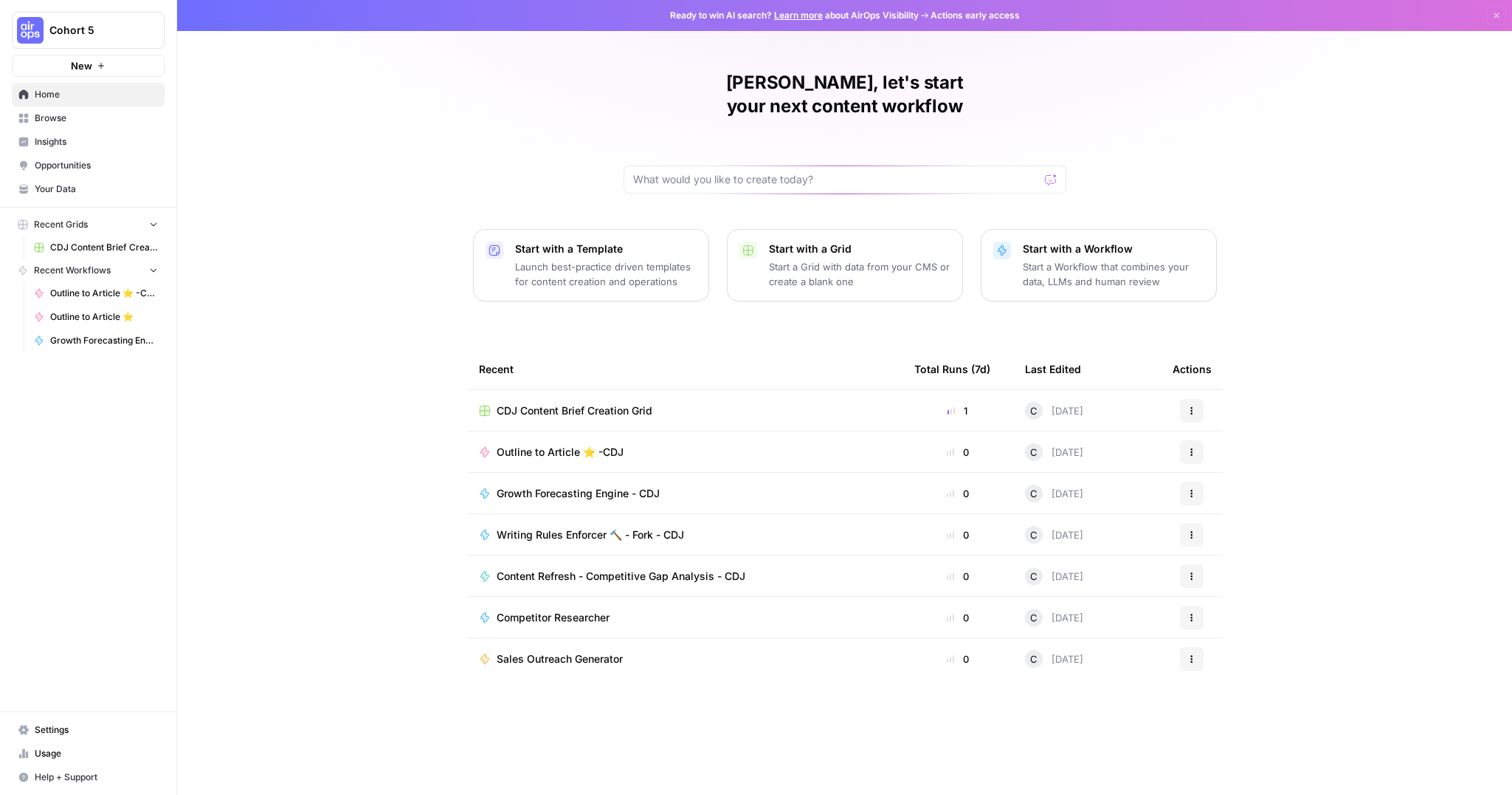
click at [46, 124] on span "Browse" at bounding box center [96, 118] width 123 height 14
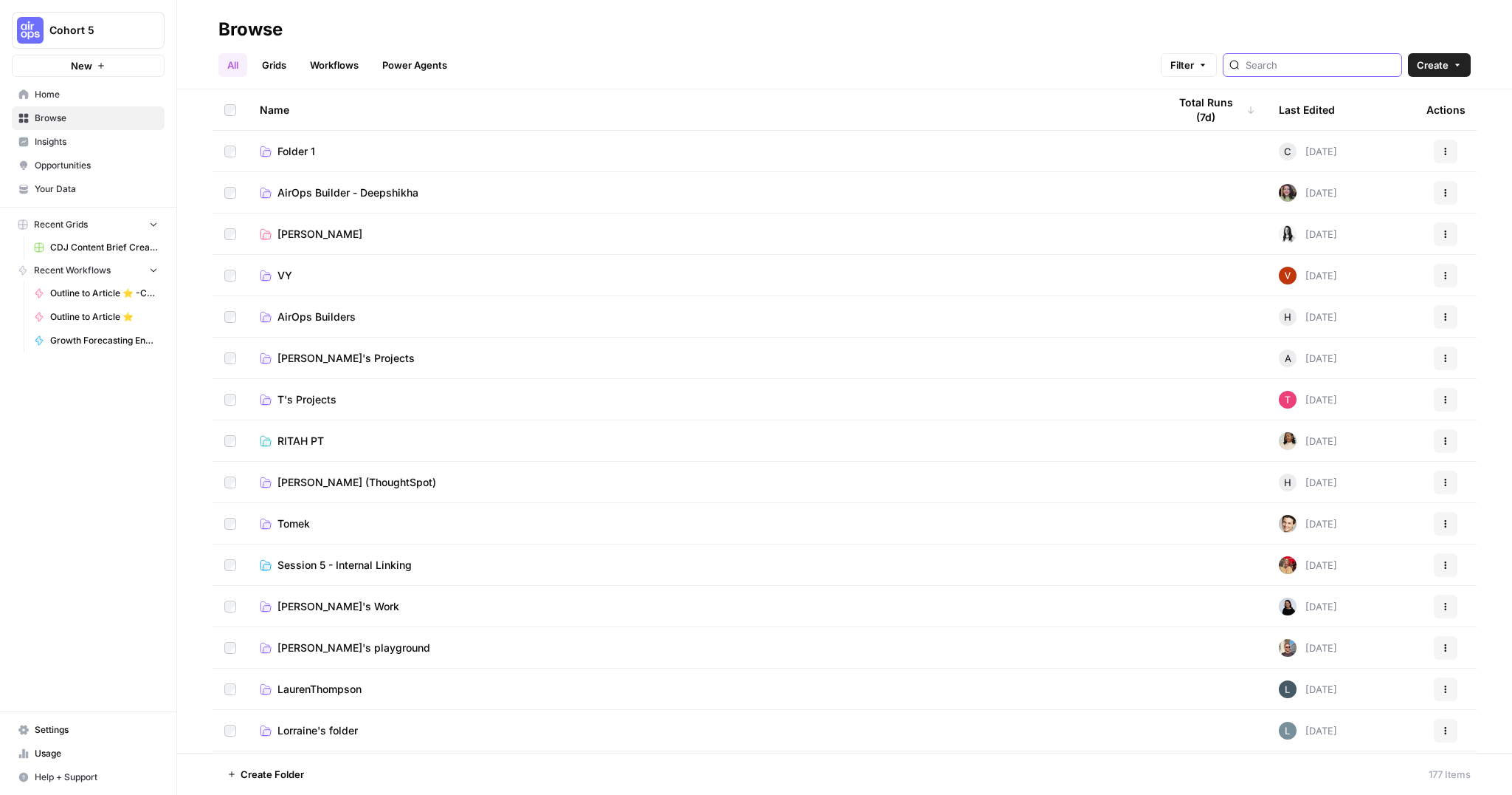
click at [1313, 60] on input "search" at bounding box center [1320, 64] width 150 height 15
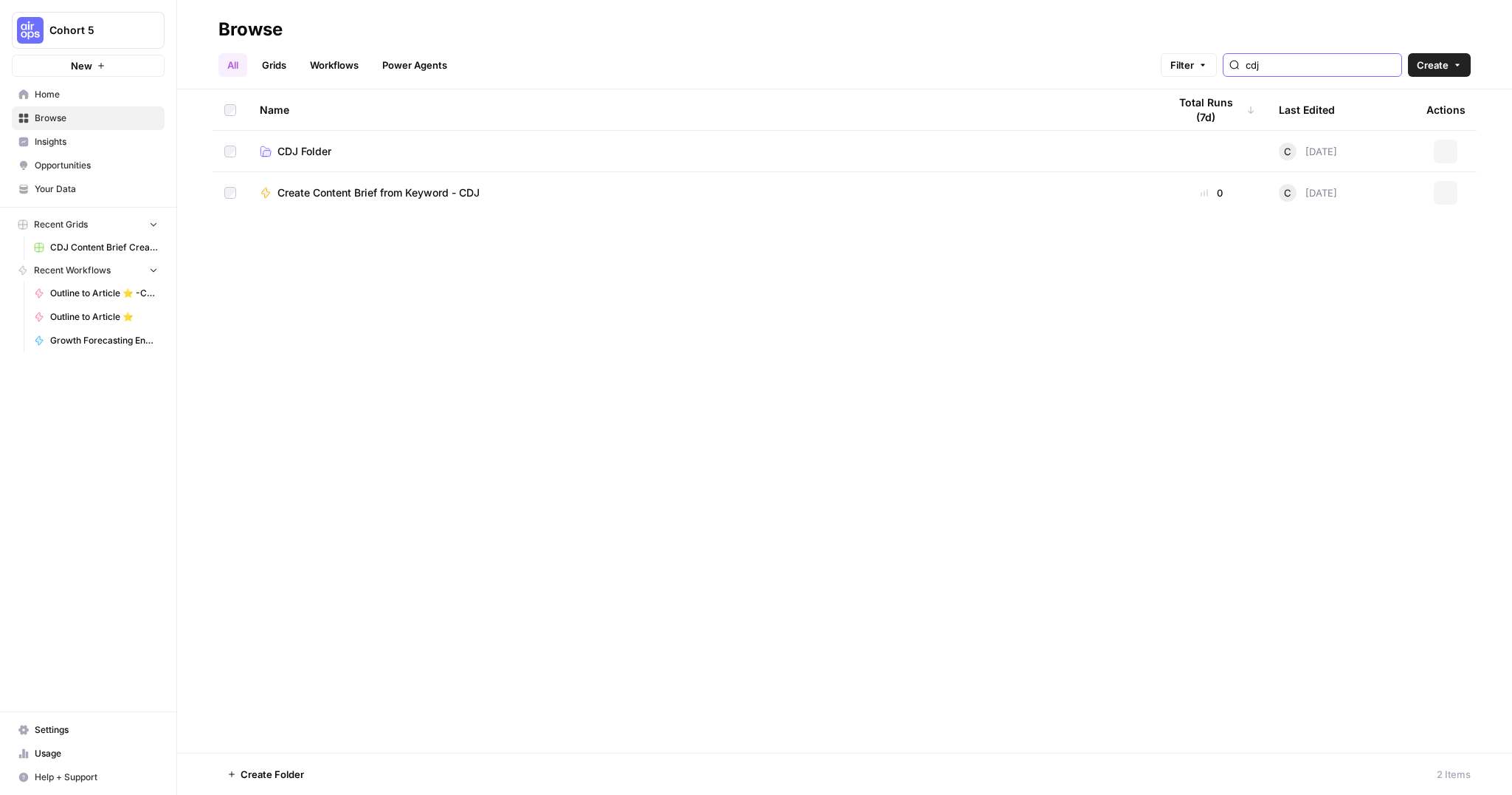
type input "cdj"
click at [1447, 191] on icon "button" at bounding box center [1445, 193] width 9 height 9
click at [1343, 275] on span "Move To" at bounding box center [1380, 281] width 118 height 15
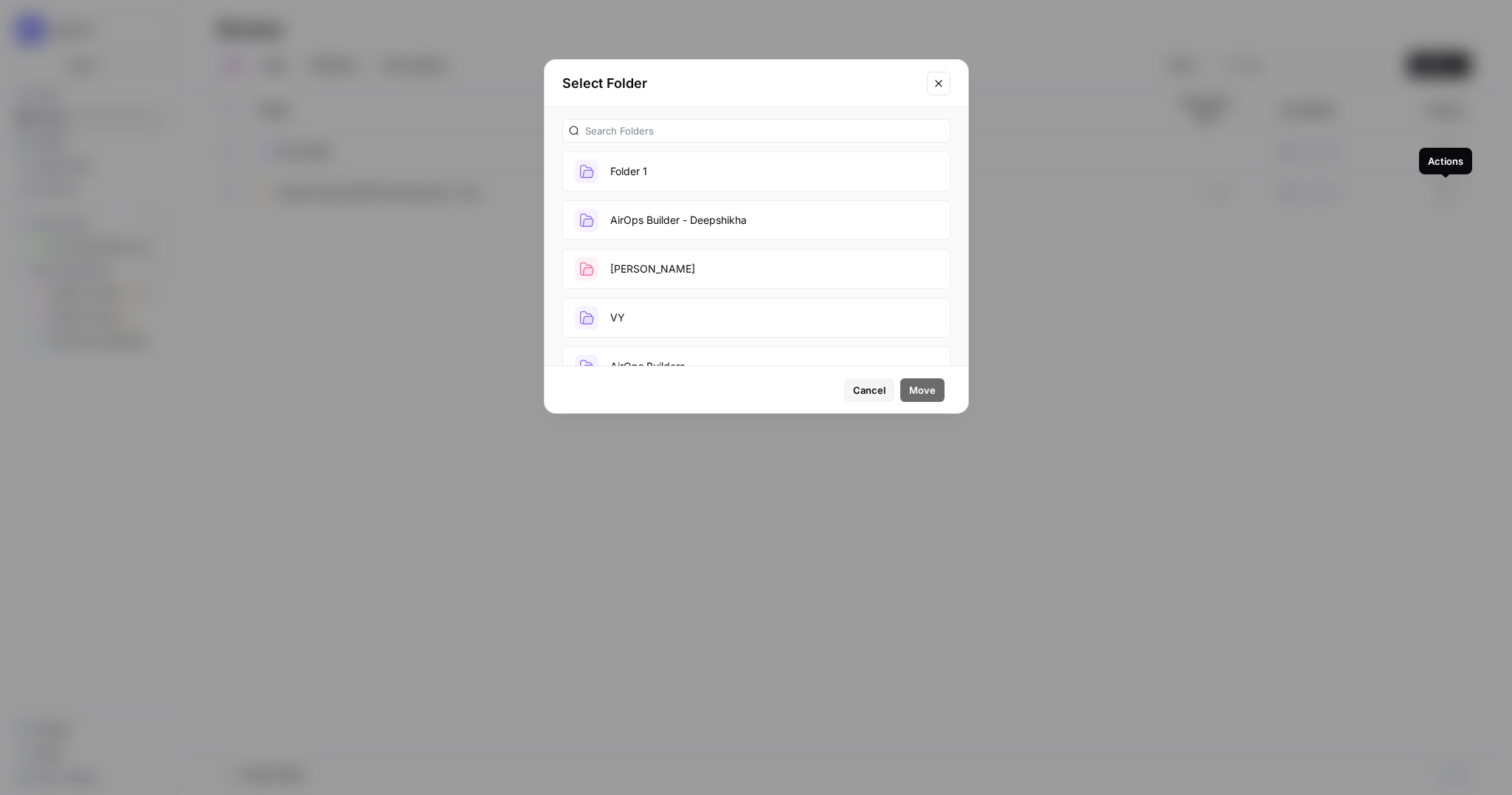
click at [690, 119] on div at bounding box center [756, 131] width 388 height 24
click at [692, 127] on input "text" at bounding box center [764, 131] width 359 height 15
type input "cdj"
click at [707, 173] on button "CDJ Folder" at bounding box center [756, 171] width 388 height 40
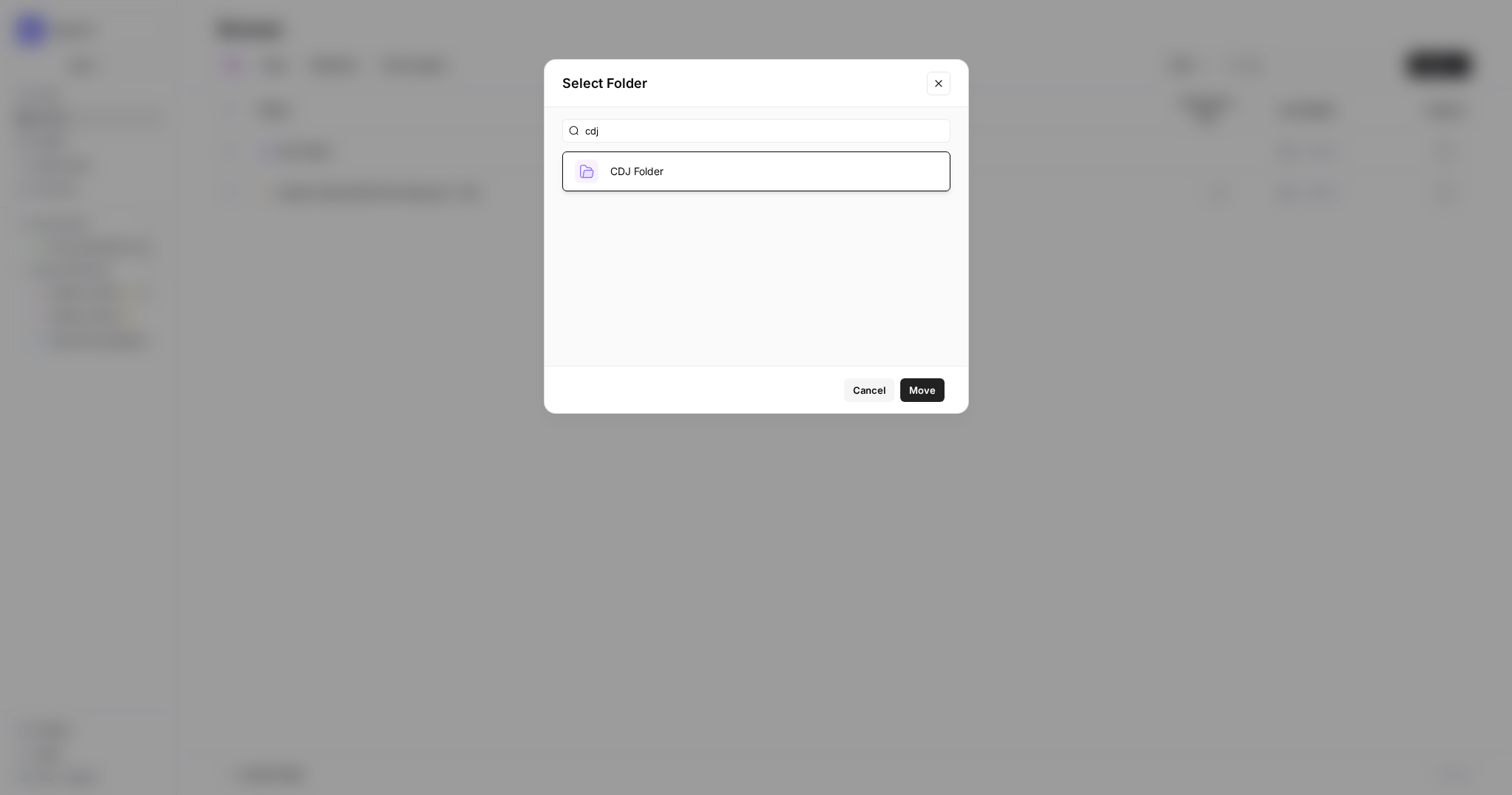
click at [910, 384] on span "Move" at bounding box center [922, 390] width 26 height 15
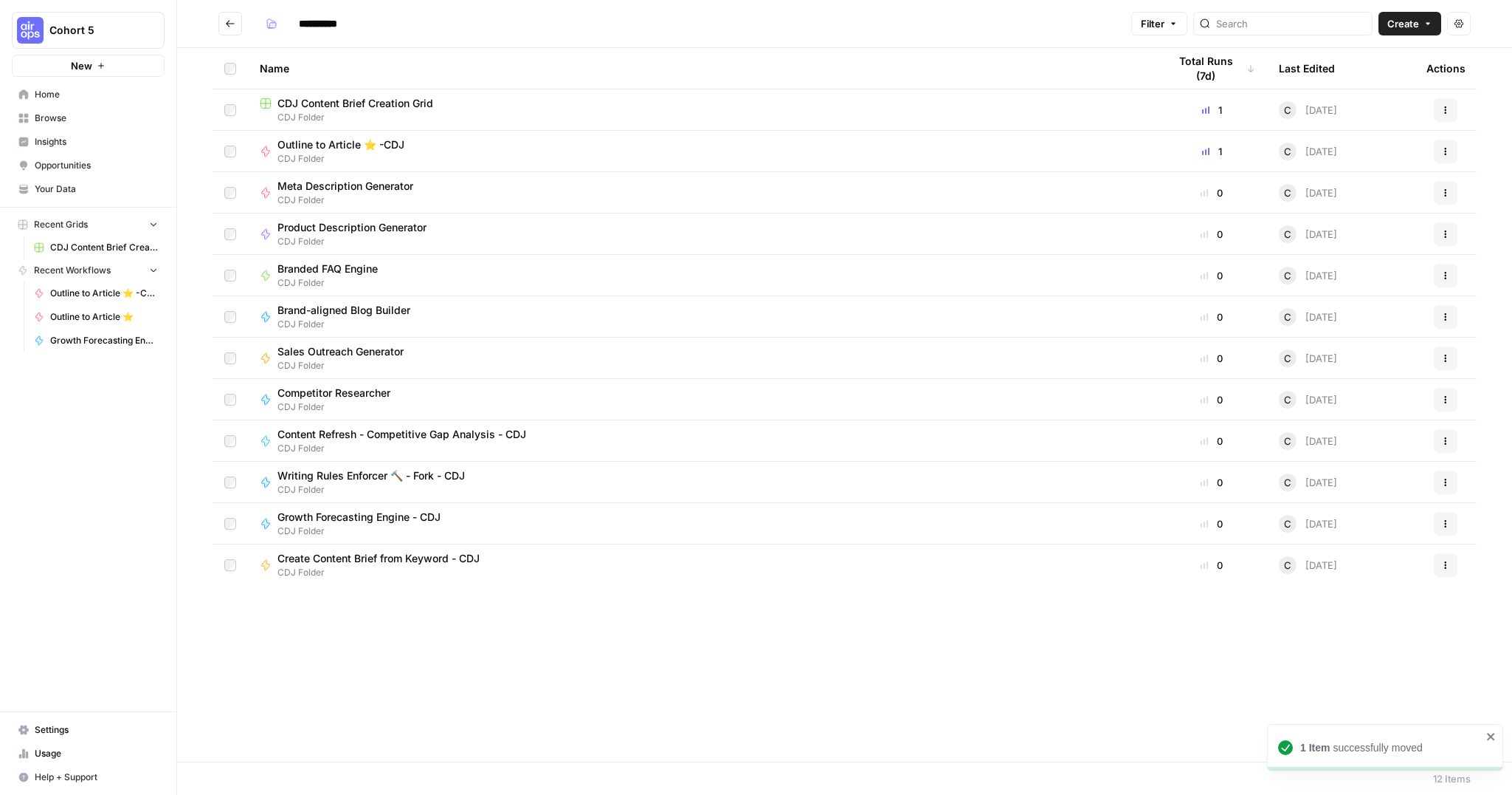
click at [416, 98] on span "CDJ Content Brief Creation Grid" at bounding box center [356, 103] width 156 height 15
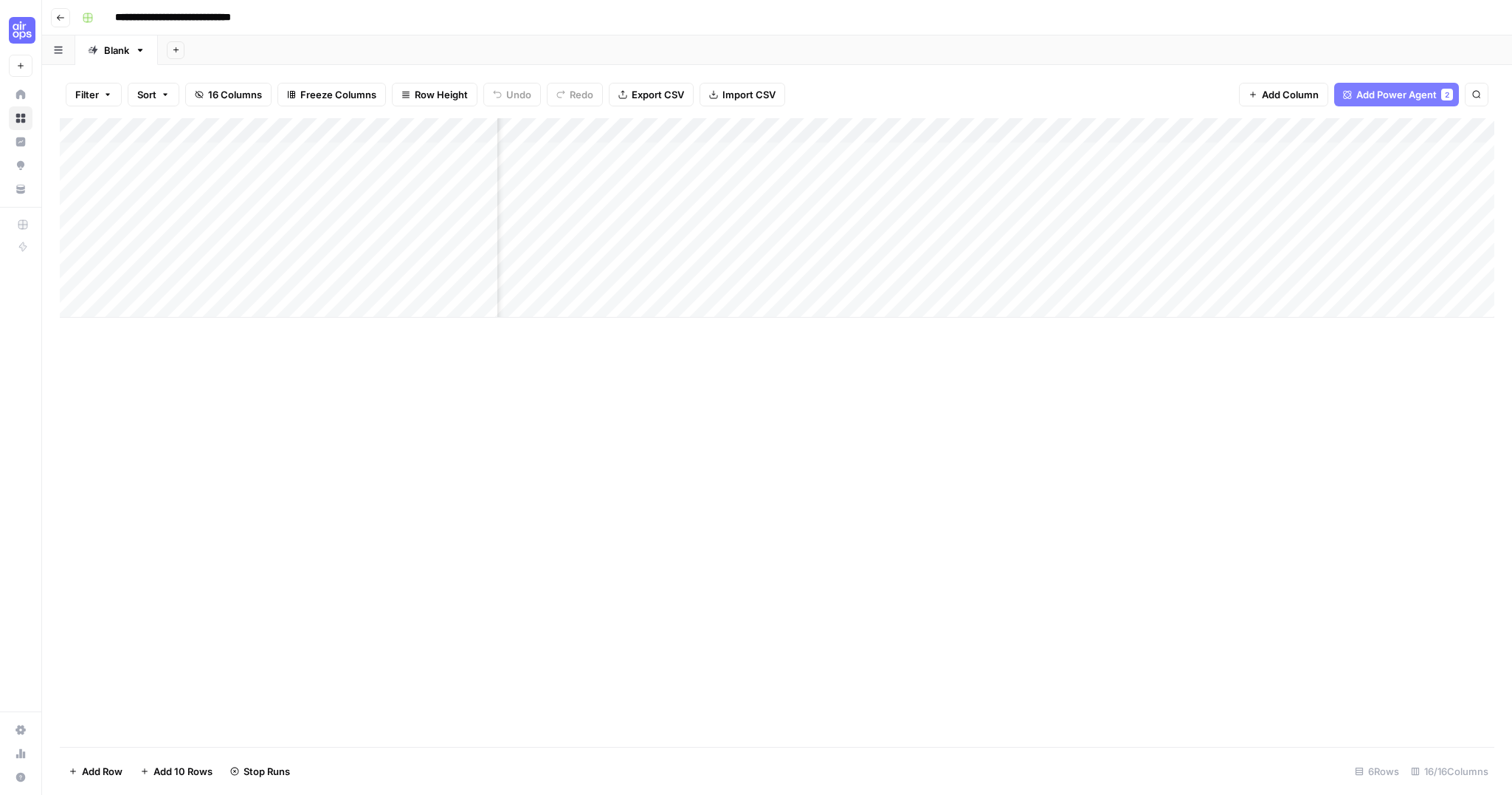
scroll to position [0, 1234]
click at [1369, 91] on span "Add Power Agent" at bounding box center [1397, 95] width 80 height 15
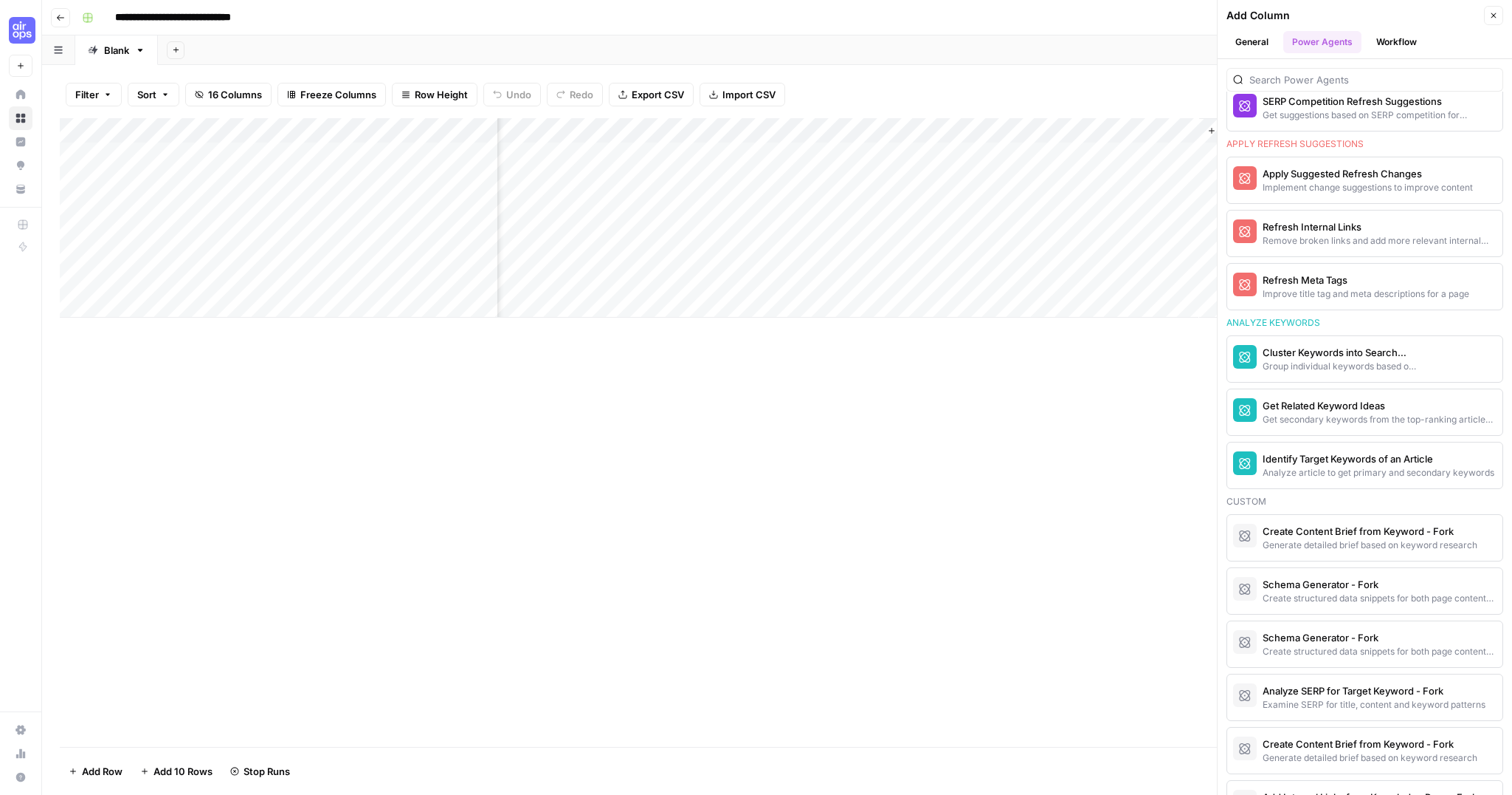
scroll to position [1143, 0]
click at [1392, 41] on button "Workflow" at bounding box center [1397, 42] width 58 height 22
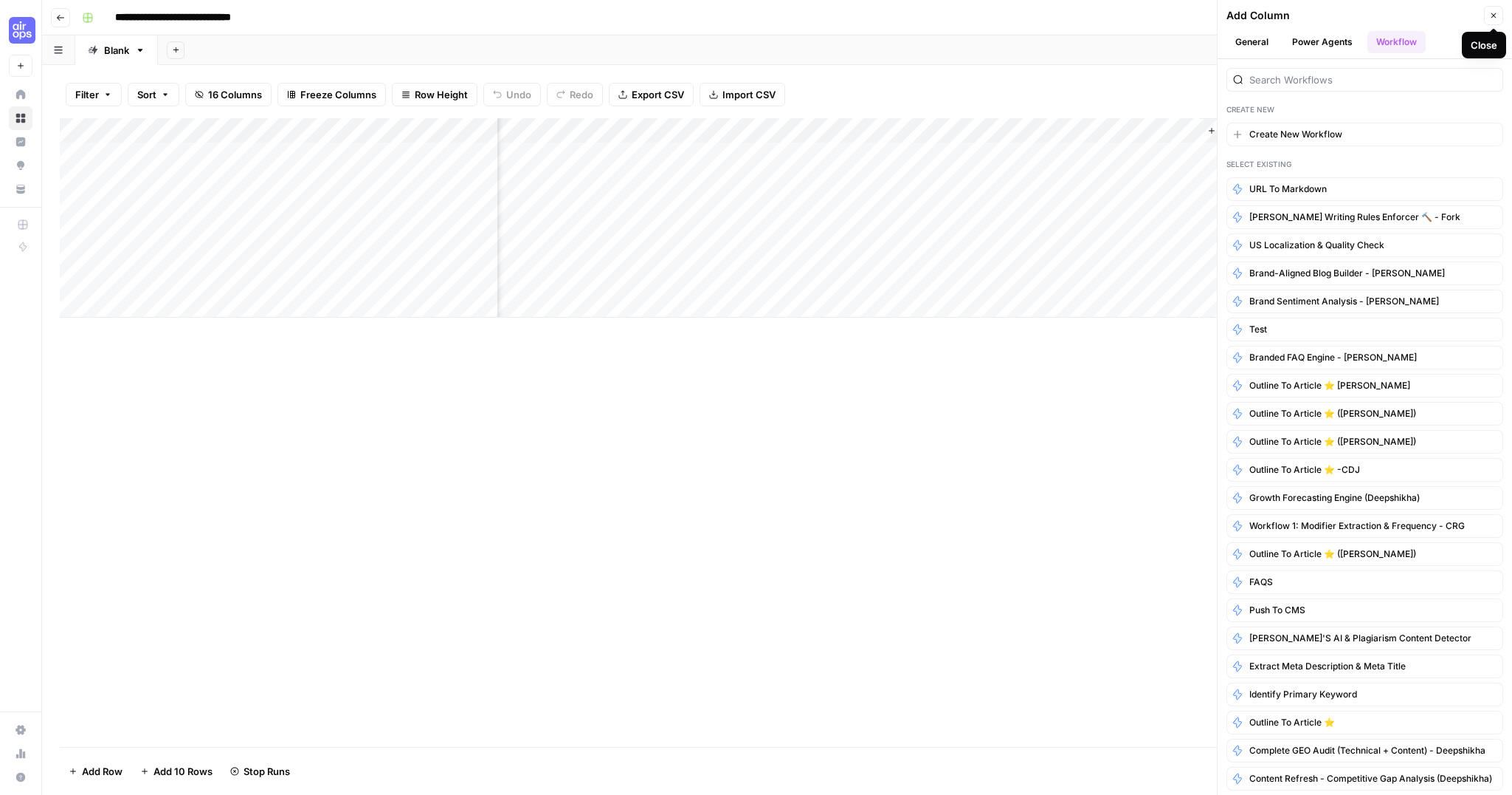
click at [1490, 15] on icon "button" at bounding box center [1494, 15] width 9 height 9
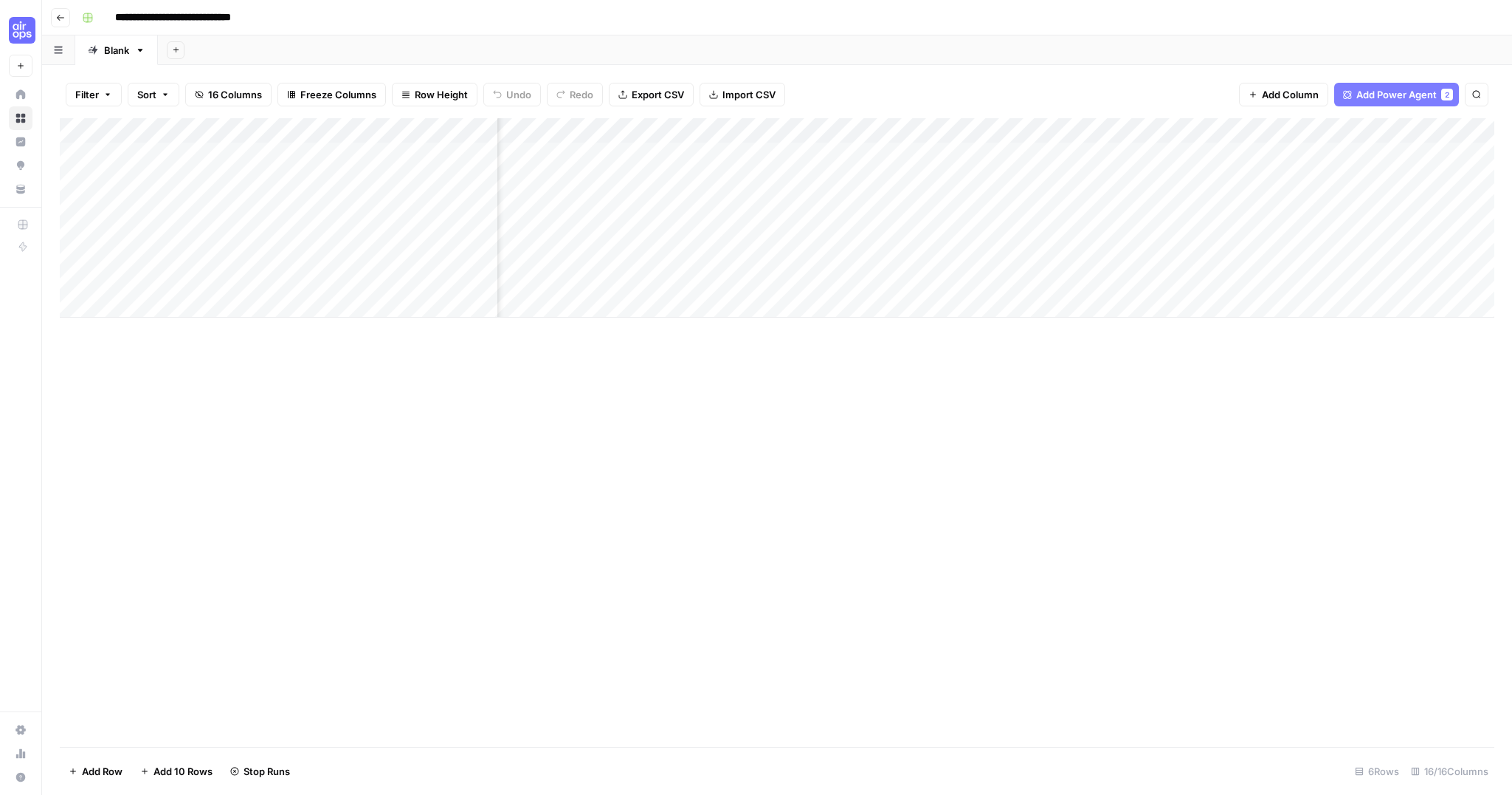
scroll to position [0, 0]
click at [60, 50] on icon "button" at bounding box center [58, 50] width 9 height 8
click at [1291, 159] on div "Add Column" at bounding box center [777, 217] width 1435 height 200
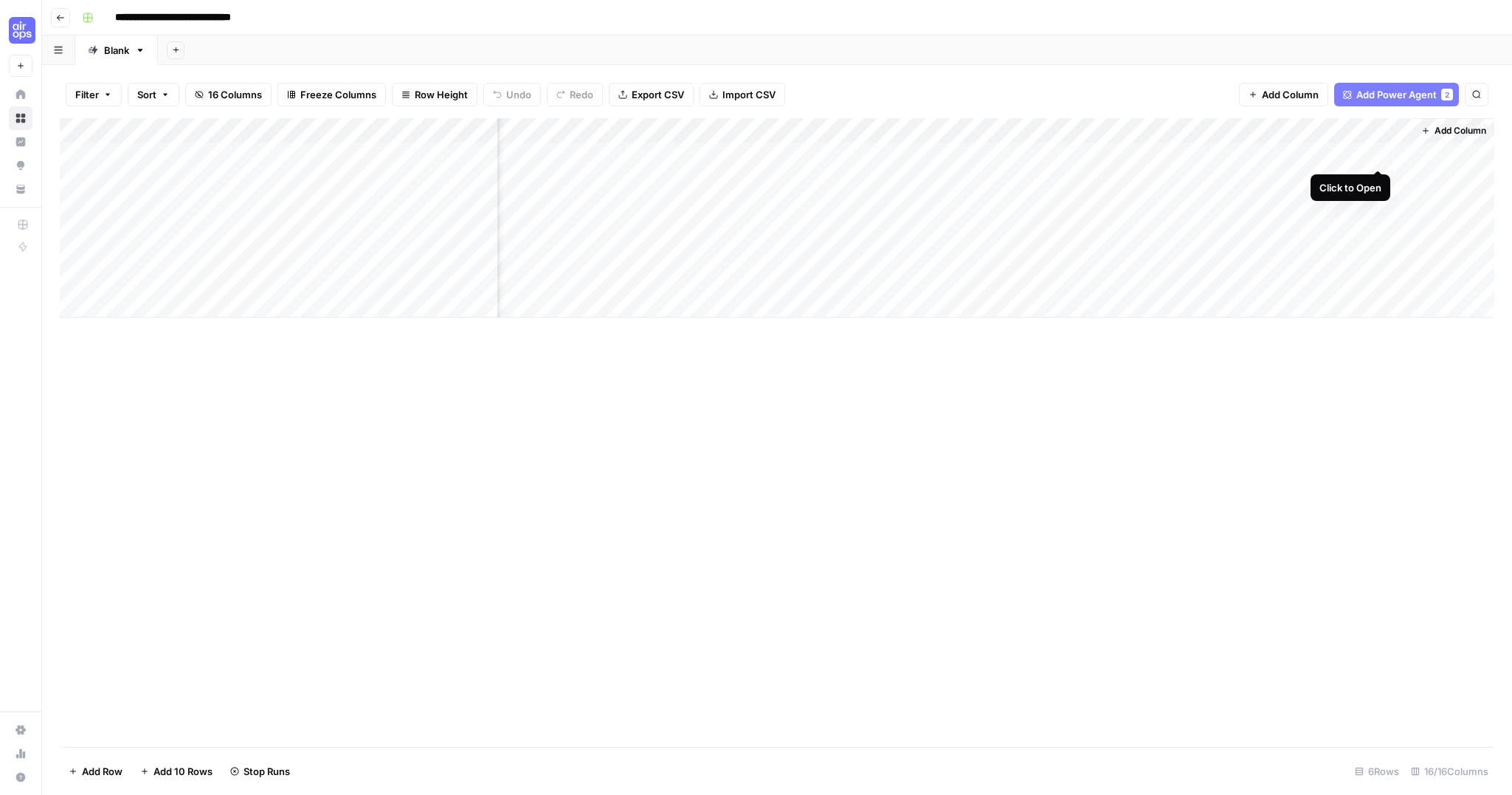
click at [1379, 154] on div "Add Column" at bounding box center [777, 217] width 1435 height 200
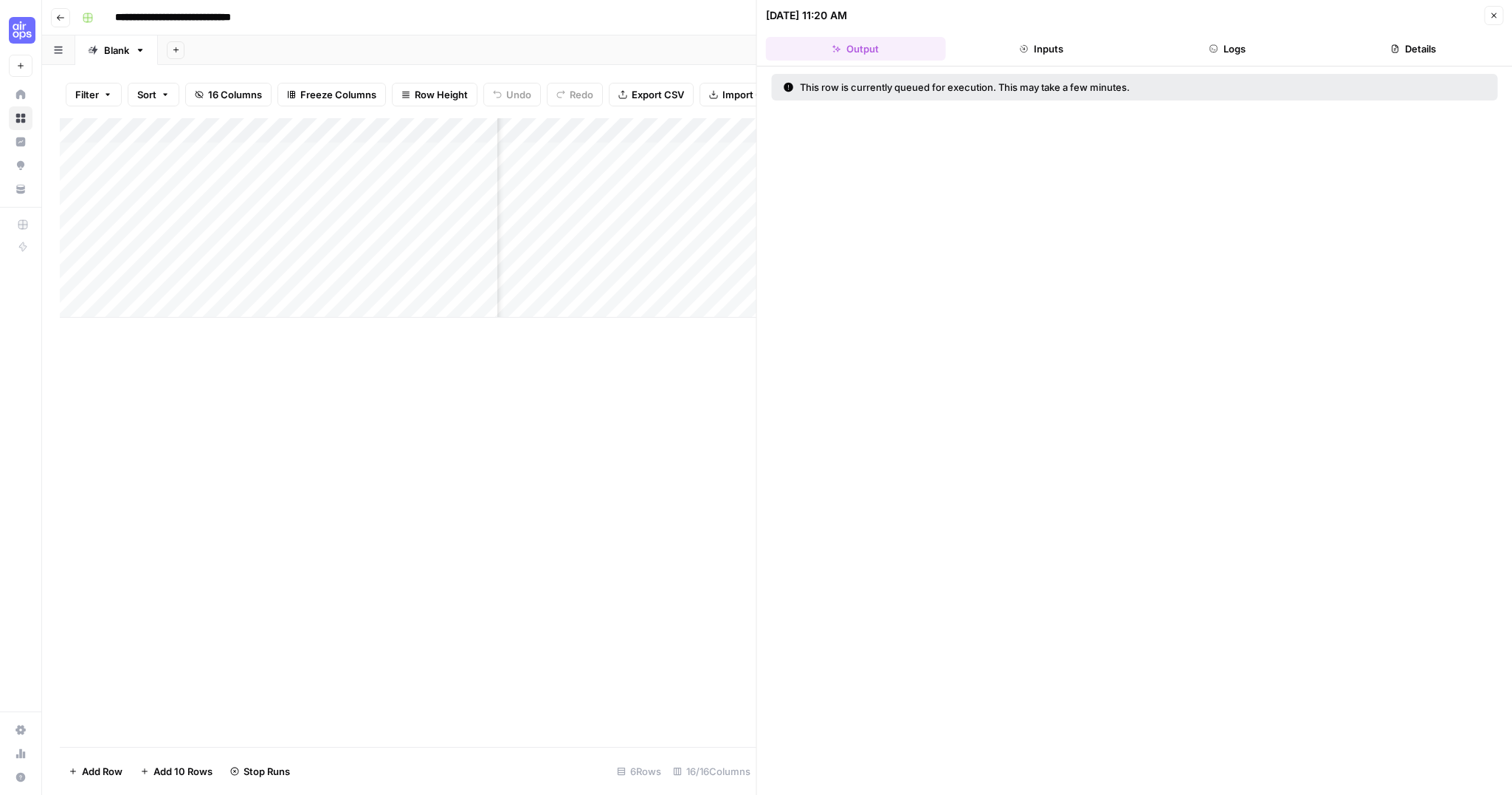
click at [1063, 60] on button "Inputs" at bounding box center [1041, 49] width 180 height 24
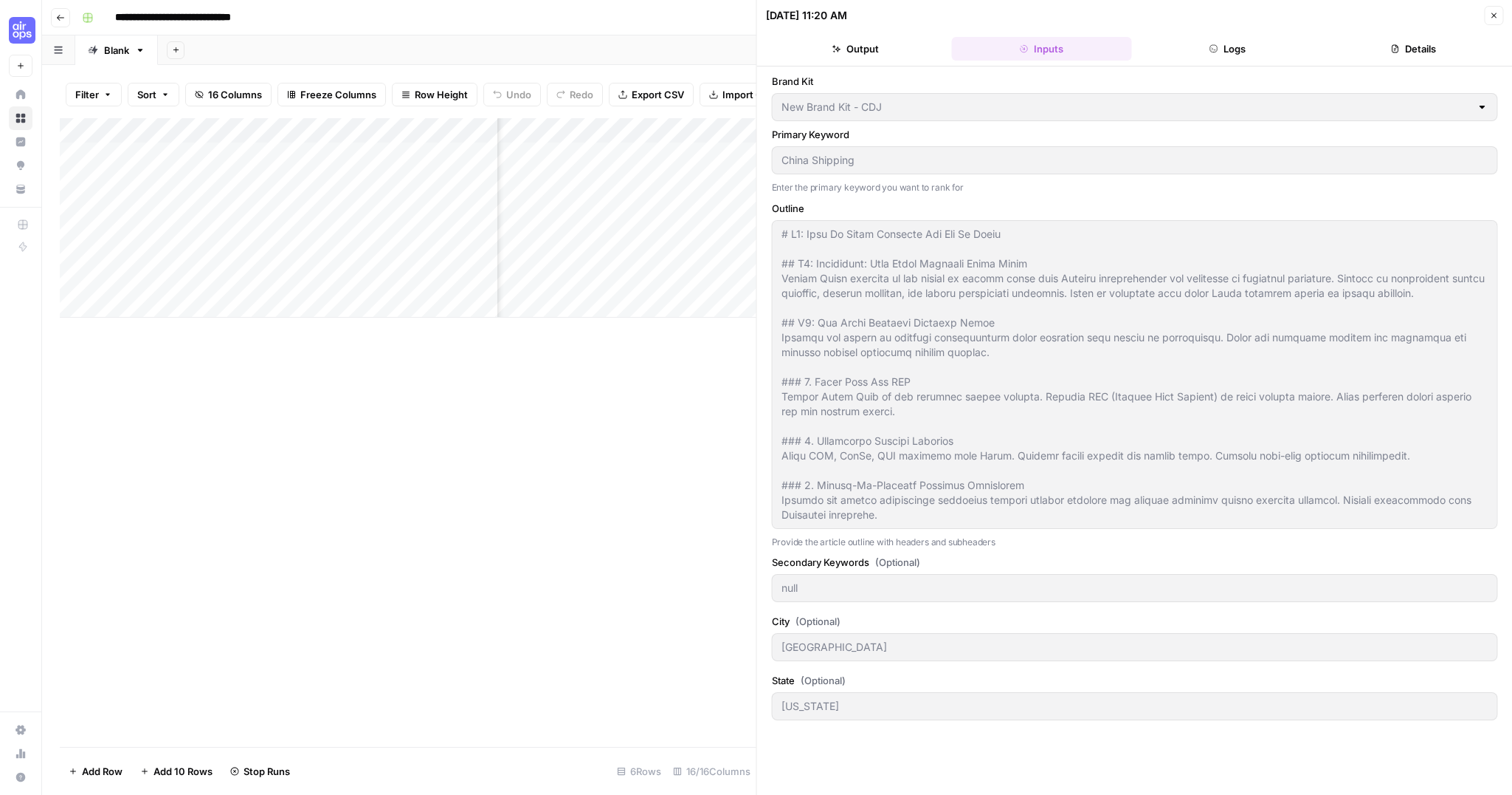
drag, startPoint x: 1226, startPoint y: 55, endPoint x: 1367, endPoint y: 49, distance: 141.1
click at [1229, 53] on button "Logs" at bounding box center [1227, 49] width 180 height 24
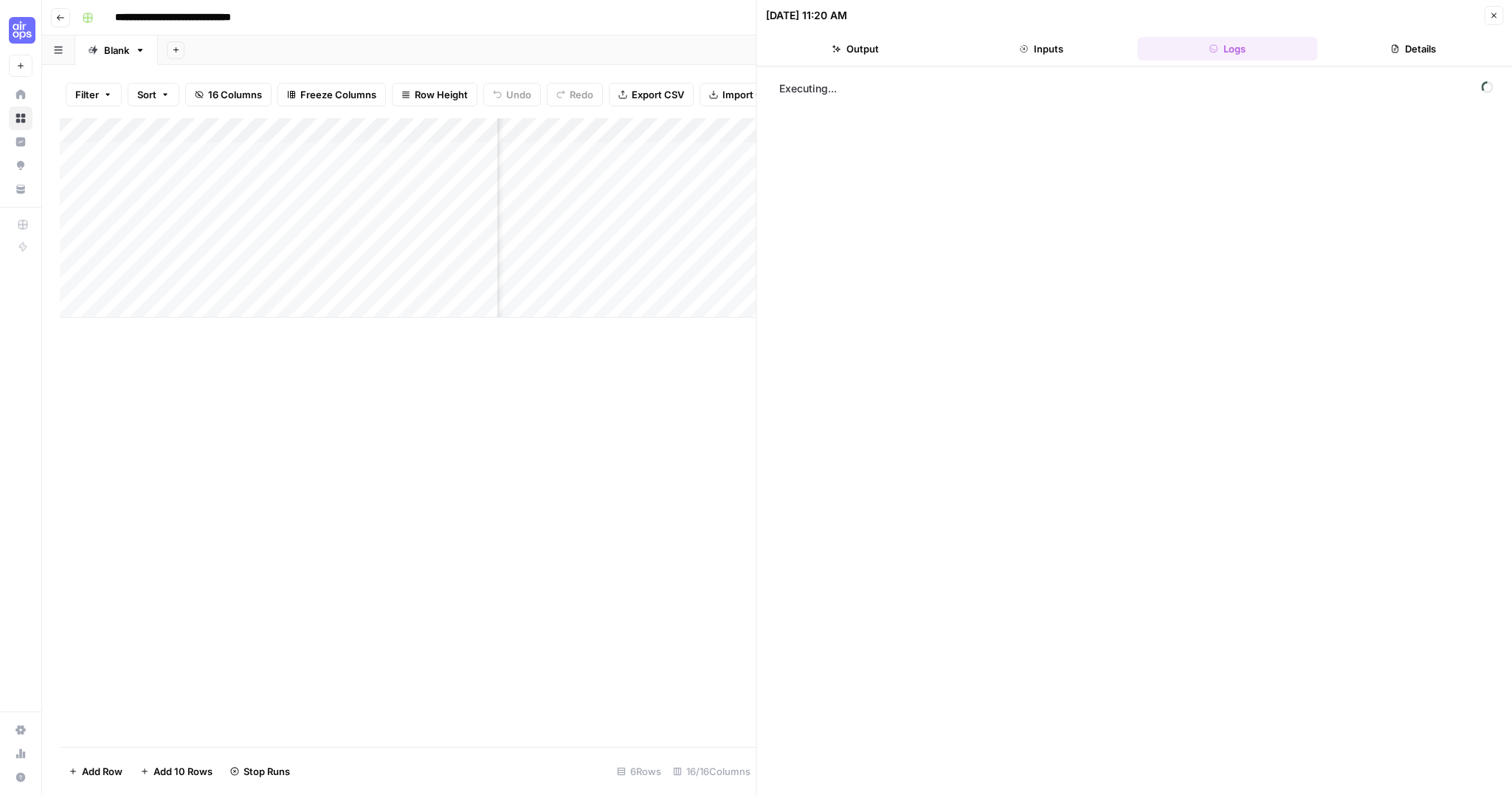
drag, startPoint x: 1419, startPoint y: 53, endPoint x: 1478, endPoint y: 25, distance: 65.3
click at [1421, 53] on button "Details" at bounding box center [1413, 49] width 180 height 24
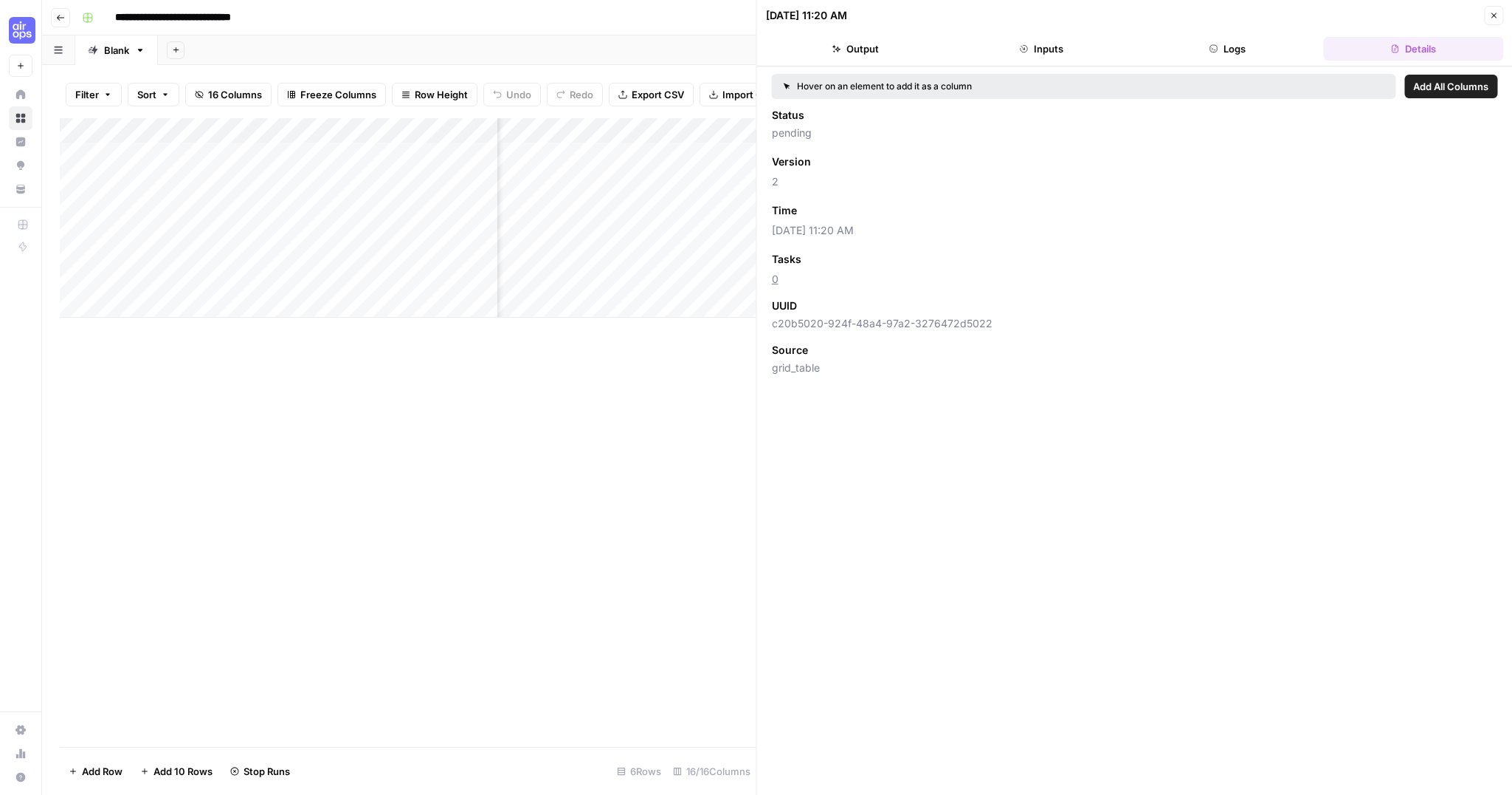
click at [1498, 11] on icon "button" at bounding box center [1494, 15] width 9 height 9
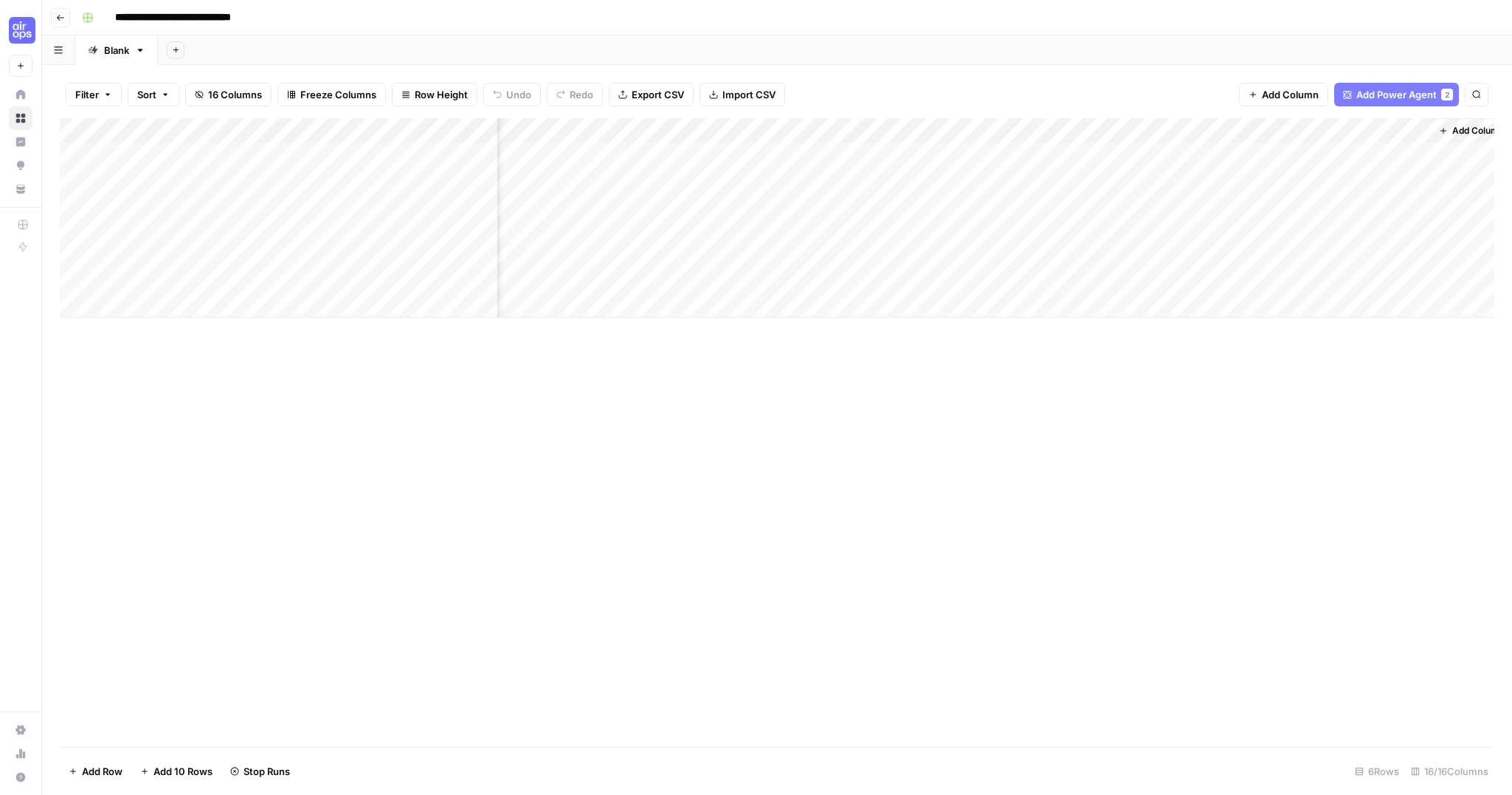
scroll to position [0, 1216]
click at [1417, 84] on button "Add Power Agent 2" at bounding box center [1397, 95] width 125 height 24
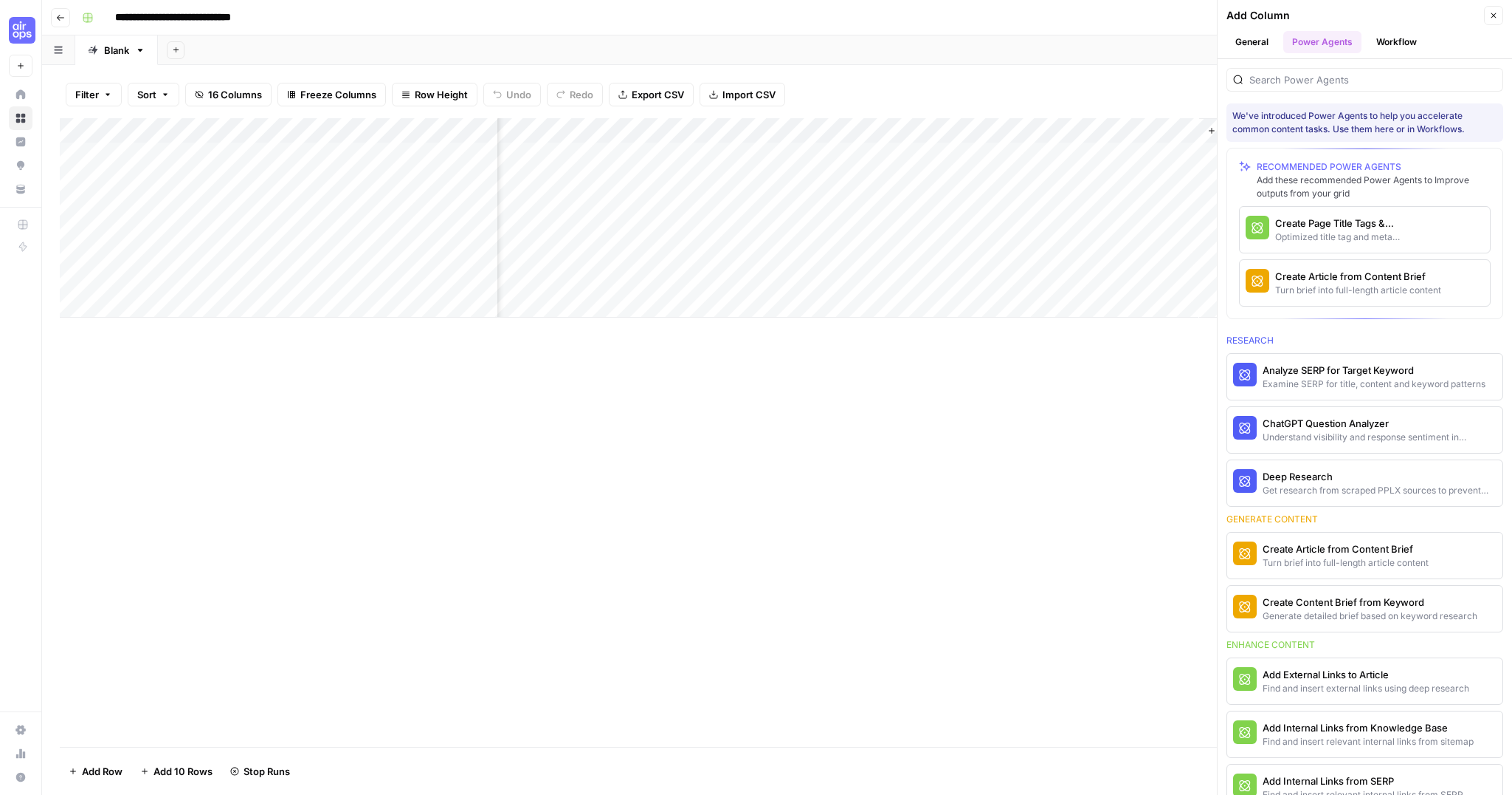
scroll to position [0, 1448]
click at [1496, 17] on icon "button" at bounding box center [1494, 15] width 9 height 9
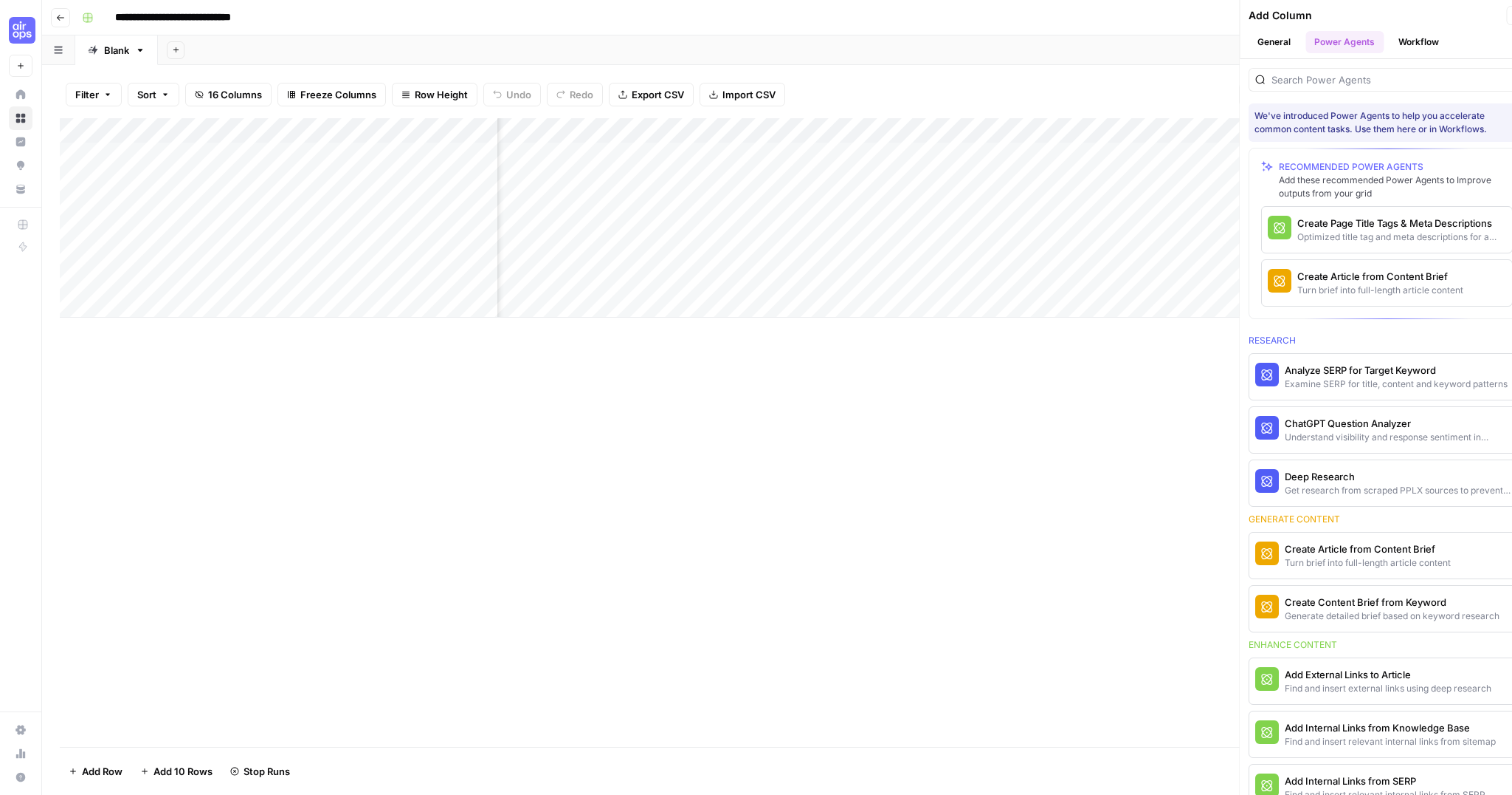
scroll to position [0, 1234]
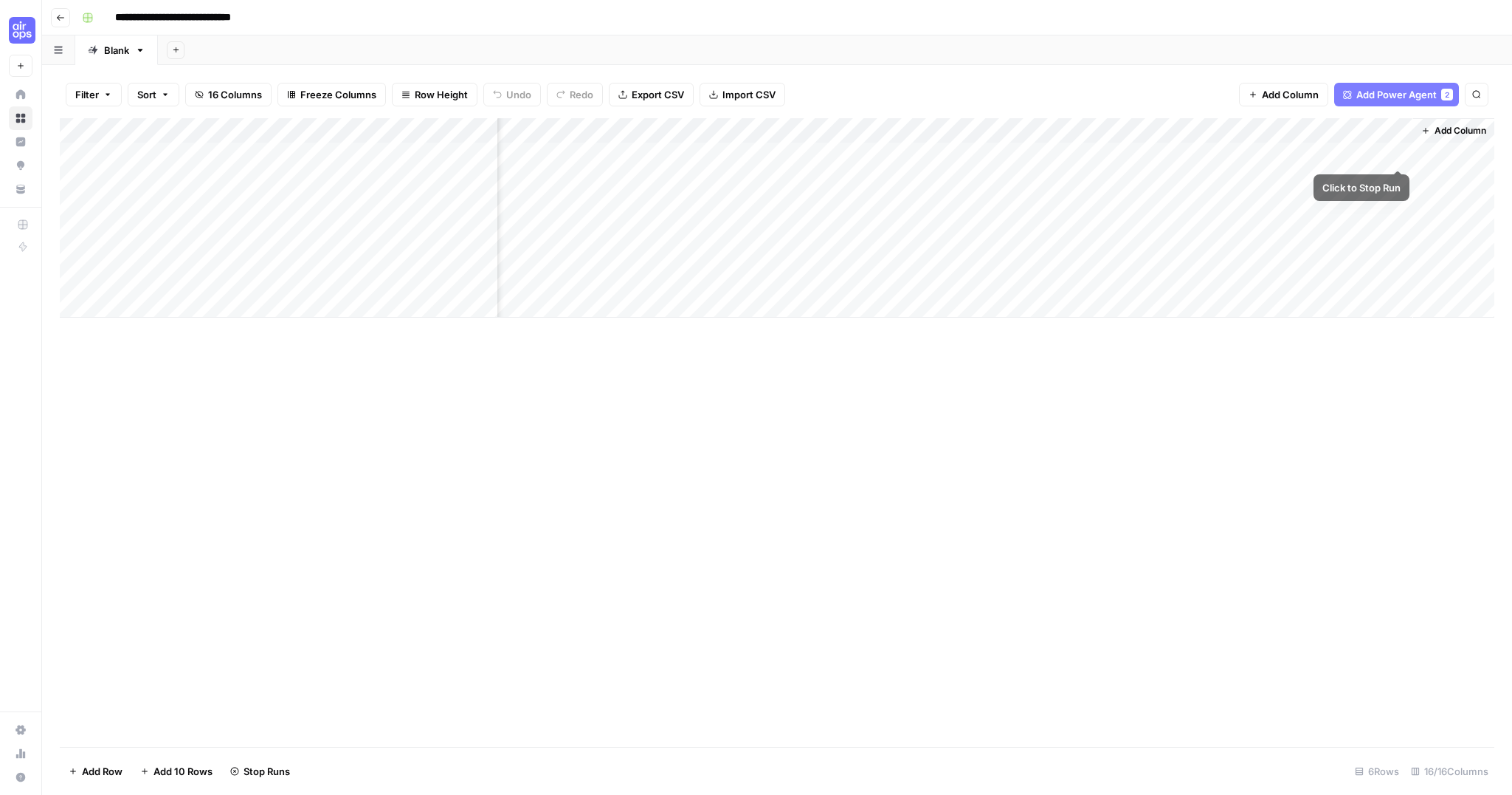
click at [1401, 156] on div "Add Column" at bounding box center [777, 217] width 1435 height 200
click at [1397, 154] on div "Add Column" at bounding box center [777, 217] width 1435 height 200
click at [1301, 156] on div "Add Column" at bounding box center [777, 217] width 1435 height 200
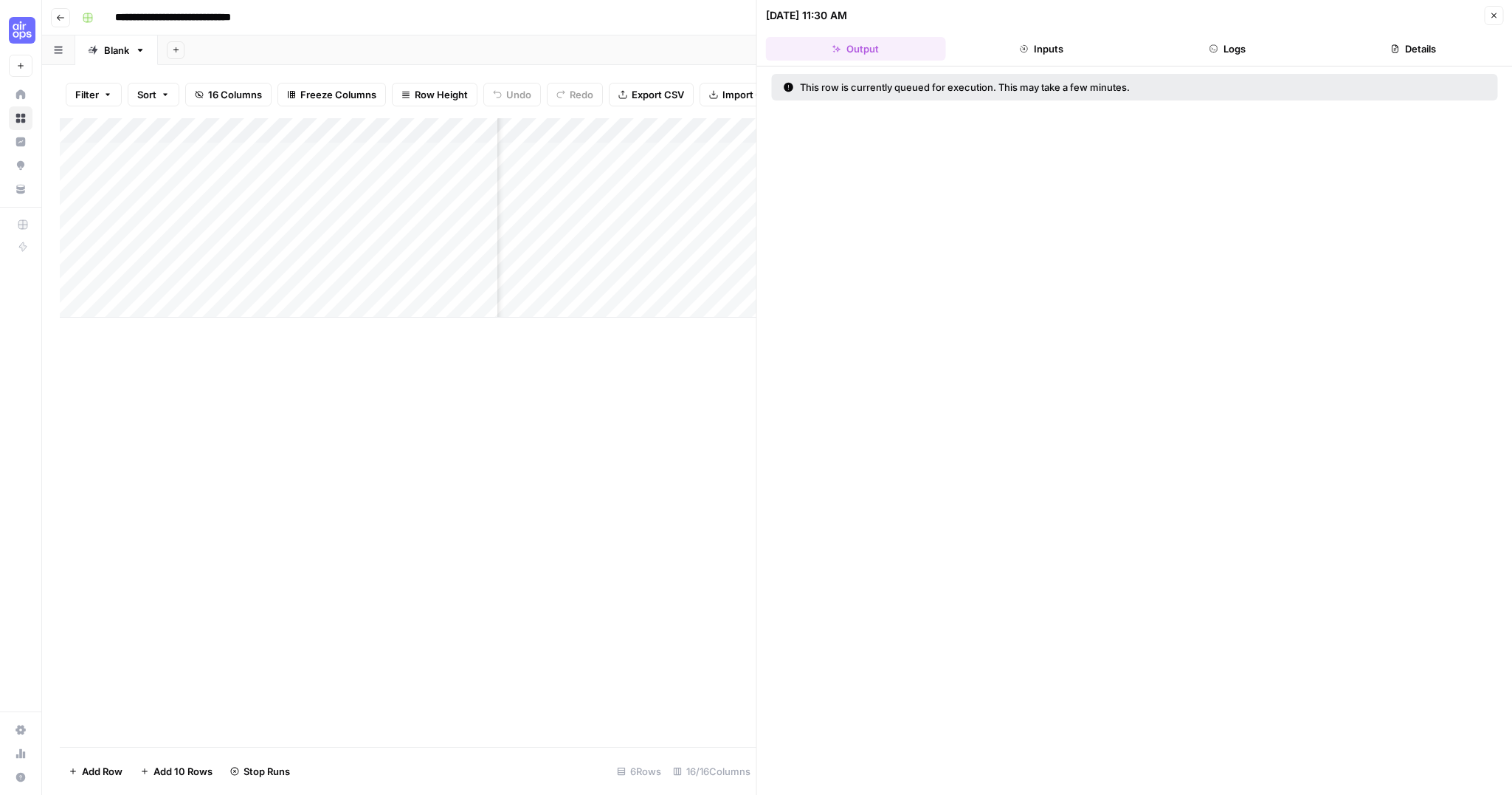
drag, startPoint x: 1495, startPoint y: 15, endPoint x: 1473, endPoint y: 27, distance: 25.1
click at [1495, 15] on icon "button" at bounding box center [1494, 15] width 9 height 9
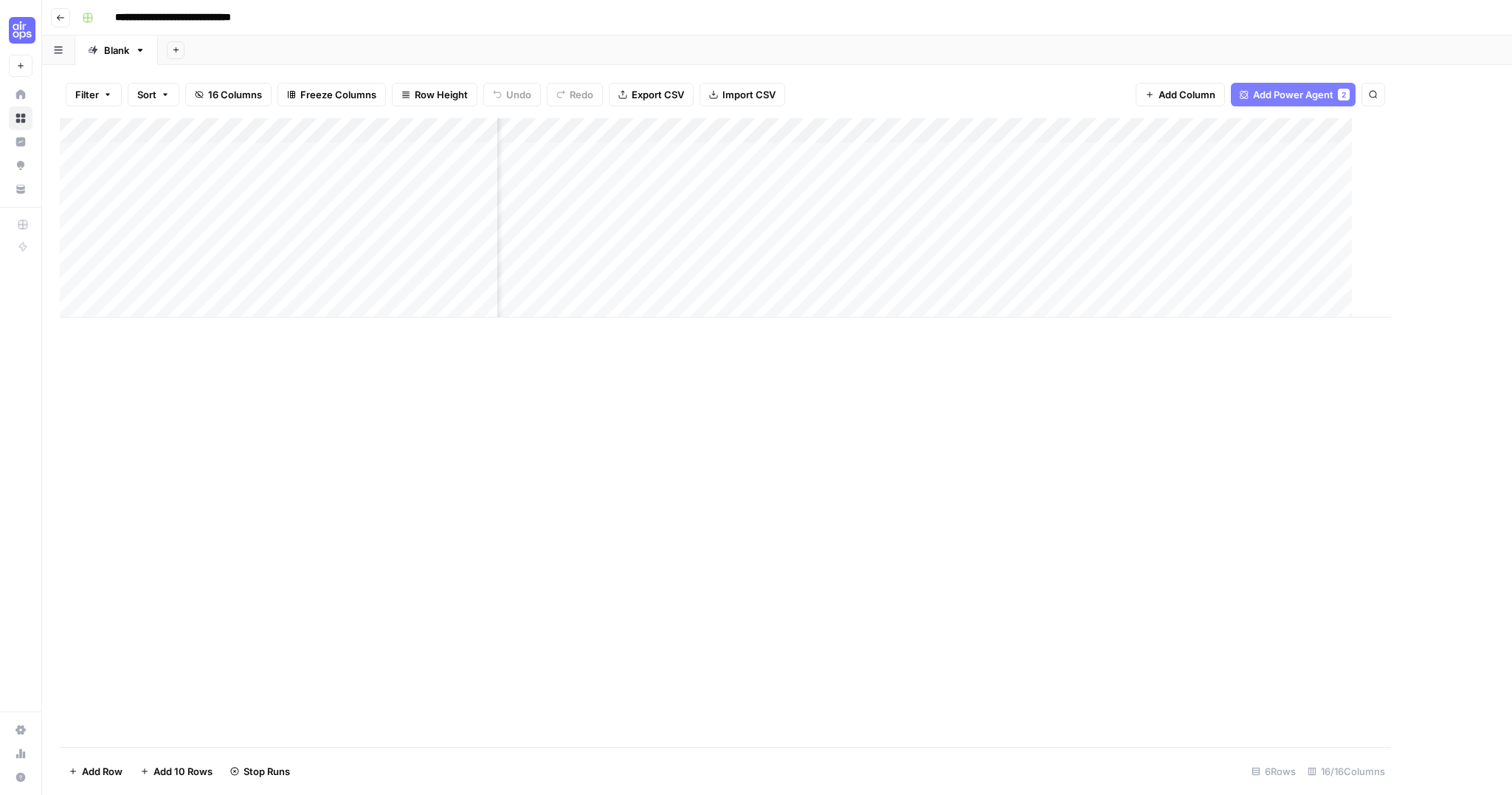
scroll to position [0, 1216]
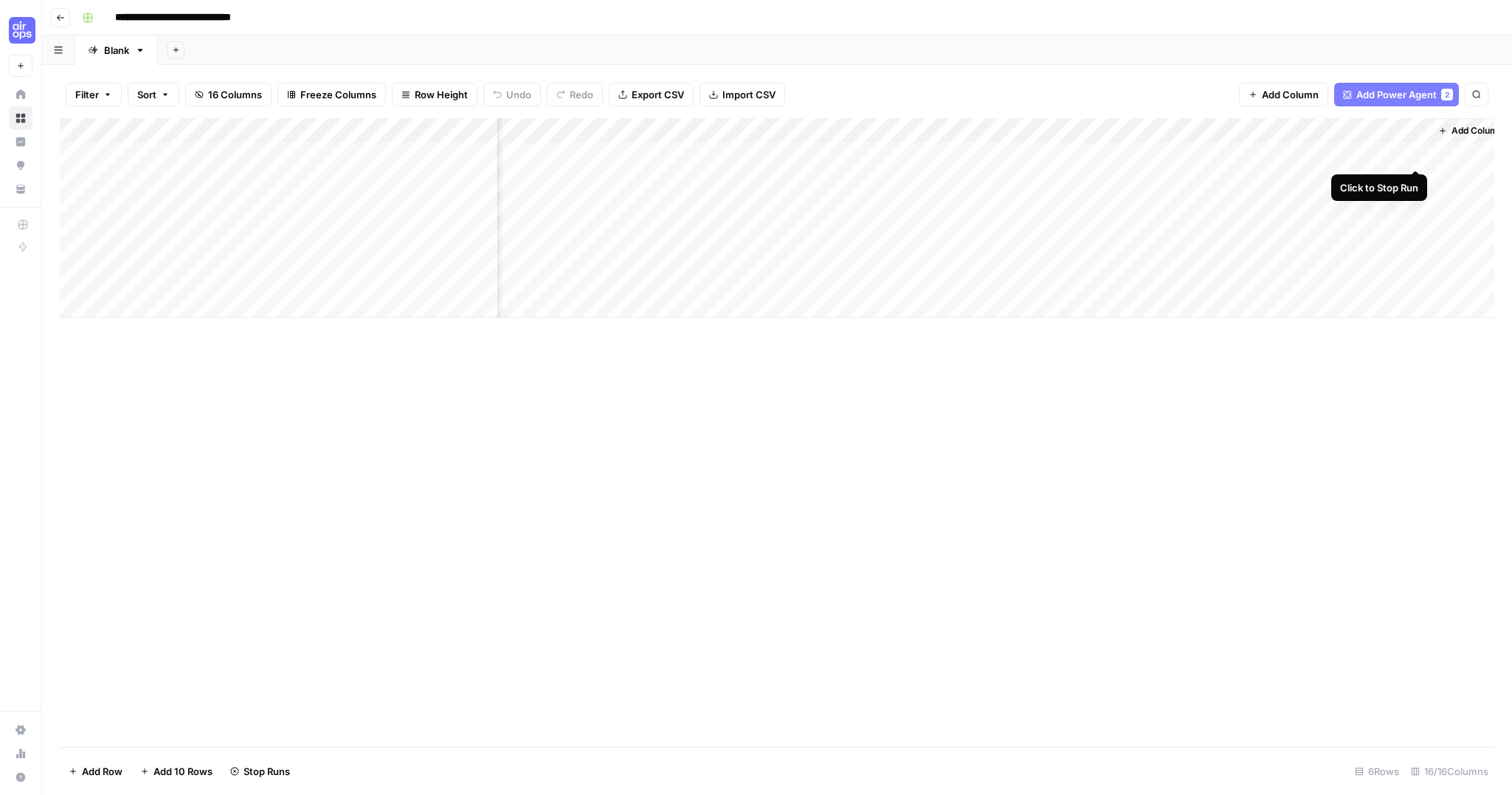
click at [1417, 155] on div "Add Column" at bounding box center [777, 217] width 1435 height 200
click at [1154, 362] on div "Add Column" at bounding box center [777, 432] width 1435 height 629
click at [57, 21] on icon "button" at bounding box center [60, 18] width 9 height 9
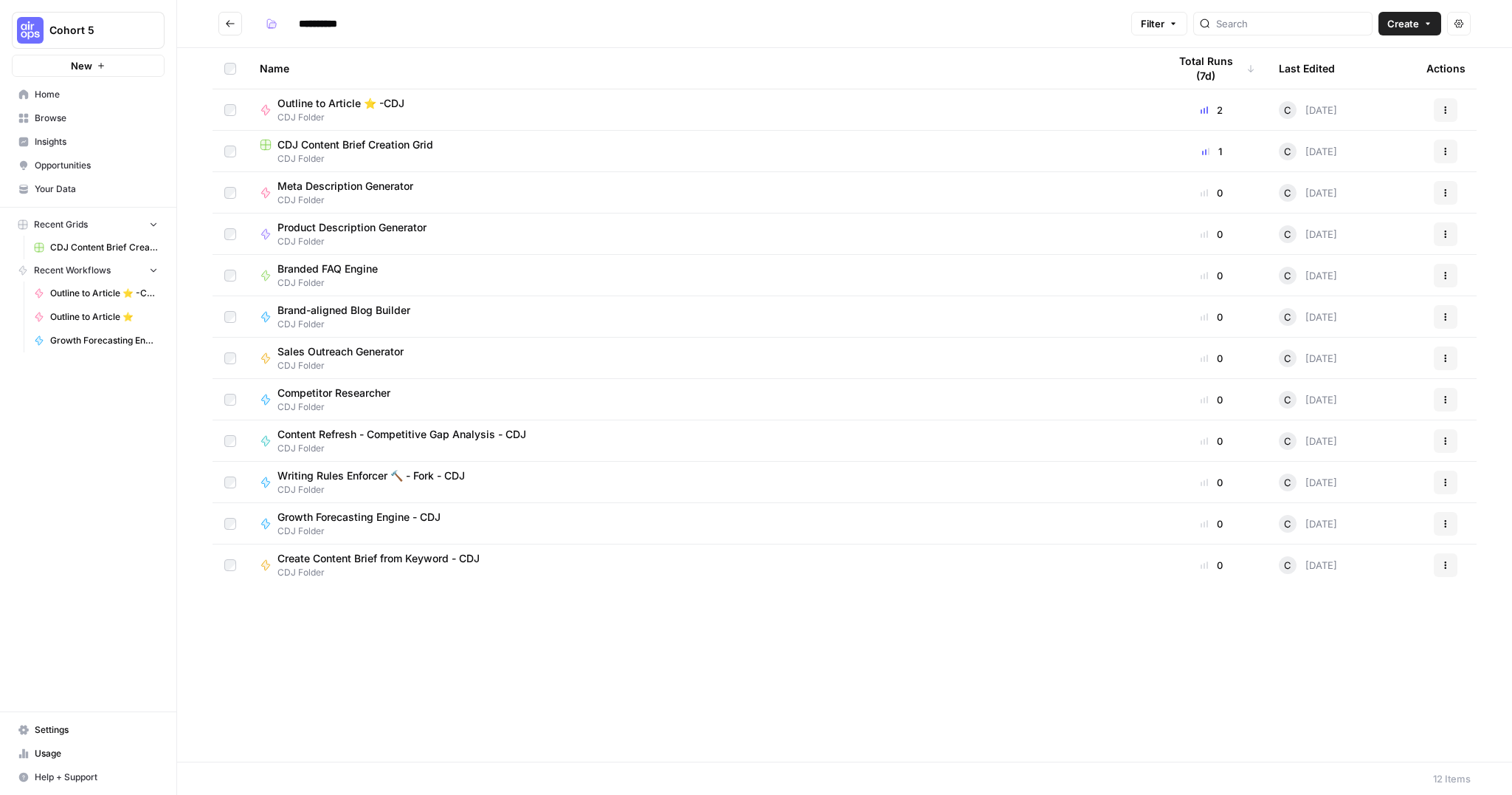
click at [540, 480] on div "Writing Rules Enforcer 🔨 - Fork - CDJ CDJ Folder" at bounding box center [702, 481] width 885 height 28
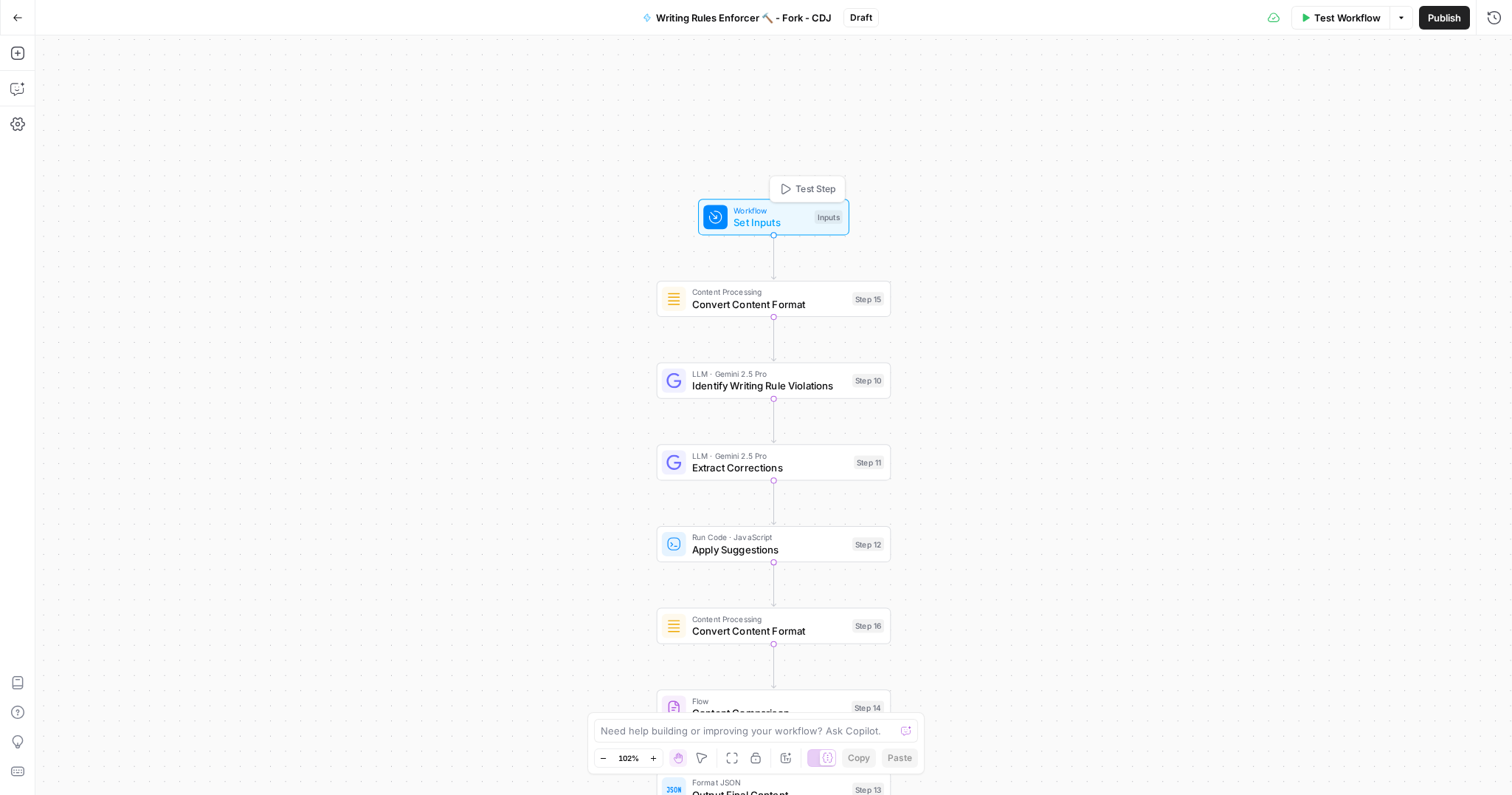
click at [757, 215] on span "Set Inputs" at bounding box center [771, 222] width 75 height 15
click at [1230, 115] on input "Article" at bounding box center [1293, 119] width 395 height 15
click at [789, 304] on span "Convert Content Format" at bounding box center [769, 303] width 154 height 15
click at [712, 384] on span "Identify Writing Rule Violations" at bounding box center [769, 384] width 154 height 15
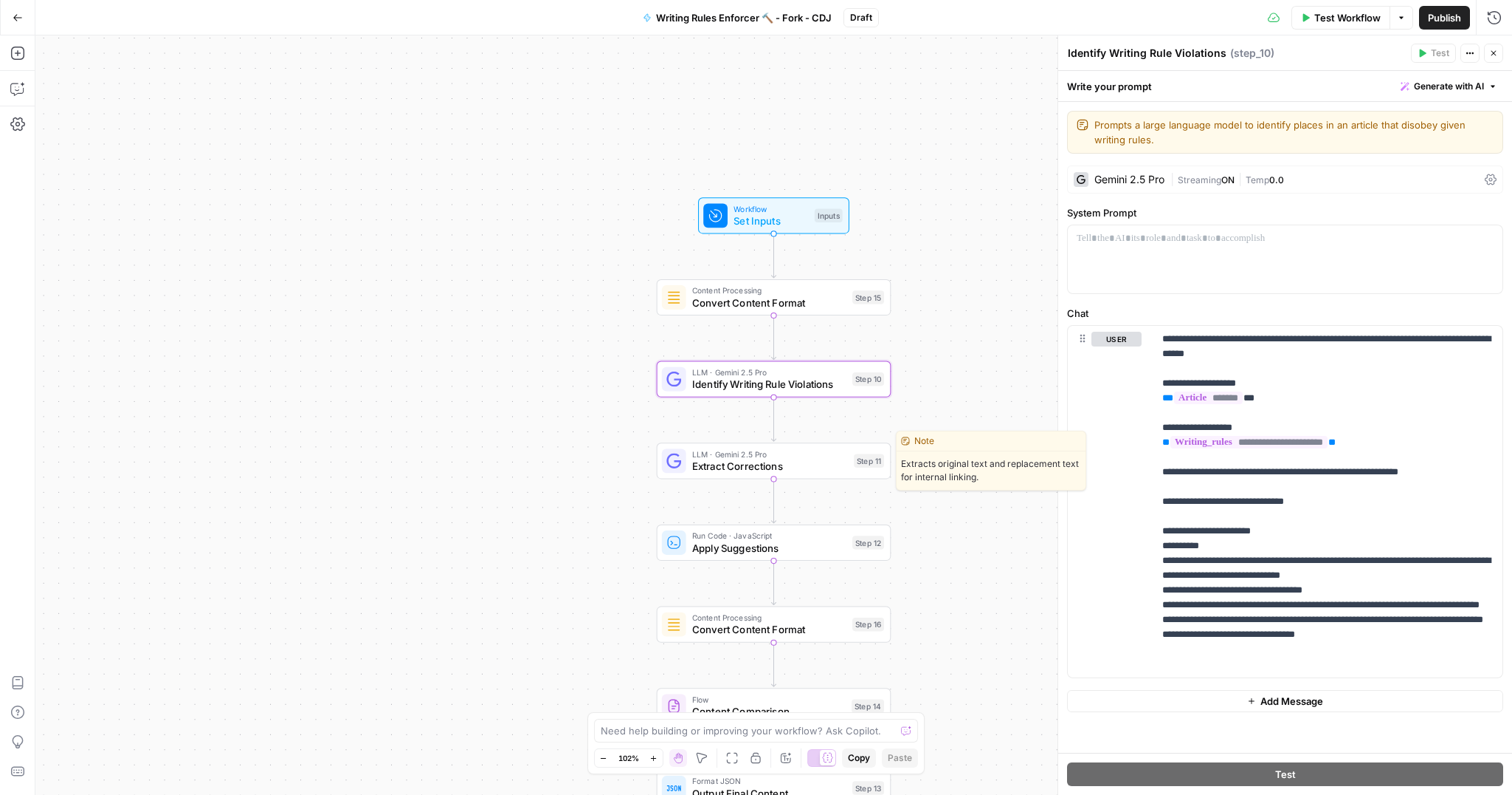
click at [708, 455] on span "LLM · Gemini 2.5 Pro" at bounding box center [770, 453] width 156 height 12
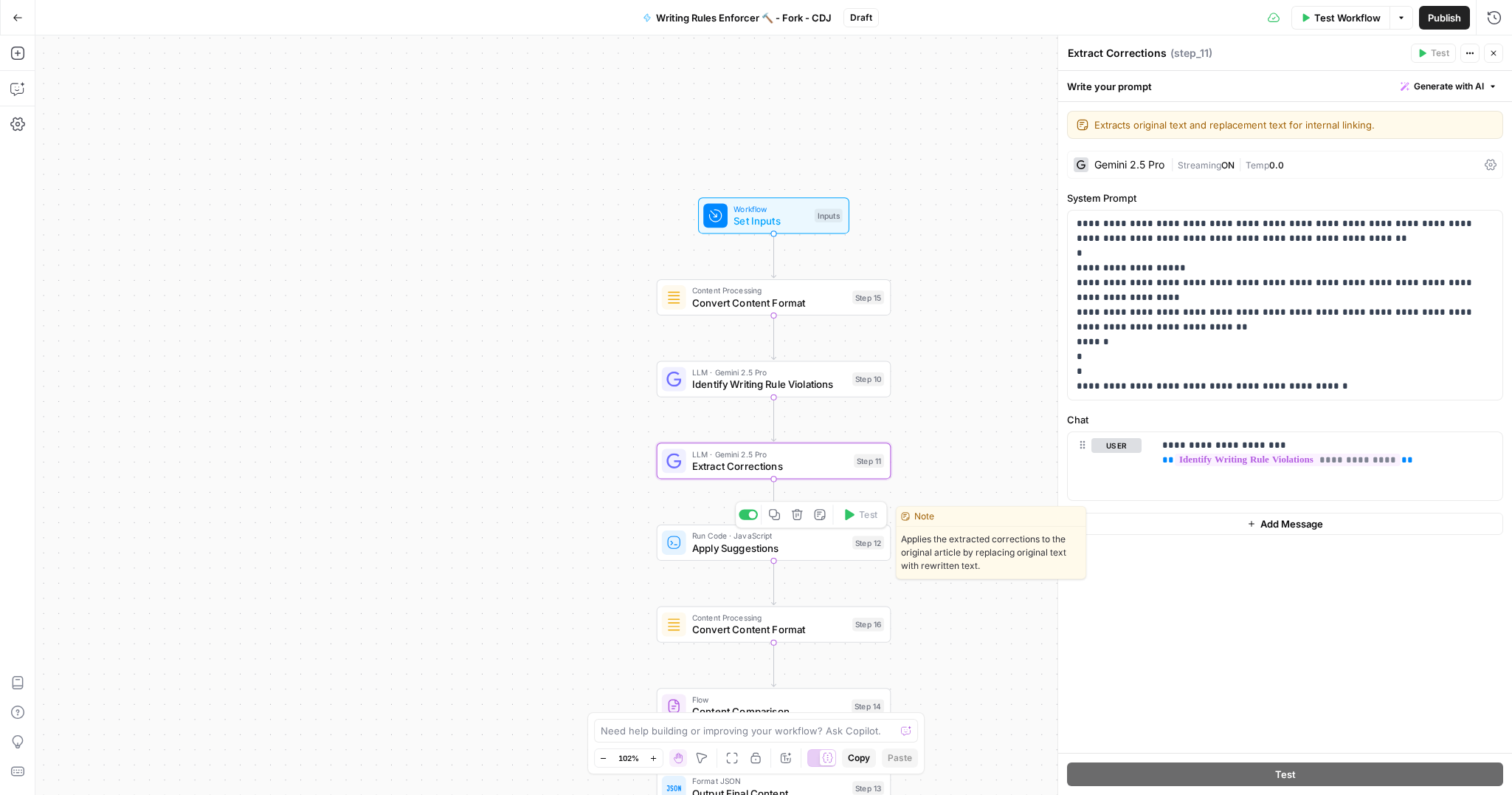
click at [710, 551] on span "Apply Suggestions" at bounding box center [769, 547] width 154 height 15
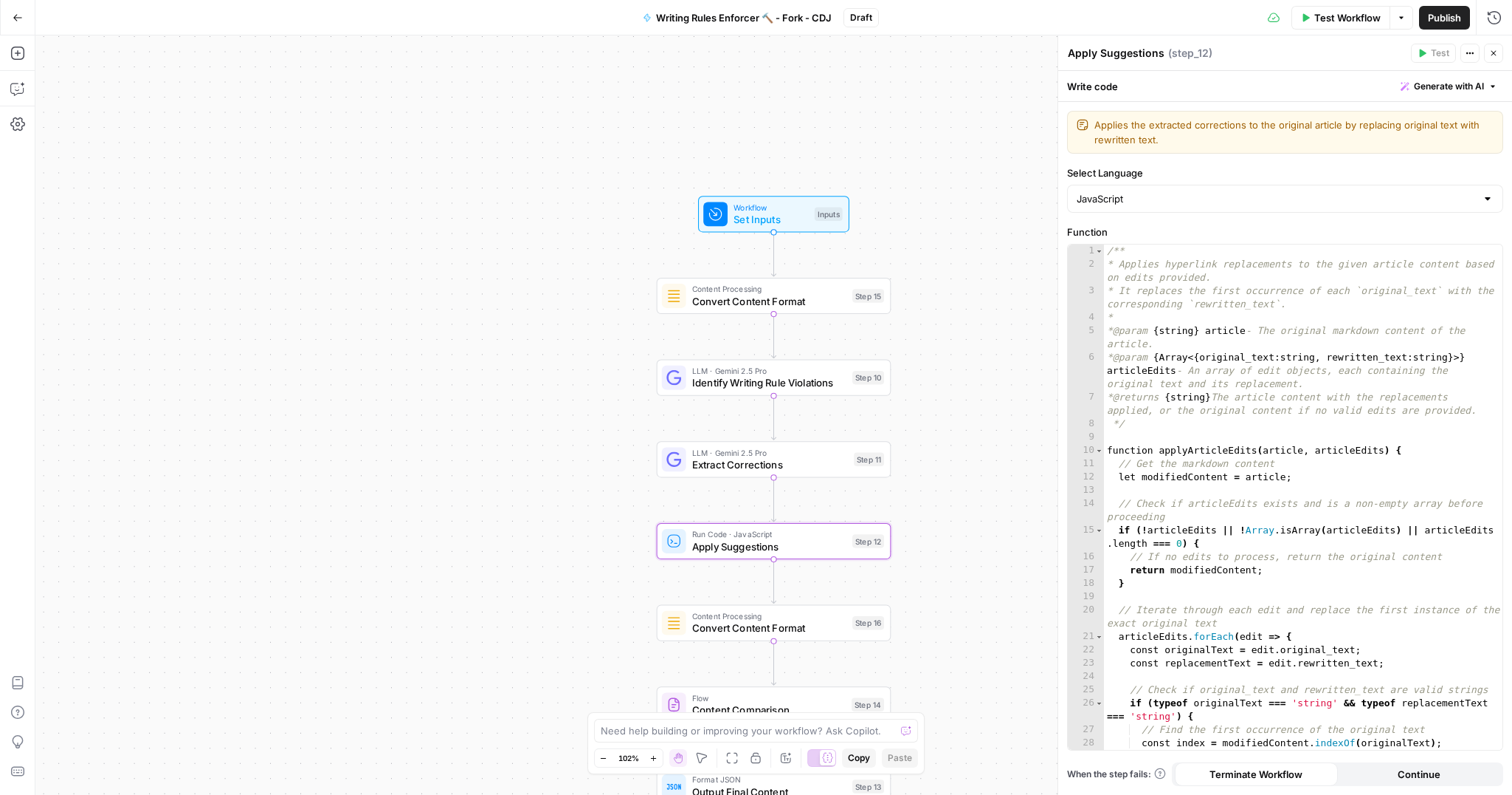
click at [1492, 53] on icon "button" at bounding box center [1494, 53] width 9 height 9
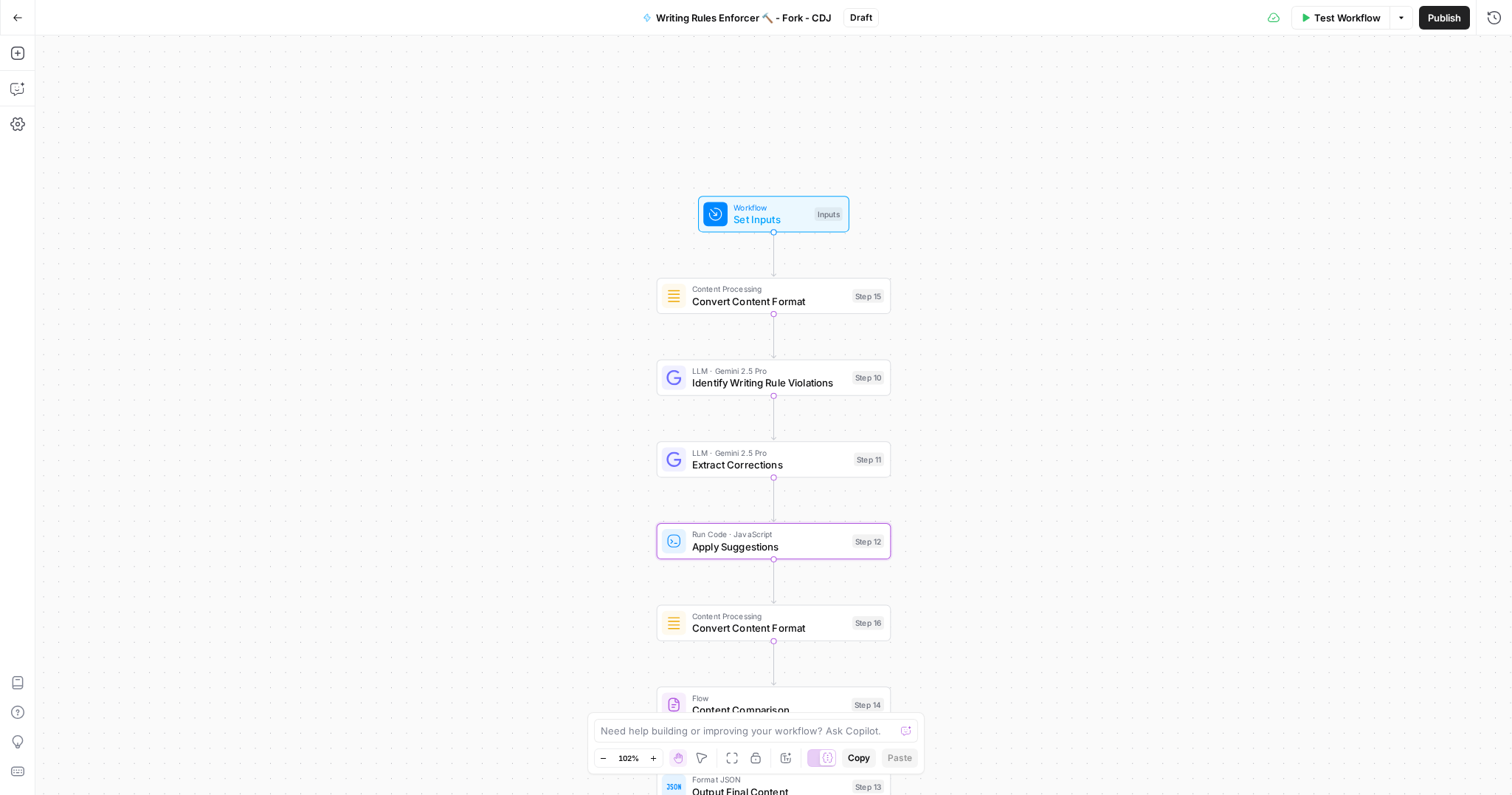
click at [21, 6] on button "Go Back" at bounding box center [17, 18] width 26 height 26
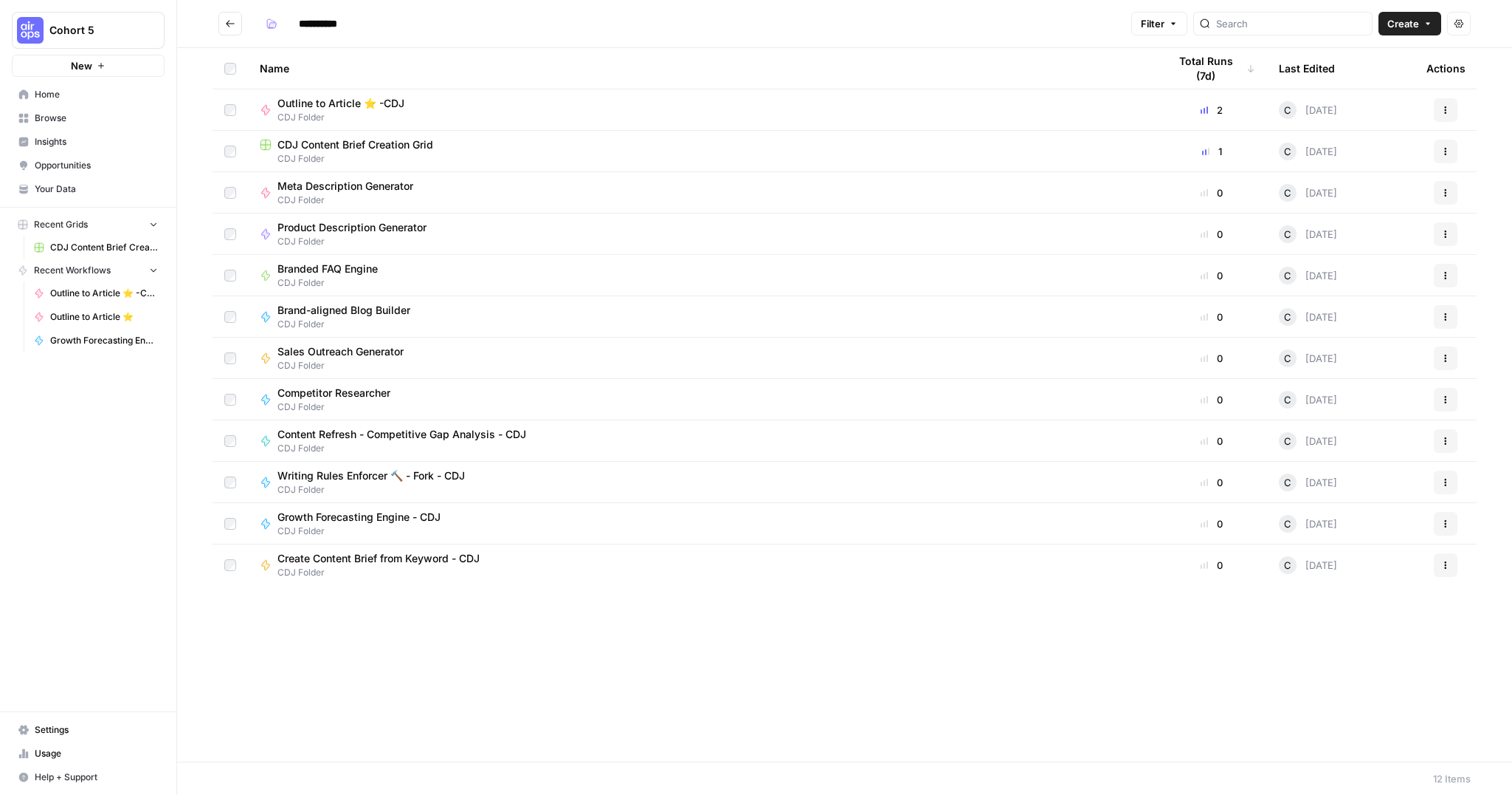
click at [392, 138] on span "CDJ Content Brief Creation Grid" at bounding box center [356, 145] width 156 height 15
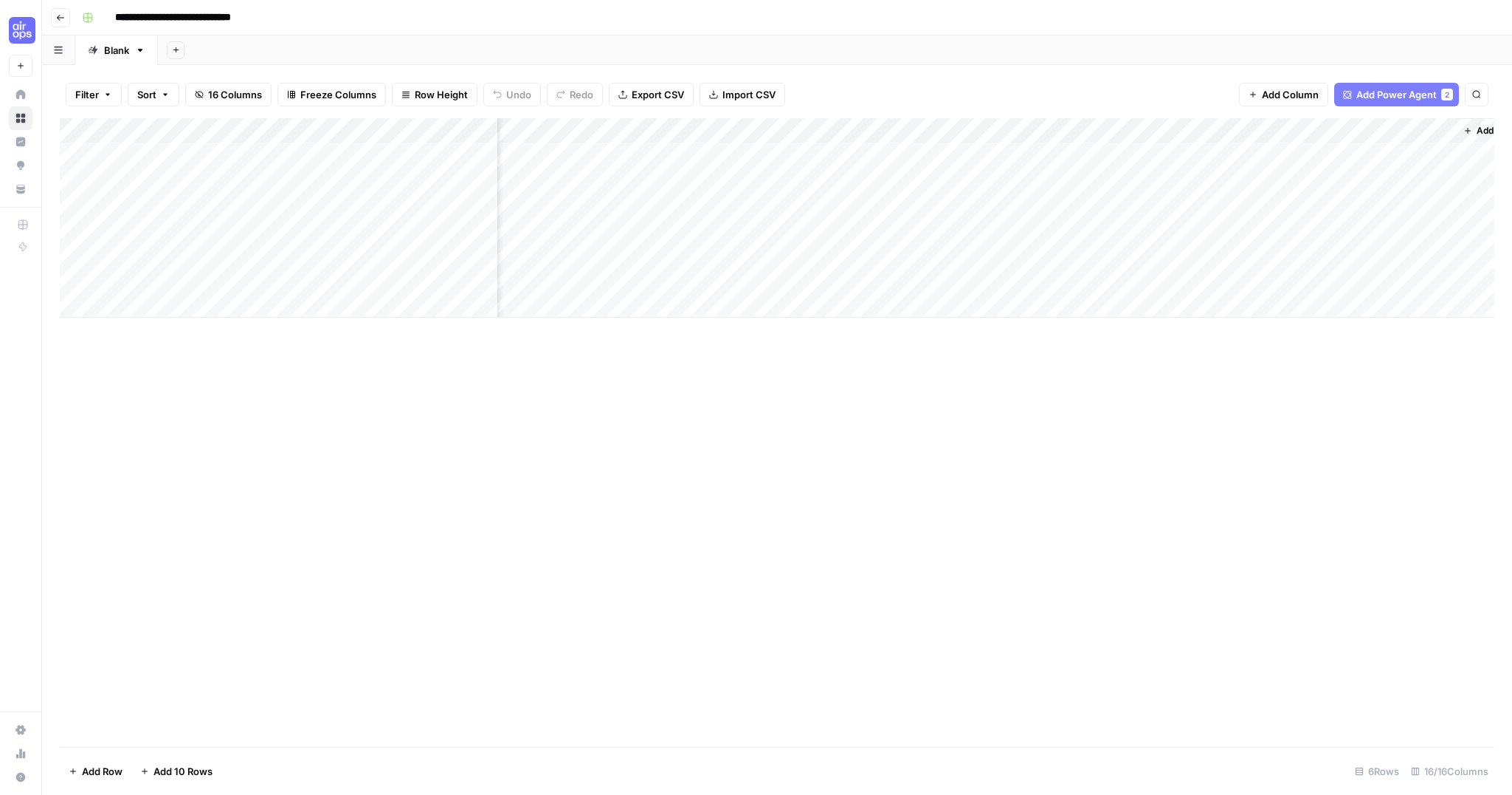
scroll to position [0, 1234]
click at [1409, 94] on span "Add Power Agent" at bounding box center [1397, 95] width 80 height 15
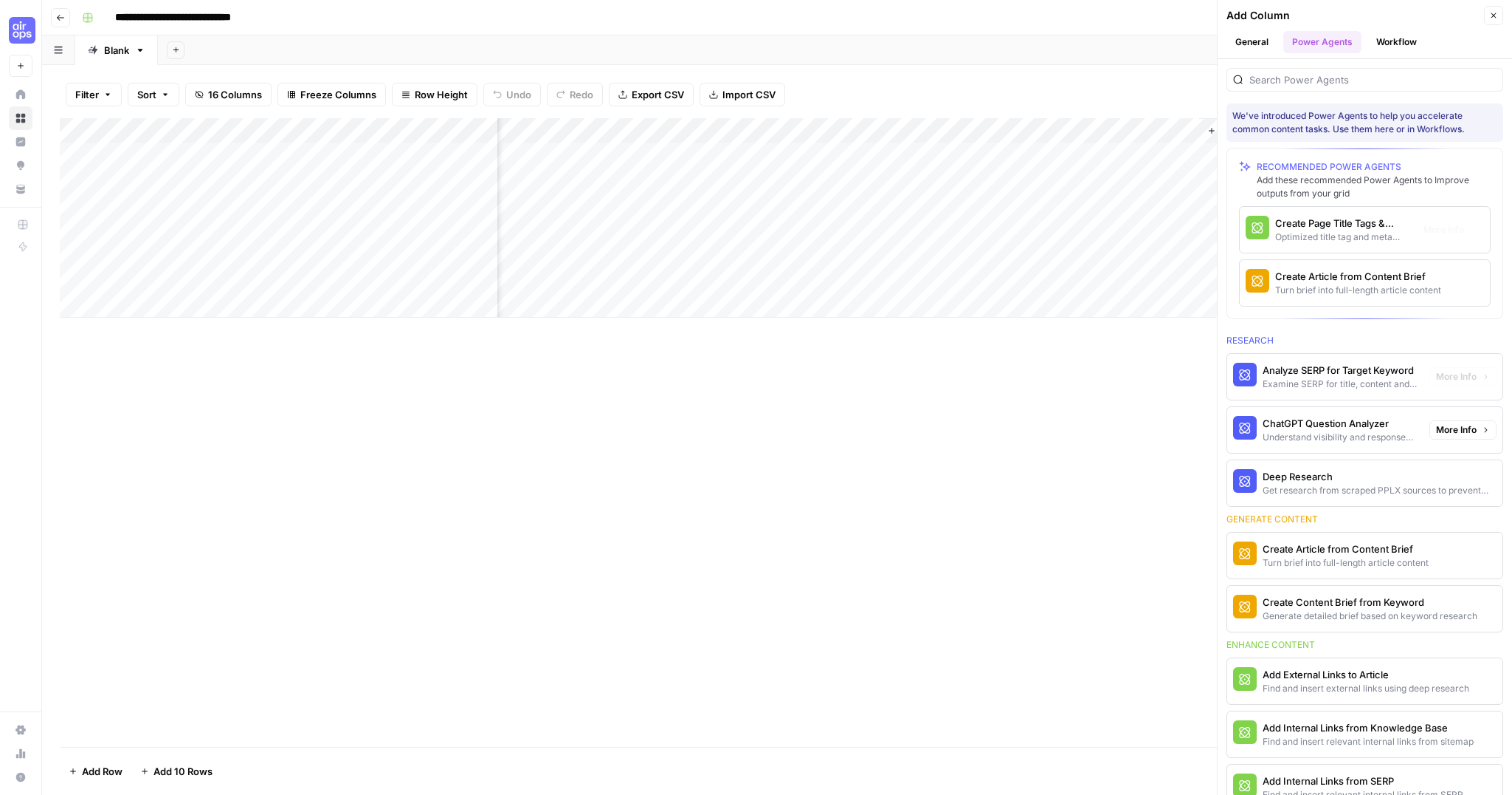
scroll to position [0, 1448]
click at [1416, 52] on button "Workflow" at bounding box center [1397, 42] width 58 height 22
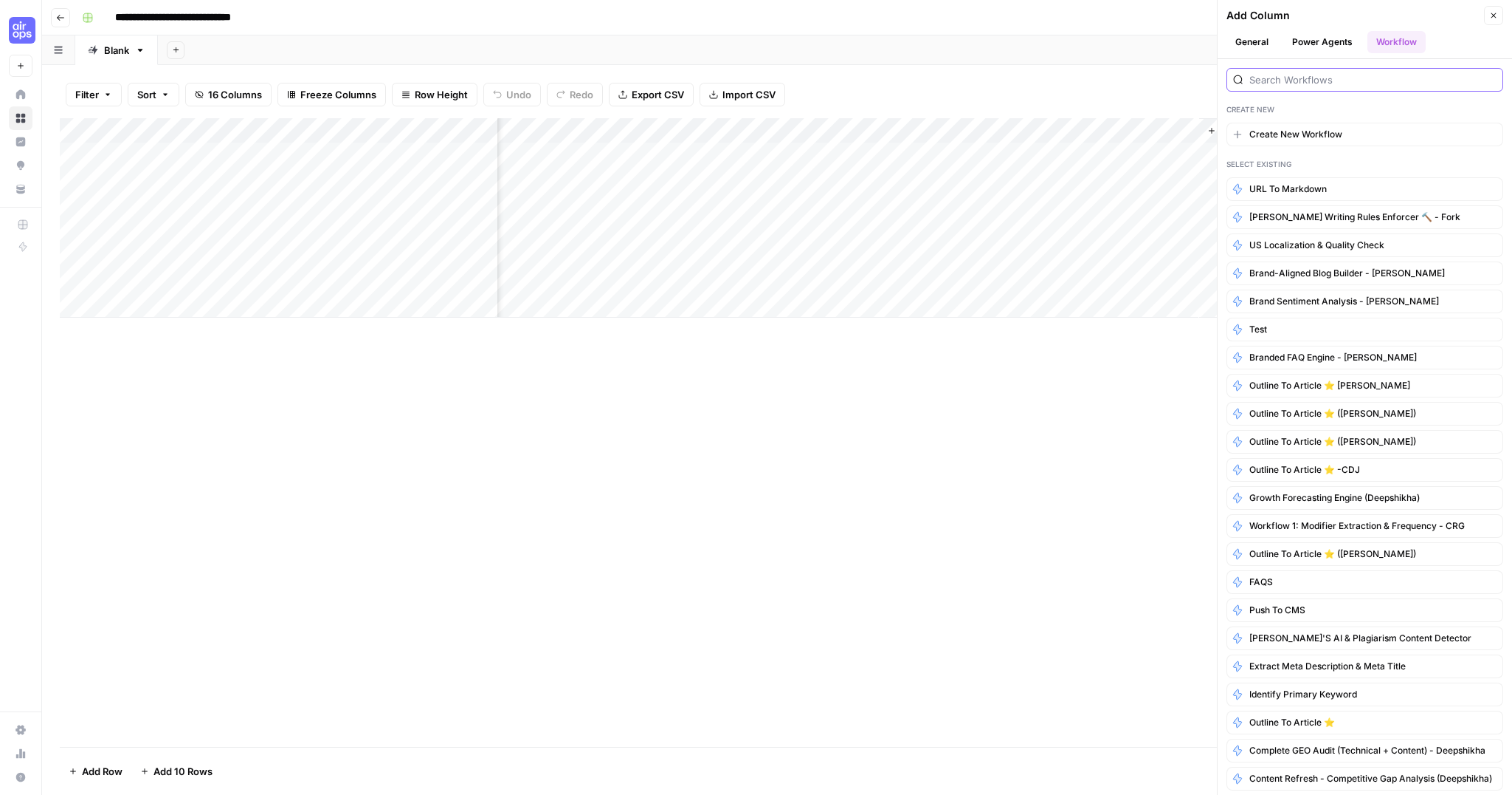
click at [1283, 74] on input "search" at bounding box center [1373, 80] width 247 height 15
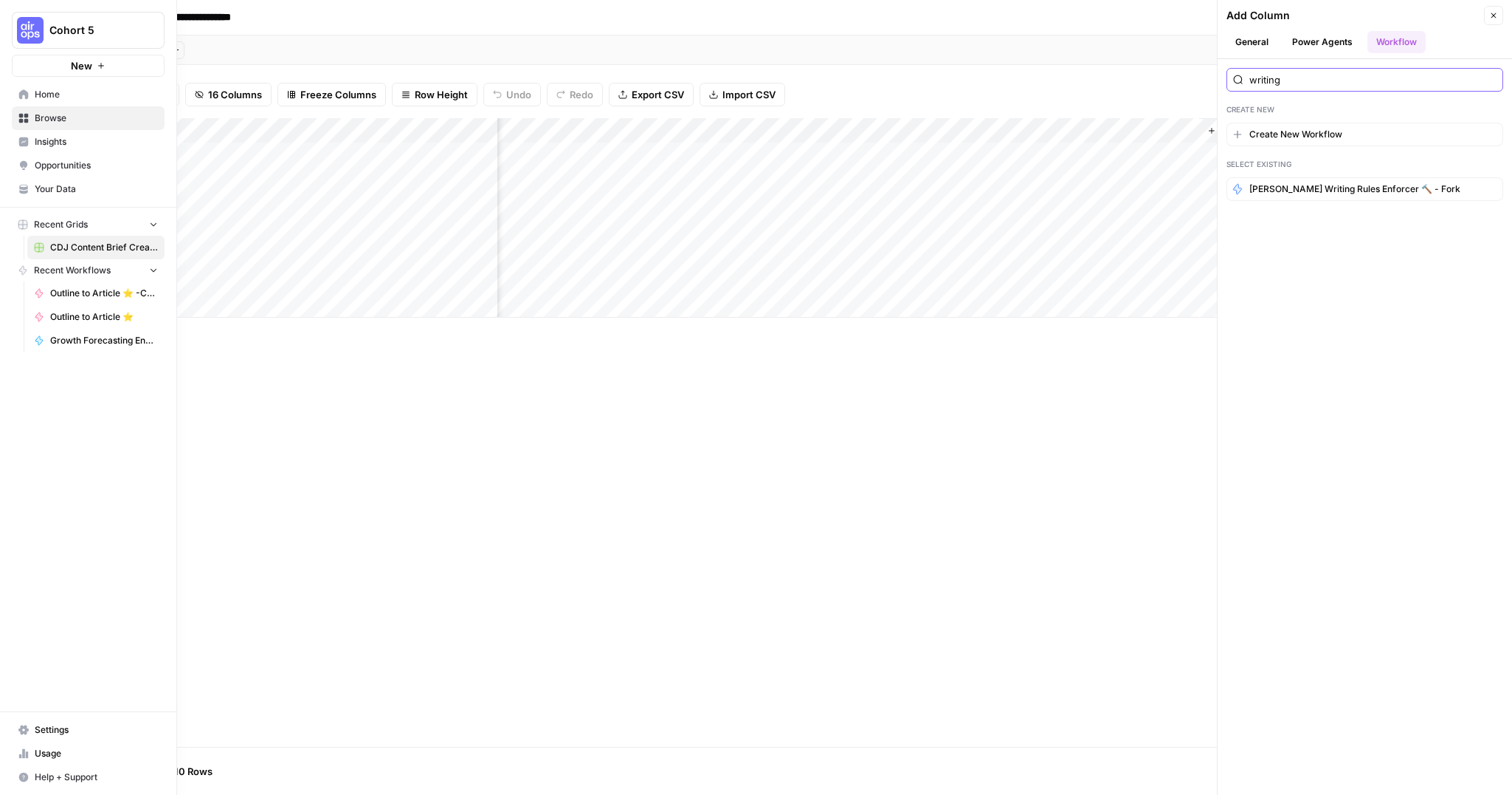
type input "writing"
click at [25, 118] on icon at bounding box center [23, 118] width 10 height 10
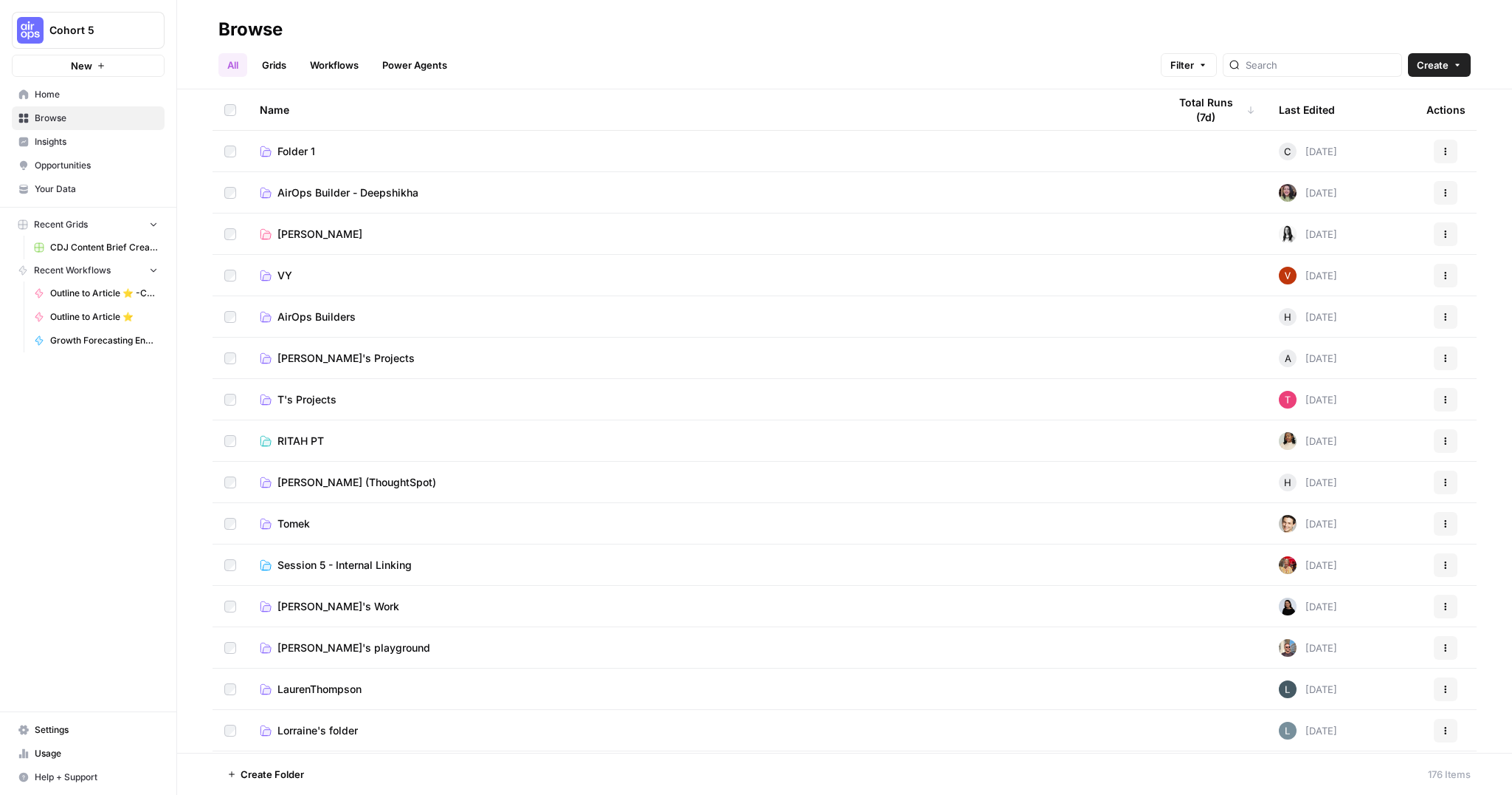
click at [37, 96] on span "Home" at bounding box center [96, 94] width 123 height 14
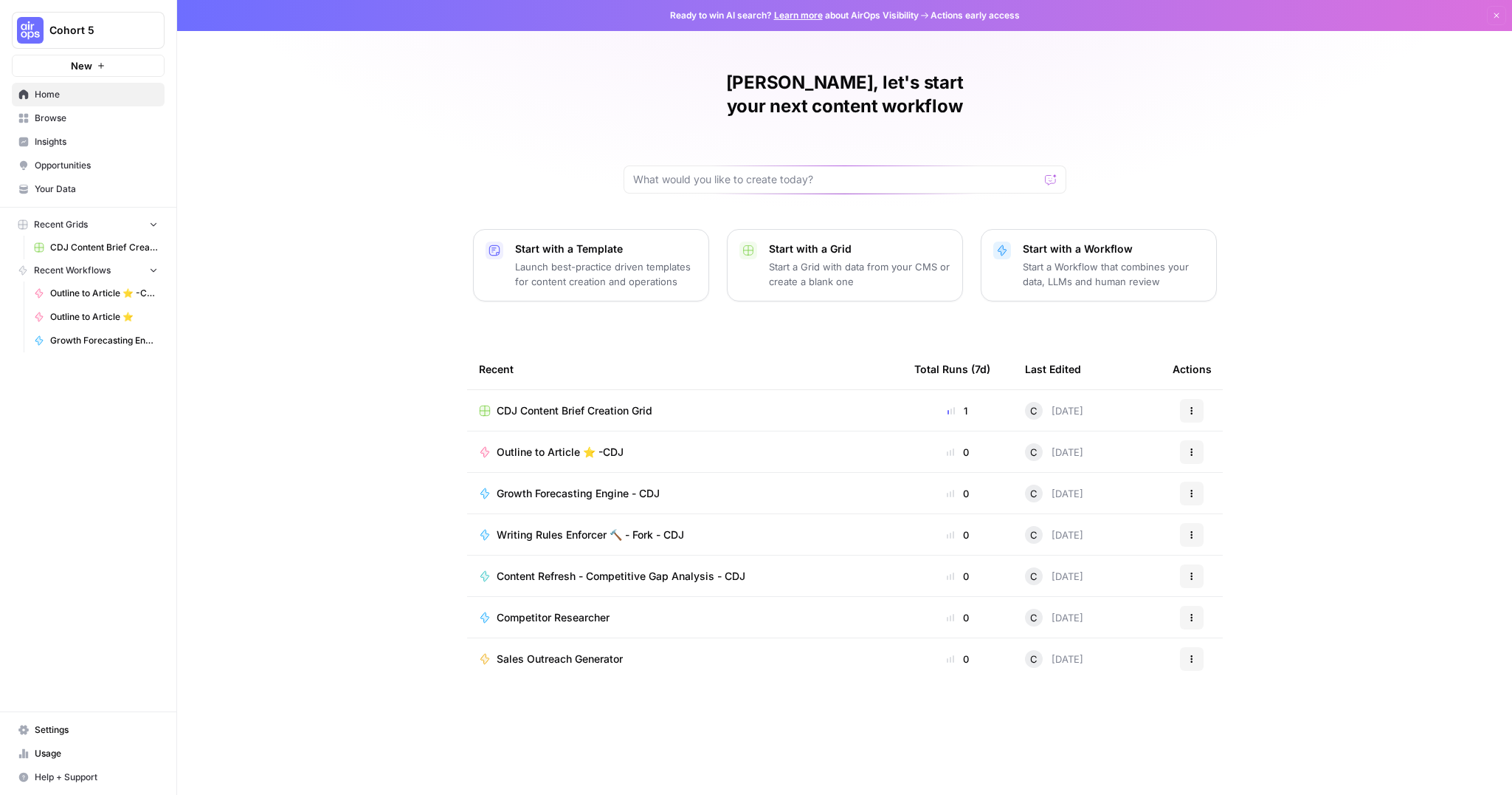
click at [565, 528] on span "Writing Rules Enforcer 🔨 - Fork - CDJ" at bounding box center [591, 535] width 188 height 15
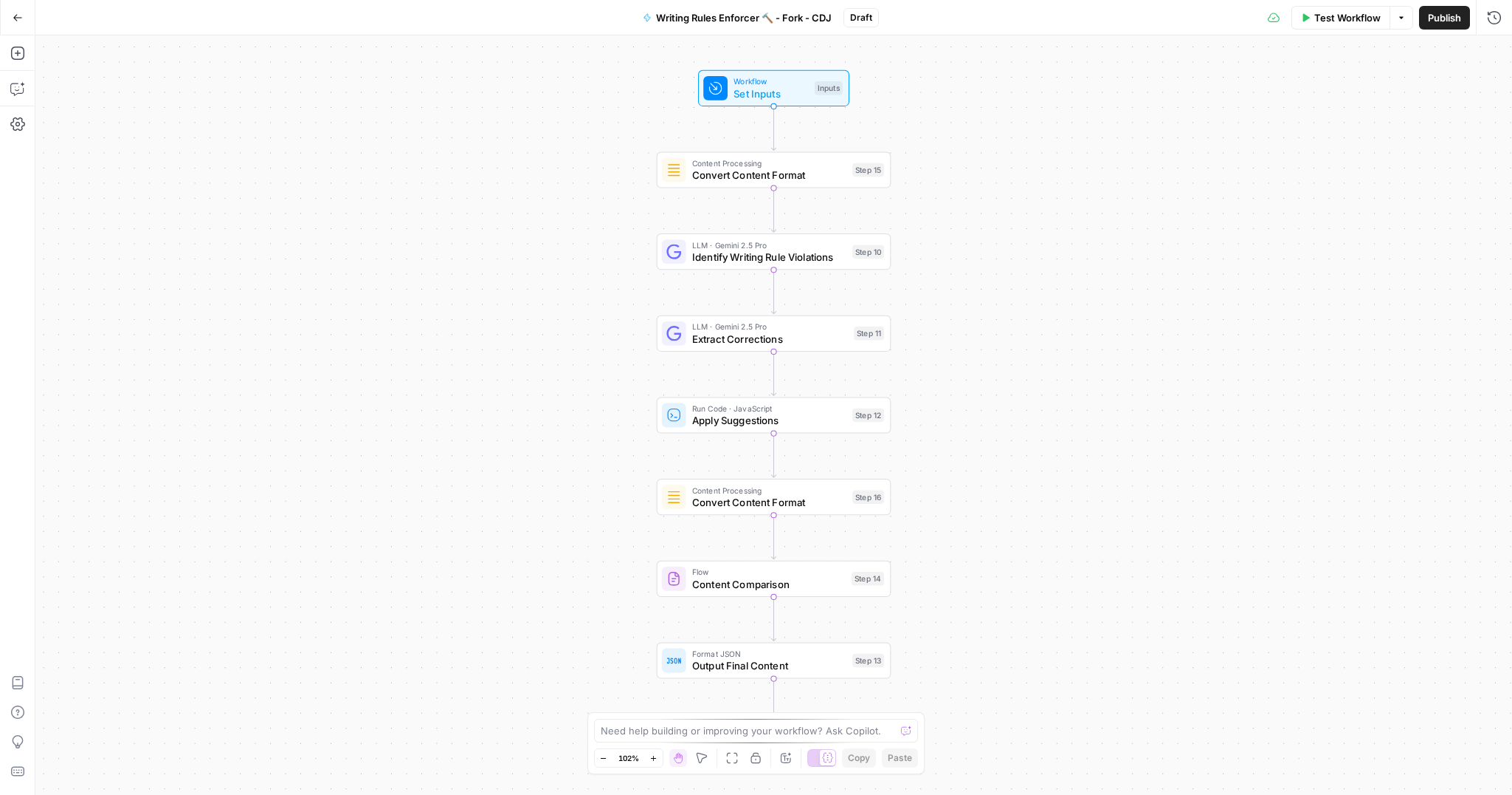
click at [1446, 25] on button "Publish" at bounding box center [1445, 18] width 51 height 24
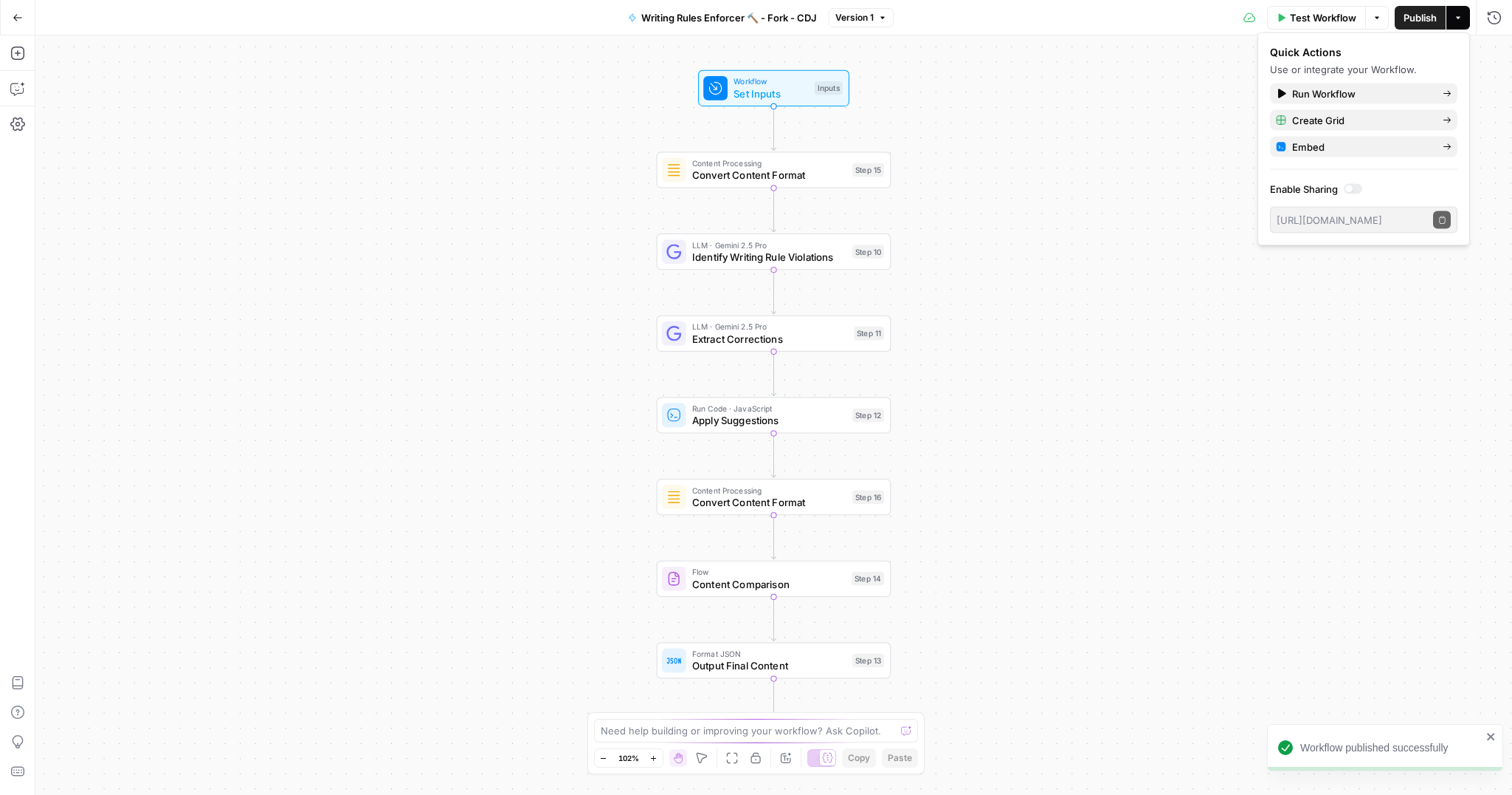
drag, startPoint x: 1179, startPoint y: 181, endPoint x: 1177, endPoint y: 128, distance: 53.0
click at [1179, 180] on div "Workflow Set Inputs Inputs Content Processing Convert Content Format Step 15 LL…" at bounding box center [774, 415] width 1477 height 759
click at [10, 11] on button "Go Back" at bounding box center [17, 18] width 26 height 26
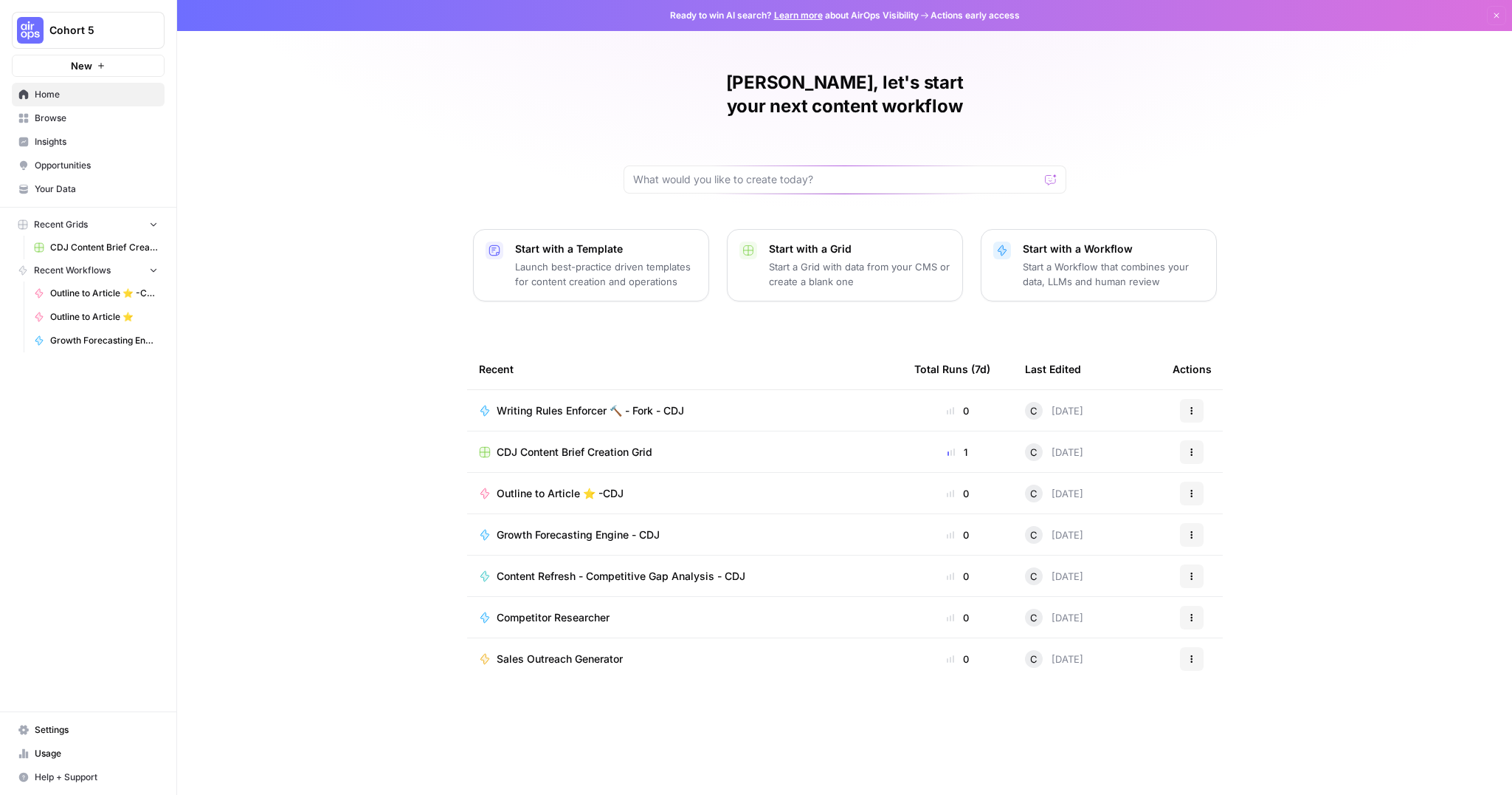
click at [61, 252] on span "CDJ Content Brief Creation Grid" at bounding box center [103, 247] width 107 height 14
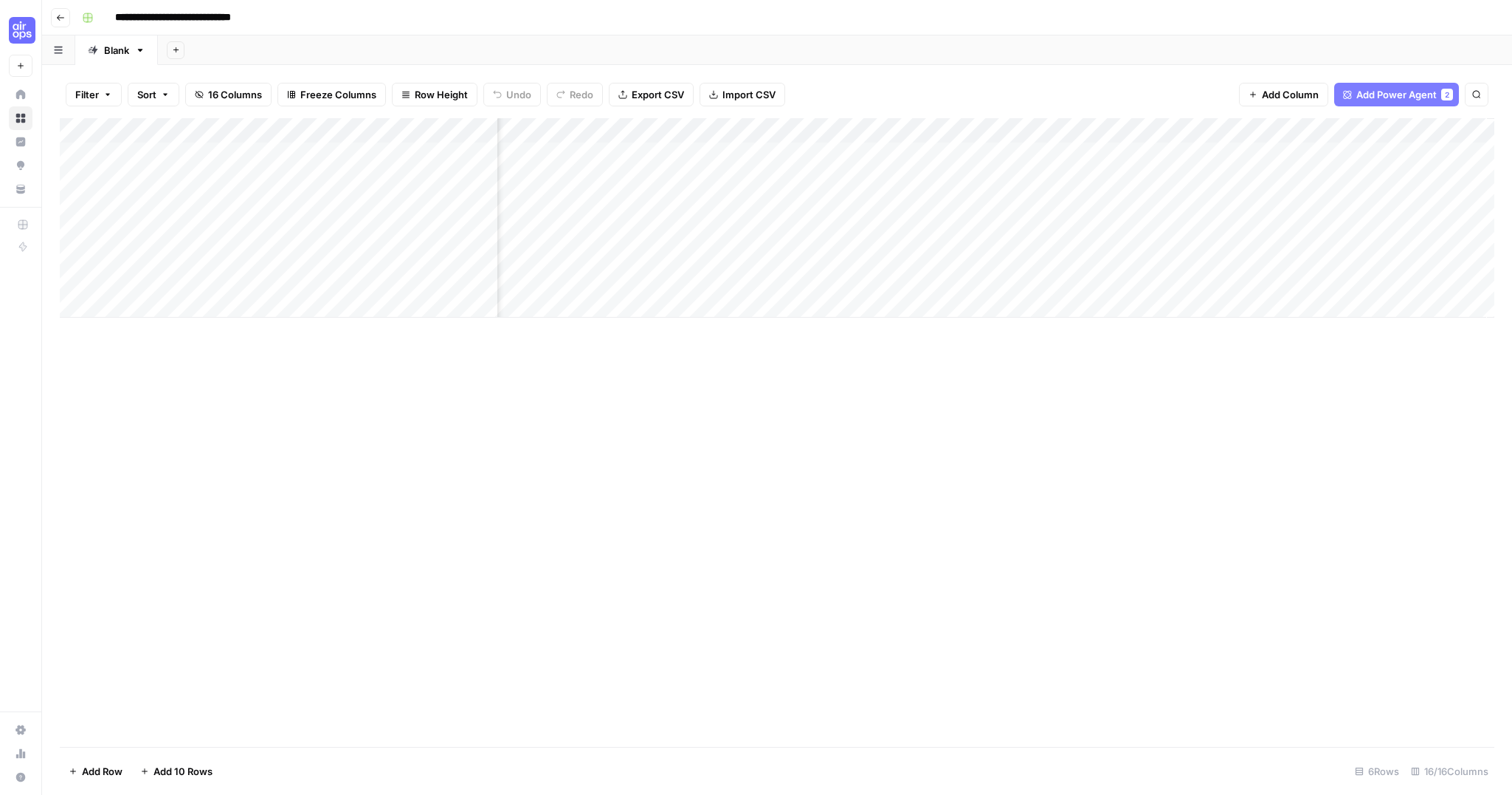
scroll to position [0, 1234]
click at [1440, 127] on span "Add Column" at bounding box center [1460, 131] width 52 height 14
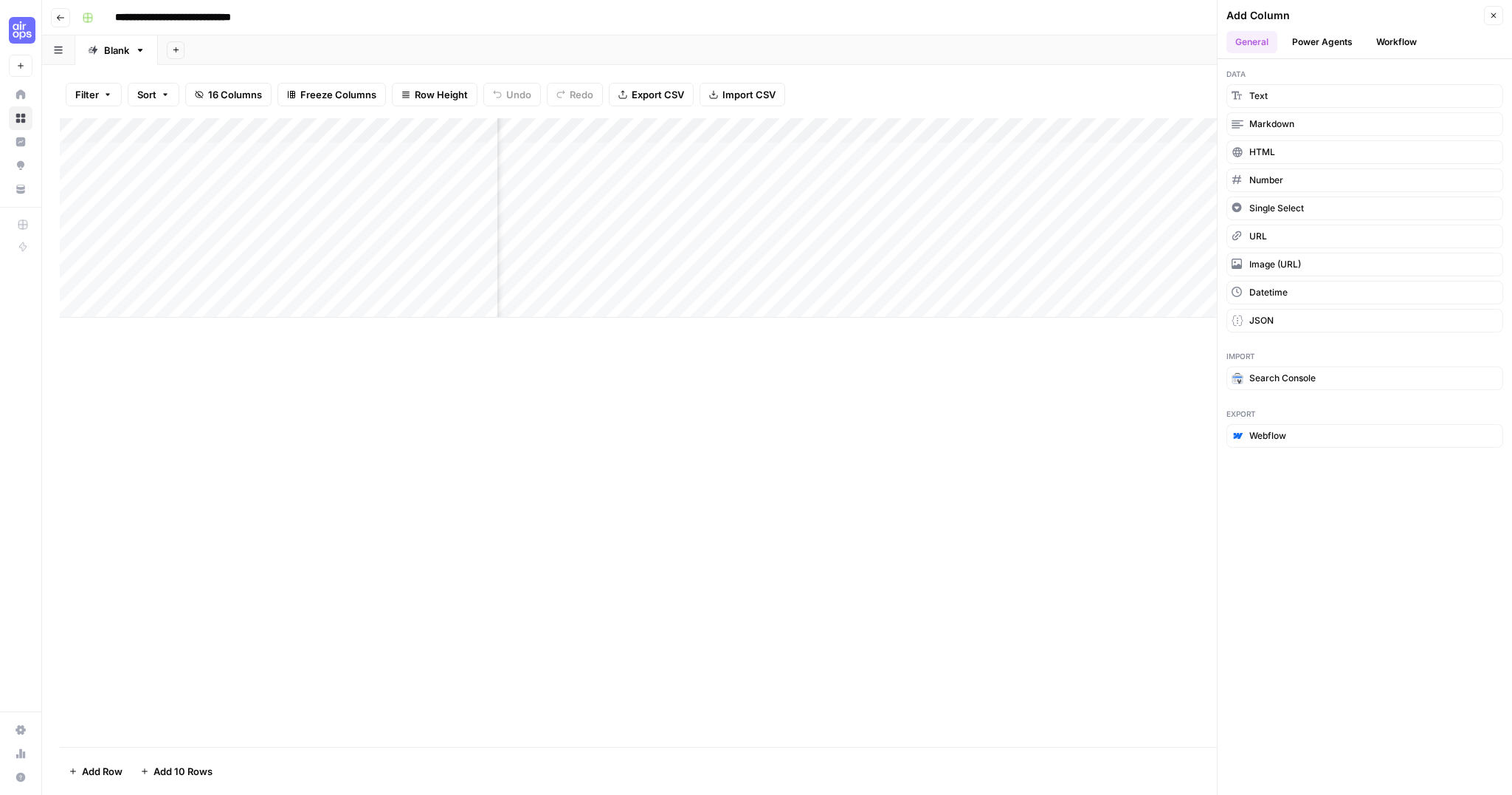
click at [1358, 36] on button "Power Agents" at bounding box center [1323, 42] width 78 height 22
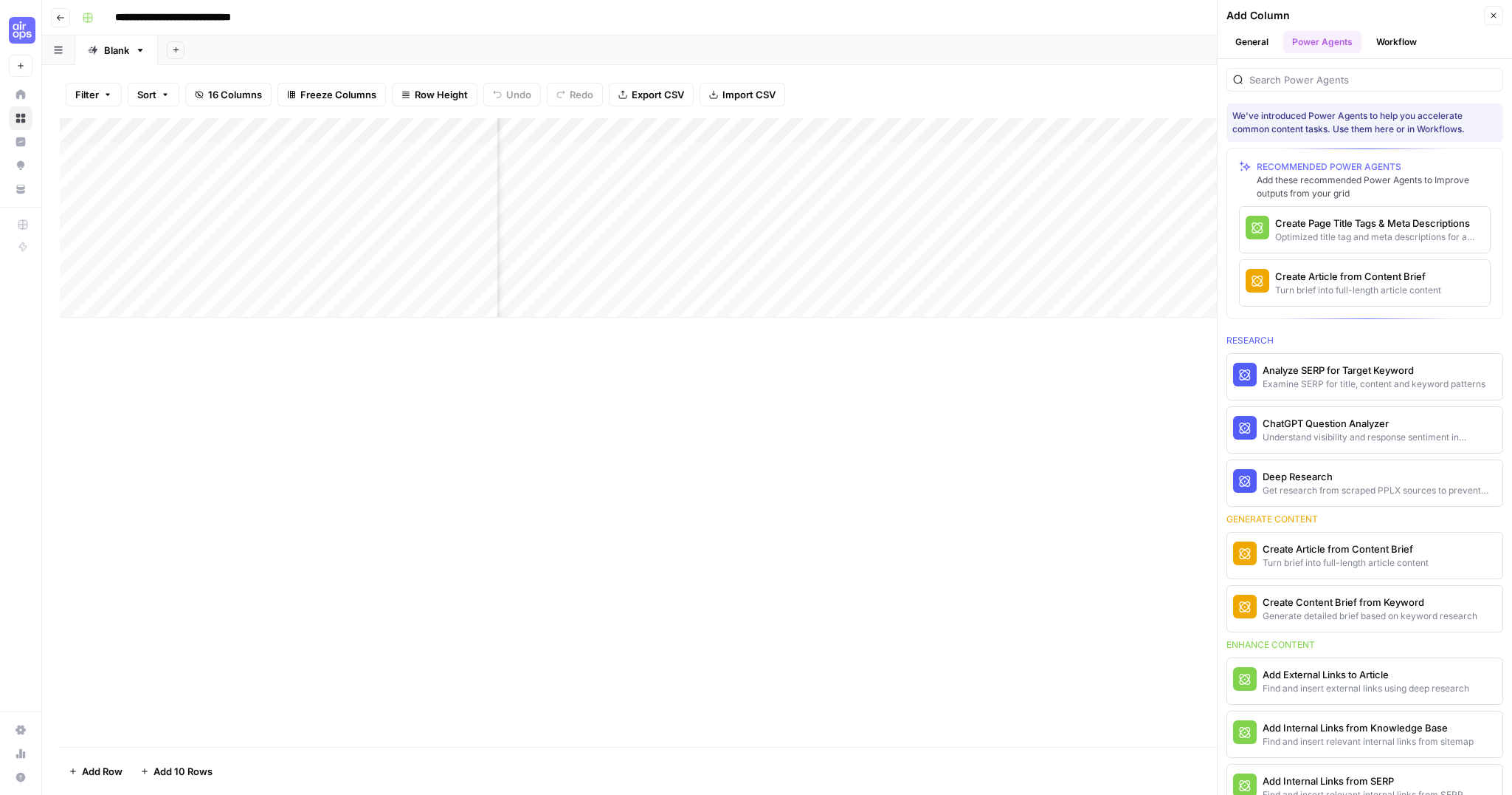
click at [1389, 40] on button "Workflow" at bounding box center [1397, 42] width 58 height 22
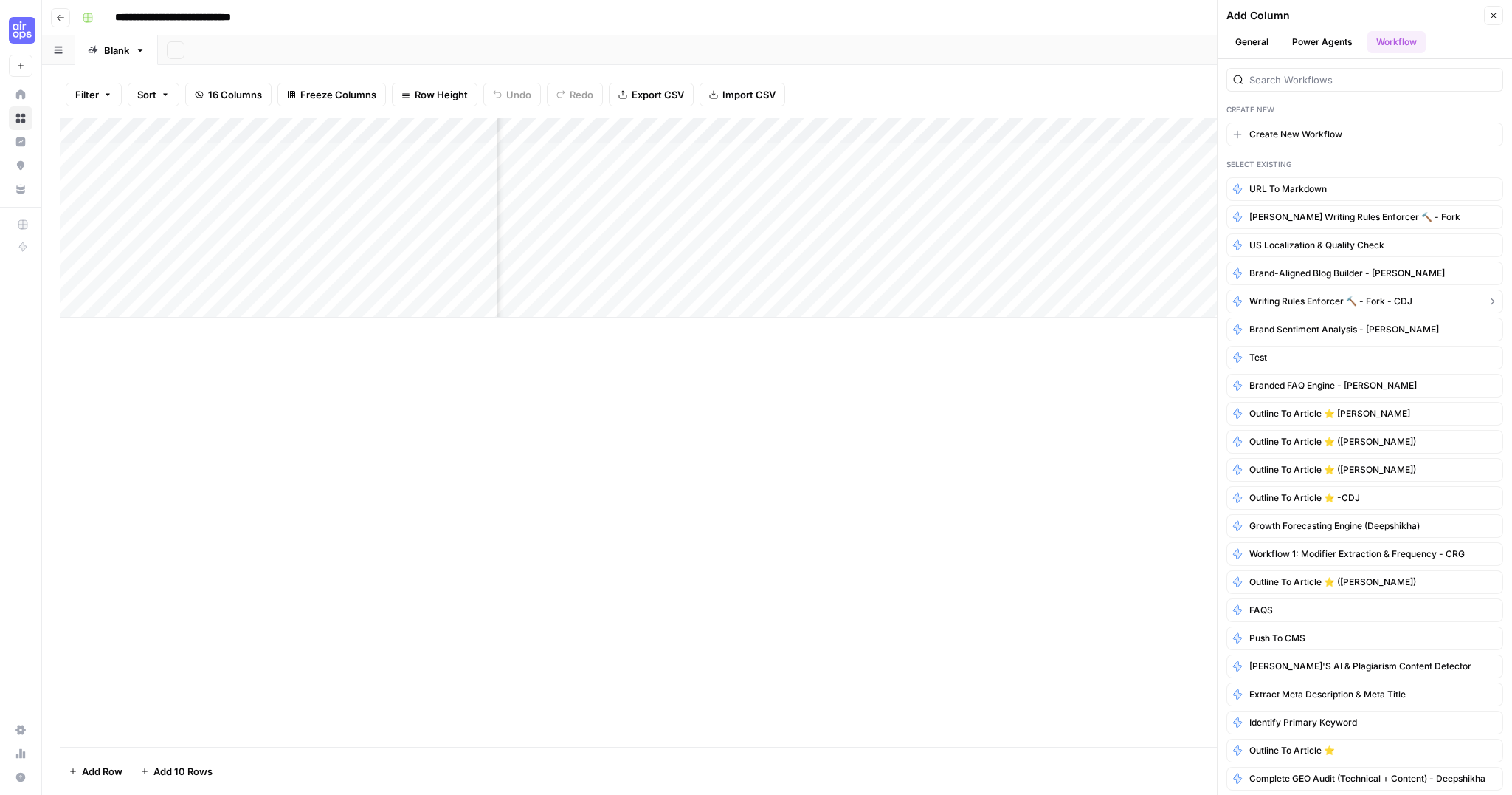
click at [1296, 295] on span "Writing Rules Enforcer 🔨 - Fork - CDJ" at bounding box center [1331, 301] width 163 height 14
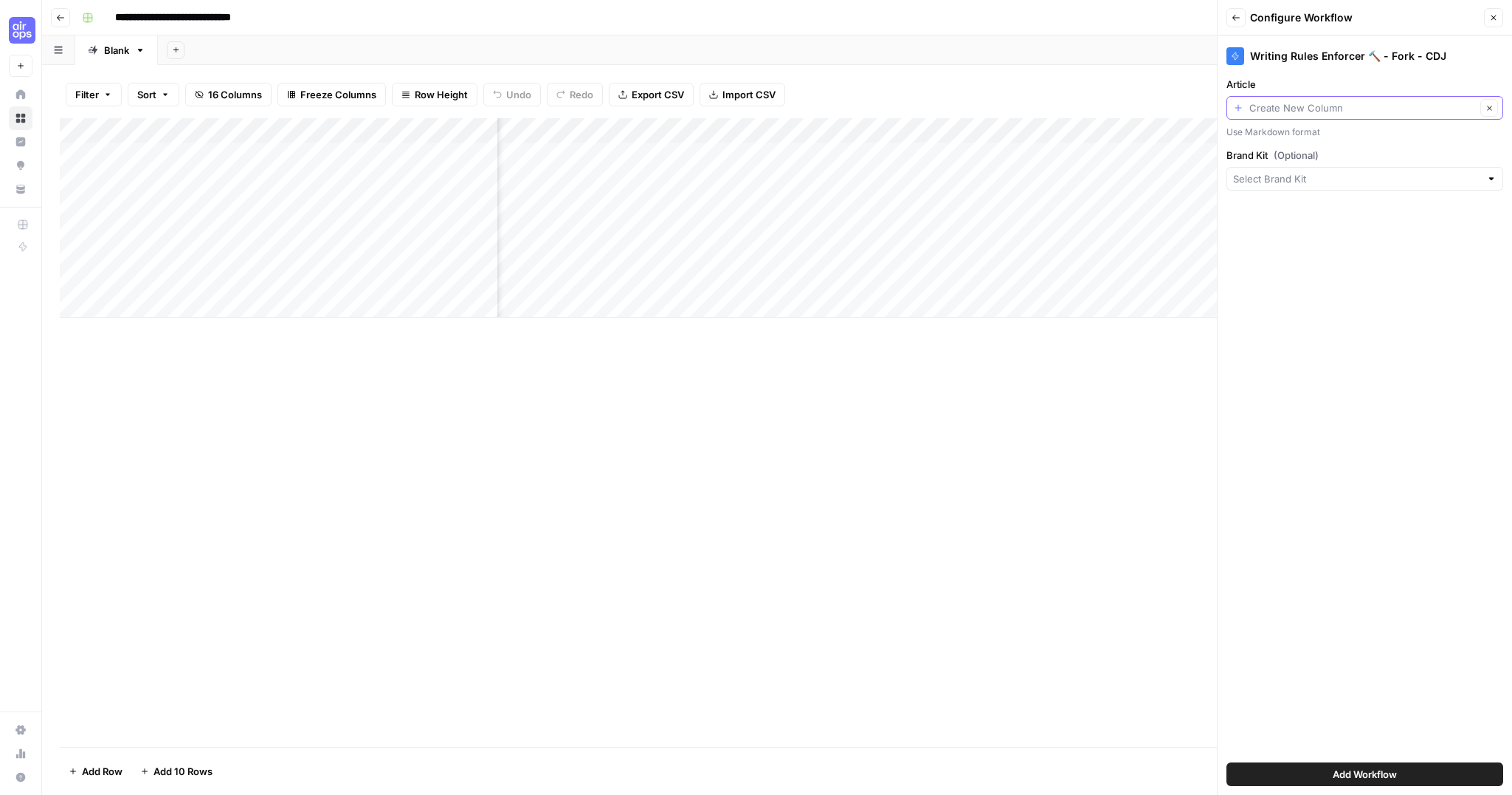
click at [1326, 107] on input "Article" at bounding box center [1362, 107] width 227 height 15
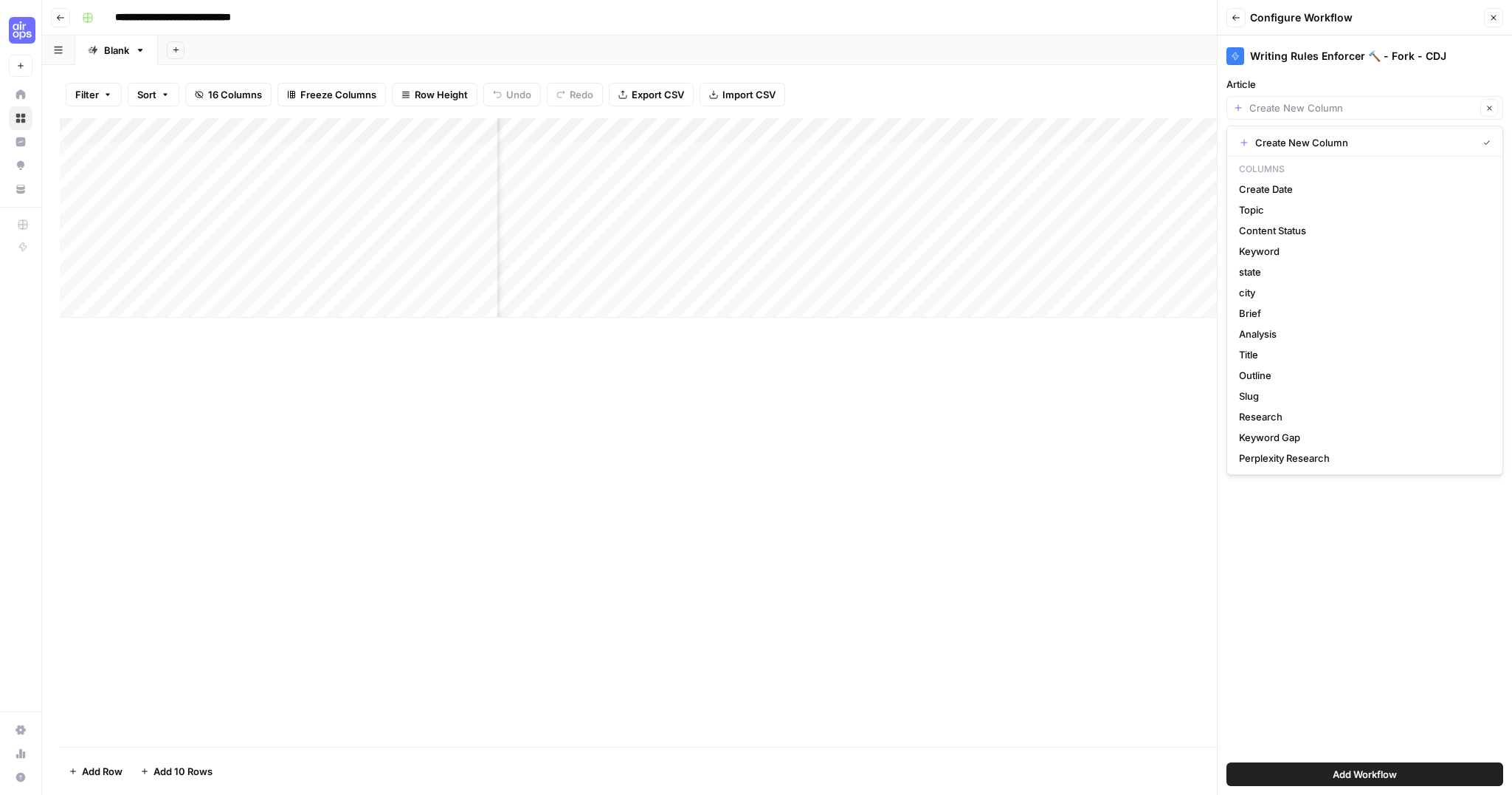
scroll to position [0, 1448]
type input "Create New Column"
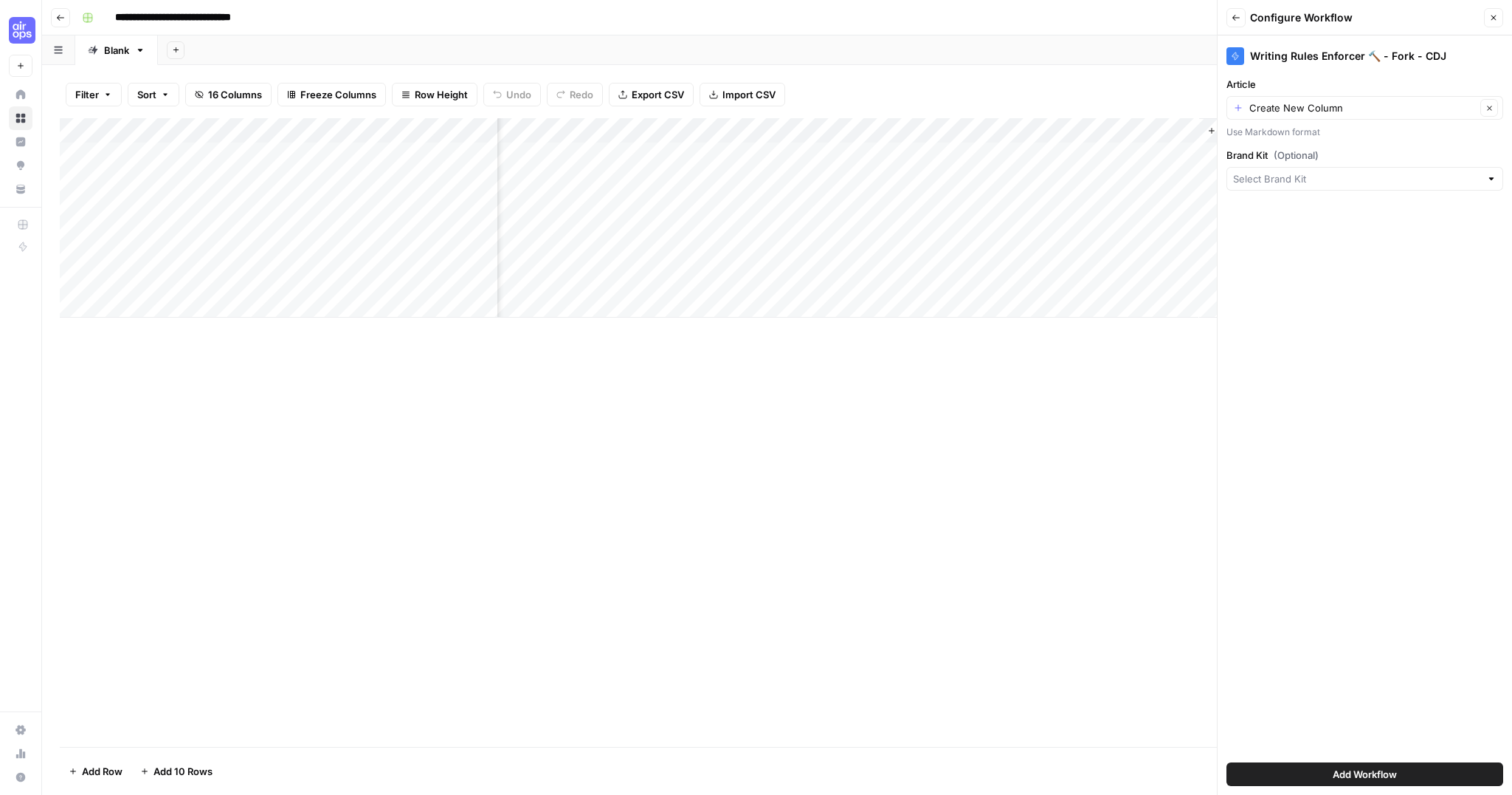
click at [1304, 503] on div "Writing Rules Enforcer 🔨 - Fork - CDJ Article Create New Column Clear Use Markd…" at bounding box center [1365, 415] width 294 height 759
click at [1261, 177] on input "Brand Kit (Optional)" at bounding box center [1357, 178] width 247 height 15
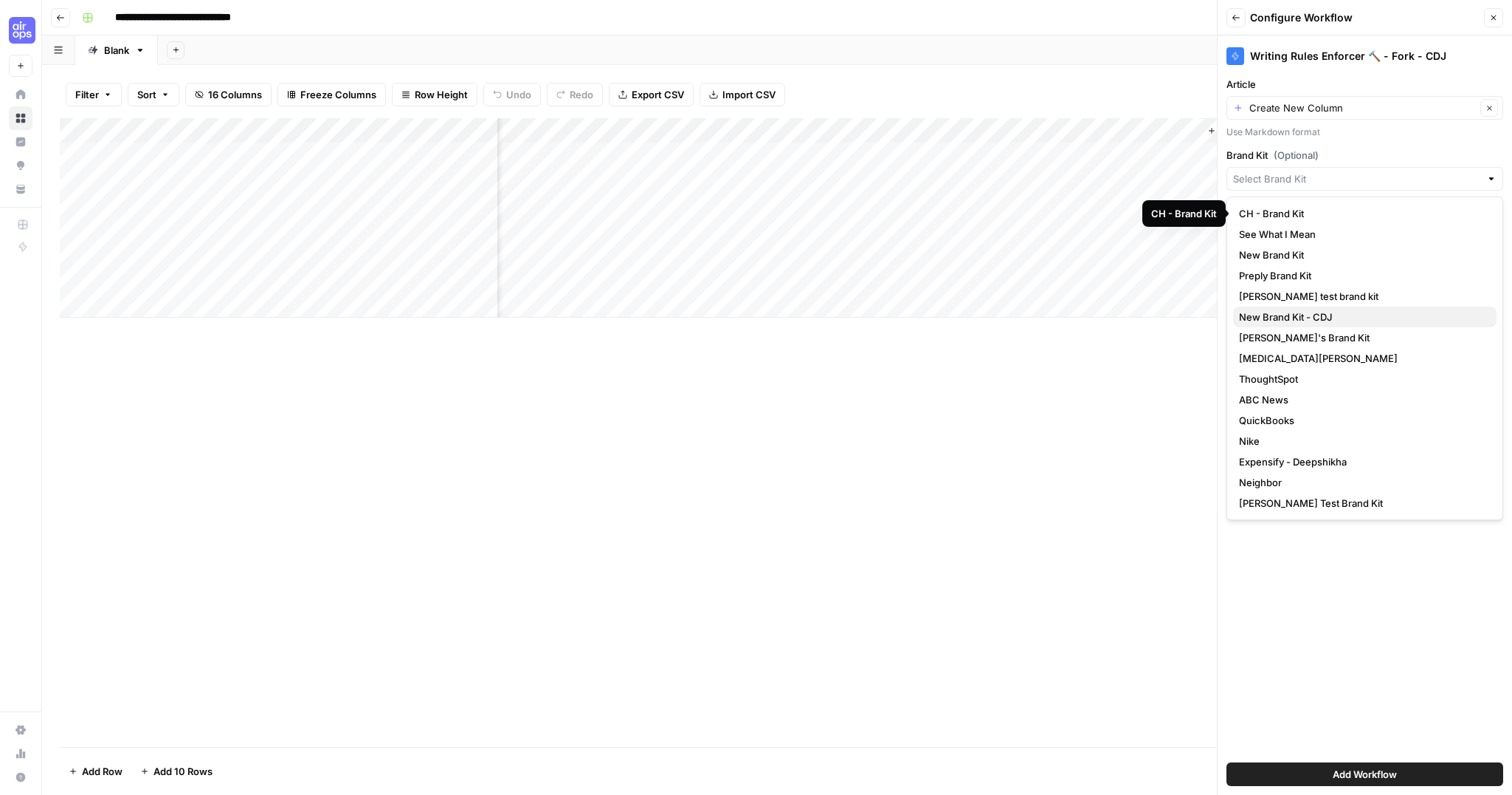
click at [1277, 318] on span "New Brand Kit - CDJ" at bounding box center [1362, 317] width 246 height 15
type input "New Brand Kit - CDJ"
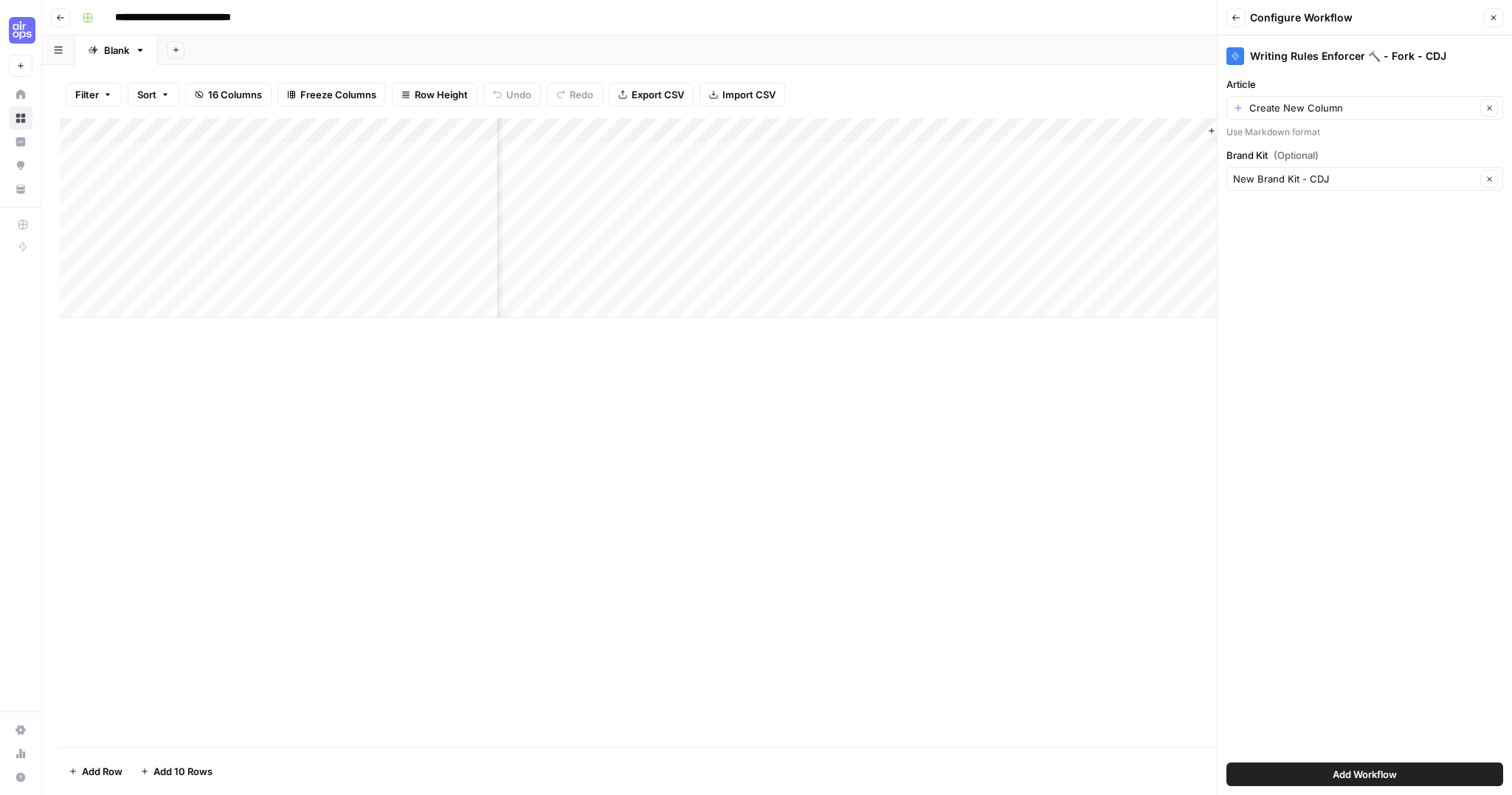
click at [1141, 364] on div "Add Column" at bounding box center [777, 432] width 1435 height 629
click at [1339, 774] on span "Add Workflow" at bounding box center [1365, 774] width 64 height 15
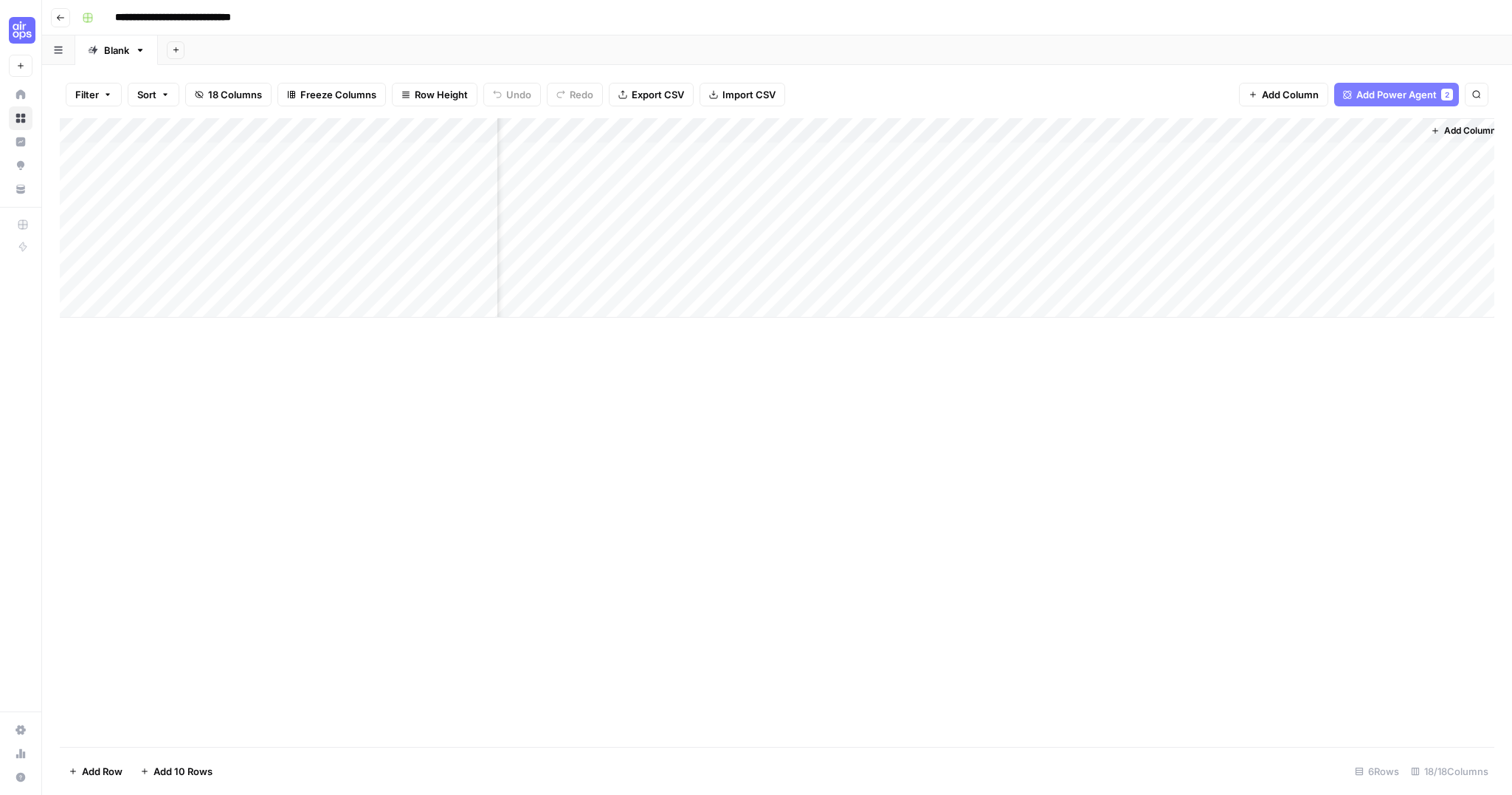
scroll to position [0, 1693]
click at [946, 153] on div "Add Column" at bounding box center [777, 217] width 1435 height 200
click at [927, 136] on div "Add Column" at bounding box center [777, 217] width 1435 height 200
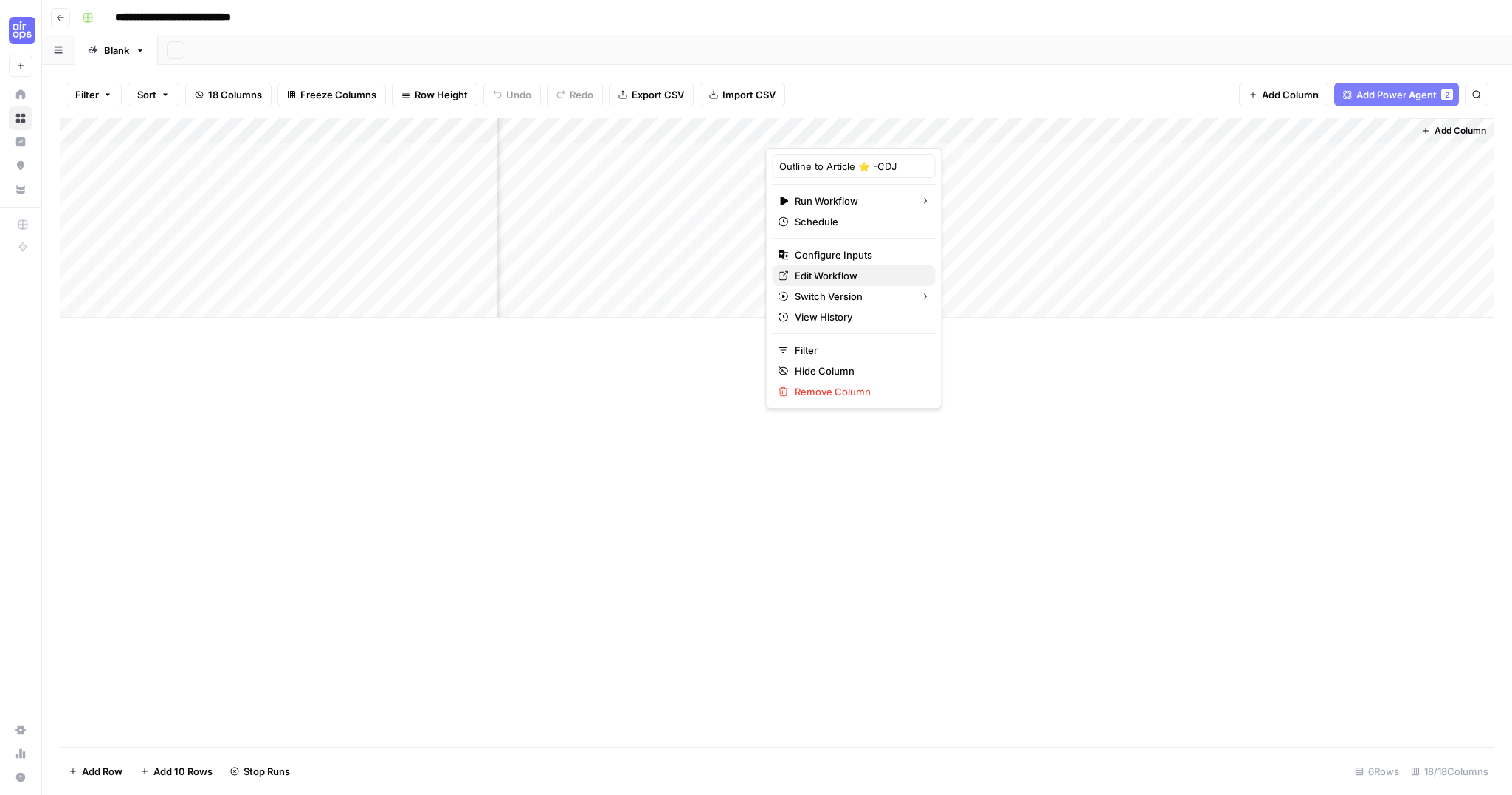
click at [847, 272] on span "Edit Workflow" at bounding box center [859, 275] width 129 height 15
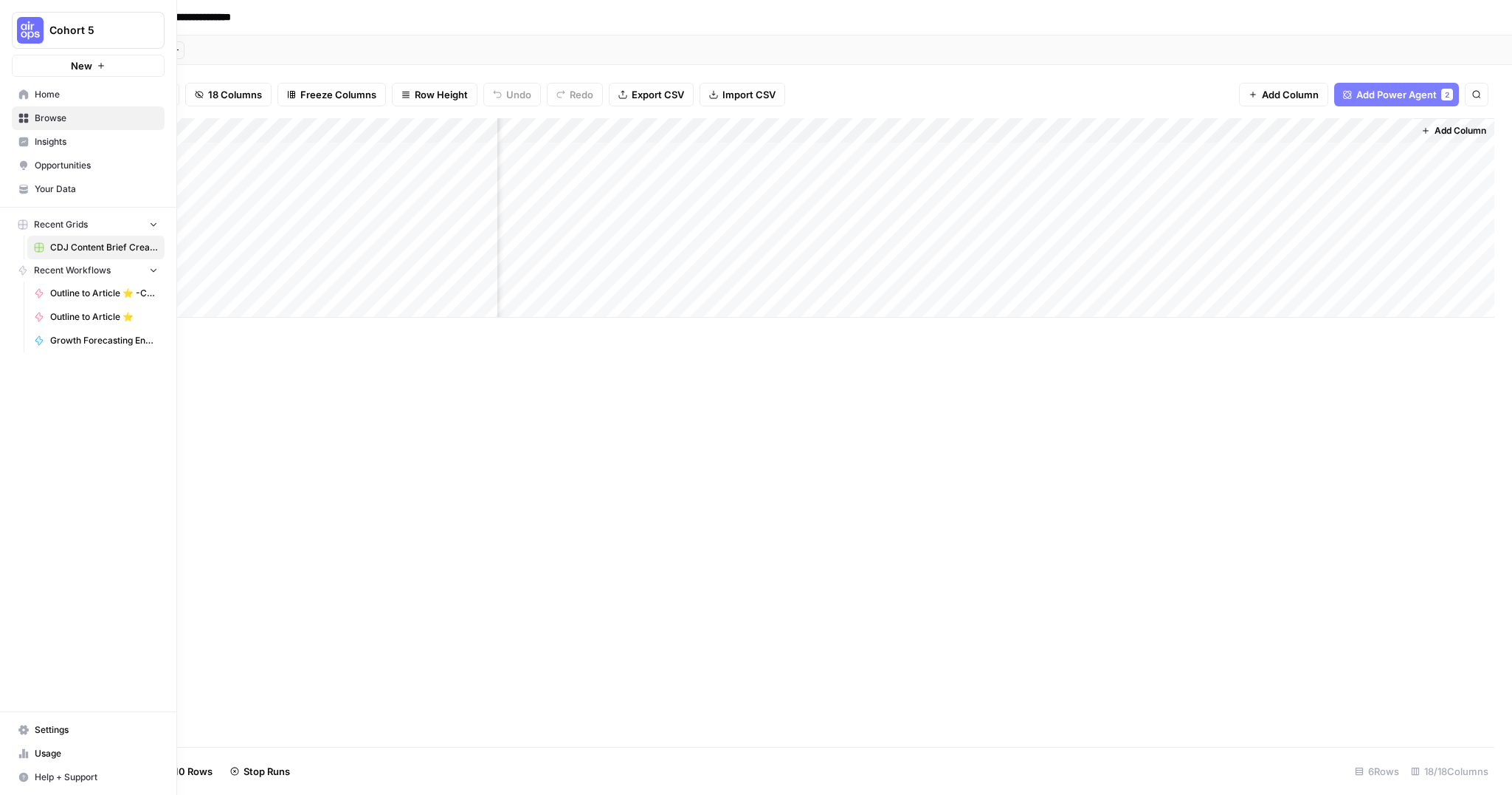
click at [57, 189] on span "Your Data" at bounding box center [96, 189] width 123 height 14
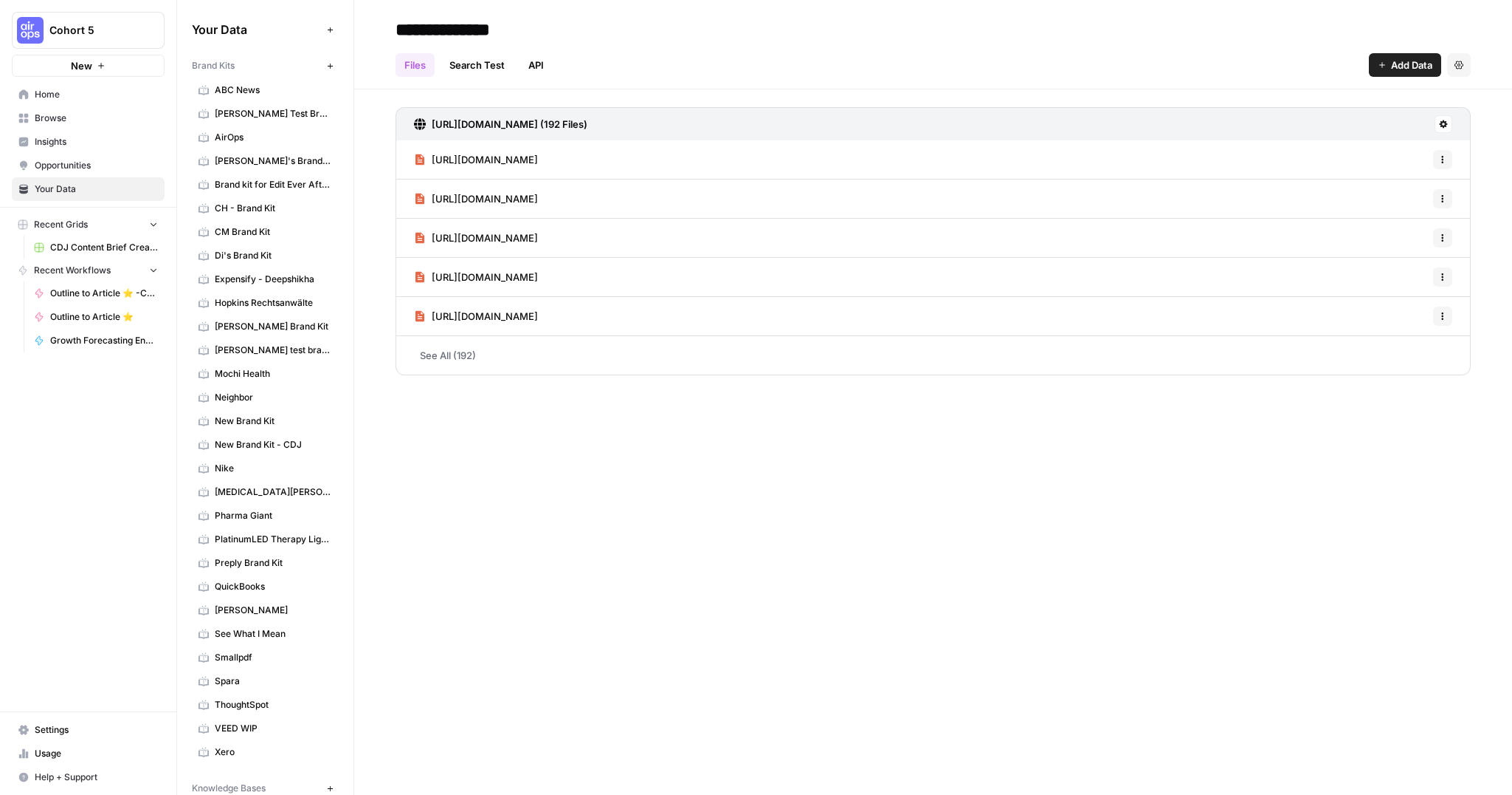
scroll to position [1, 0]
click at [244, 439] on span "New Brand Kit - CDJ" at bounding box center [274, 443] width 118 height 14
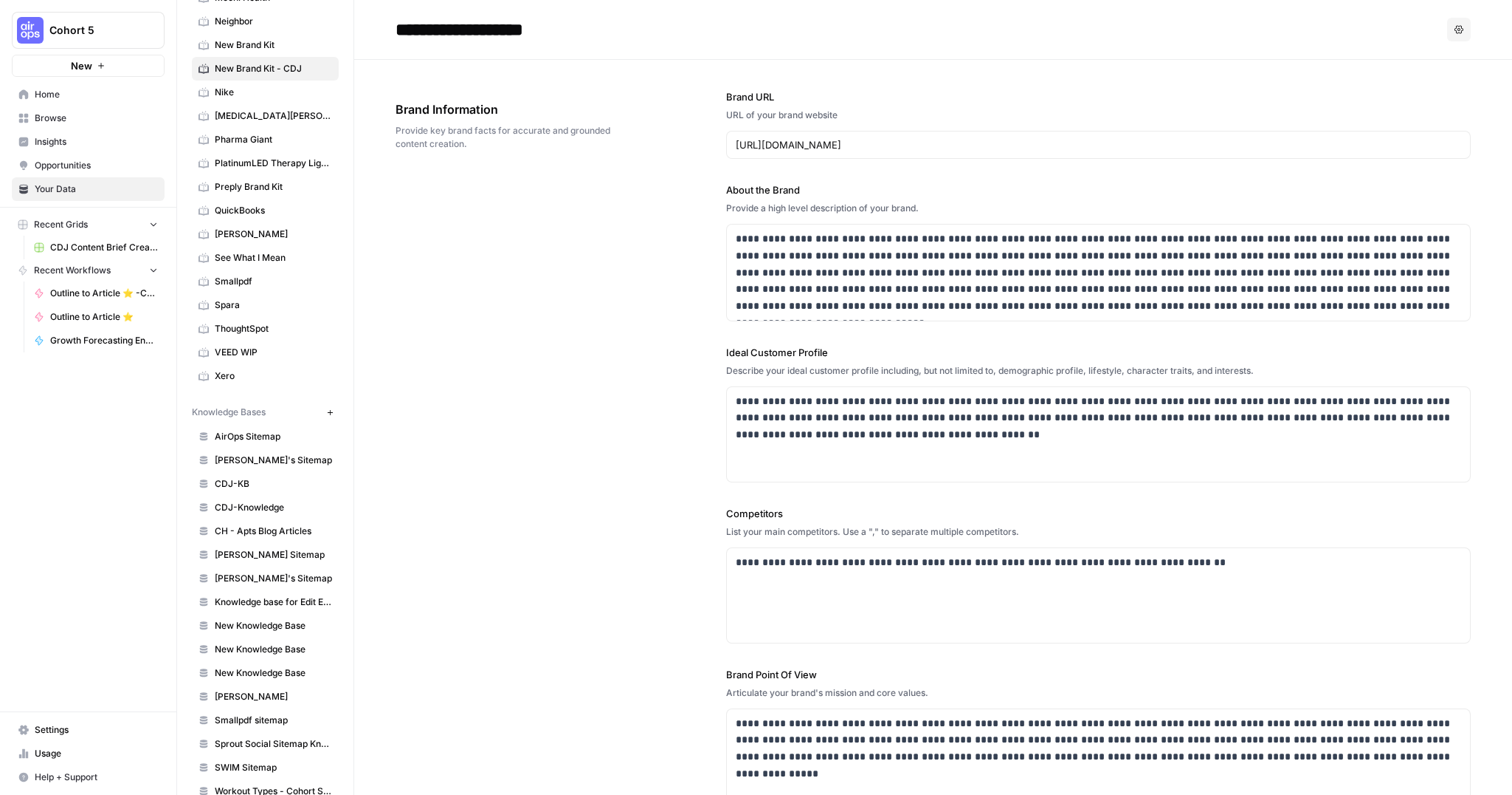
scroll to position [402, 0]
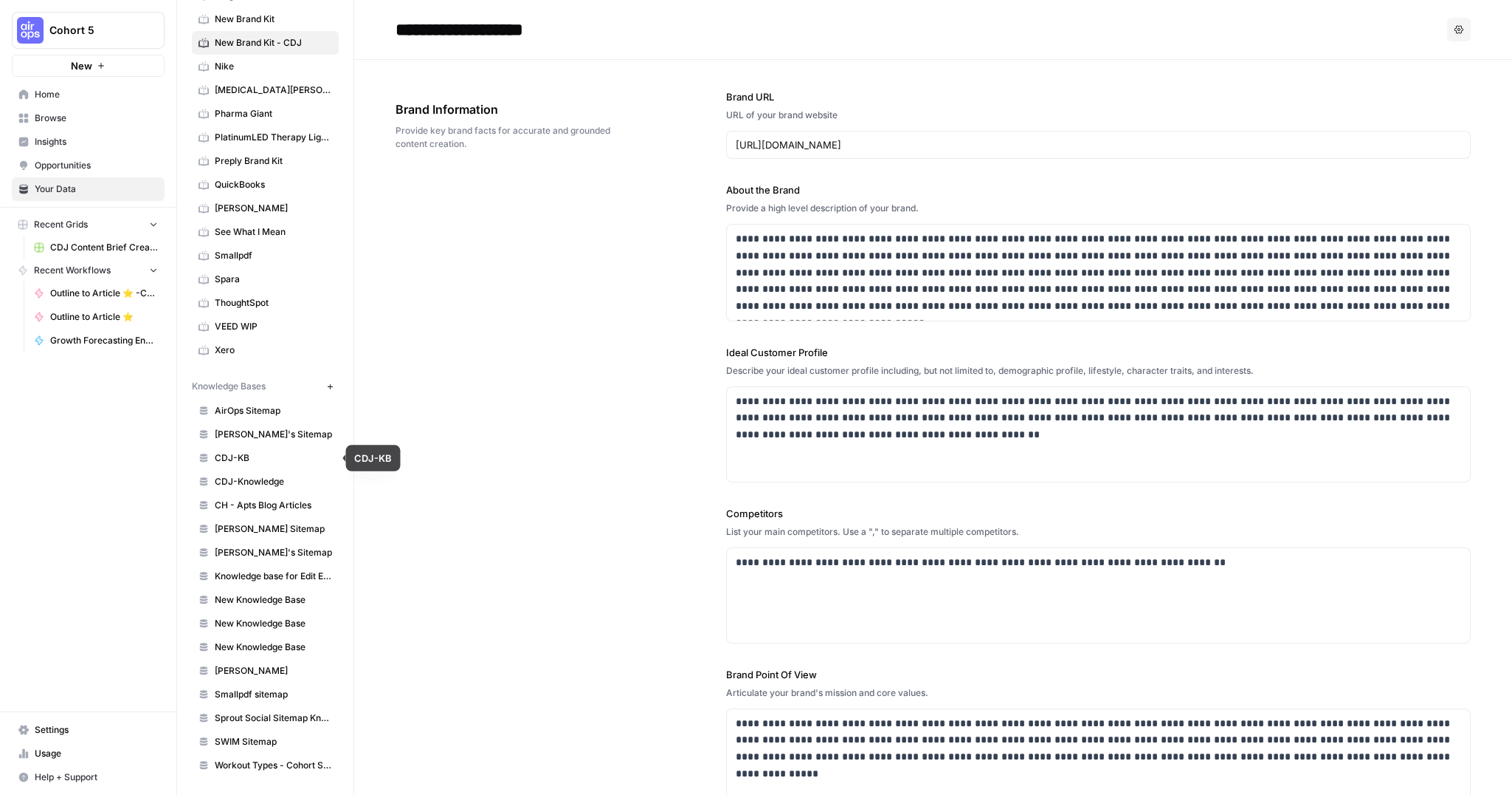
click at [277, 463] on span "CDJ-KB" at bounding box center [274, 458] width 118 height 14
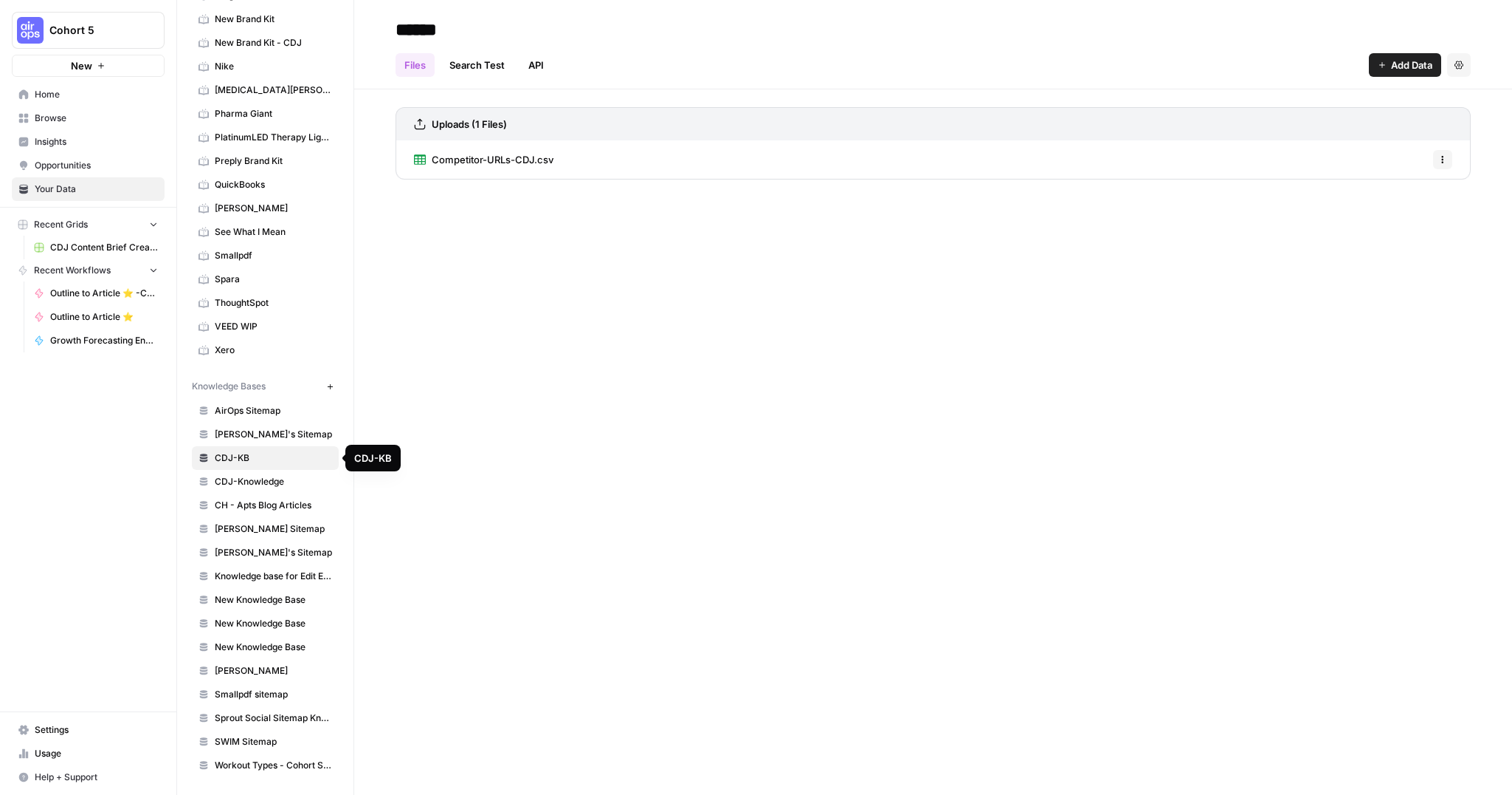
click at [263, 479] on span "CDJ-Knowledge" at bounding box center [274, 481] width 118 height 14
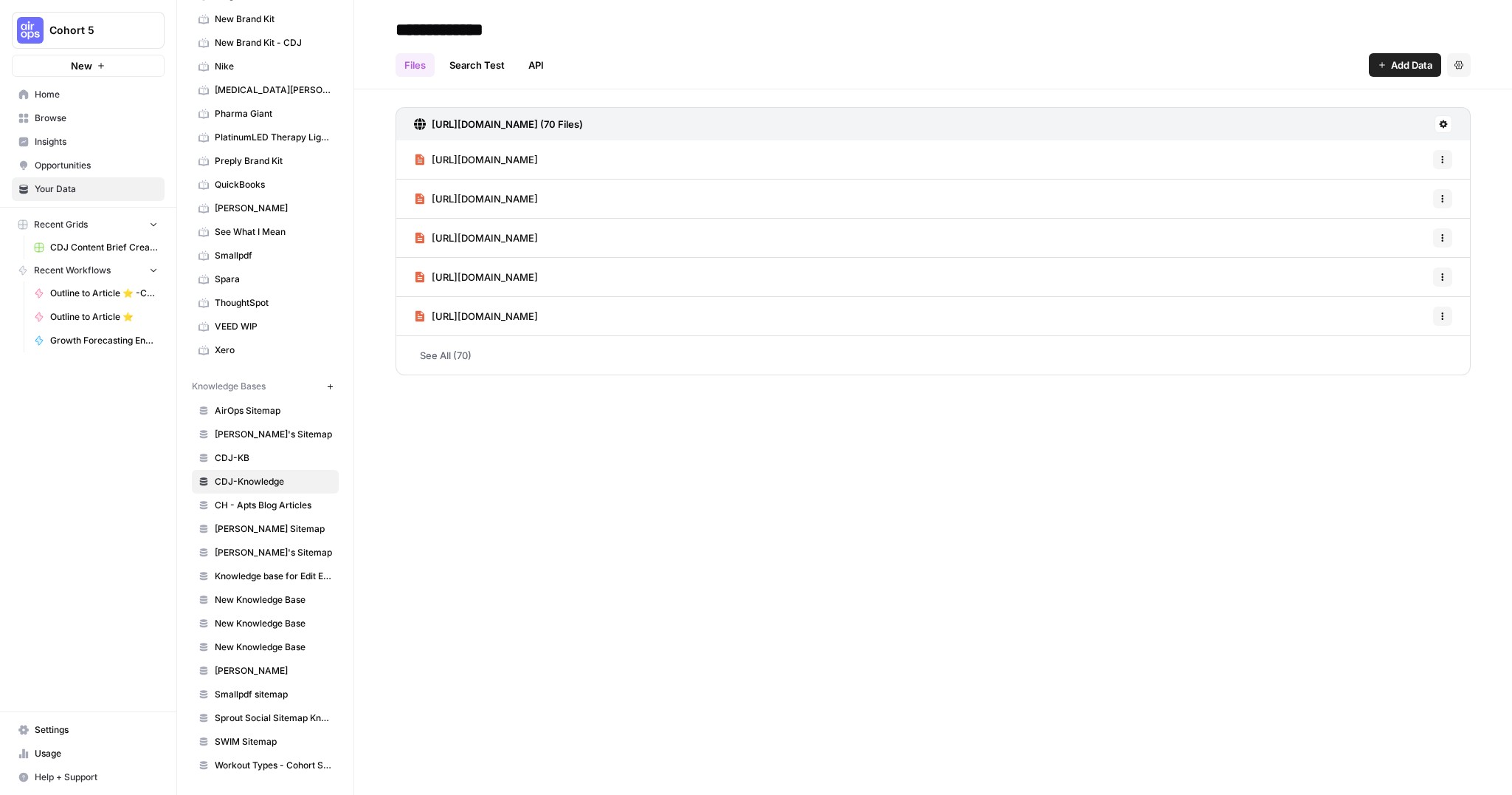
click at [53, 120] on span "Browse" at bounding box center [96, 118] width 123 height 14
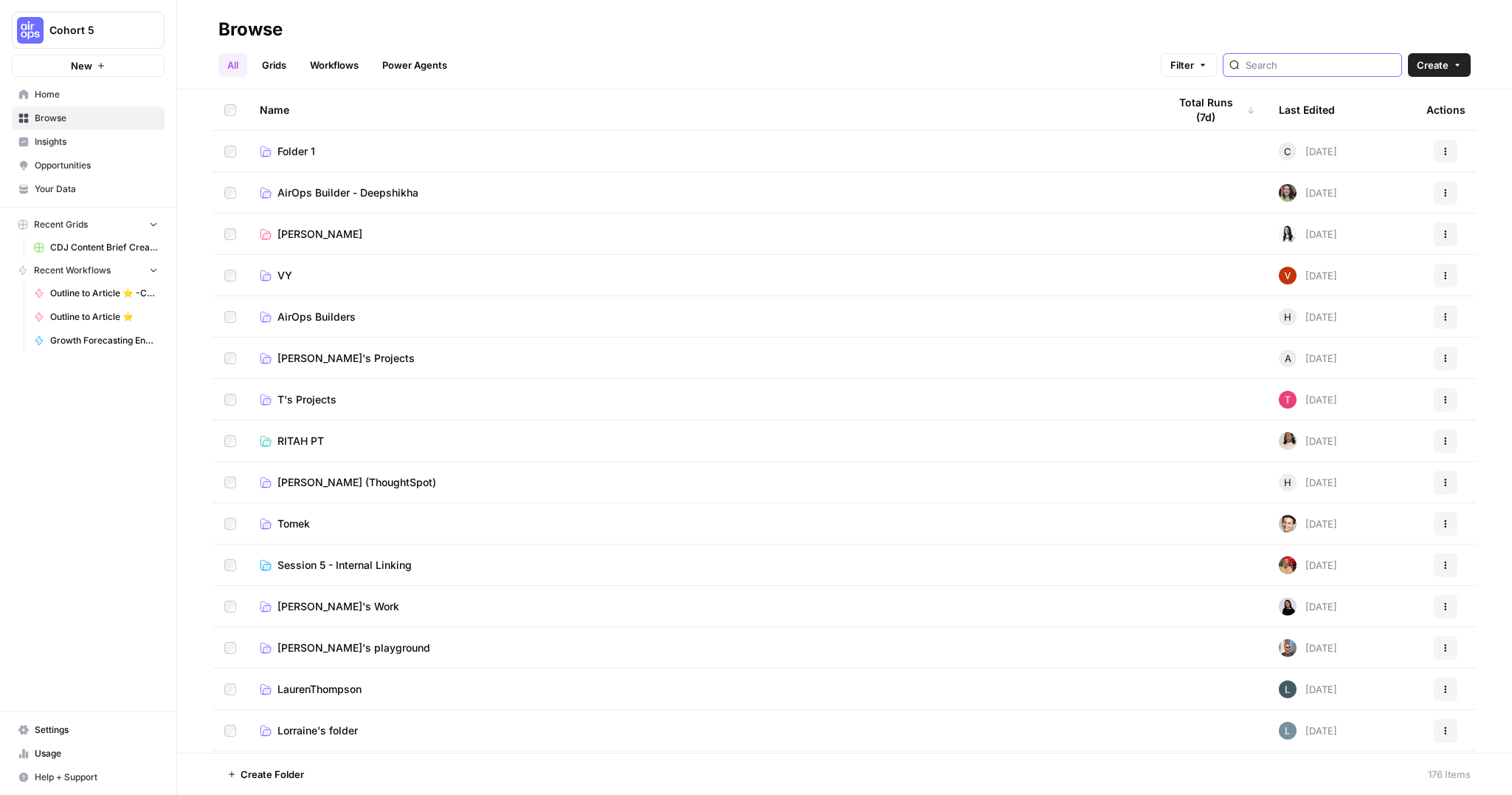
click at [1307, 66] on input "search" at bounding box center [1320, 64] width 150 height 15
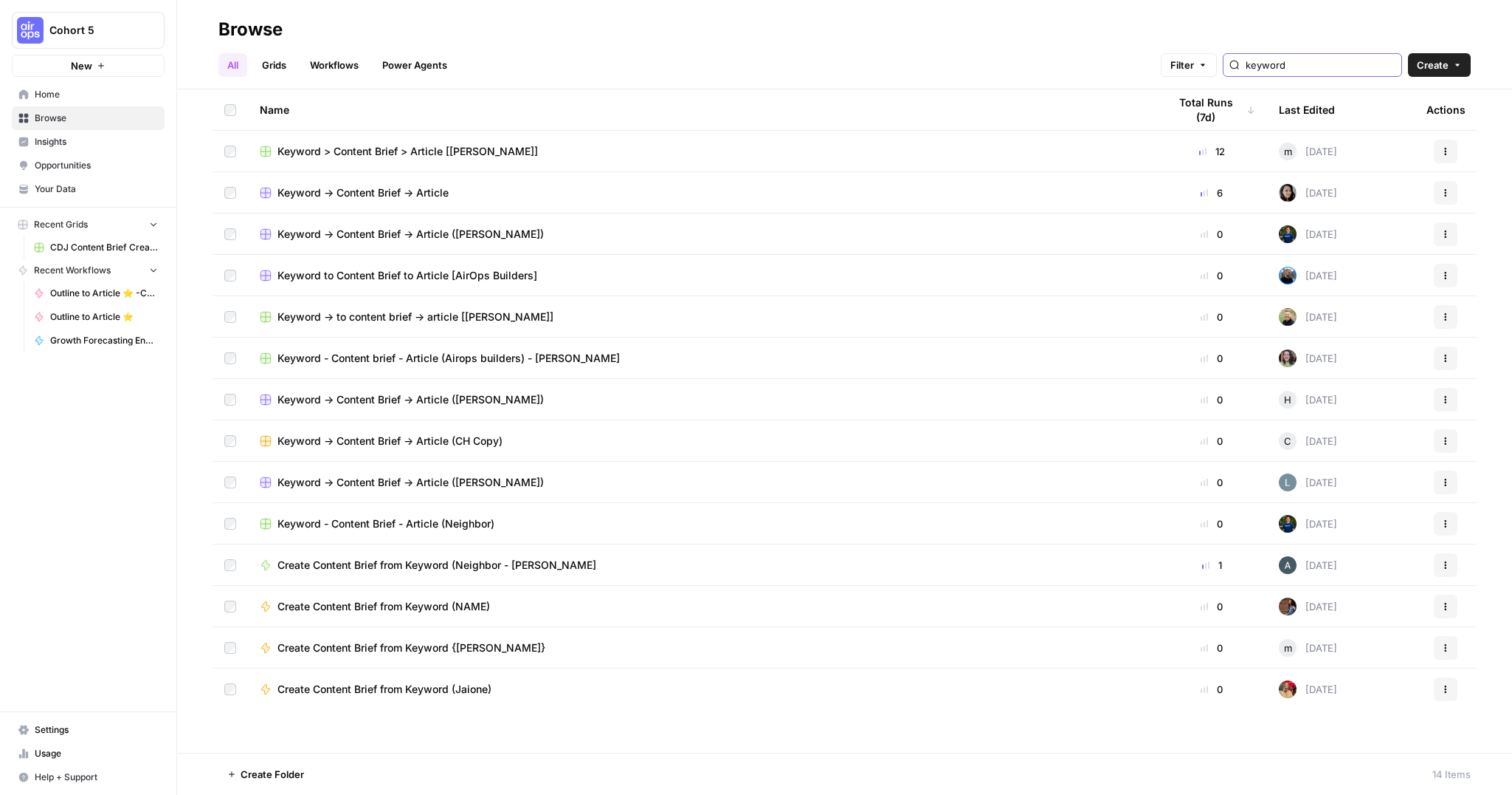
type input "keyword"
click at [1443, 187] on button "Actions" at bounding box center [1446, 193] width 24 height 24
click at [330, 185] on span "Keyword -> Content Brief -> Article" at bounding box center [363, 193] width 171 height 15
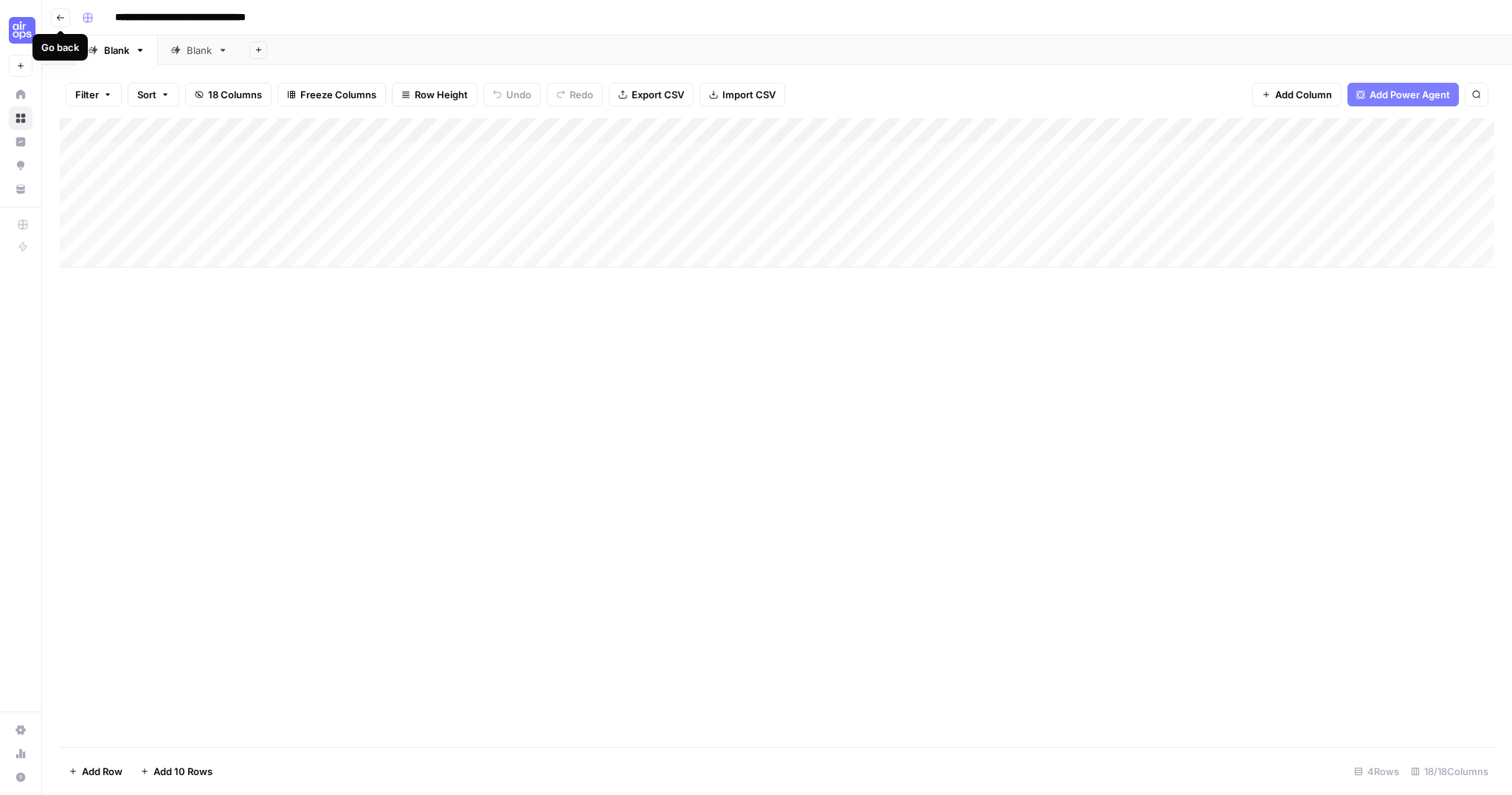
click at [63, 19] on icon "button" at bounding box center [60, 18] width 9 height 9
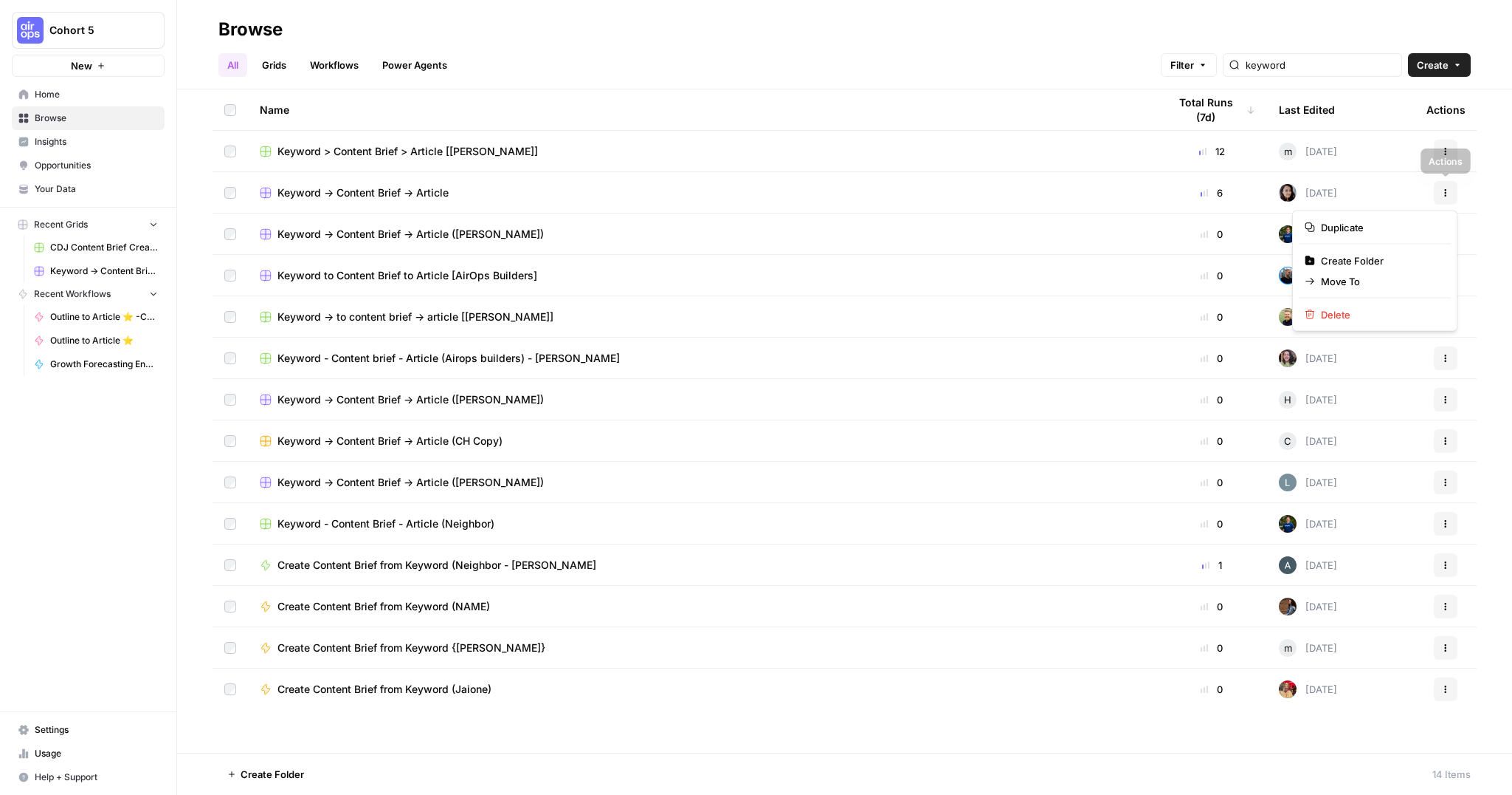
click at [1440, 193] on button "Actions" at bounding box center [1446, 193] width 24 height 24
click at [1351, 230] on span "Duplicate" at bounding box center [1380, 228] width 118 height 15
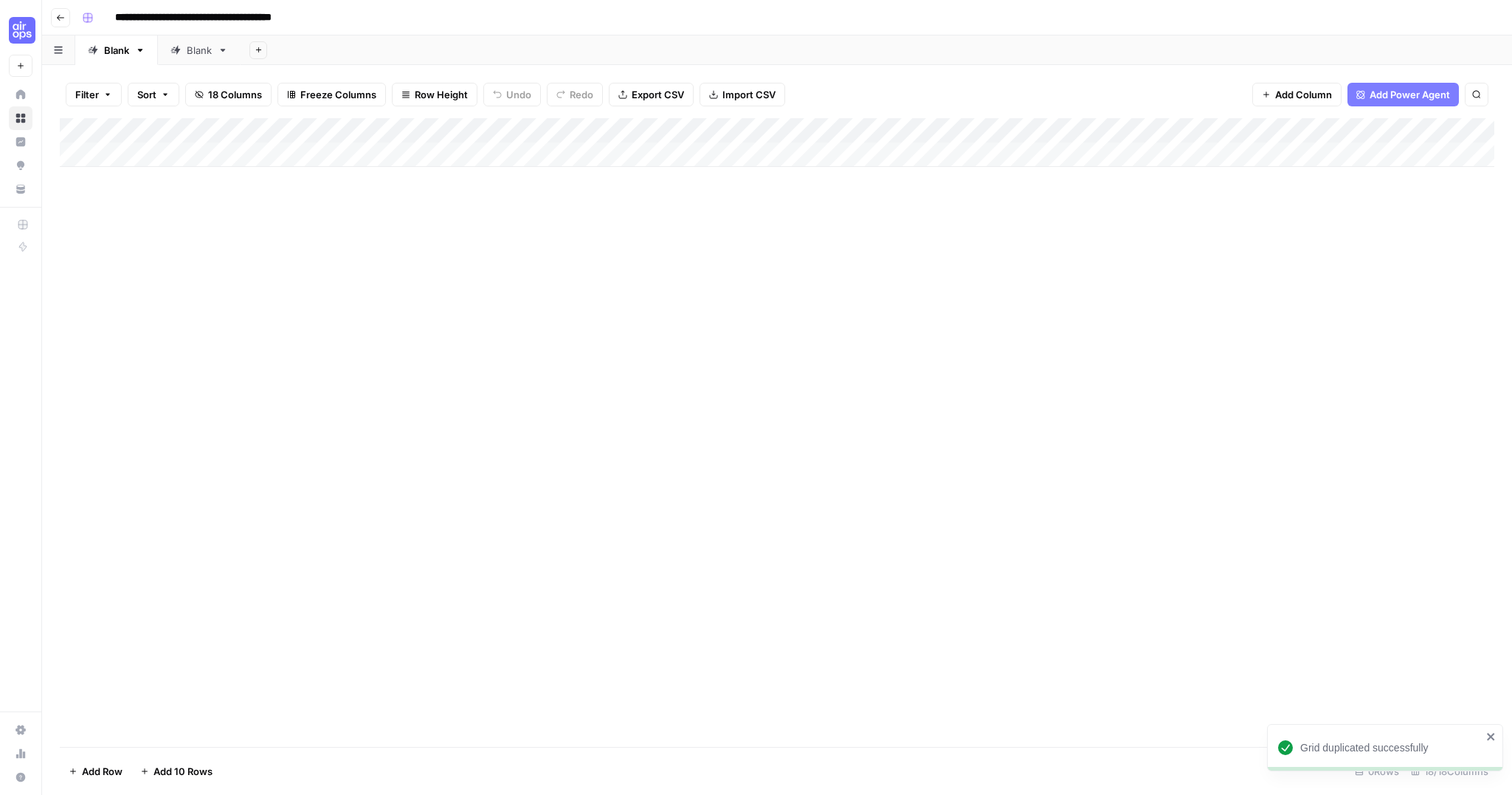
click at [297, 16] on input "**********" at bounding box center [220, 18] width 223 height 24
drag, startPoint x: 293, startPoint y: 17, endPoint x: 401, endPoint y: 23, distance: 108.2
click at [401, 23] on div "**********" at bounding box center [787, 18] width 1421 height 24
type input "**********"
click at [61, 18] on icon "button" at bounding box center [60, 18] width 9 height 9
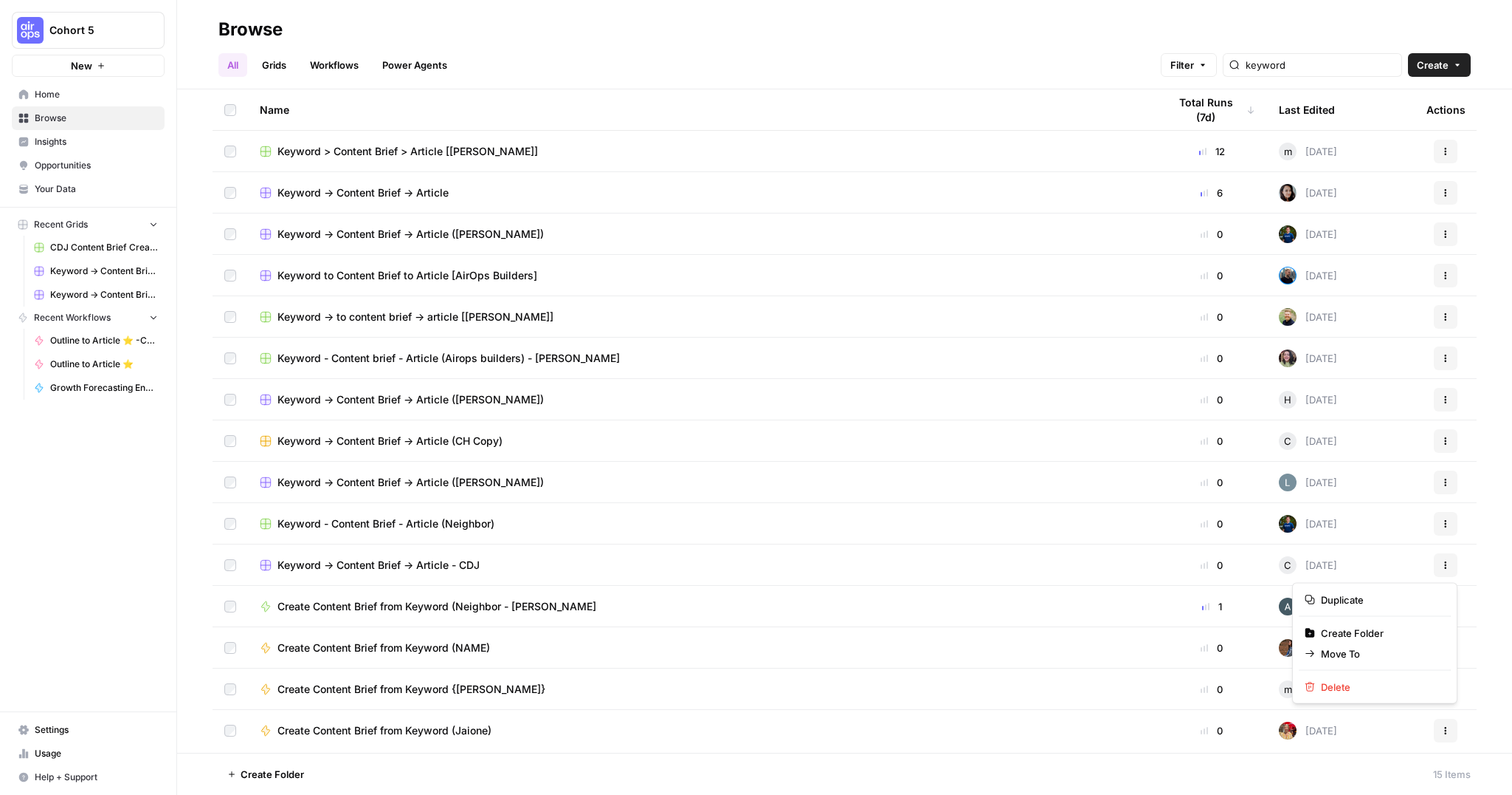
click at [1443, 561] on icon "button" at bounding box center [1445, 564] width 9 height 9
click at [1344, 626] on span "Create Folder" at bounding box center [1380, 633] width 118 height 15
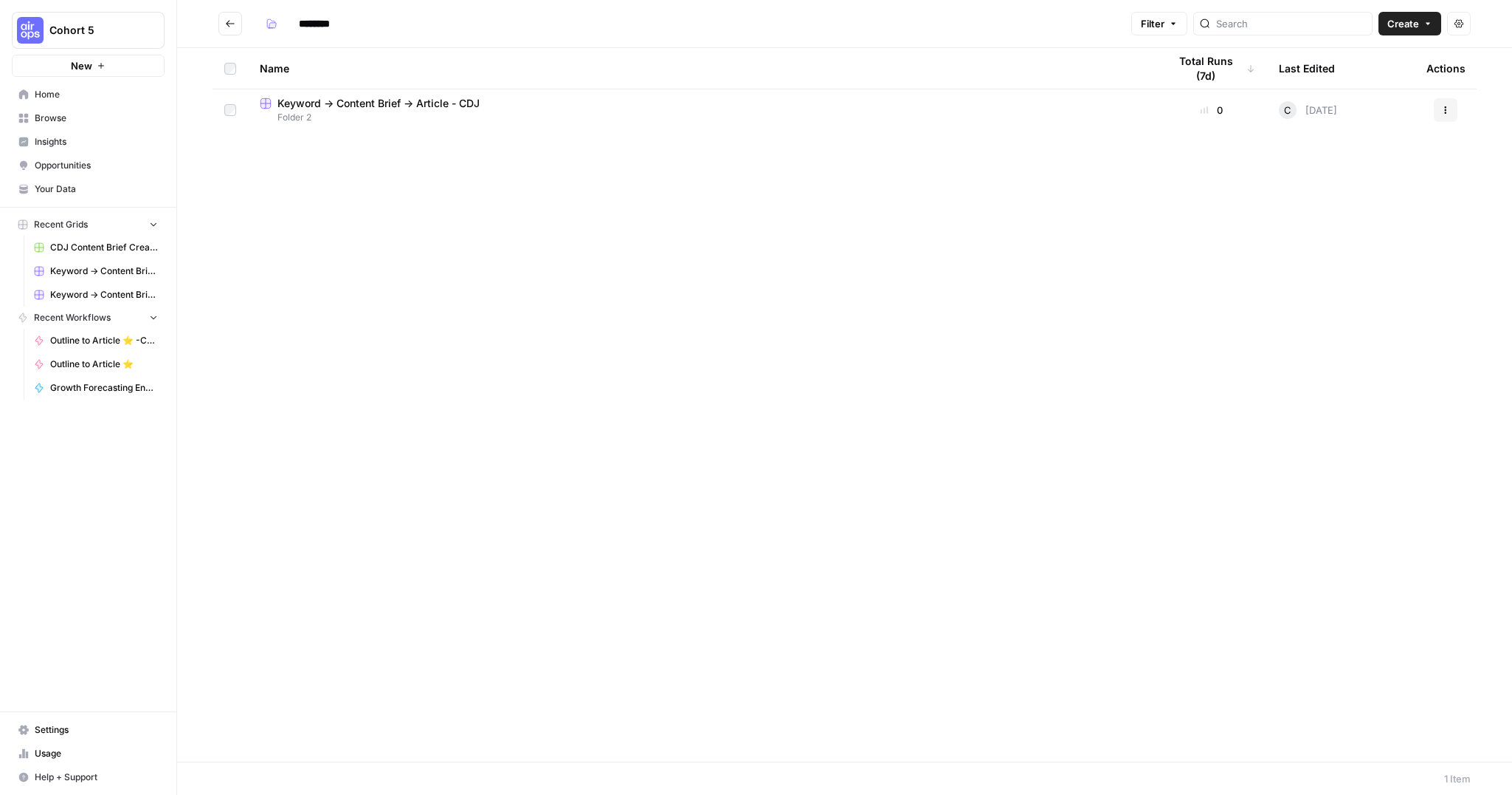
click at [1443, 119] on button "Actions" at bounding box center [1446, 110] width 24 height 24
click at [1362, 197] on span "Move To" at bounding box center [1380, 198] width 118 height 15
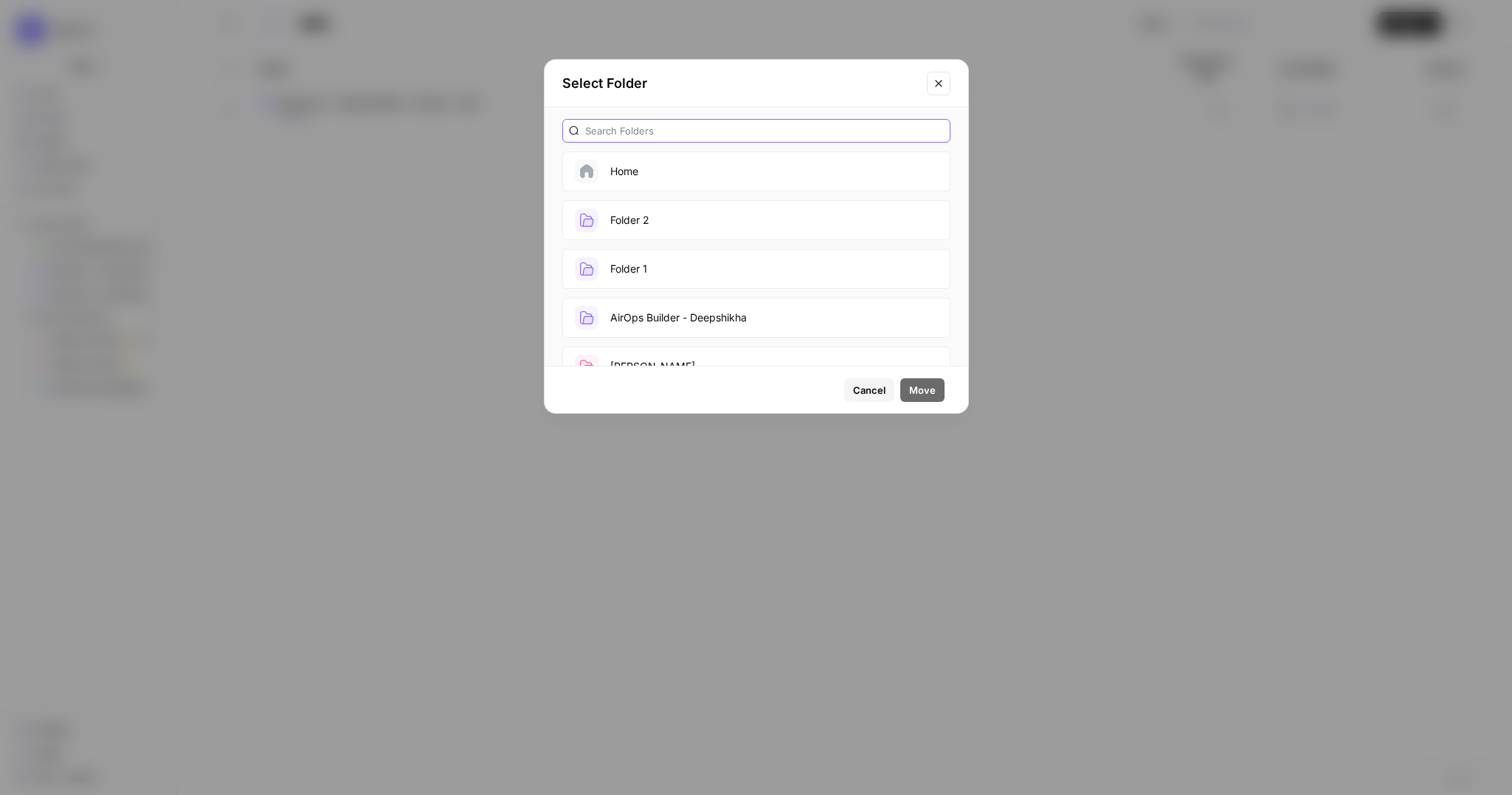
click at [646, 136] on input "text" at bounding box center [764, 131] width 359 height 15
type input "CDJ"
click at [639, 223] on button "CDJ Folder" at bounding box center [756, 220] width 388 height 40
click at [936, 383] on button "Move" at bounding box center [923, 390] width 45 height 24
type input "**********"
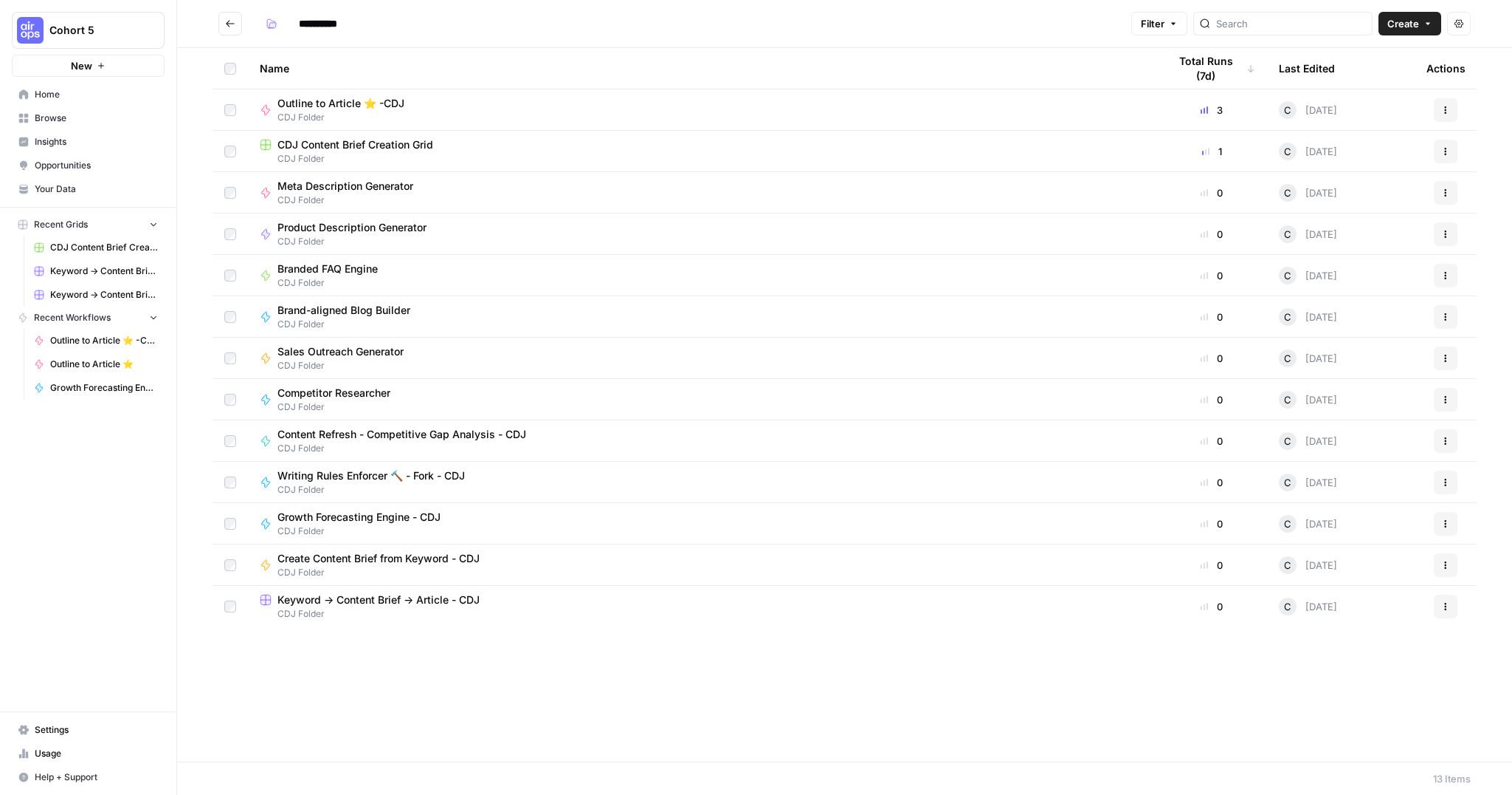
click at [410, 602] on span "Keyword -> Content Brief -> Article - CDJ" at bounding box center [379, 599] width 202 height 15
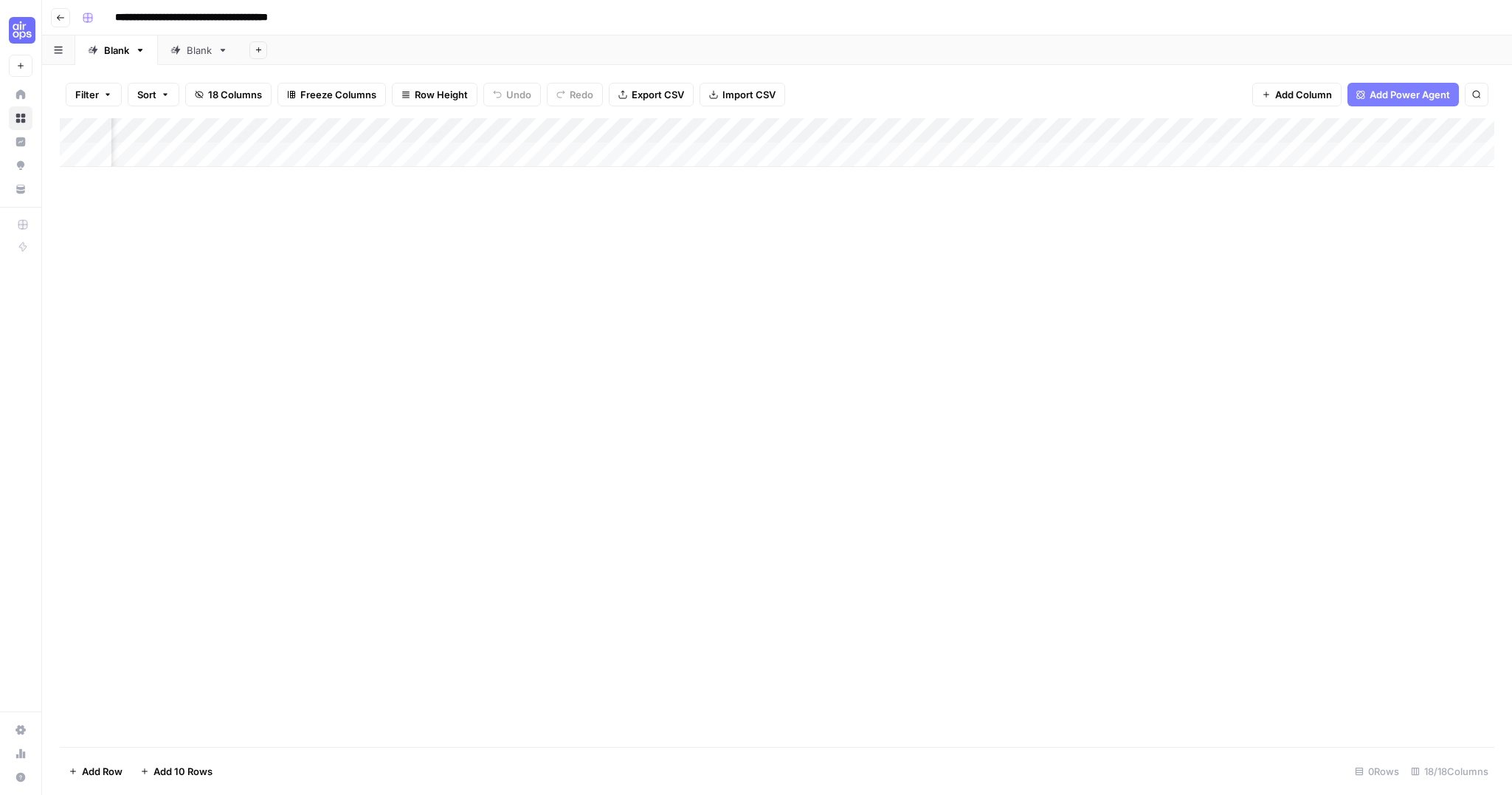
scroll to position [0, 1242]
click at [1248, 131] on div "Add Column" at bounding box center [777, 142] width 1435 height 49
click at [1173, 251] on span "Configure Inputs" at bounding box center [1202, 255] width 129 height 15
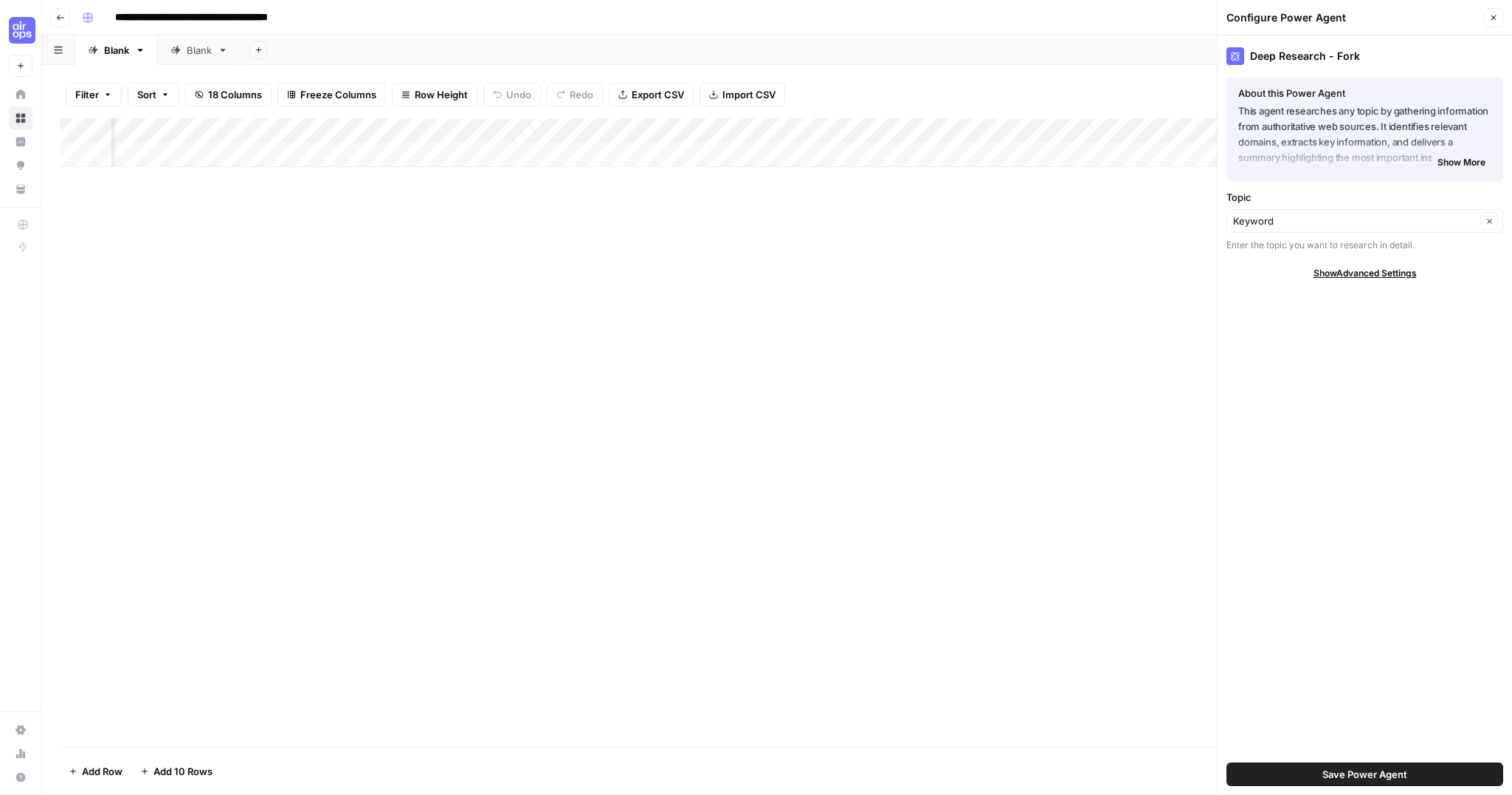
click at [1497, 16] on icon "button" at bounding box center [1494, 18] width 9 height 9
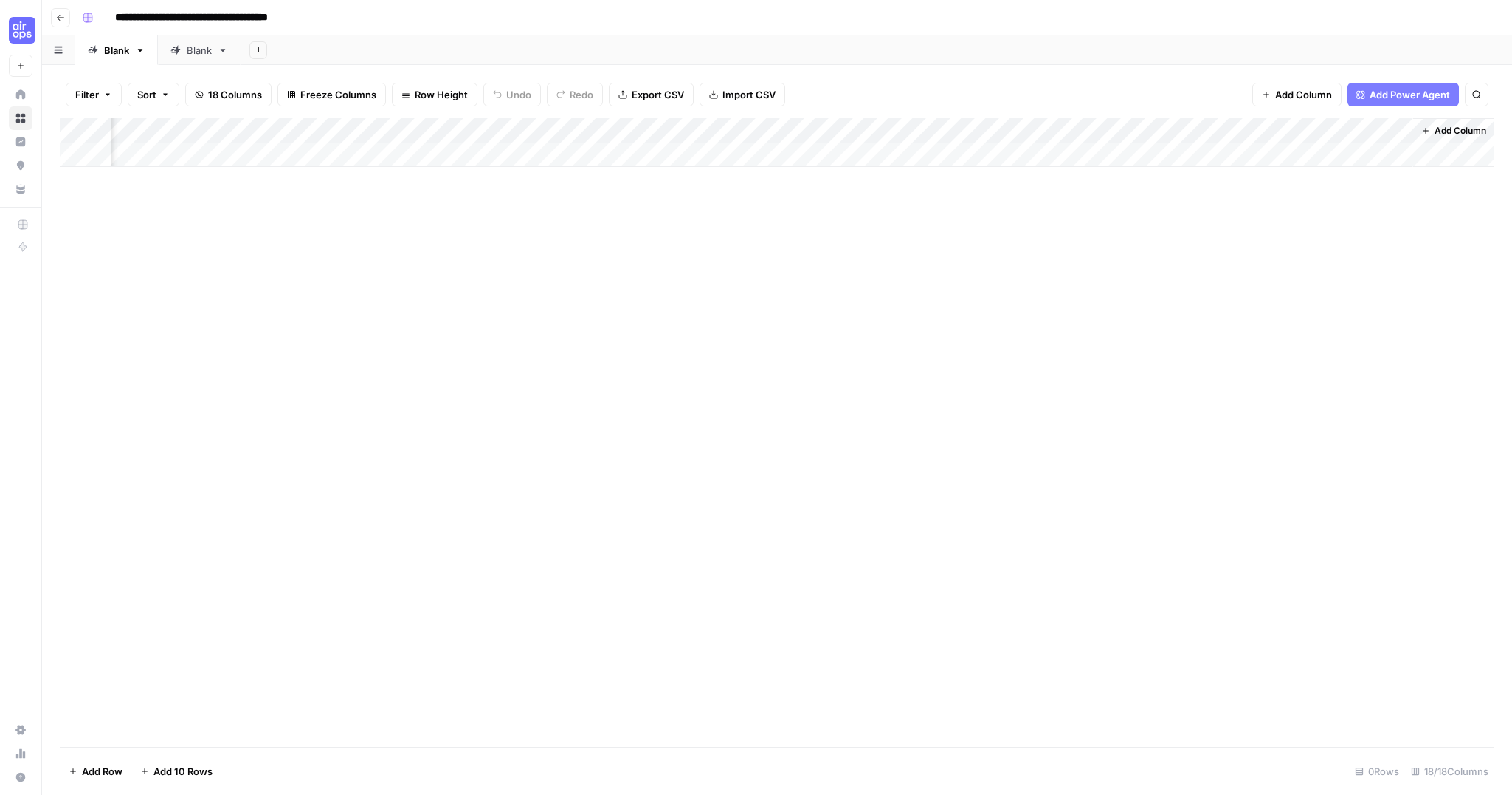
click at [1250, 133] on div "Add Column" at bounding box center [777, 142] width 1435 height 49
drag, startPoint x: 1219, startPoint y: 131, endPoint x: 1235, endPoint y: 131, distance: 16.0
click at [1219, 131] on div at bounding box center [1194, 132] width 171 height 29
drag, startPoint x: 1246, startPoint y: 132, endPoint x: 1190, endPoint y: 89, distance: 70.6
click at [1238, 131] on div at bounding box center [1194, 132] width 171 height 29
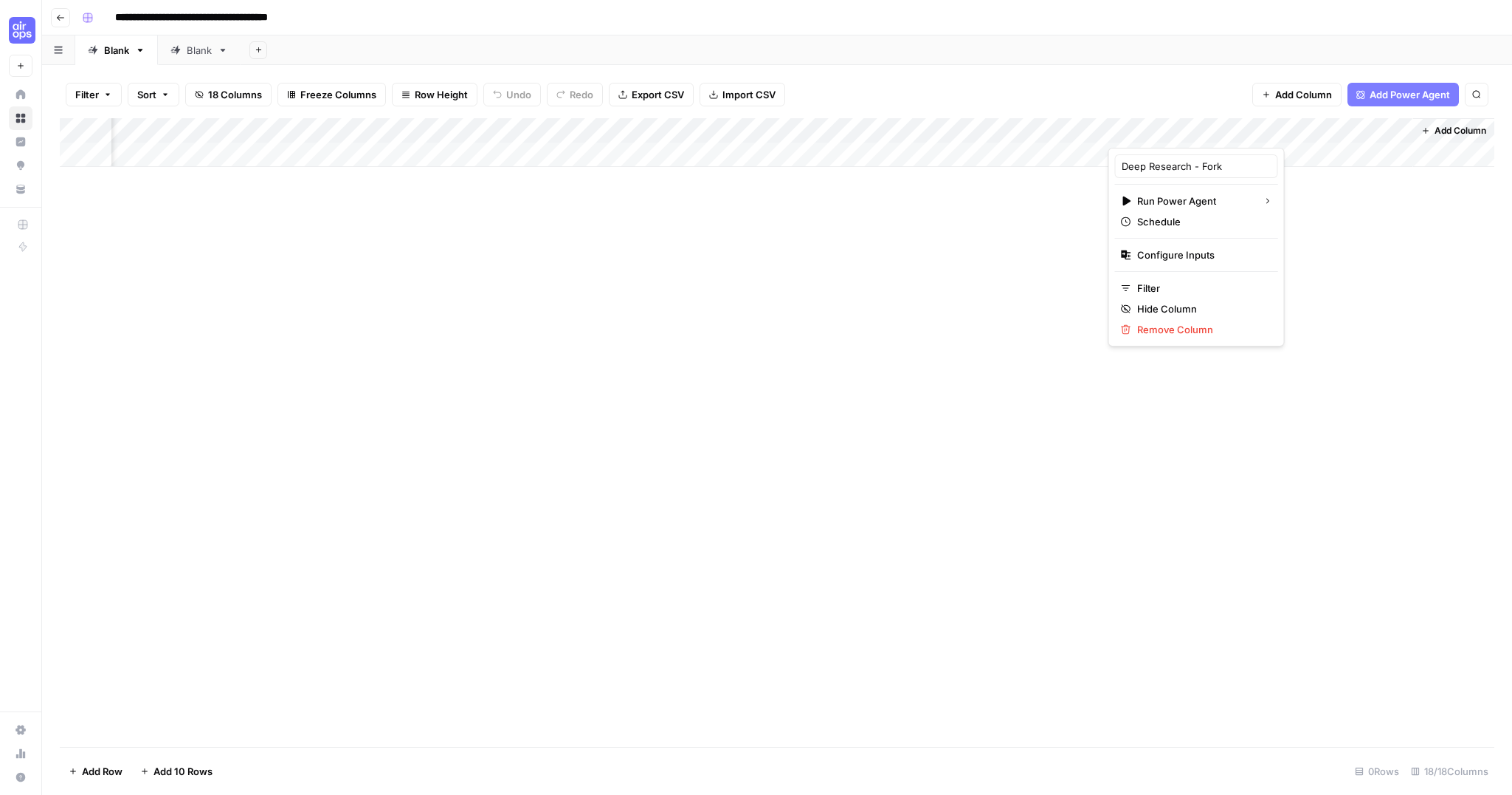
click at [1189, 87] on div "Filter Sort 18 Columns Freeze Columns Row Height Undo Redo Export CSV Import CS…" at bounding box center [777, 94] width 1435 height 47
click at [1246, 131] on div "Add Column" at bounding box center [777, 142] width 1435 height 49
click at [954, 215] on div "Add Column" at bounding box center [777, 432] width 1435 height 629
drag, startPoint x: 965, startPoint y: 218, endPoint x: 972, endPoint y: 217, distance: 7.1
click at [969, 218] on div "Add Column" at bounding box center [777, 432] width 1435 height 629
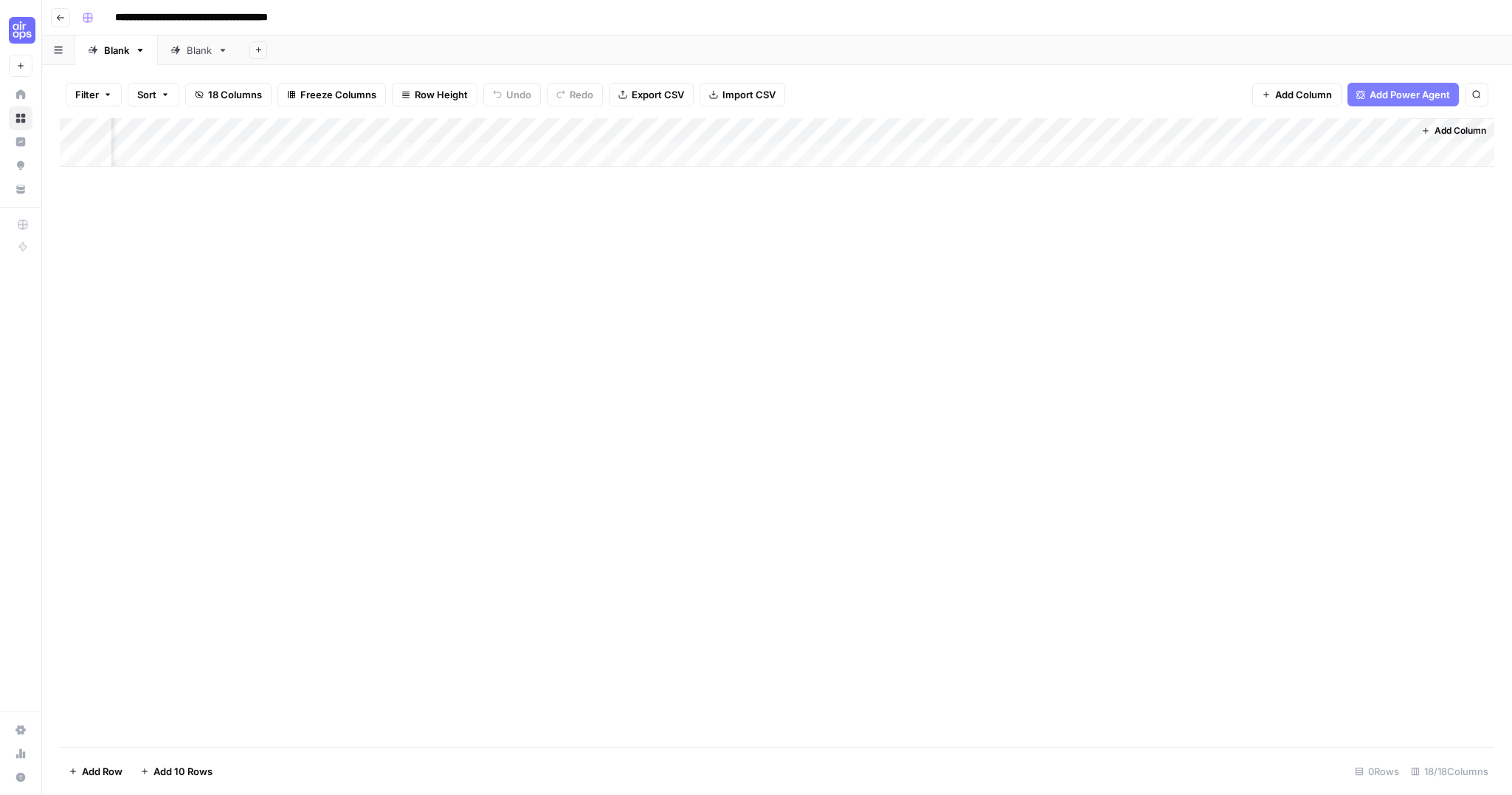
click at [1215, 151] on div "Add Column" at bounding box center [777, 142] width 1435 height 49
drag, startPoint x: 1161, startPoint y: 262, endPoint x: 1202, endPoint y: 172, distance: 98.9
click at [1161, 260] on div "Add Column" at bounding box center [777, 432] width 1435 height 629
click at [1247, 128] on div "Add Column" at bounding box center [777, 154] width 1435 height 74
click at [927, 269] on div "Add Column" at bounding box center [777, 432] width 1435 height 629
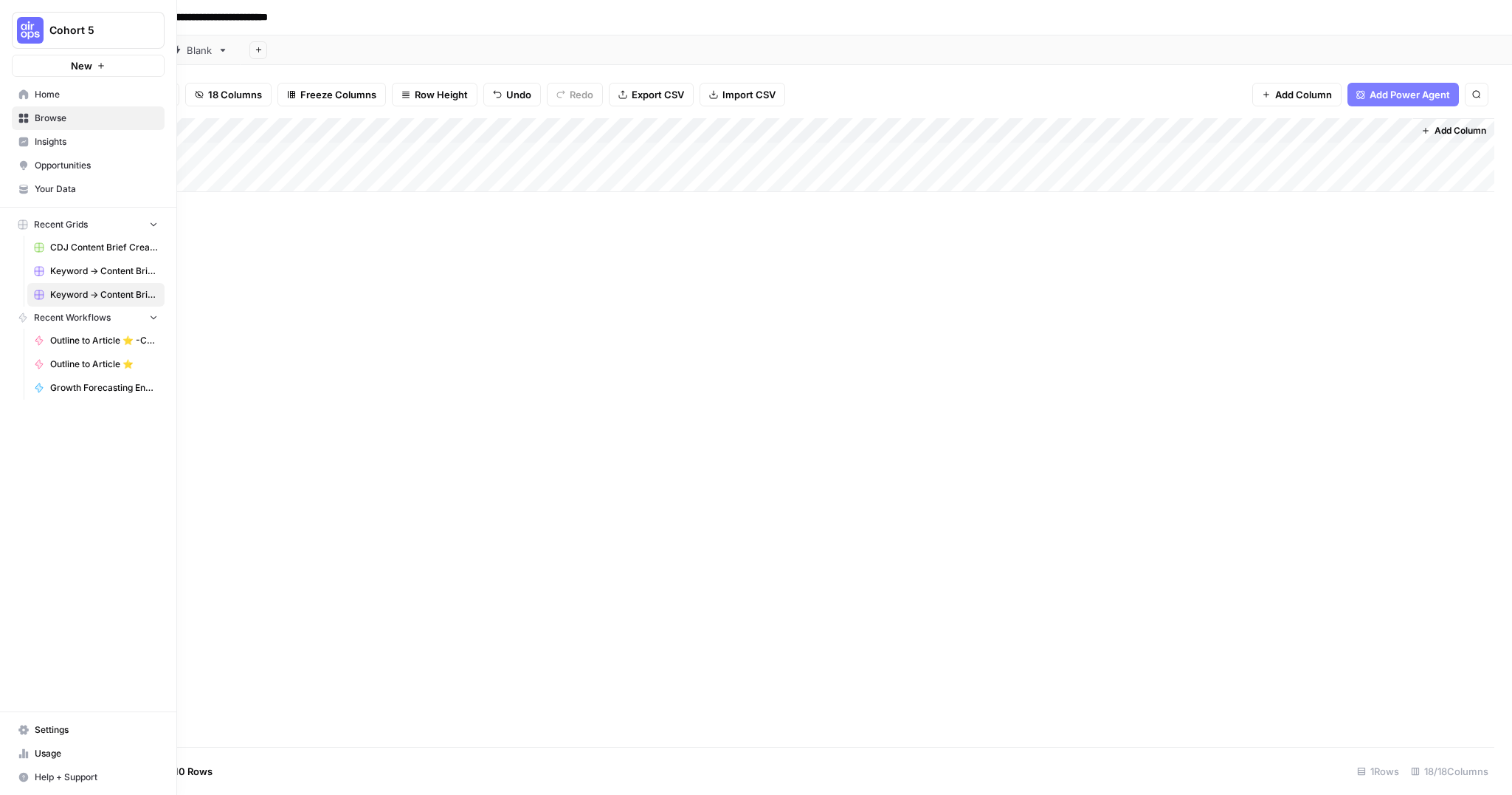
click at [24, 117] on icon at bounding box center [23, 118] width 10 height 10
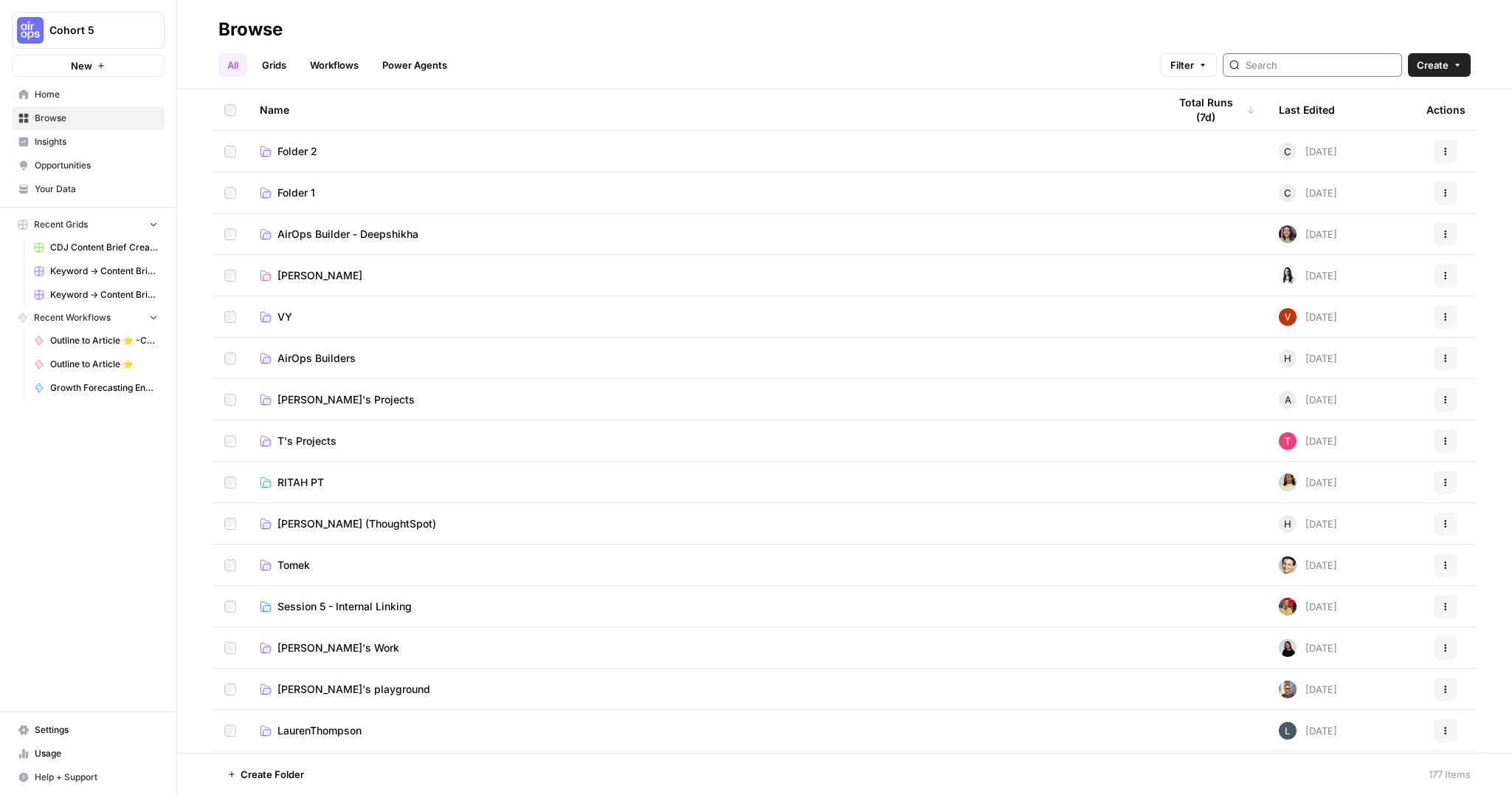
click at [1313, 62] on input "search" at bounding box center [1320, 64] width 150 height 15
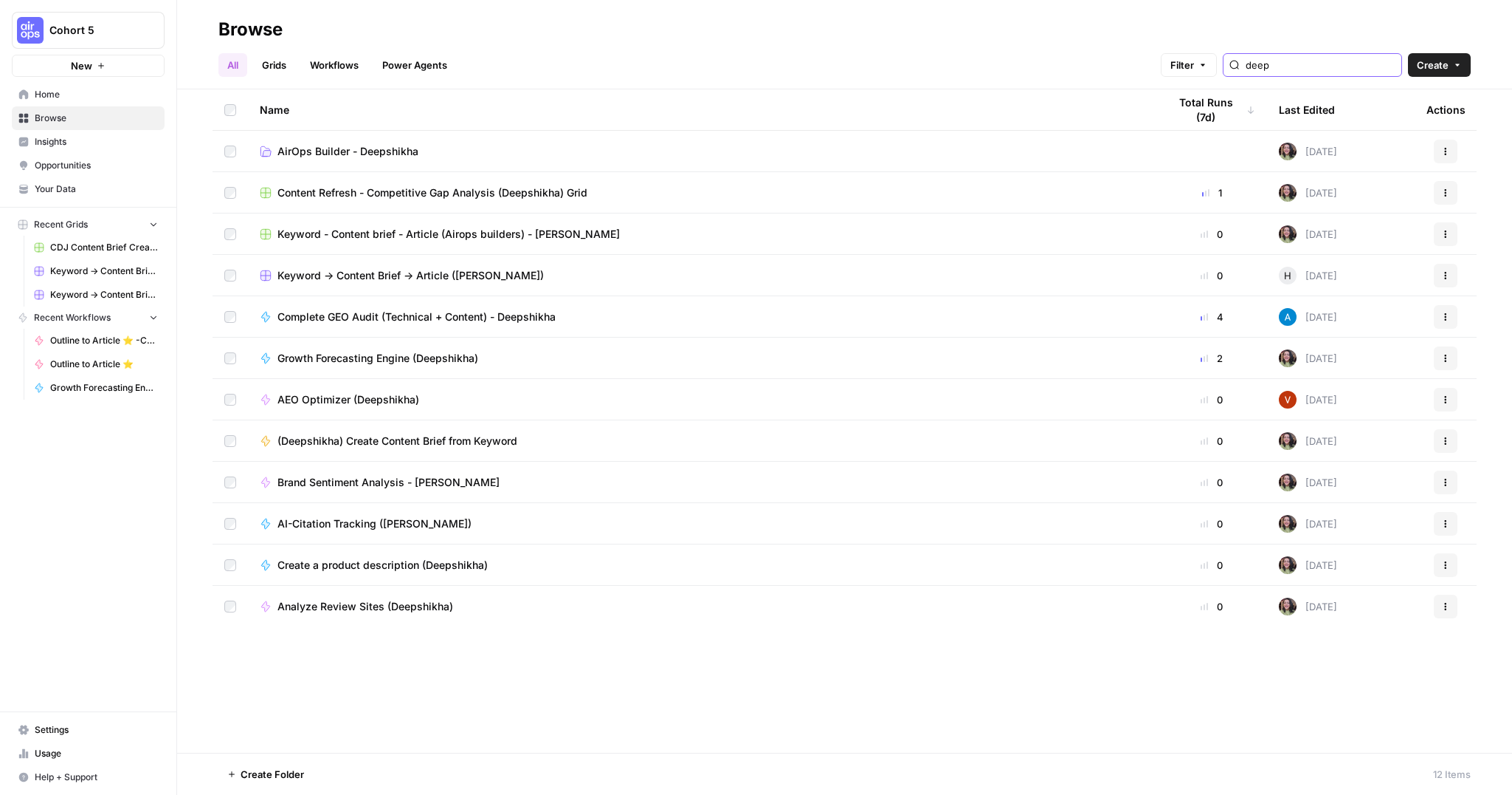
type input "deep"
click at [428, 65] on link "Power Agents" at bounding box center [415, 65] width 83 height 24
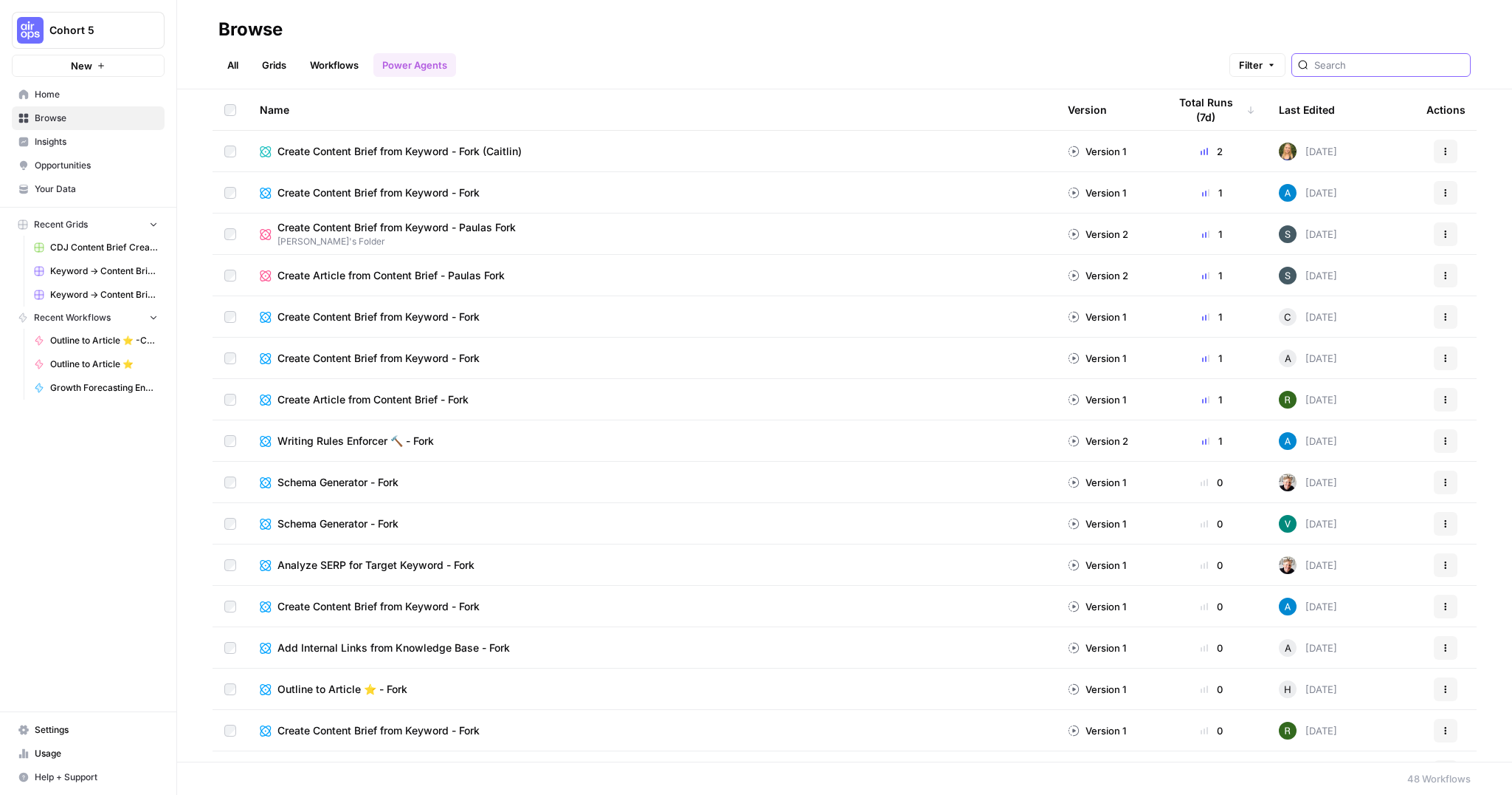
click at [1421, 60] on input "search" at bounding box center [1390, 64] width 150 height 15
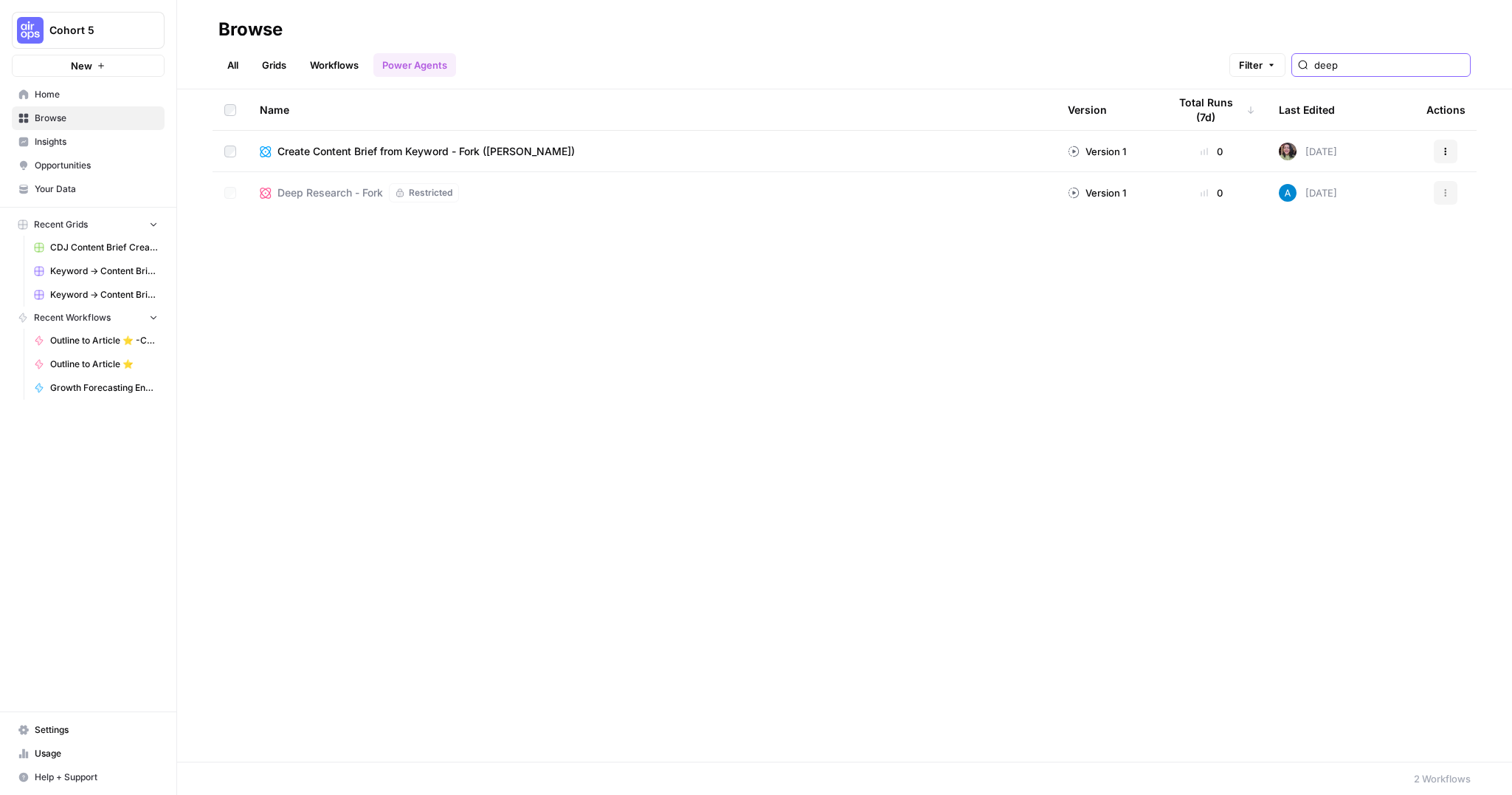
type input "deep"
click at [339, 196] on span "Deep Research - Fork" at bounding box center [330, 193] width 106 height 15
click at [328, 193] on span "Deep Research - Fork" at bounding box center [330, 193] width 106 height 15
click at [87, 246] on span "CDJ Content Brief Creation Grid" at bounding box center [103, 247] width 107 height 14
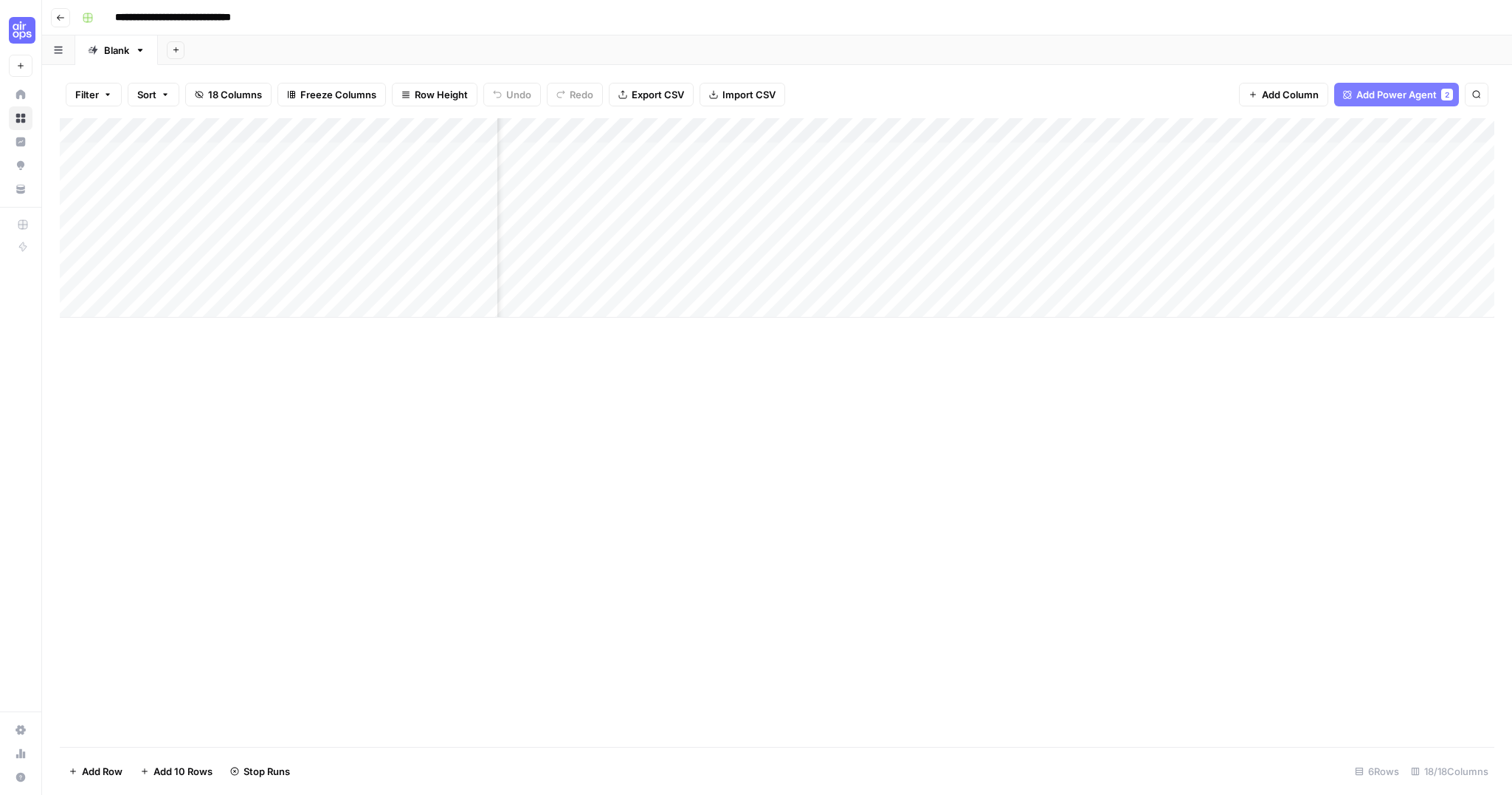
scroll to position [0, 1693]
click at [1364, 95] on span "Add Power Agent" at bounding box center [1397, 95] width 80 height 15
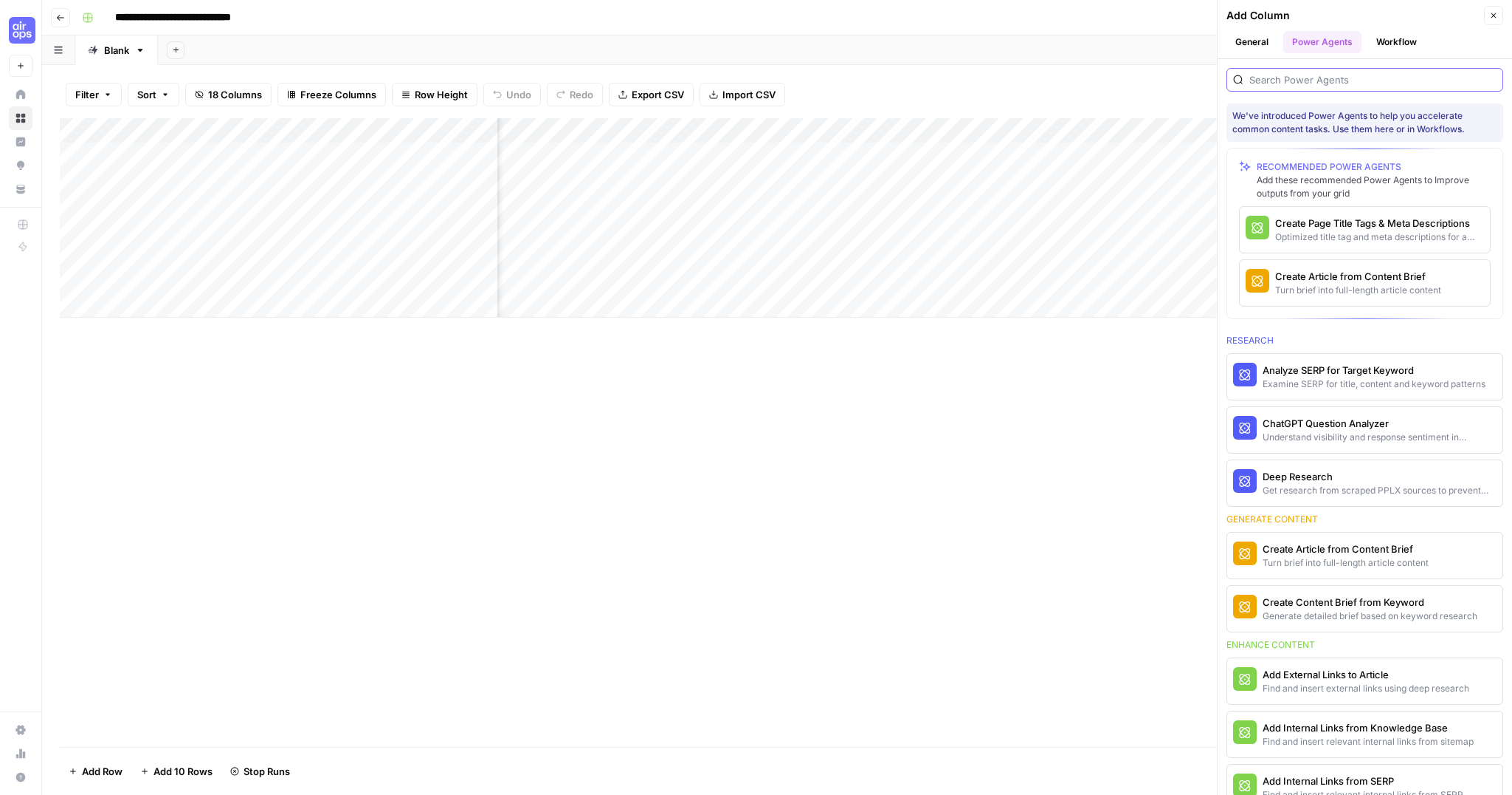
click at [1296, 73] on input "search" at bounding box center [1373, 80] width 247 height 15
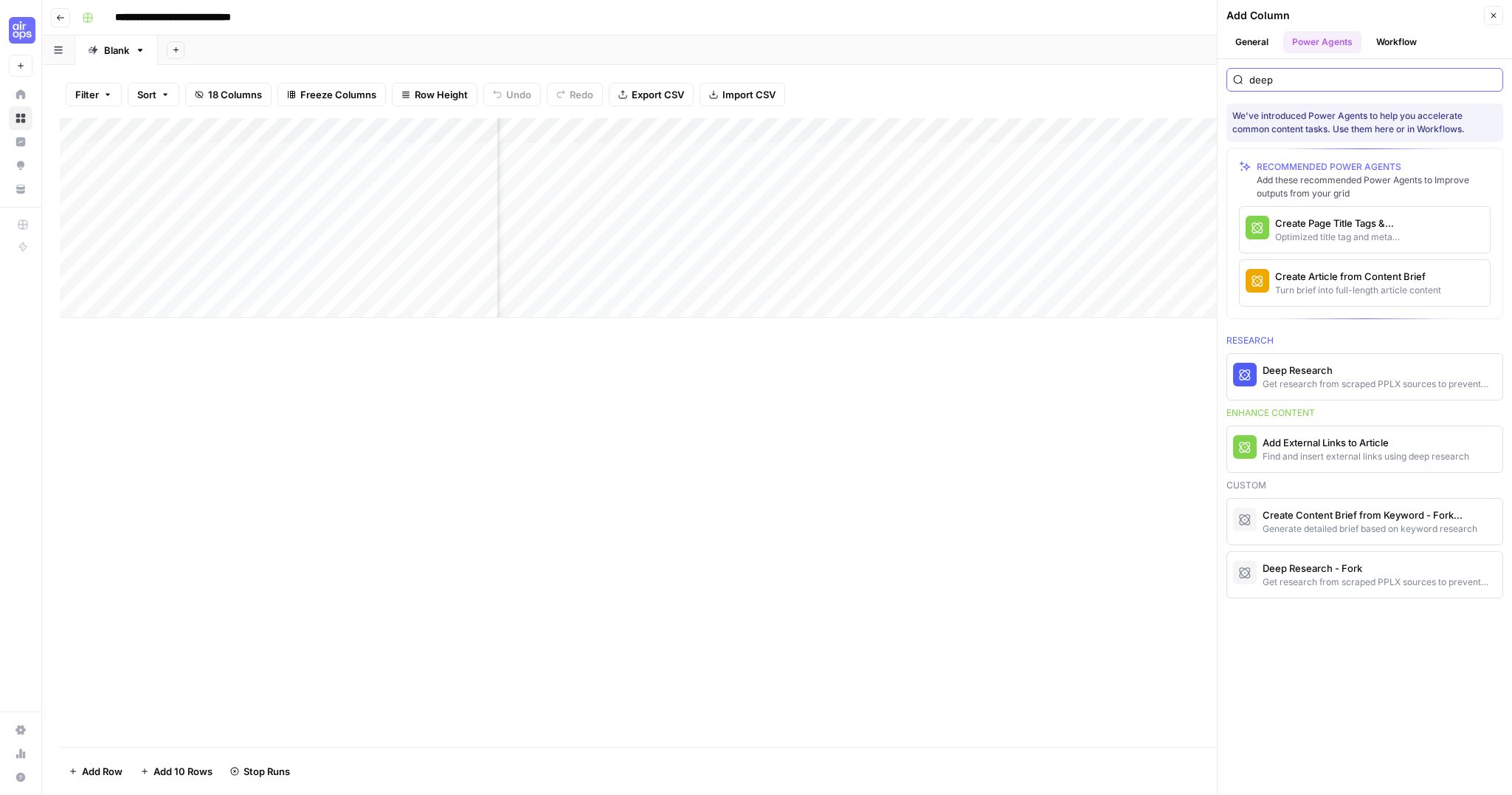
scroll to position [0, 1666]
type input "deep"
click at [1471, 574] on span "More Info" at bounding box center [1456, 575] width 41 height 14
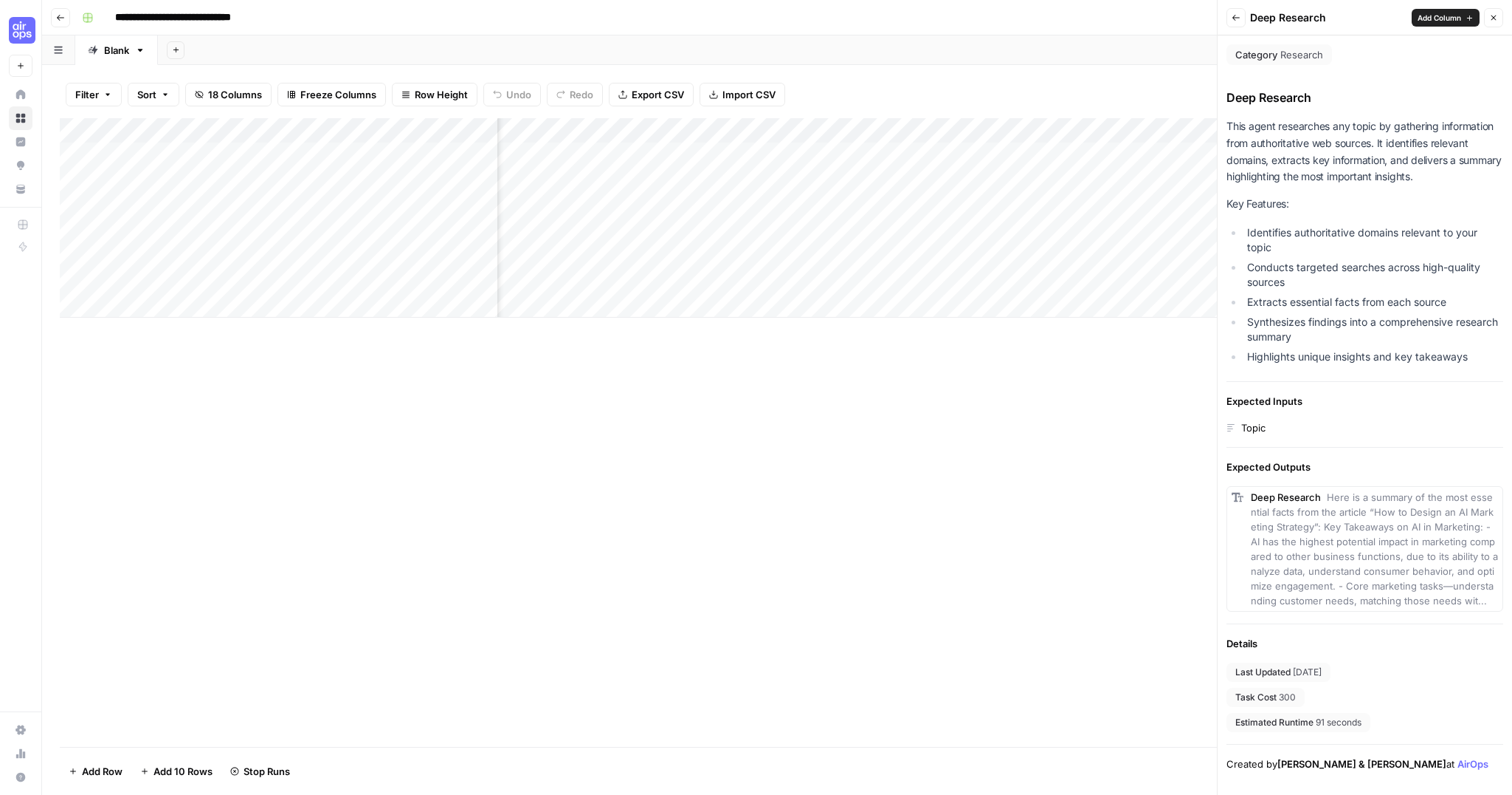
click at [1448, 18] on span "Add Column" at bounding box center [1440, 18] width 44 height 12
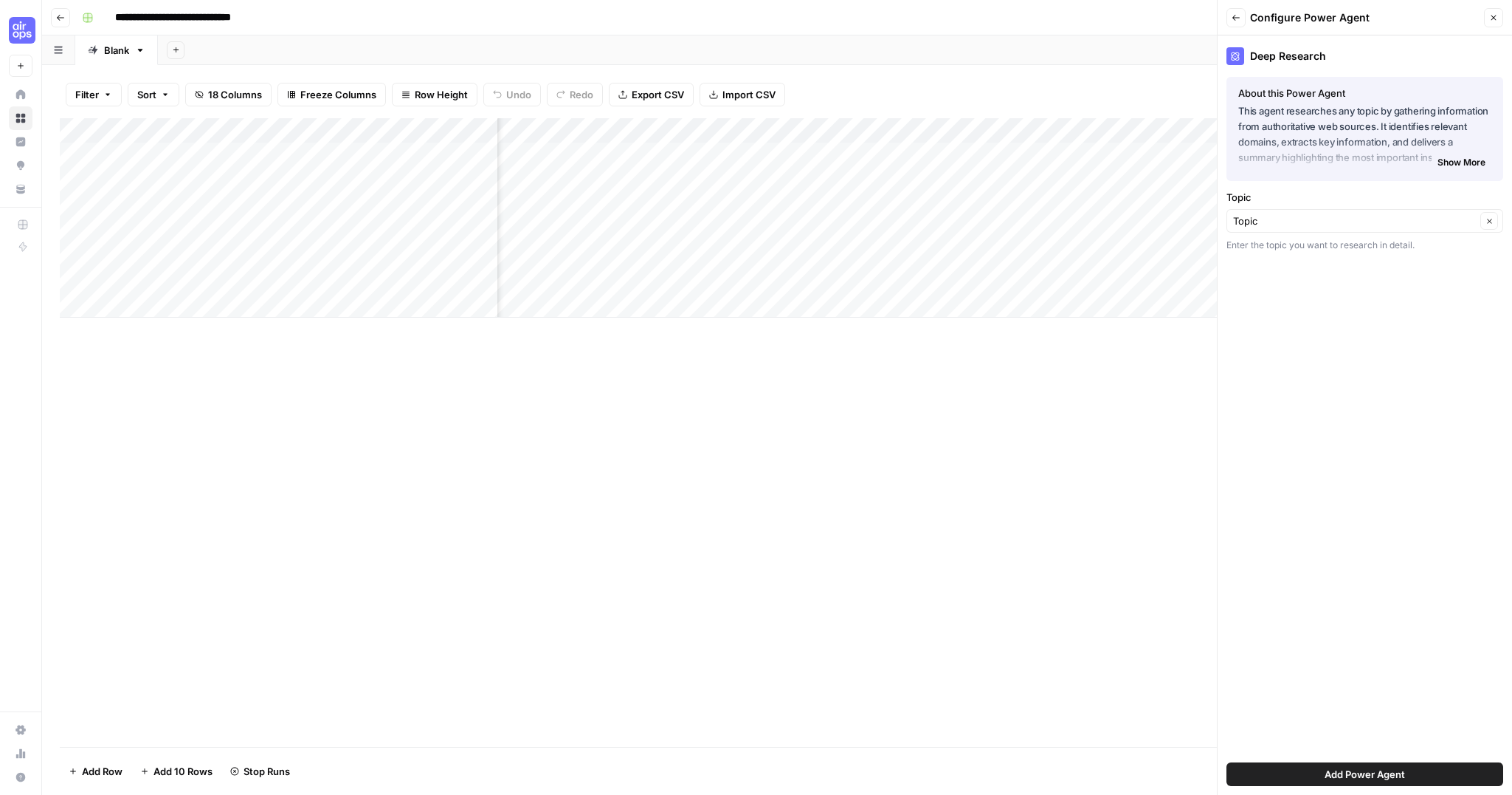
click at [1366, 774] on span "Add Power Agent" at bounding box center [1365, 774] width 80 height 15
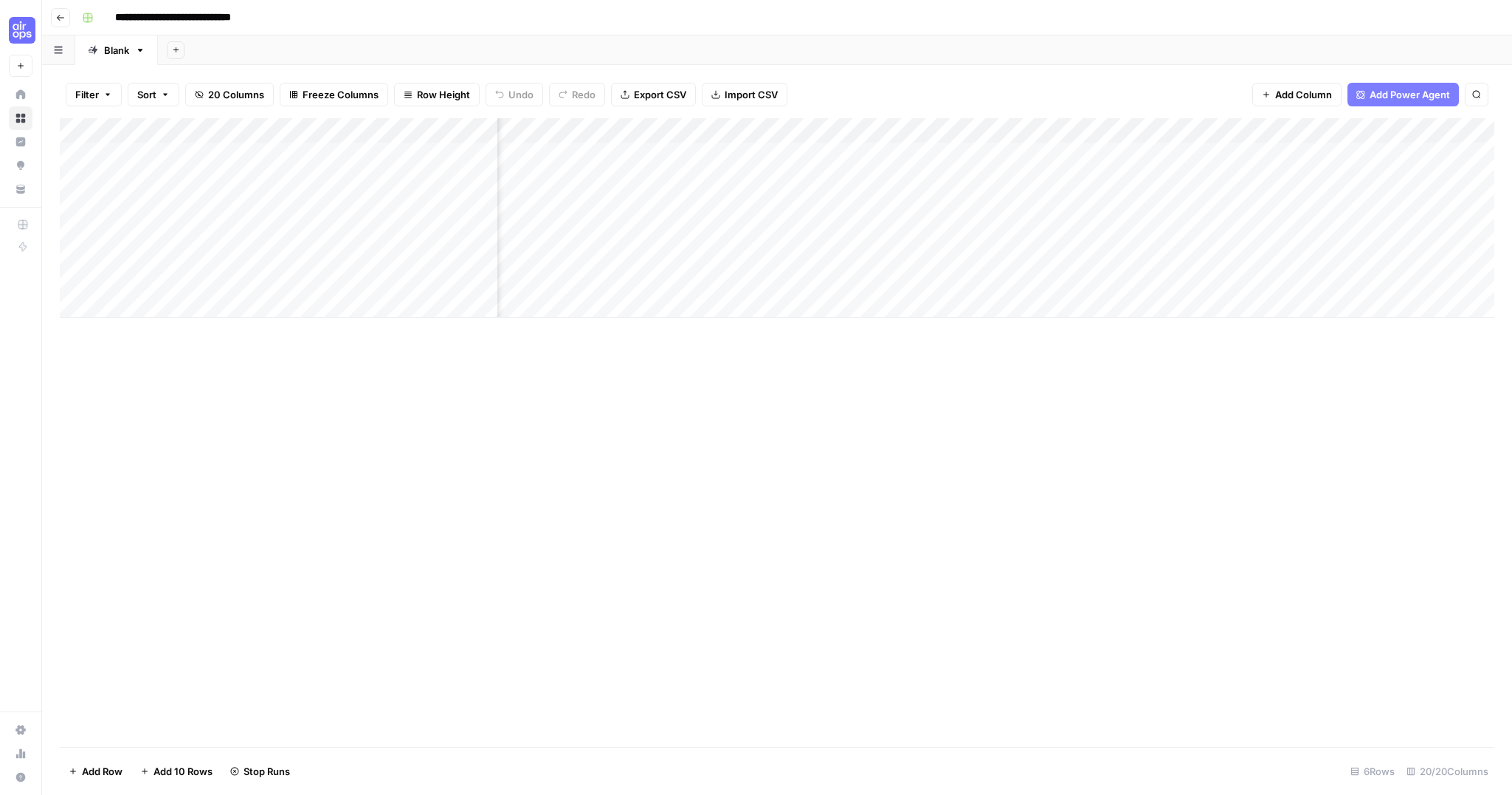
scroll to position [0, 1965]
click at [1246, 133] on div "Add Column" at bounding box center [777, 217] width 1435 height 200
click at [1222, 403] on div "Add Column" at bounding box center [777, 432] width 1435 height 629
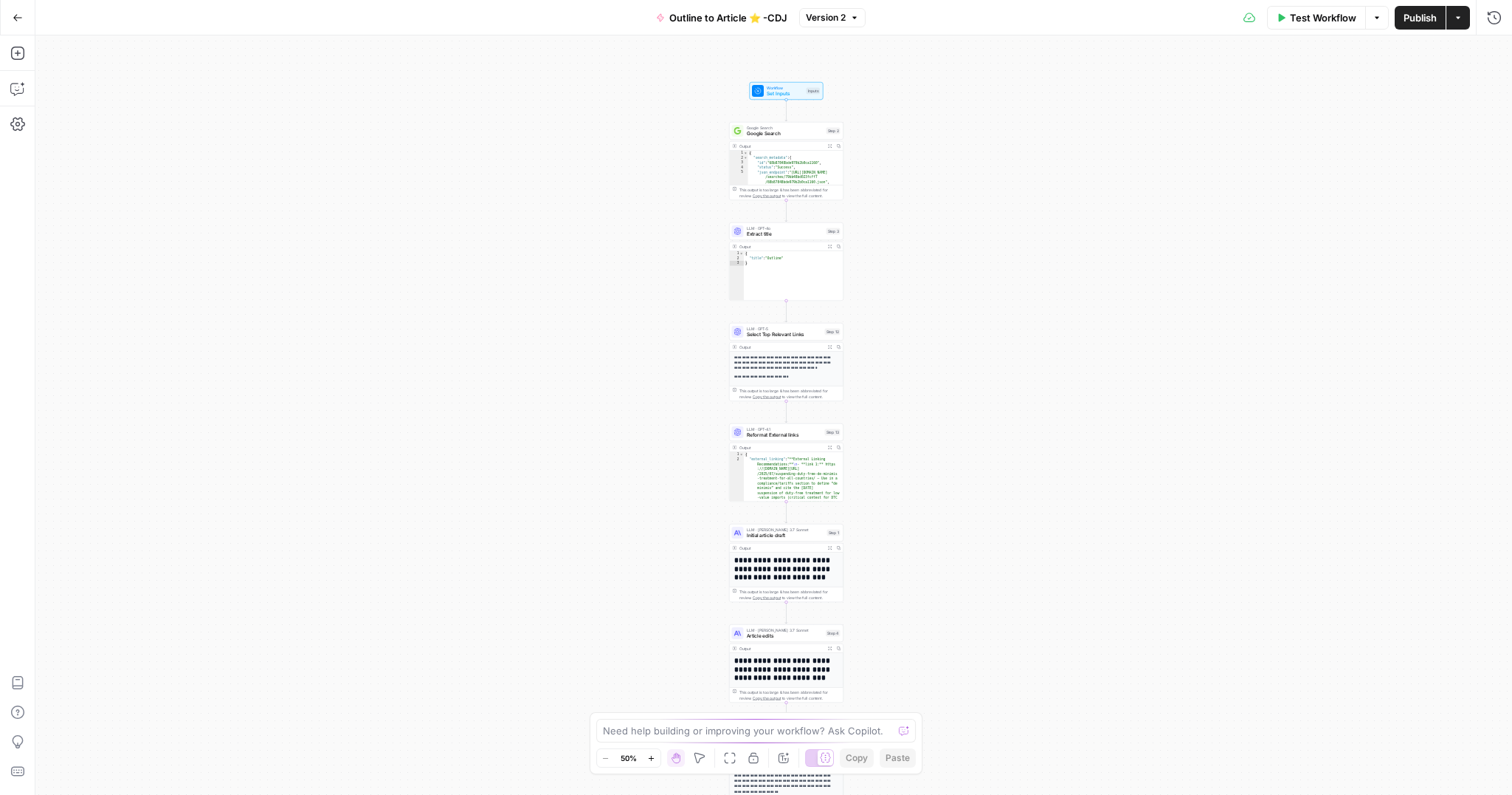
drag, startPoint x: 855, startPoint y: 164, endPoint x: 867, endPoint y: 402, distance: 238.3
click at [866, 461] on div "**********" at bounding box center [774, 415] width 1477 height 759
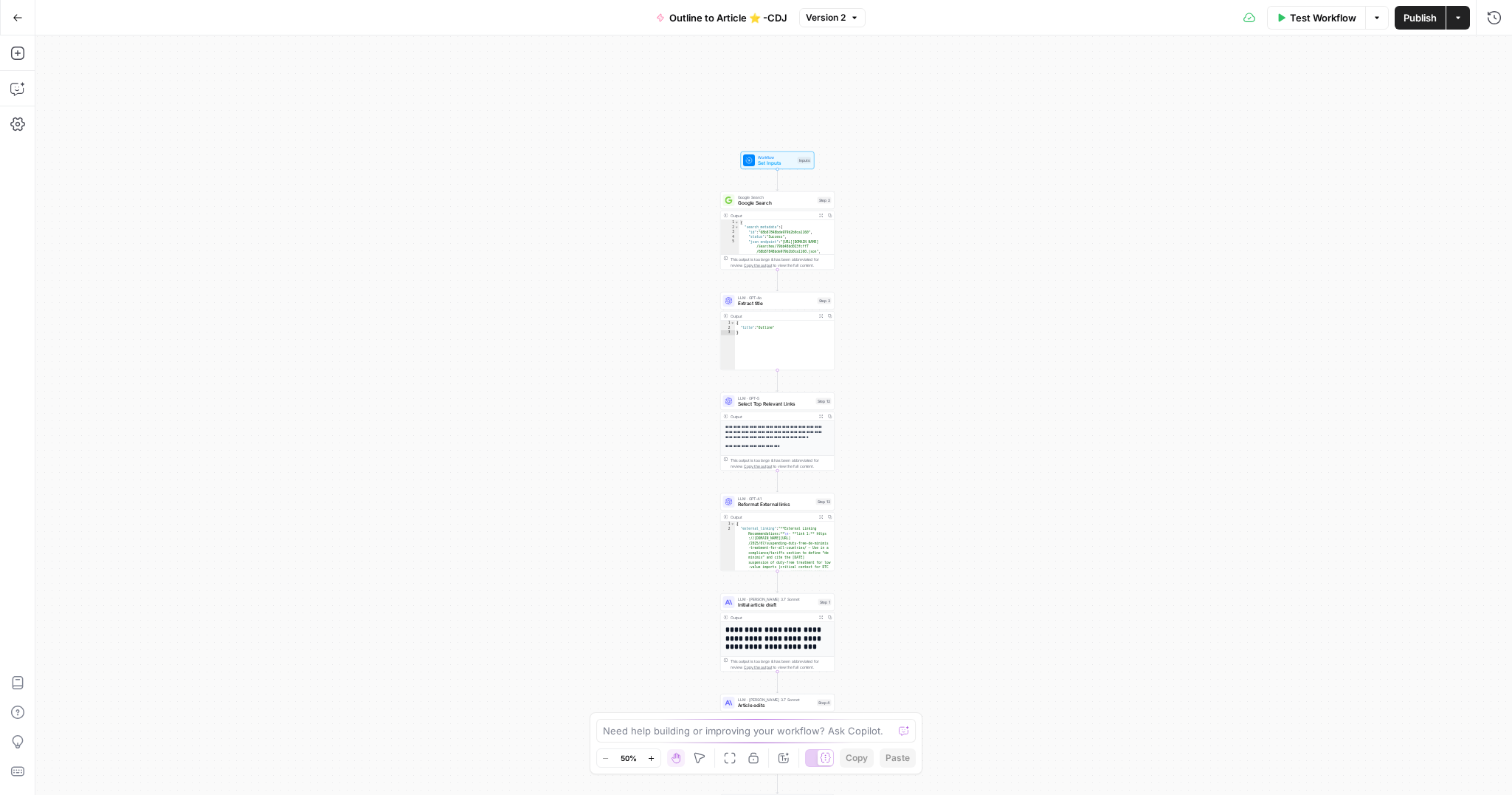
drag, startPoint x: 908, startPoint y: 254, endPoint x: 1228, endPoint y: 96, distance: 356.9
click at [900, 323] on div "**********" at bounding box center [774, 415] width 1477 height 759
click at [1310, 14] on span "Test Workflow" at bounding box center [1323, 18] width 67 height 15
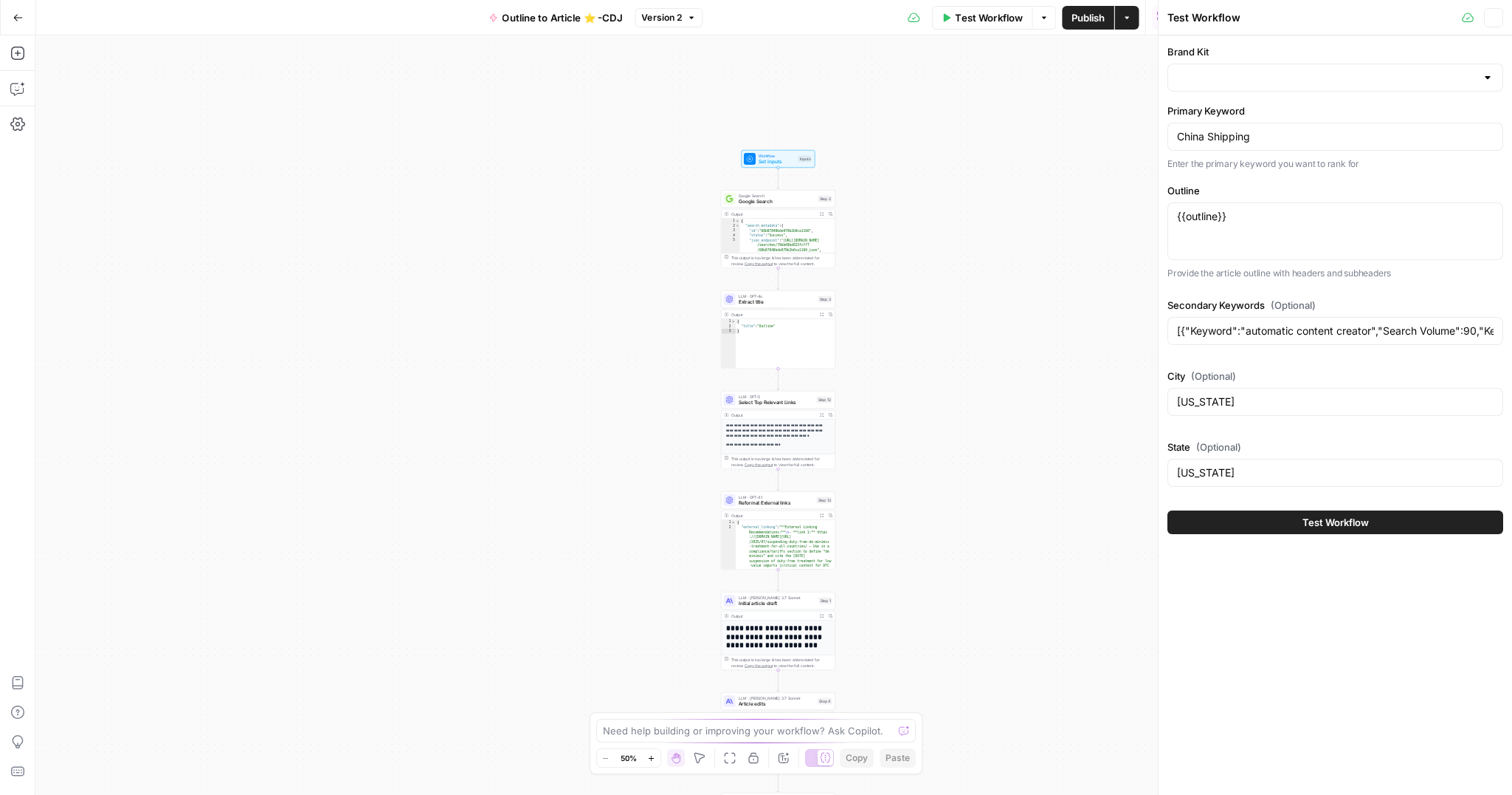
type input "New Brand Kit - CDJ"
click at [1325, 521] on span "Test Workflow" at bounding box center [1336, 522] width 67 height 15
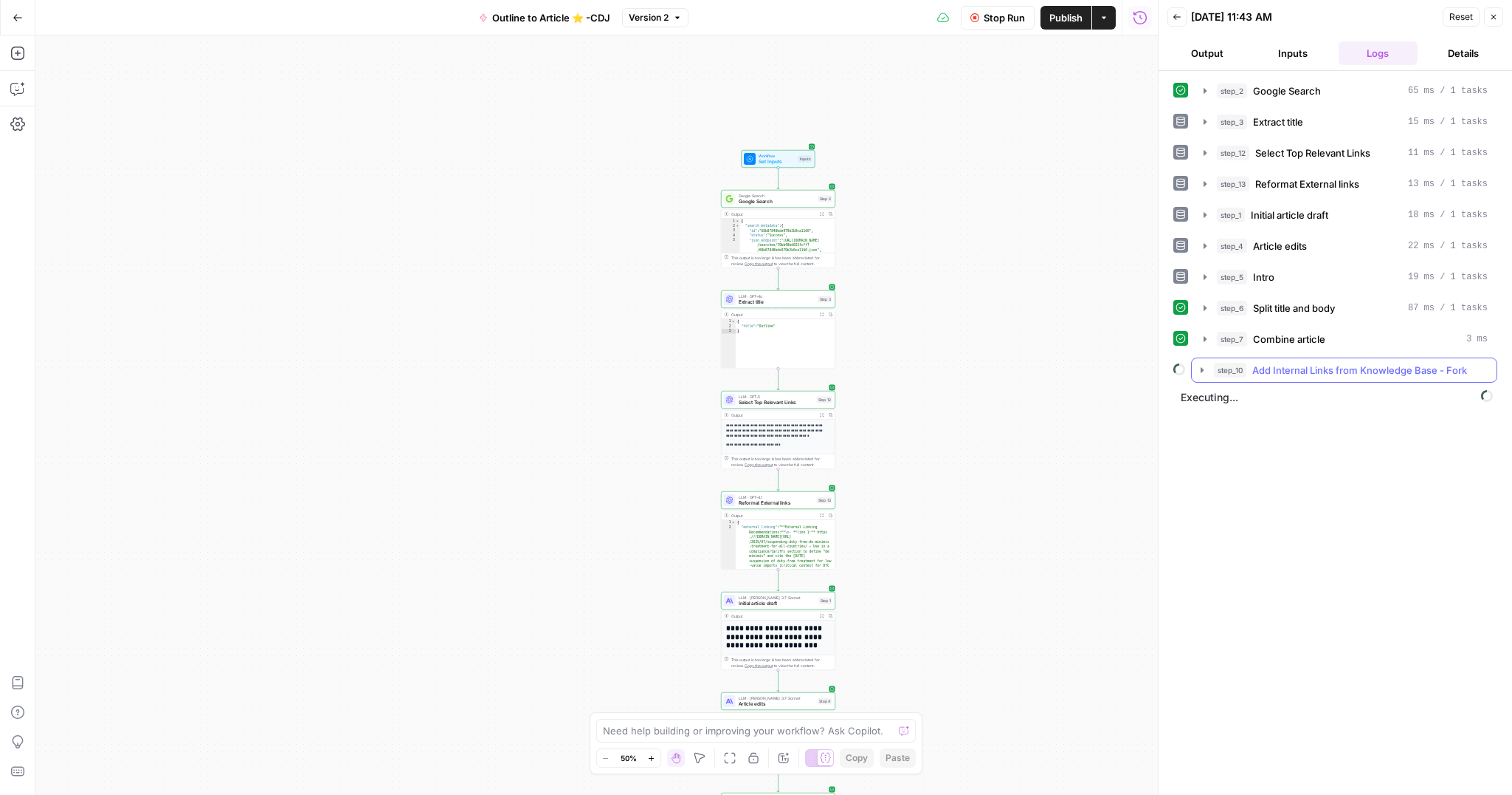
click at [1204, 370] on icon "button" at bounding box center [1202, 369] width 12 height 12
click at [1237, 399] on icon "button" at bounding box center [1235, 400] width 12 height 12
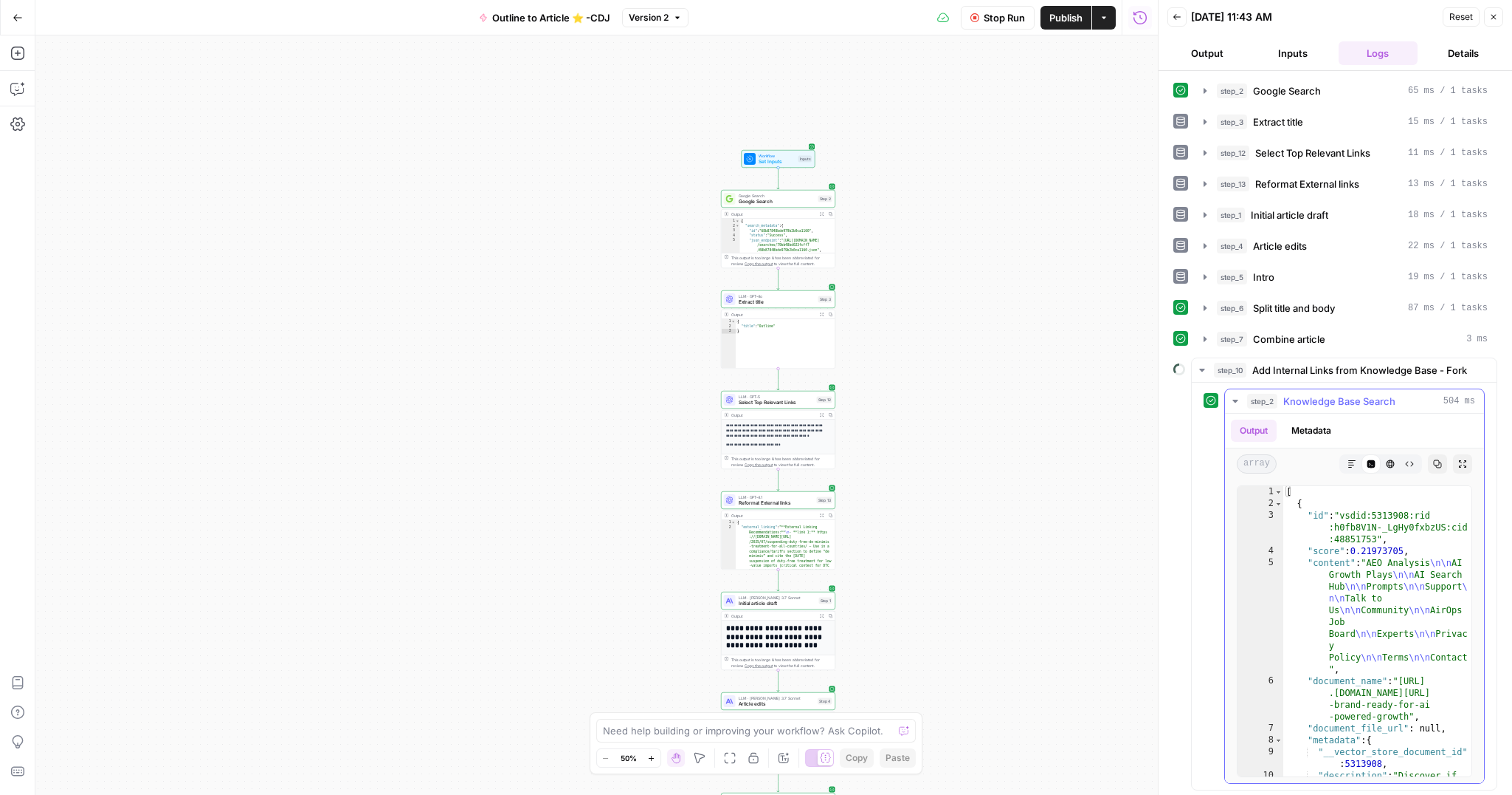
click at [1237, 399] on icon "button" at bounding box center [1235, 401] width 5 height 3
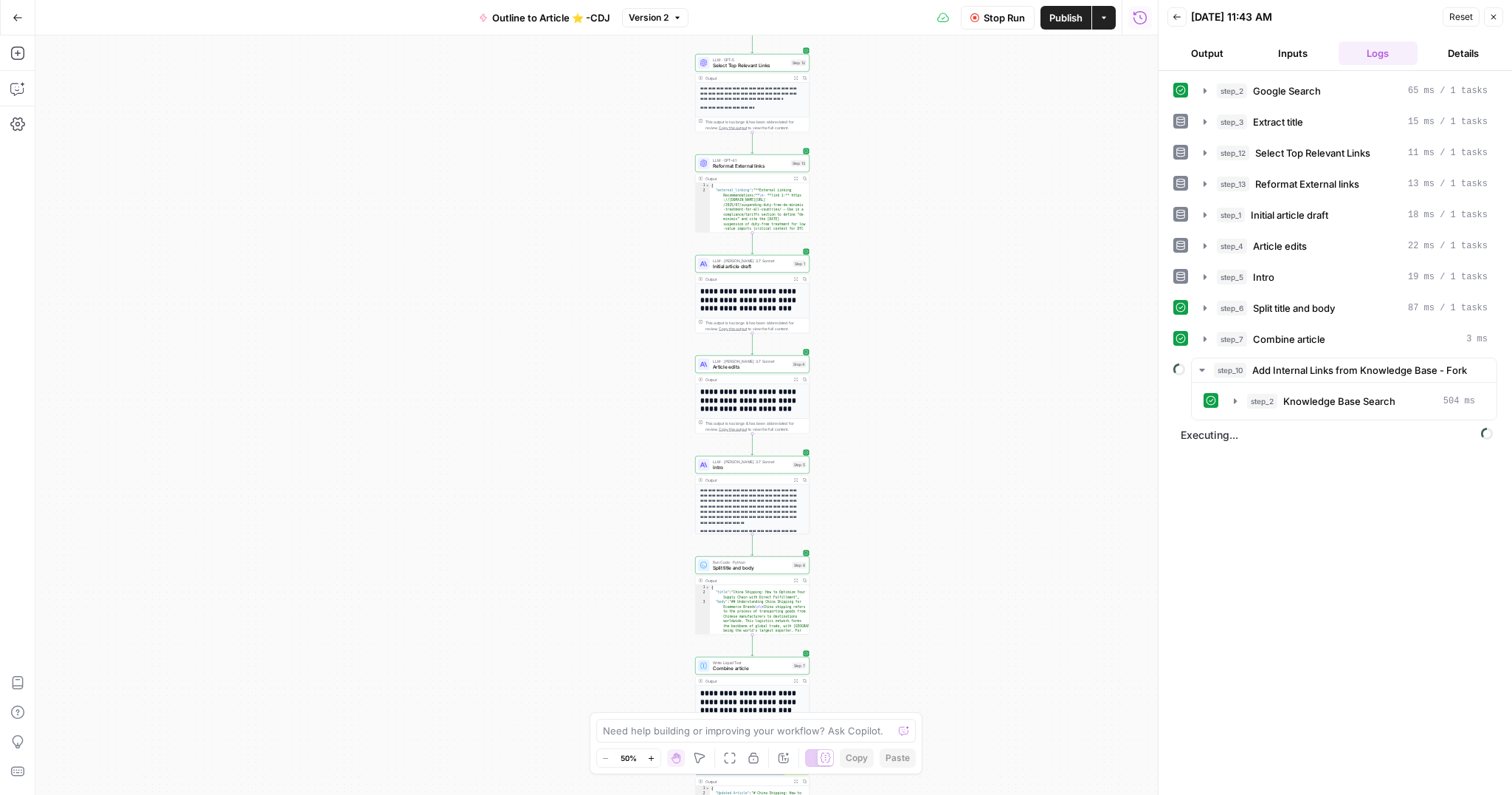
drag, startPoint x: 721, startPoint y: 244, endPoint x: 716, endPoint y: -3, distance: 247.1
click at [716, 0] on html "Cohort 5 New Home Browse Insights Opportunities Your Data Recent Grids CDJ Cont…" at bounding box center [756, 397] width 1512 height 795
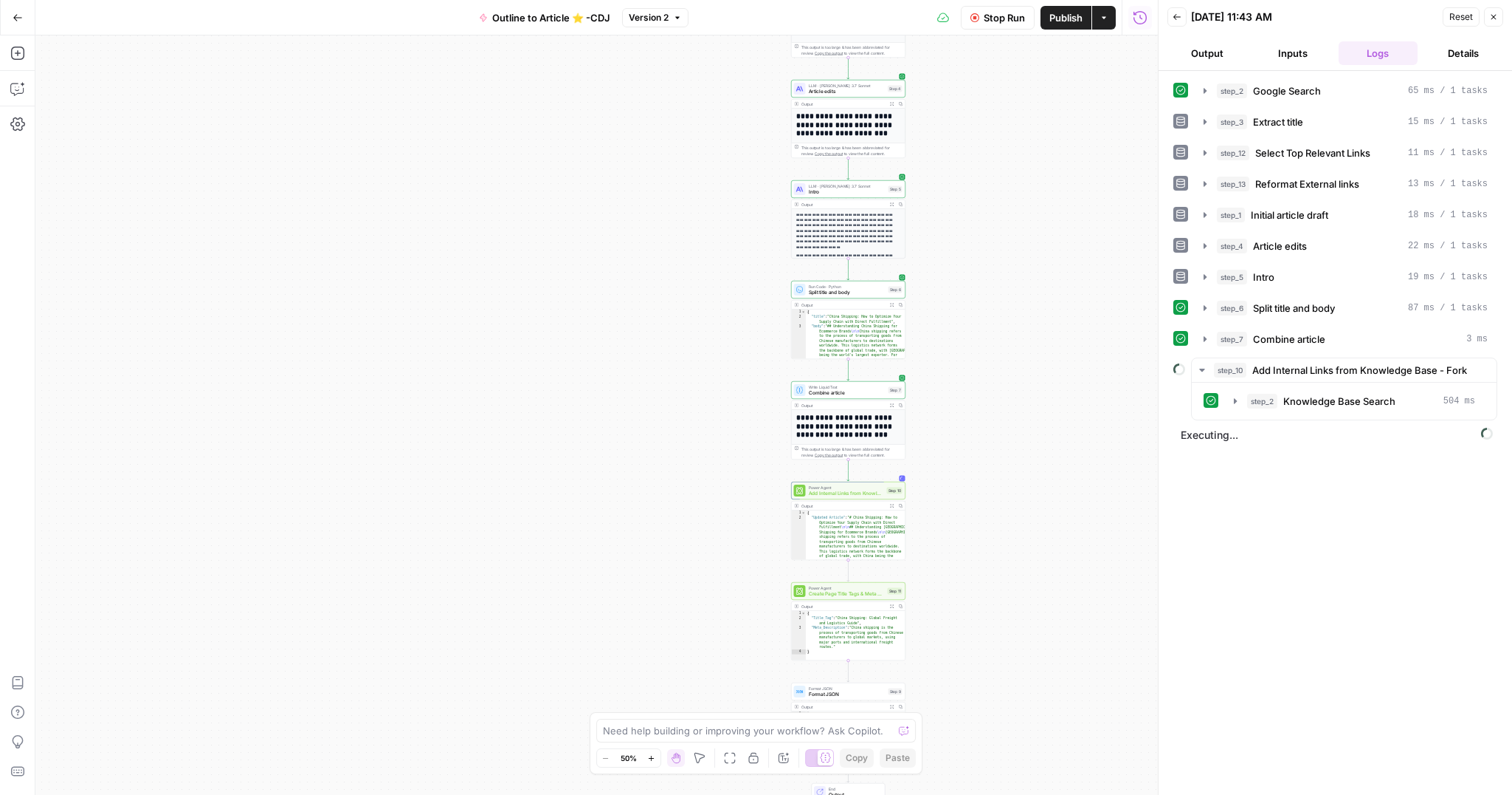
drag, startPoint x: 599, startPoint y: 423, endPoint x: 682, endPoint y: 118, distance: 316.1
click at [682, 118] on div "**********" at bounding box center [597, 415] width 1122 height 759
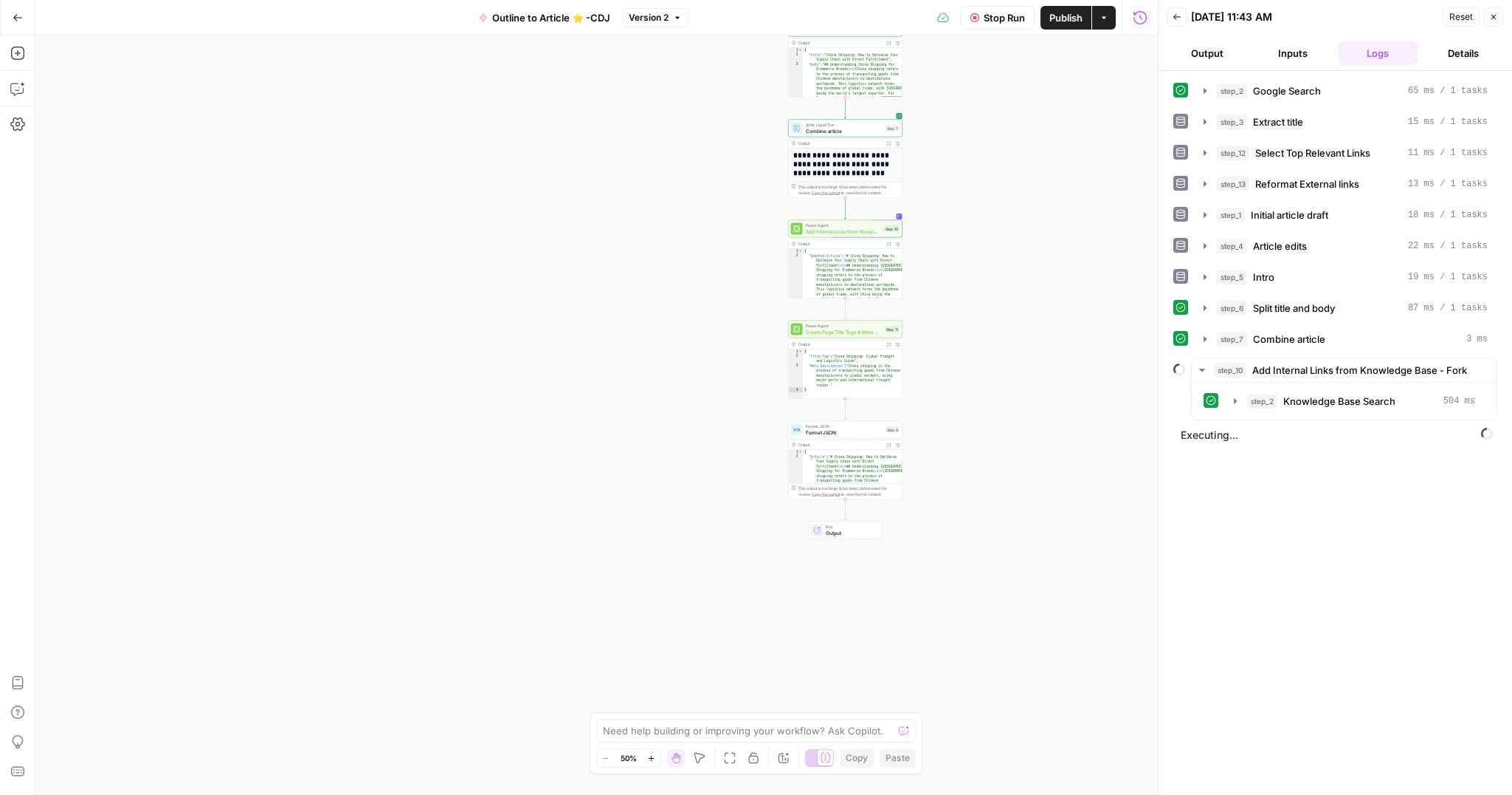
drag, startPoint x: 749, startPoint y: 509, endPoint x: 743, endPoint y: 348, distance: 161.1
click at [743, 348] on div "**********" at bounding box center [597, 415] width 1122 height 759
click at [827, 228] on span "Add Internal Links from Knowledge Base - Fork" at bounding box center [840, 224] width 76 height 7
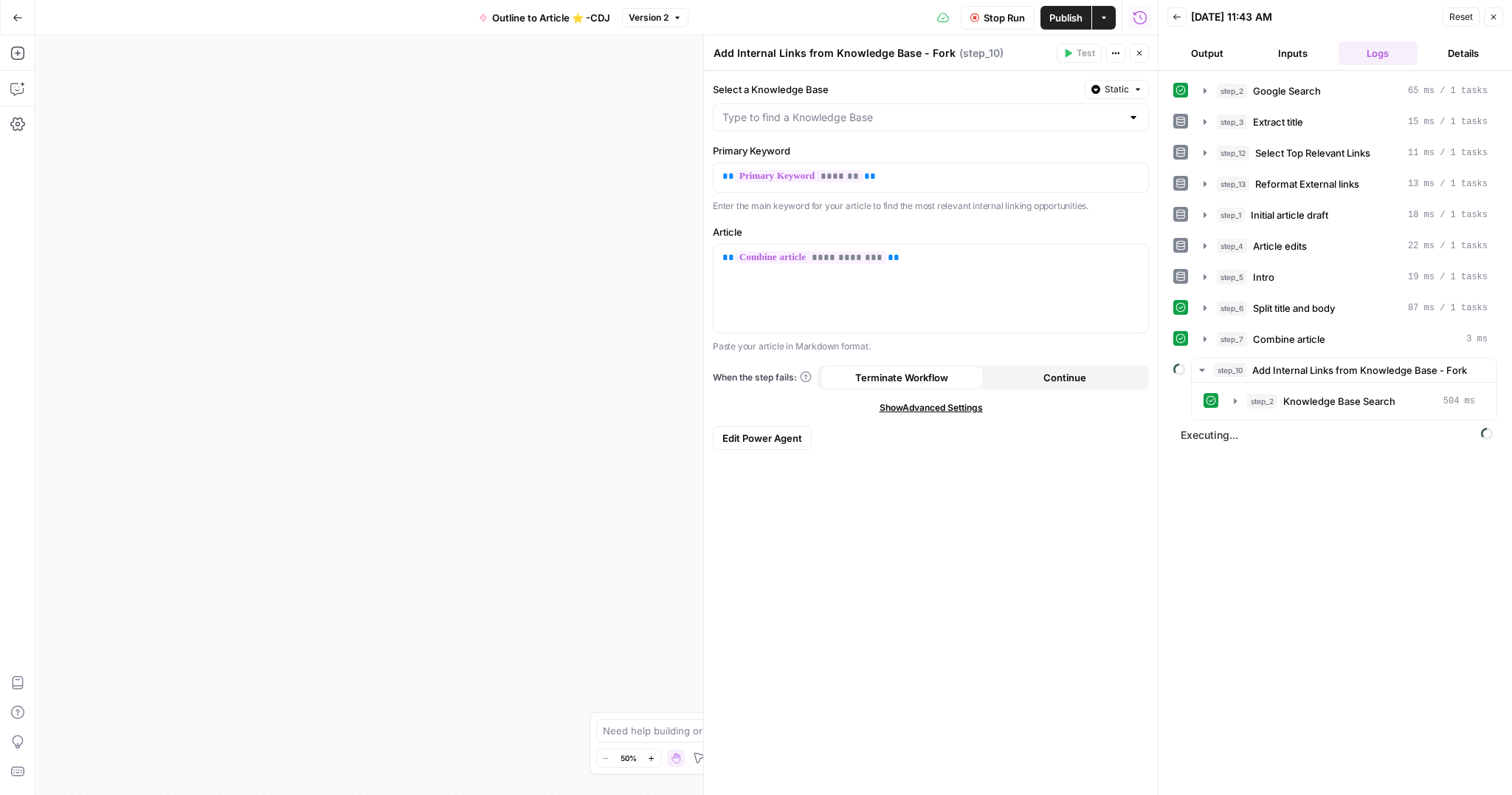
type input "AirOps Sitemap"
click at [1136, 52] on icon "button" at bounding box center [1139, 53] width 9 height 9
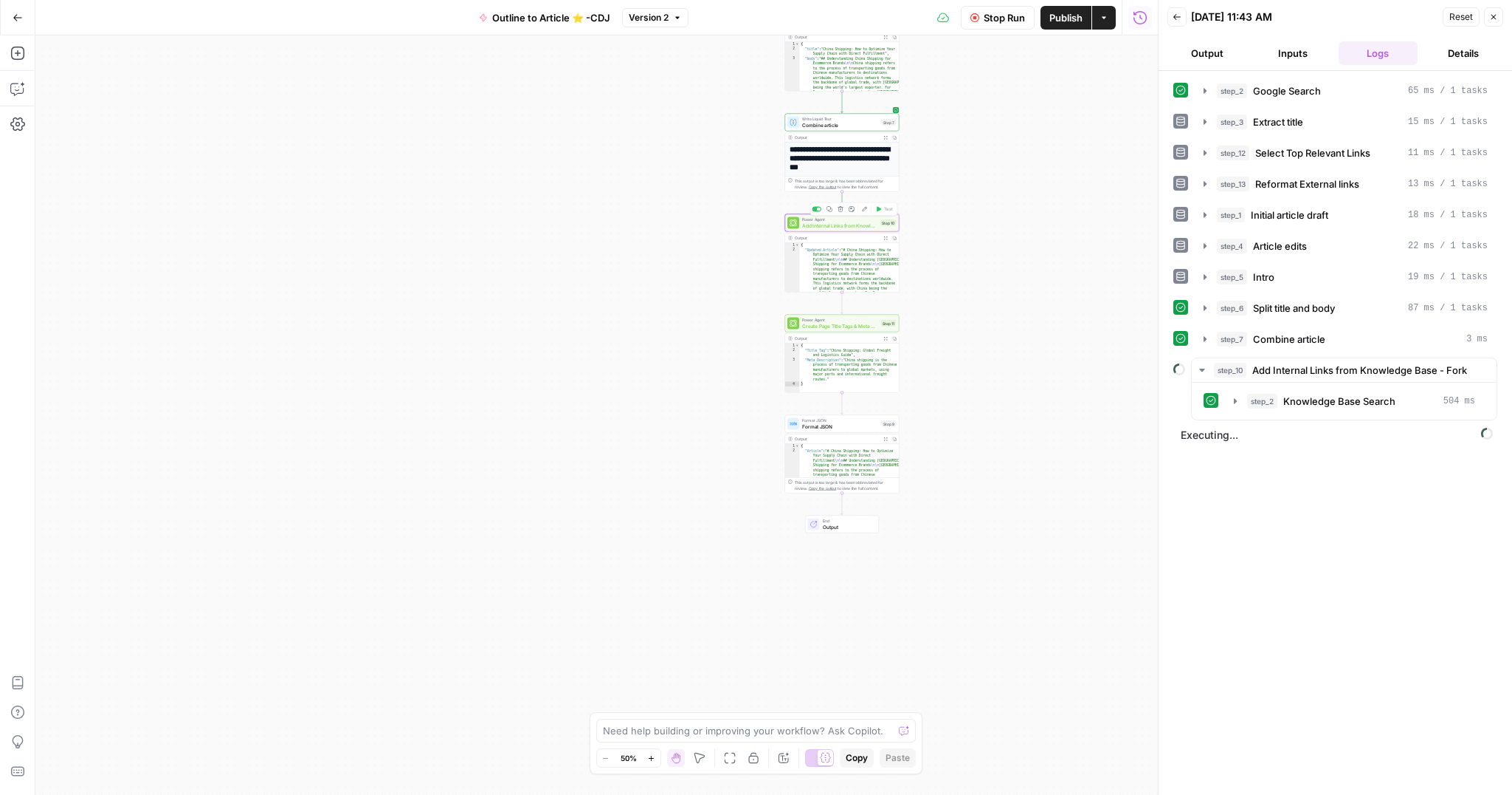
click at [835, 224] on span "Add Internal Links from Knowledge Base - Fork" at bounding box center [840, 224] width 76 height 7
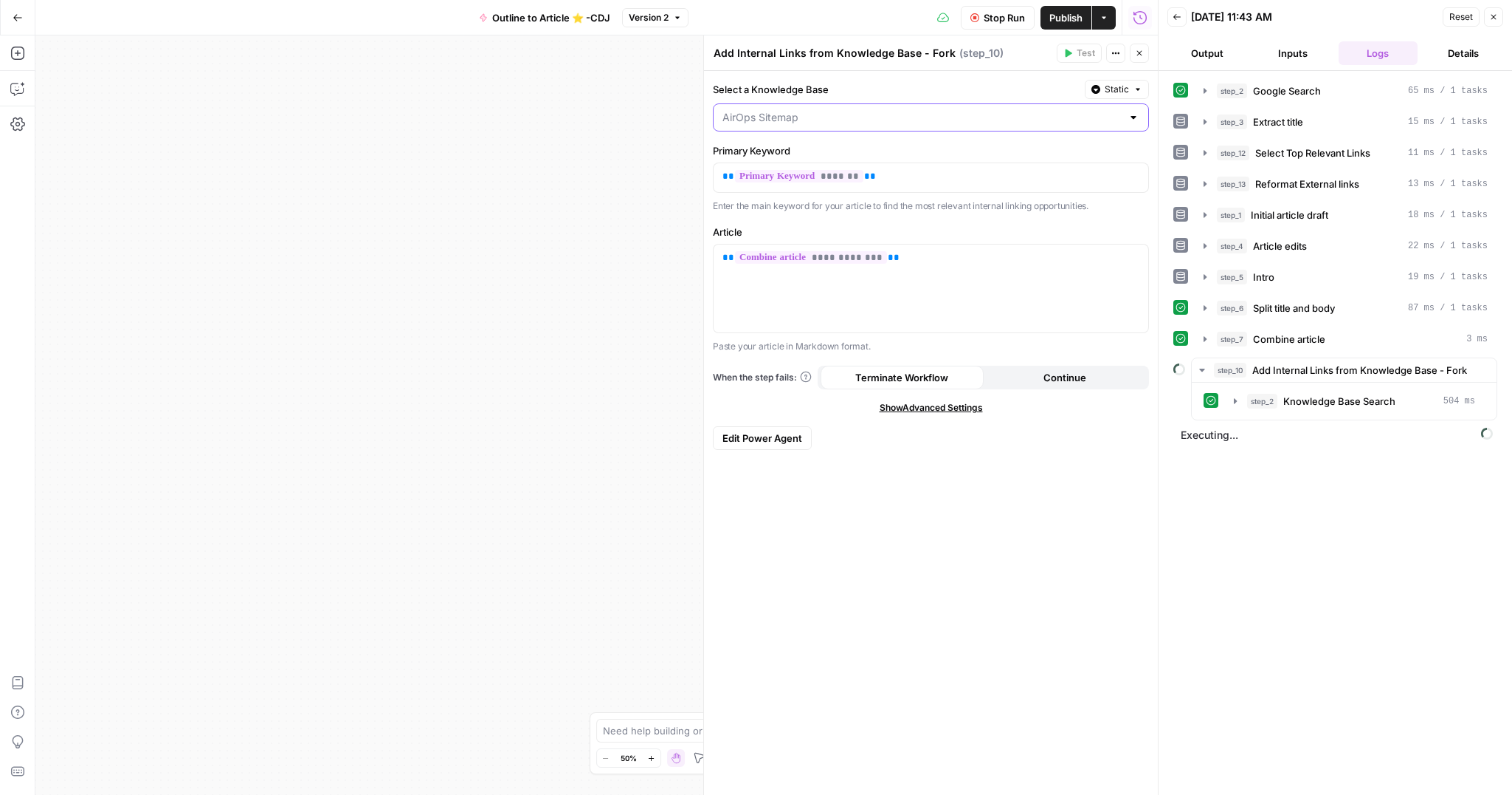
click at [876, 121] on input "Select a Knowledge Base" at bounding box center [922, 117] width 399 height 15
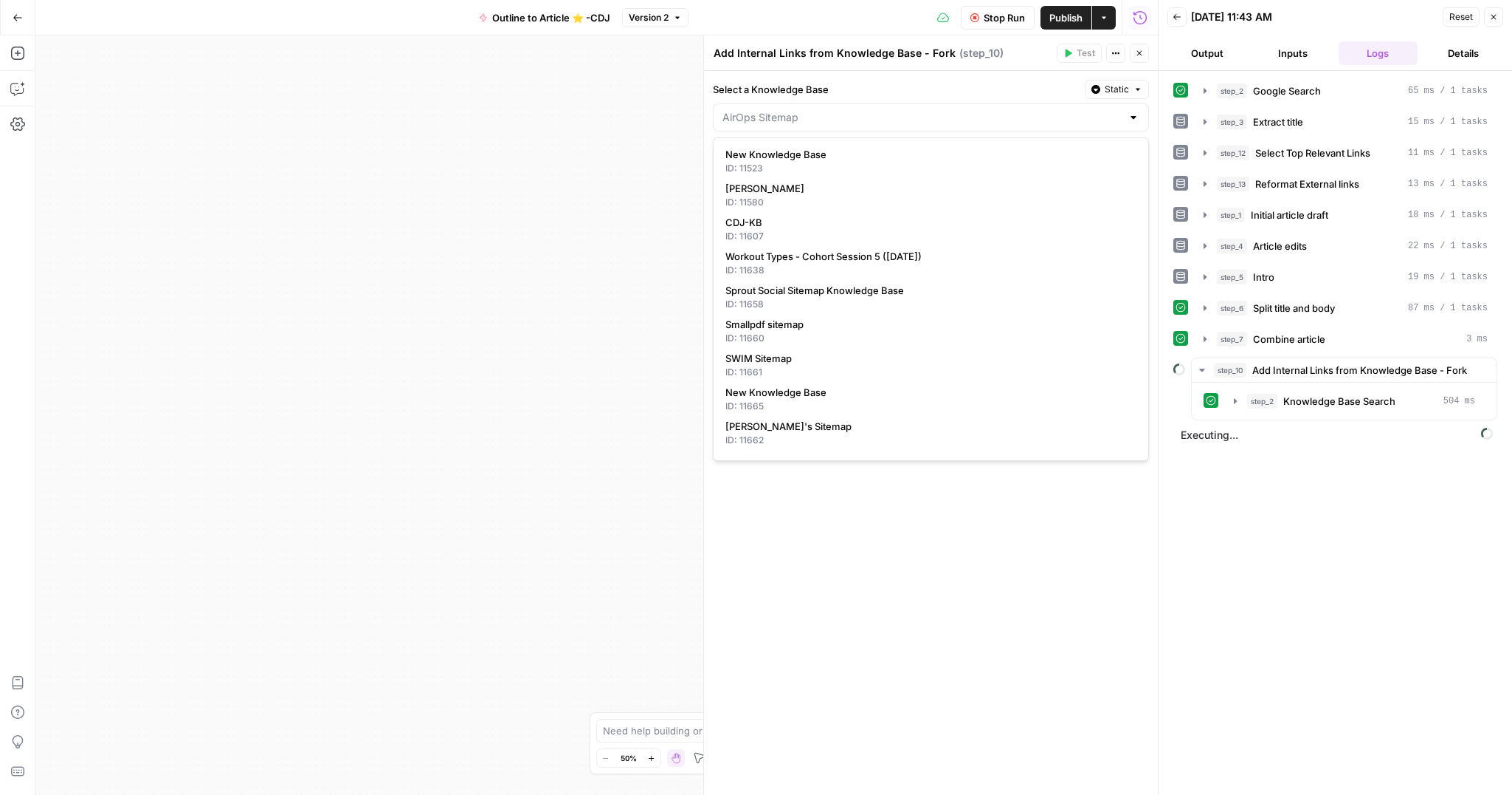
type input "AirOps Sitemap"
click at [518, 185] on div "**********" at bounding box center [597, 415] width 1122 height 759
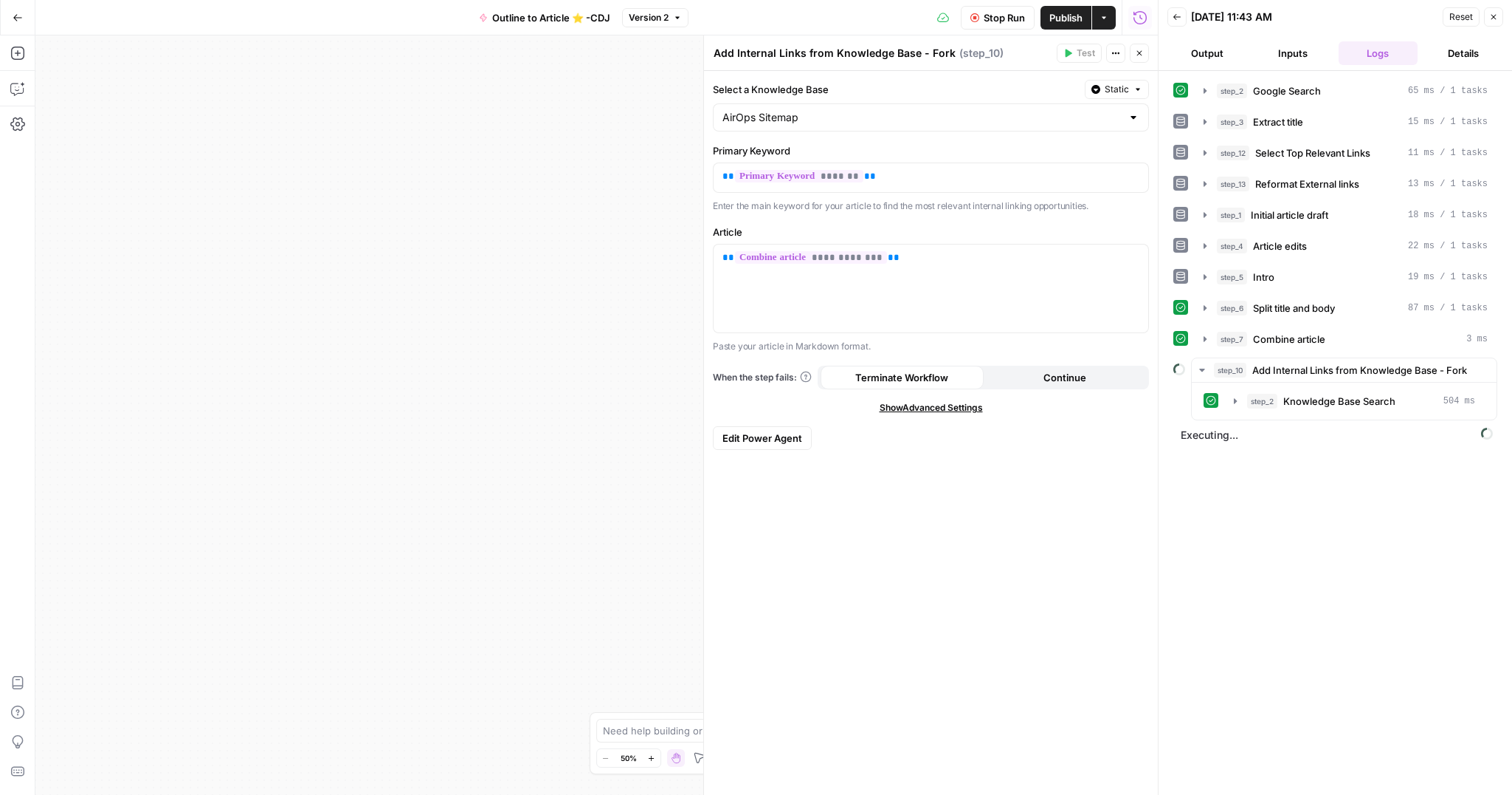
drag, startPoint x: 633, startPoint y: 310, endPoint x: 455, endPoint y: 285, distance: 179.7
click at [448, 287] on body "Cohort 5 New Home Browse Insights Opportunities Your Data Recent Grids CDJ Cont…" at bounding box center [756, 397] width 1512 height 795
click at [1491, 15] on icon "button" at bounding box center [1494, 17] width 9 height 9
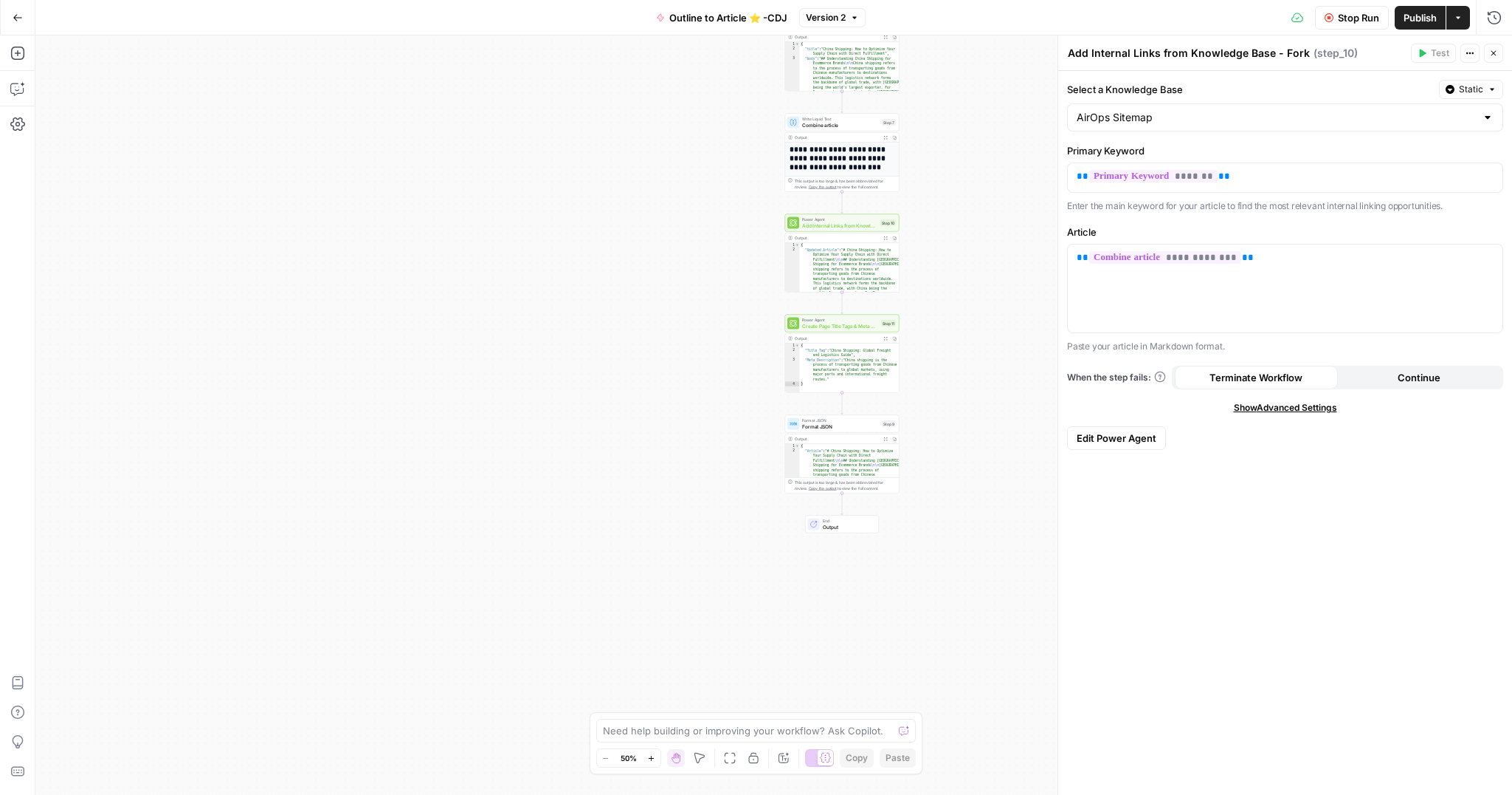
click at [840, 221] on span "Add Internal Links from Knowledge Base - Fork" at bounding box center [840, 224] width 76 height 7
click at [1152, 113] on input "Select a Knowledge Base" at bounding box center [1277, 117] width 399 height 15
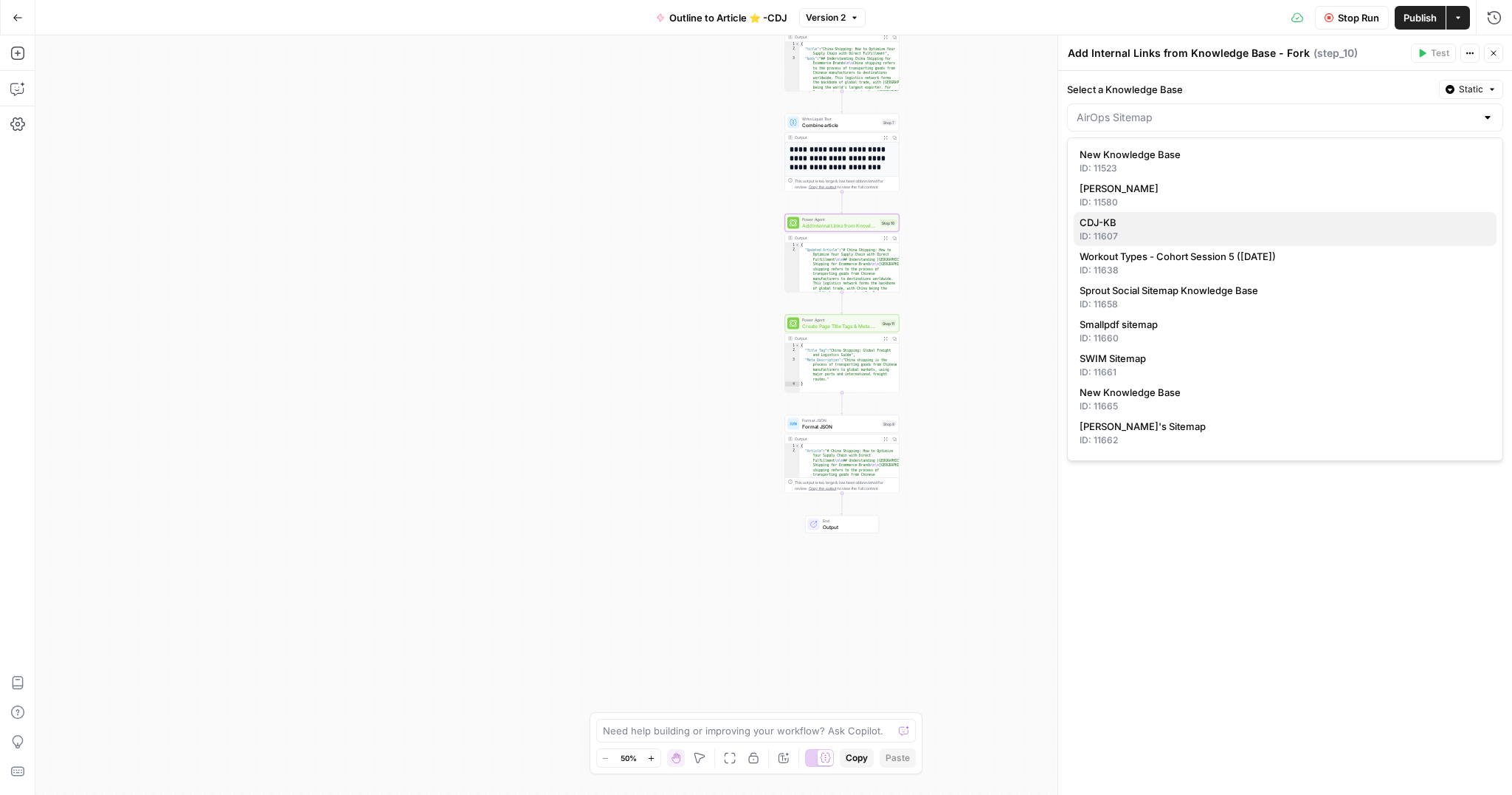
scroll to position [1, 0]
click at [1165, 110] on input "Select a Knowledge Base" at bounding box center [1277, 117] width 399 height 15
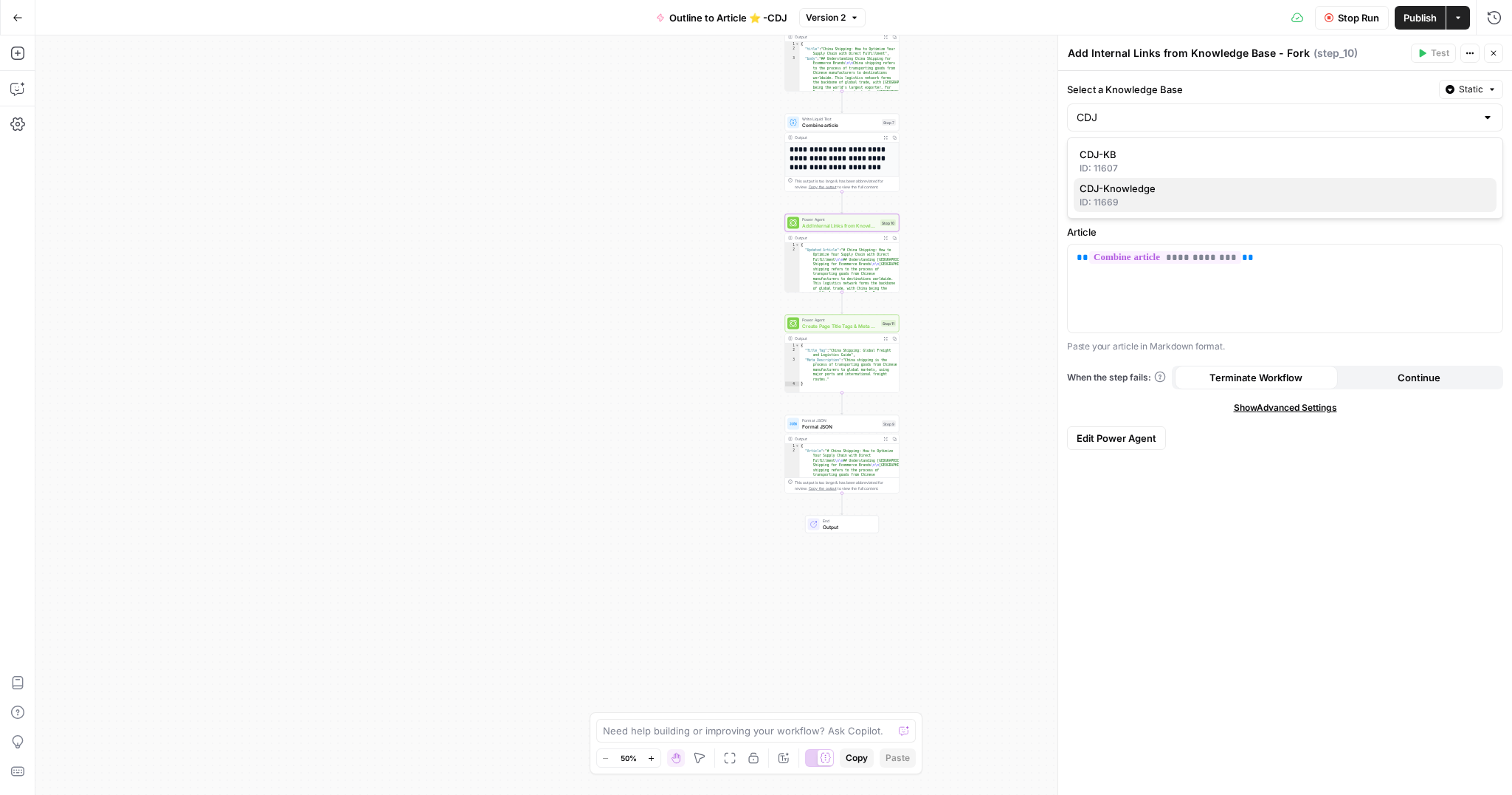
click at [1164, 184] on span "CDJ-Knowledge" at bounding box center [1282, 188] width 405 height 15
type input "CDJ-Knowledge"
click at [818, 321] on span "Power Agent" at bounding box center [841, 319] width 76 height 6
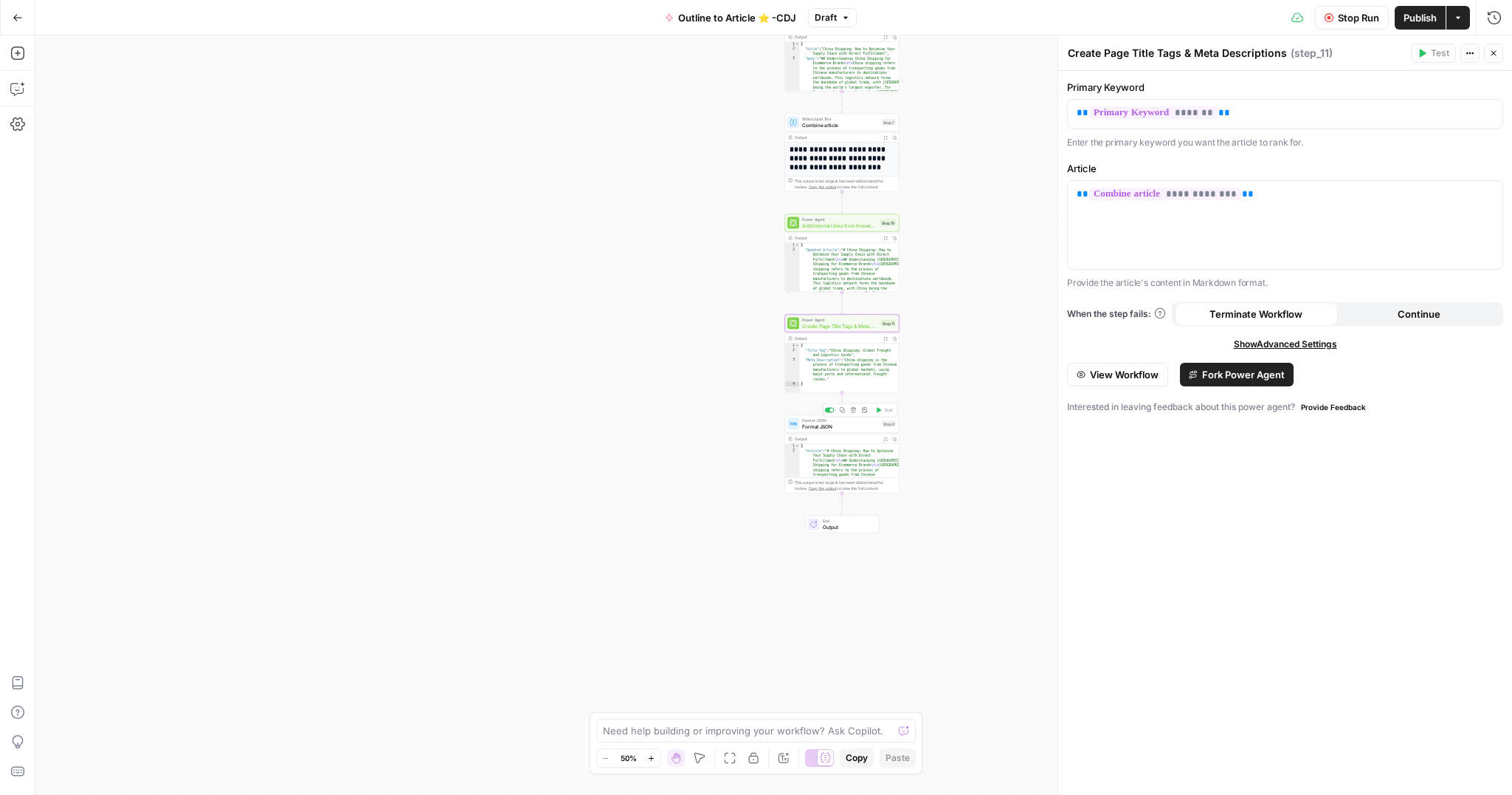
click at [819, 426] on span "Format JSON" at bounding box center [841, 426] width 77 height 7
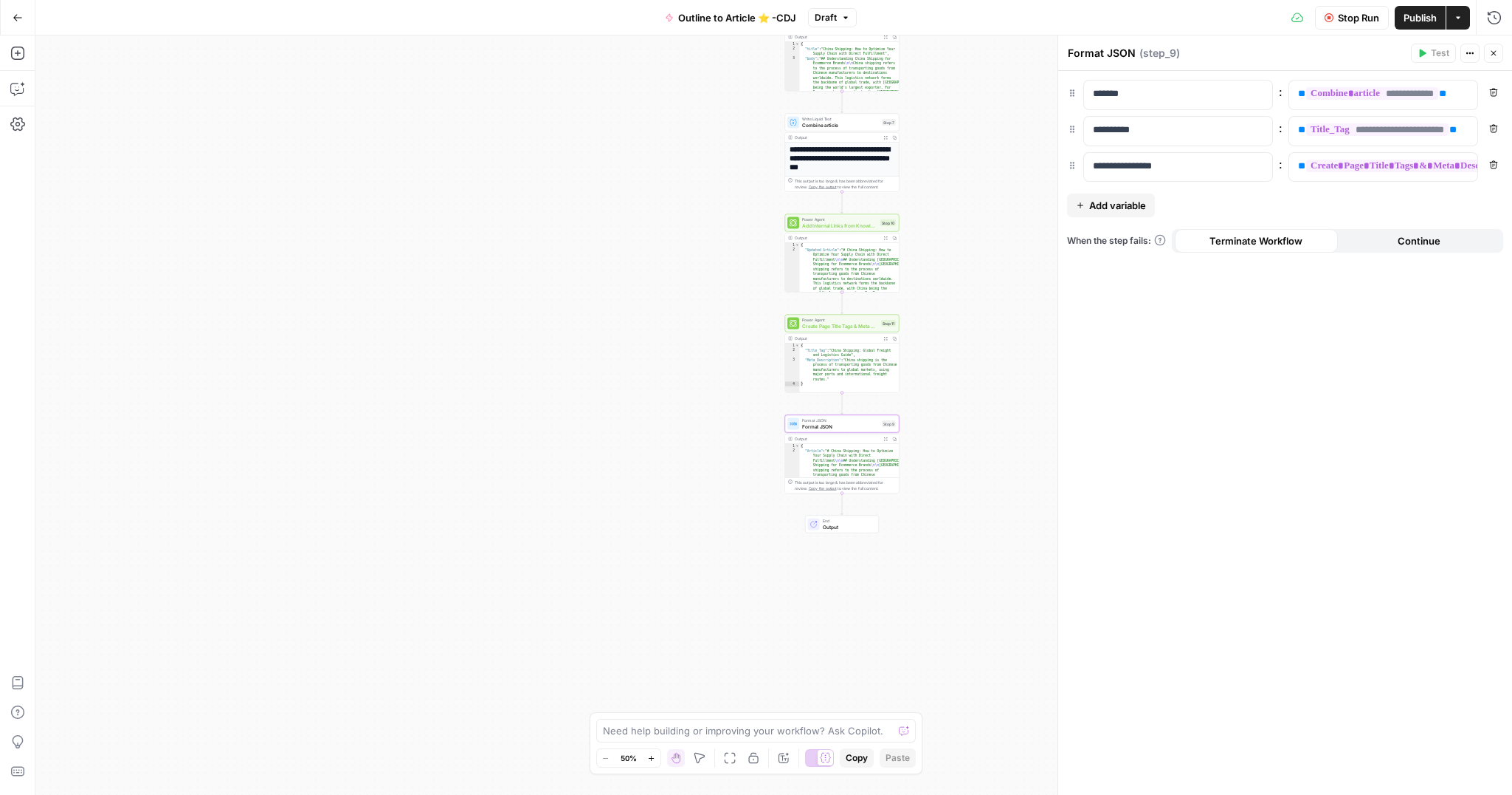
click at [1491, 53] on icon "button" at bounding box center [1494, 53] width 9 height 9
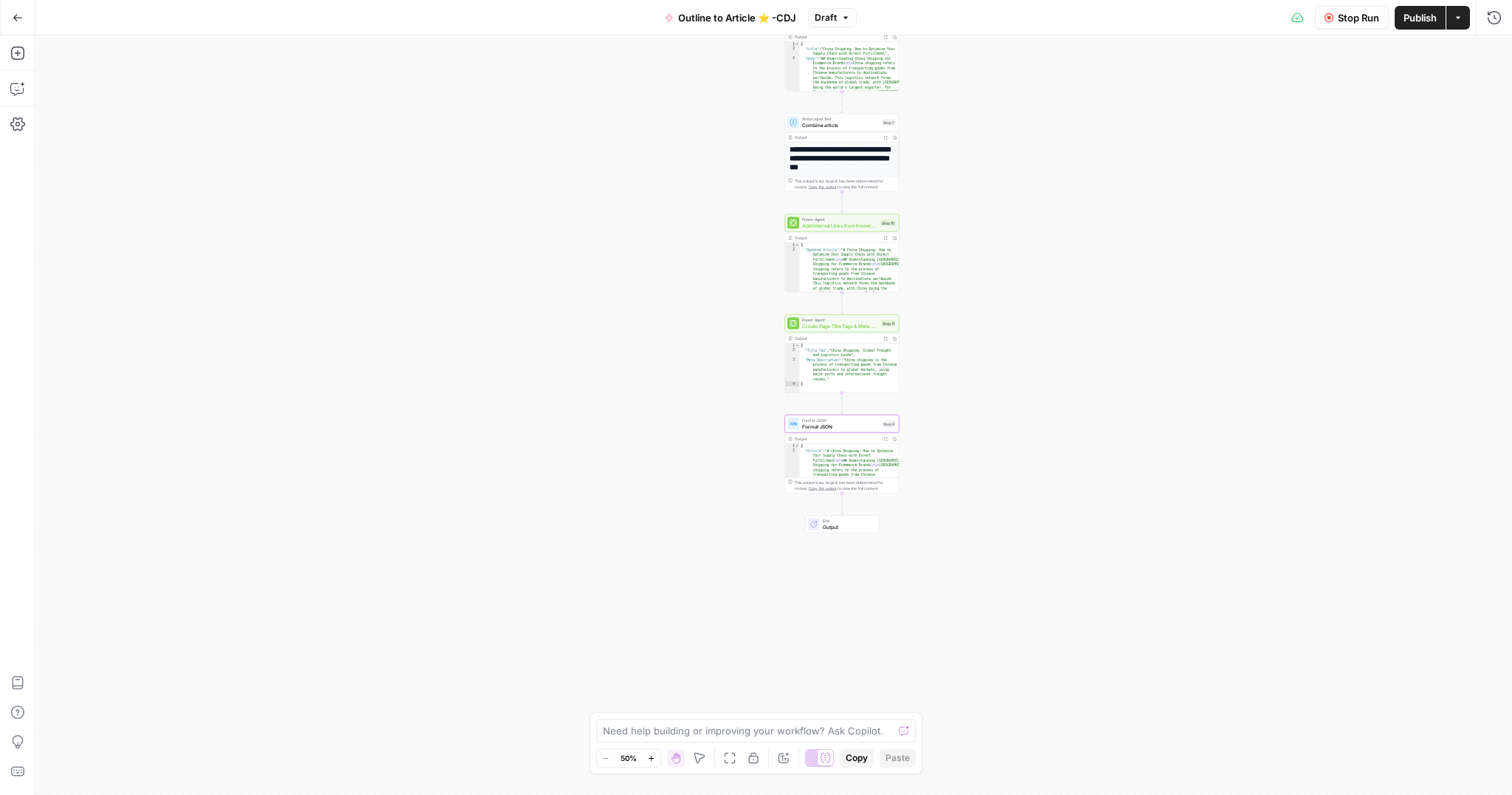
click at [1362, 10] on span "Stop Run" at bounding box center [1358, 18] width 41 height 15
click at [1290, 25] on span "Test Workflow" at bounding box center [1323, 18] width 67 height 15
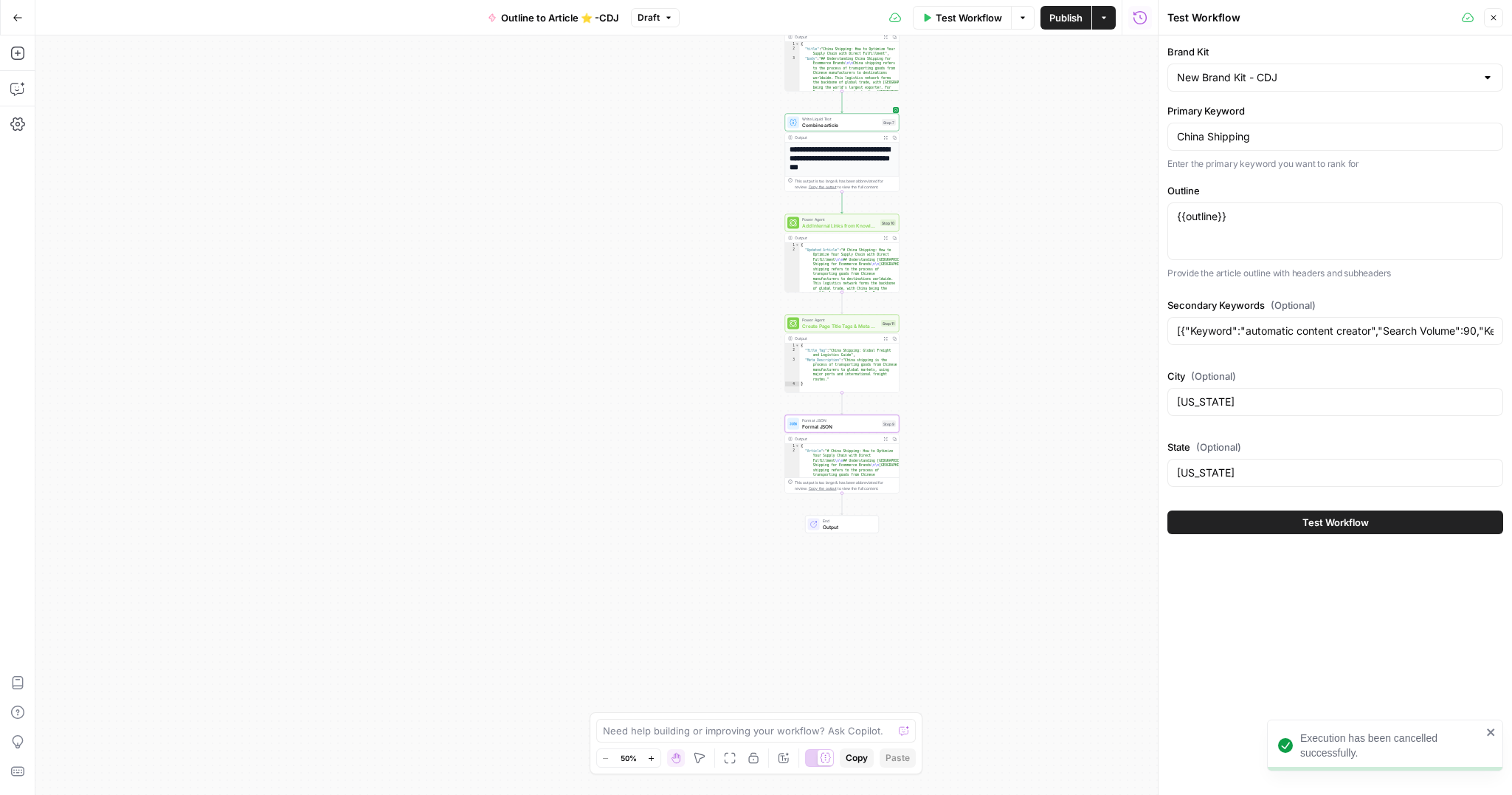
click at [1331, 518] on span "Test Workflow" at bounding box center [1336, 522] width 67 height 15
